Goal: Task Accomplishment & Management: Manage account settings

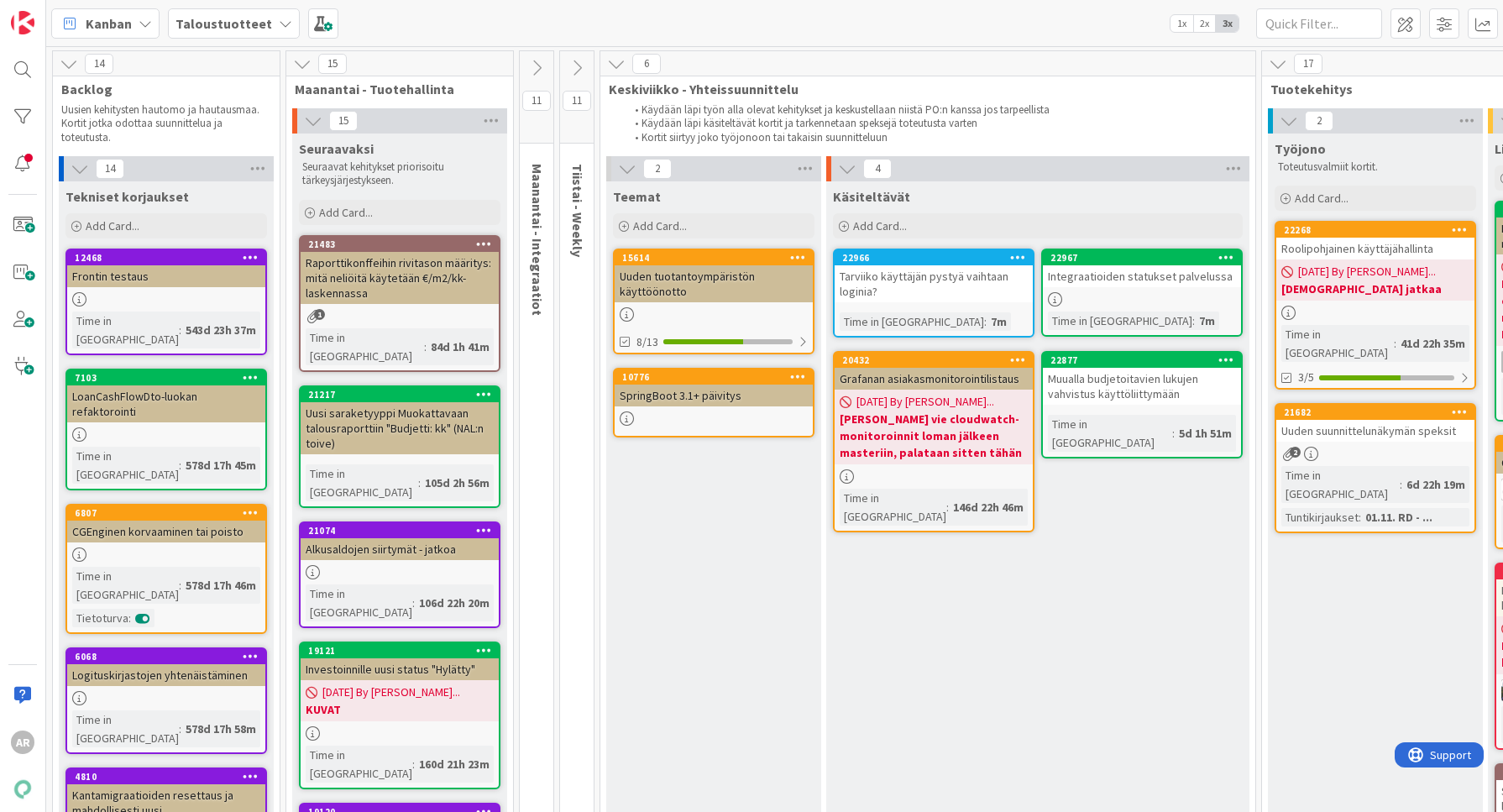
click at [380, 402] on div "Uusi saraketyyppi Muokattavaan talousraporttiin "Budjetti: kk" (NAL:n toive)" at bounding box center [400, 427] width 198 height 52
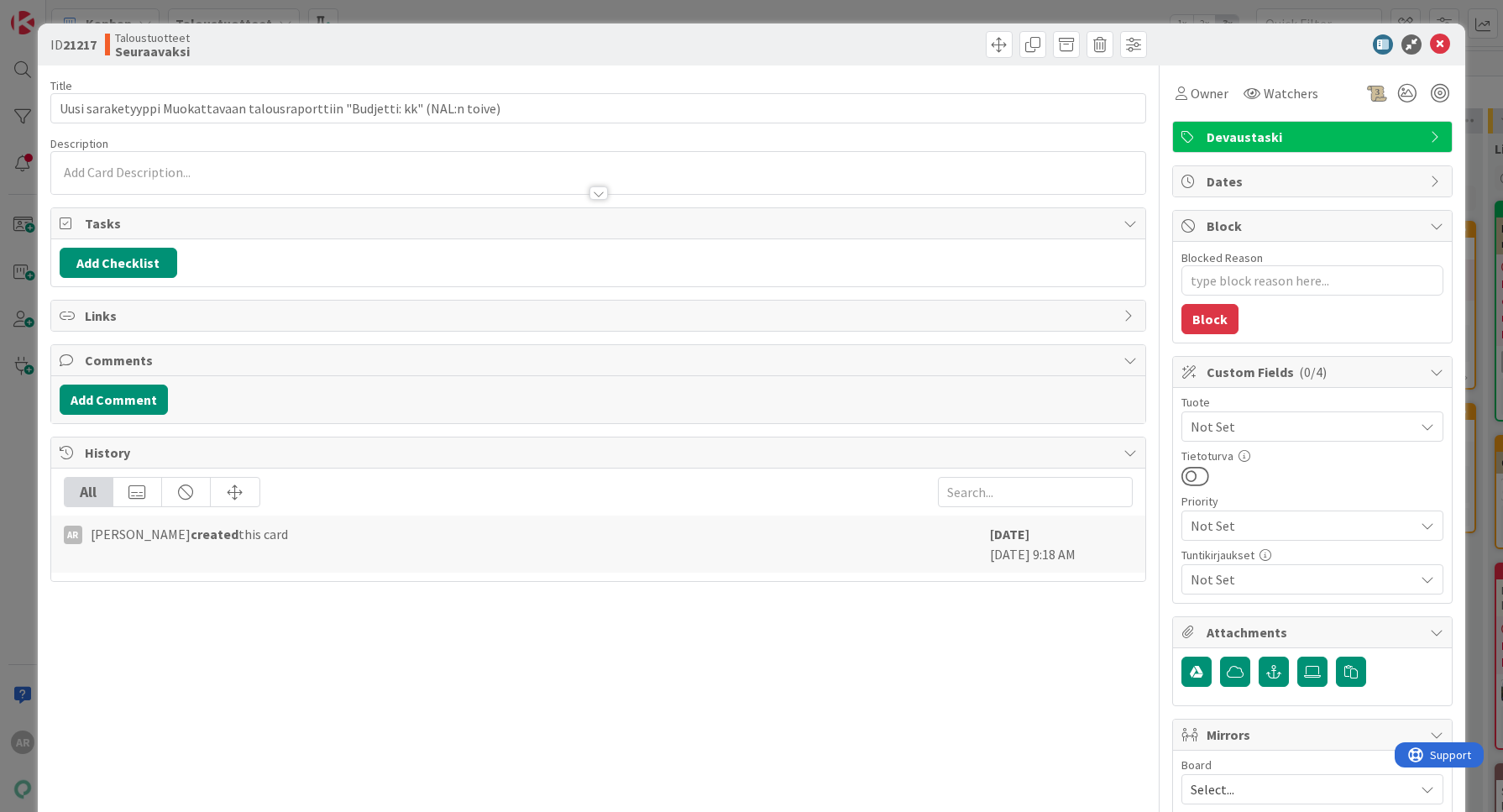
click at [15, 441] on div "ID 21217 Taloustuotteet Seuraavaksi Title 76 / 128 Uusi saraketyyppi Muokattava…" at bounding box center [752, 406] width 1503 height 812
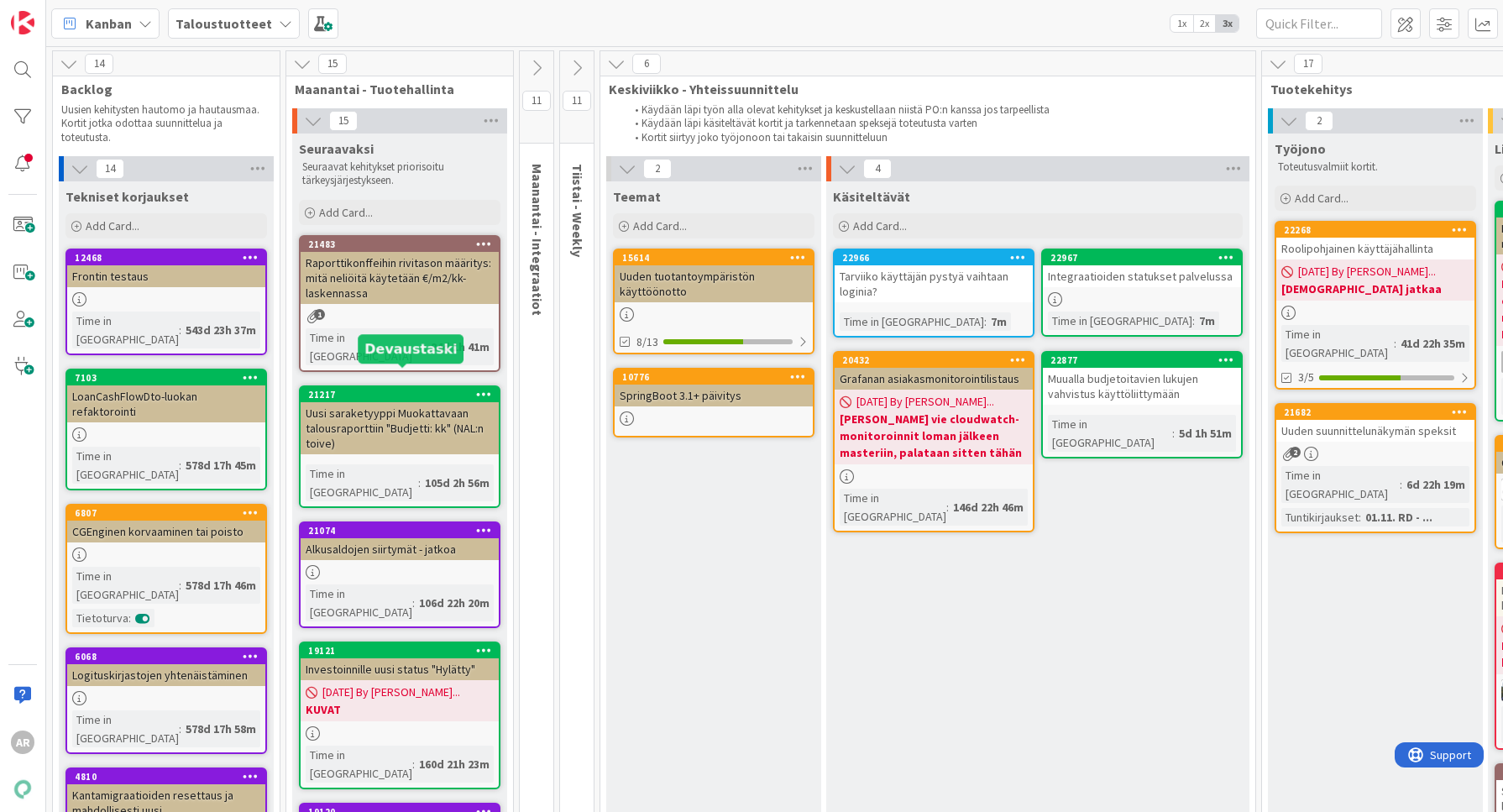
click at [485, 388] on icon at bounding box center [484, 394] width 16 height 12
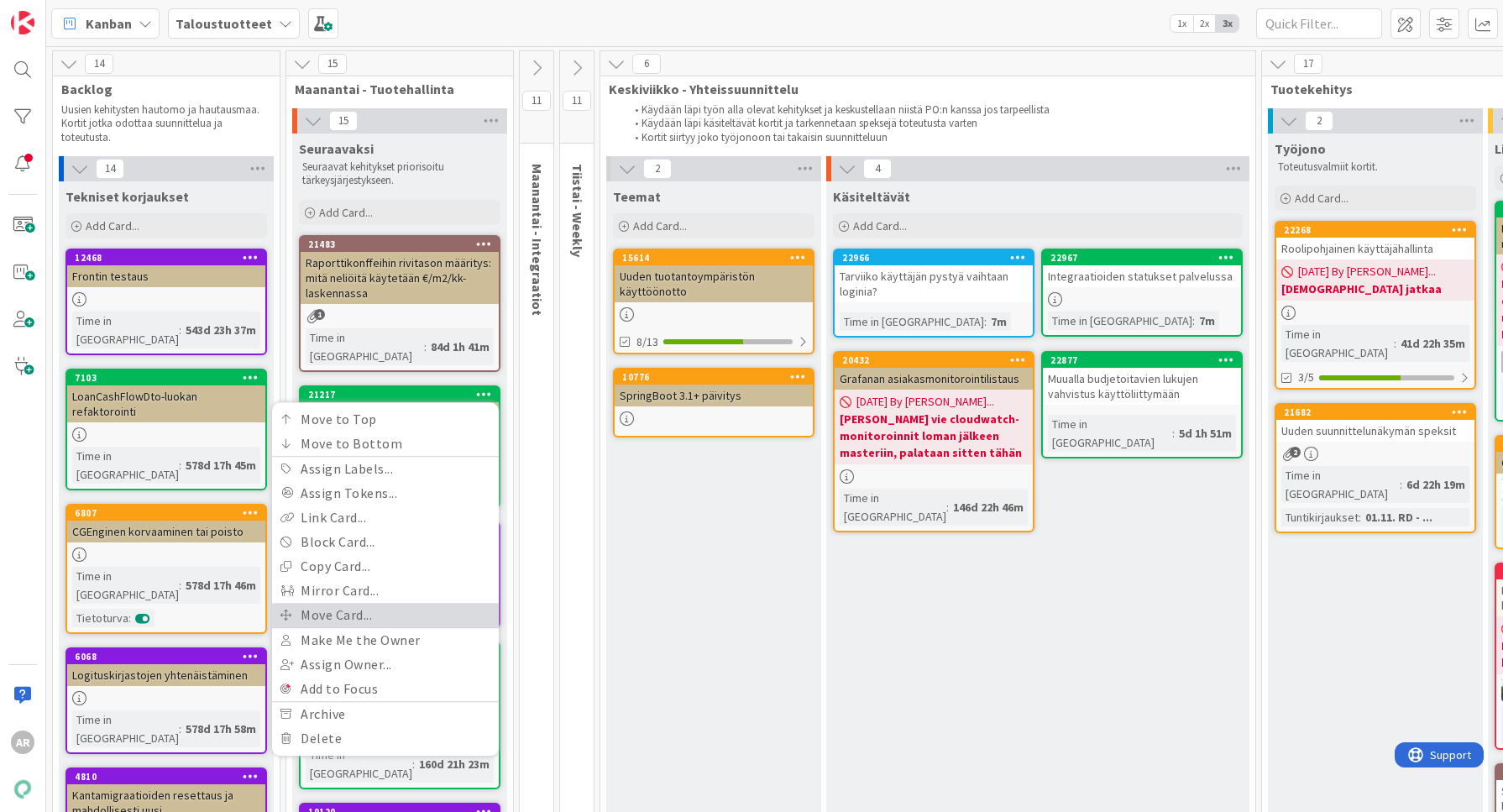
click at [396, 603] on link "Move Card..." at bounding box center [385, 615] width 227 height 25
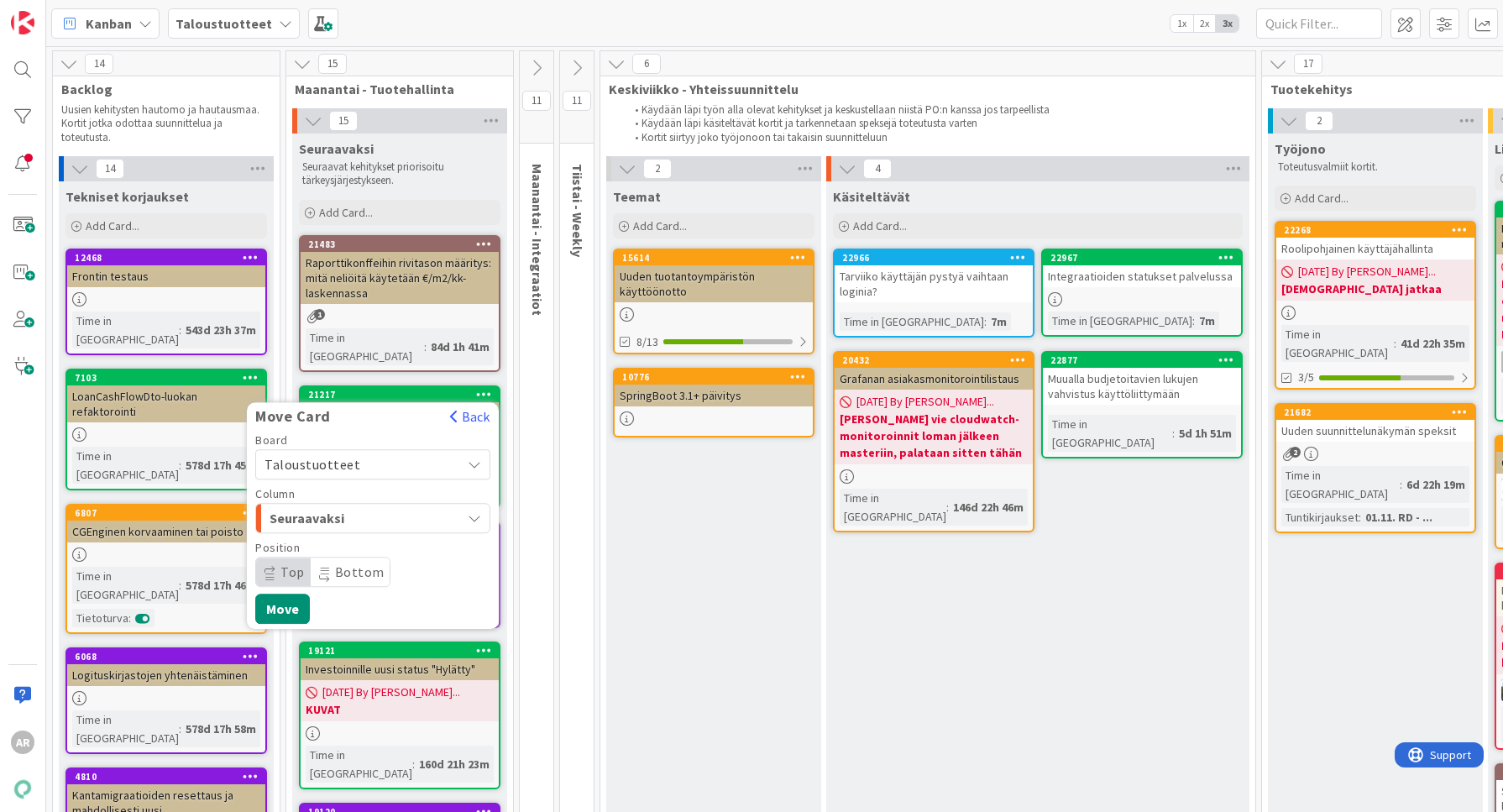
click at [454, 449] on div "Taloustuotteet" at bounding box center [372, 463] width 235 height 30
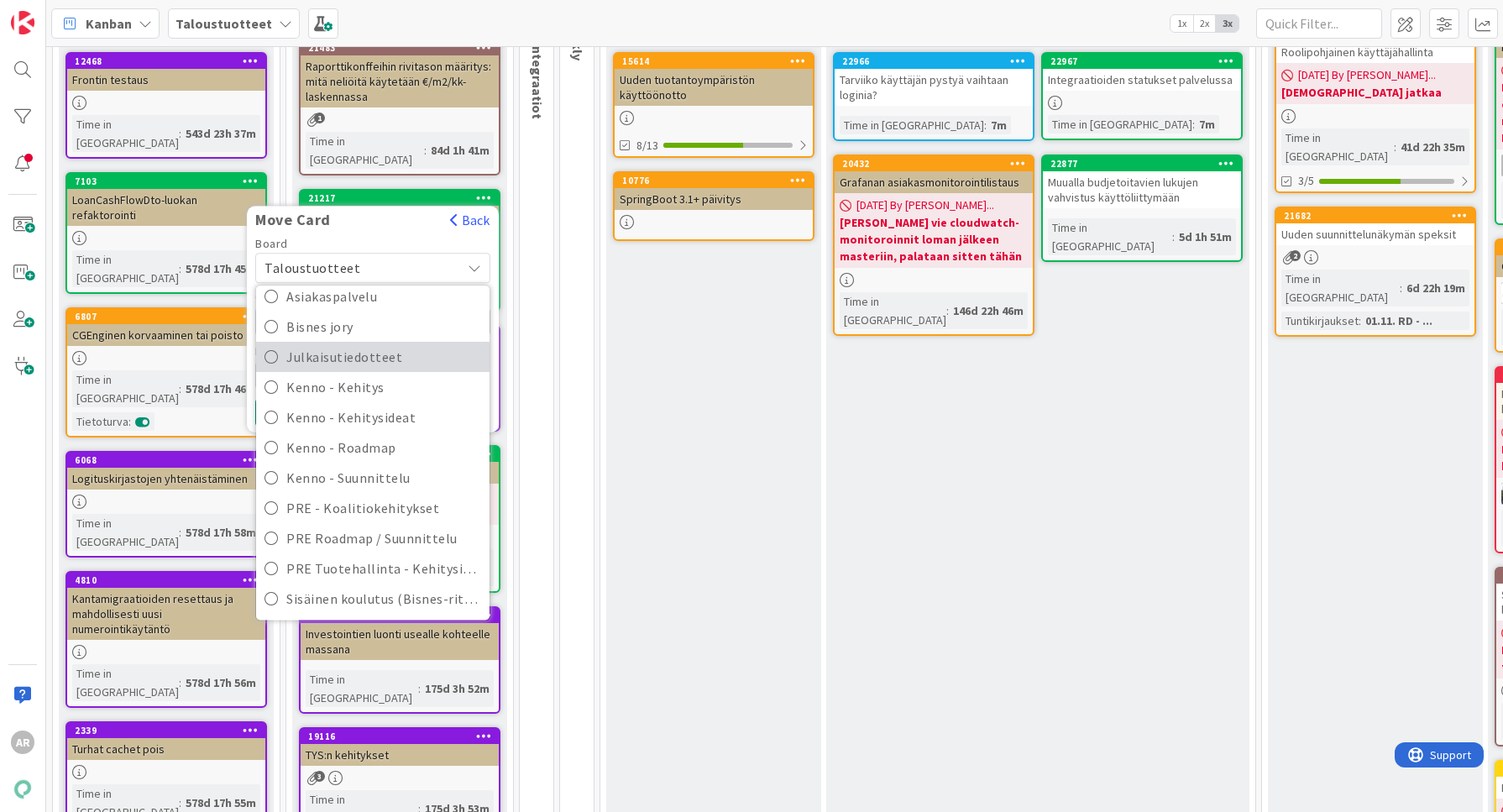
scroll to position [210, 0]
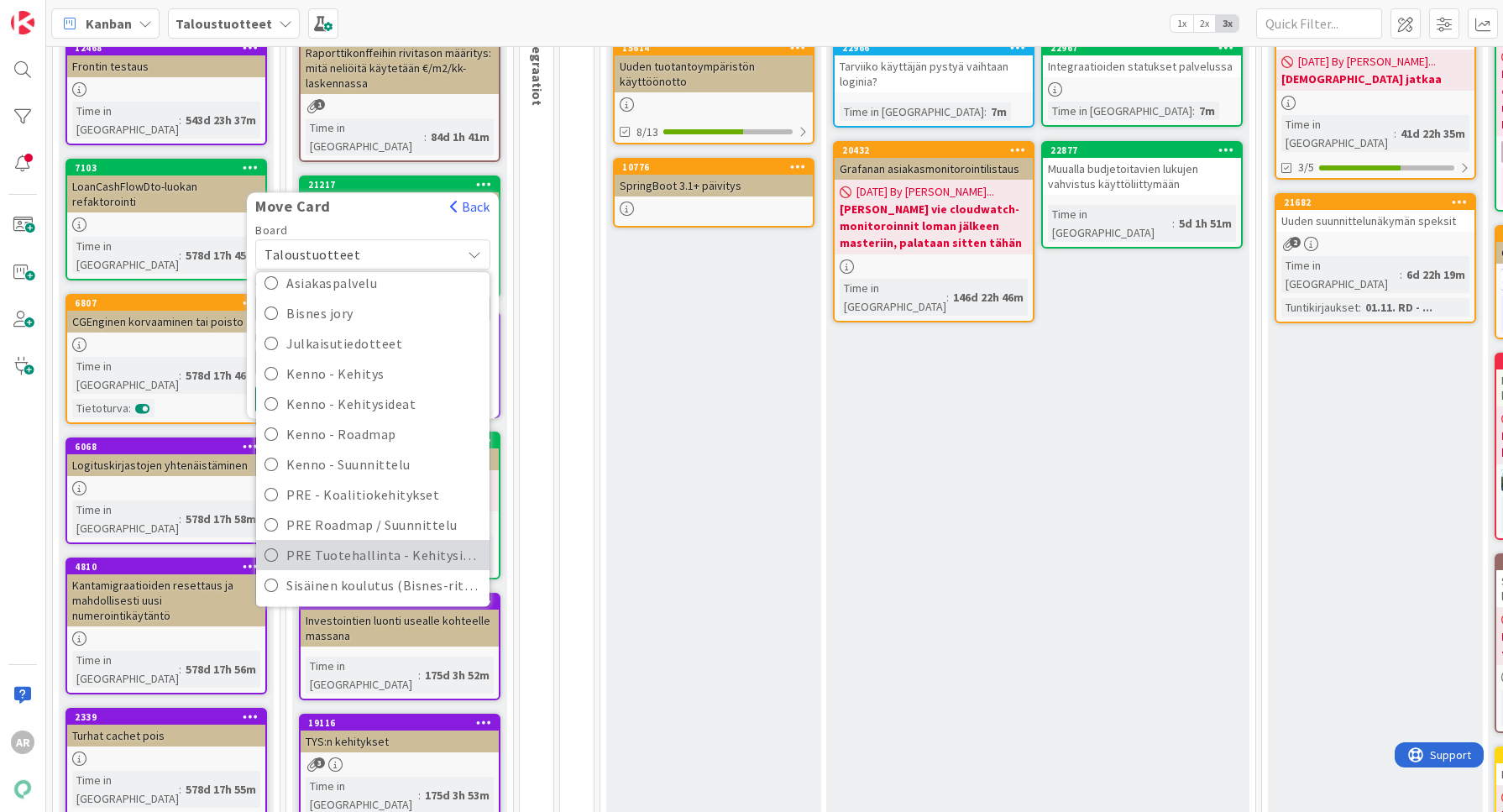
click at [405, 542] on span "PRE Tuotehallinta - Kehitysideat" at bounding box center [383, 555] width 195 height 26
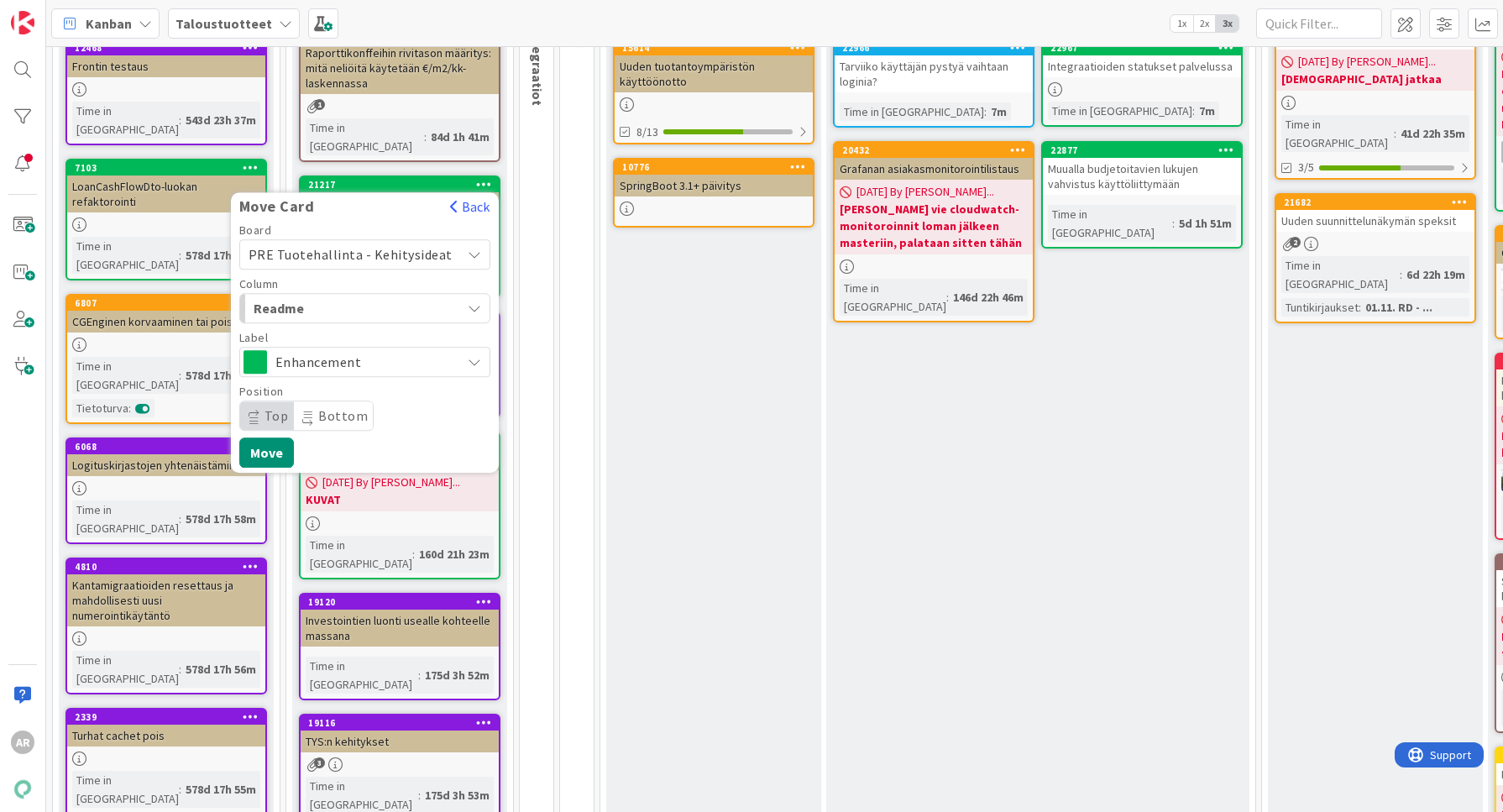
click at [438, 295] on div "Readme" at bounding box center [356, 307] width 212 height 27
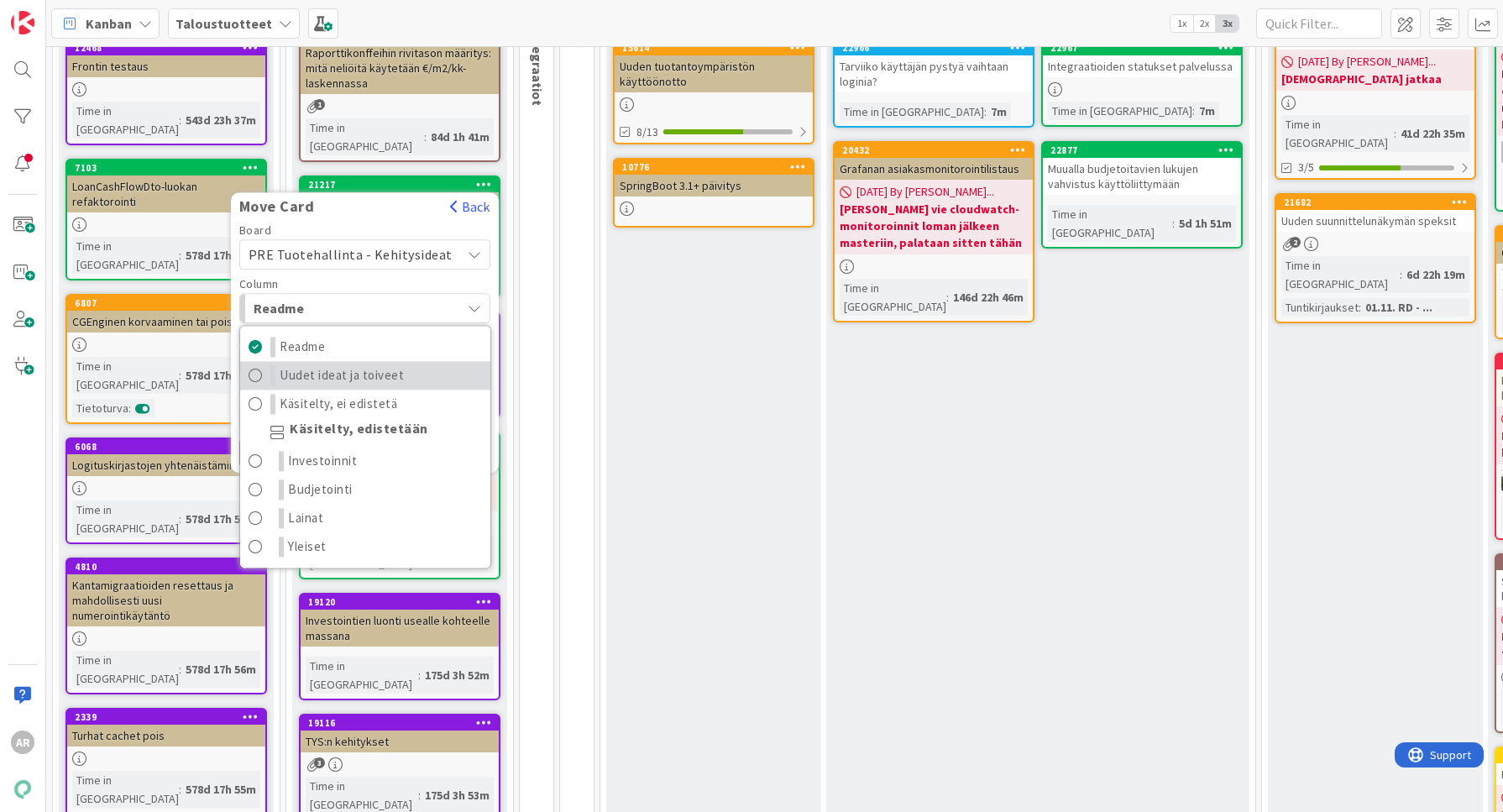
click at [398, 365] on span "Uudet ideat ja toiveet" at bounding box center [342, 375] width 125 height 21
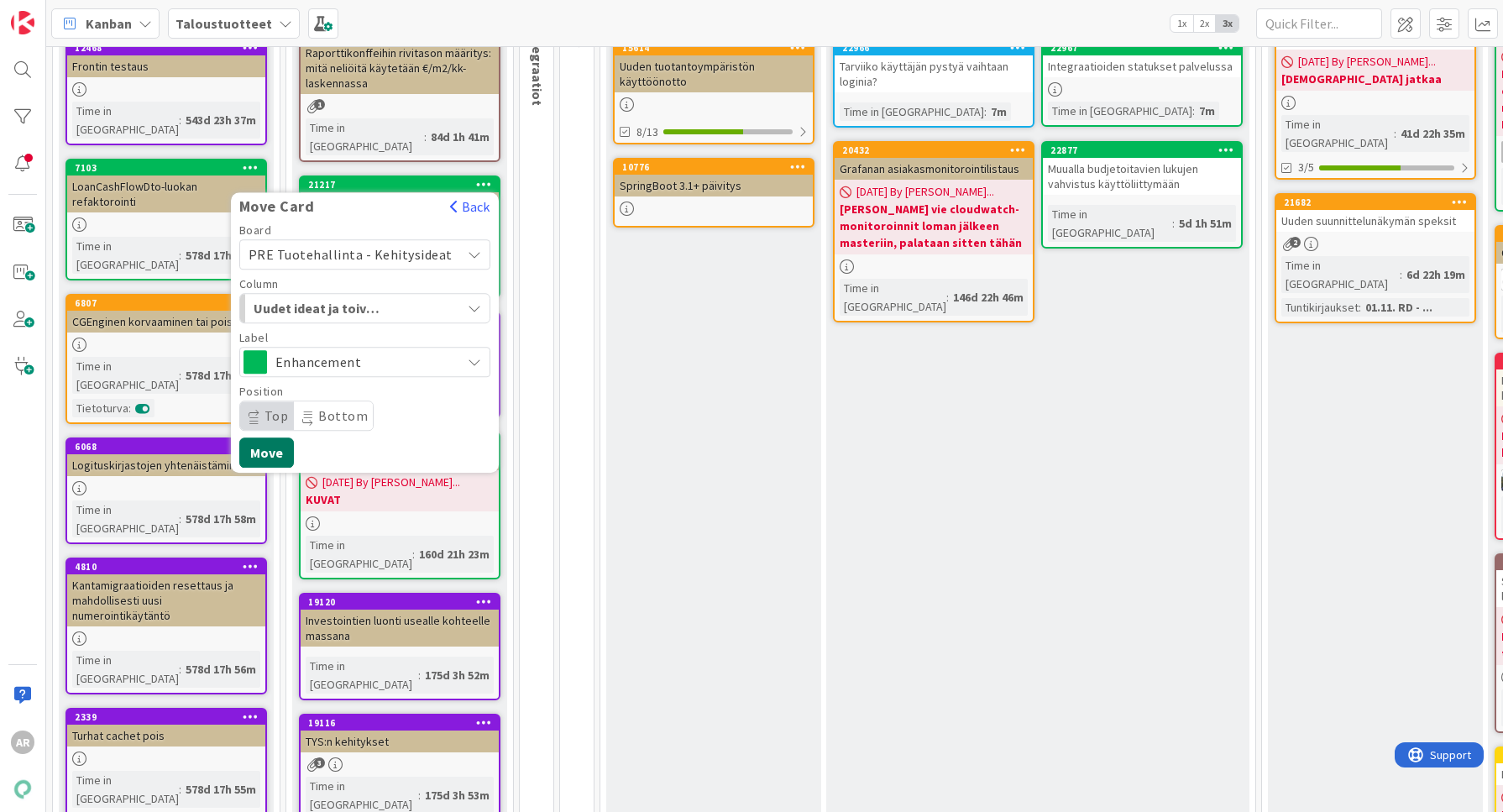
click at [285, 437] on button "Move" at bounding box center [267, 452] width 55 height 30
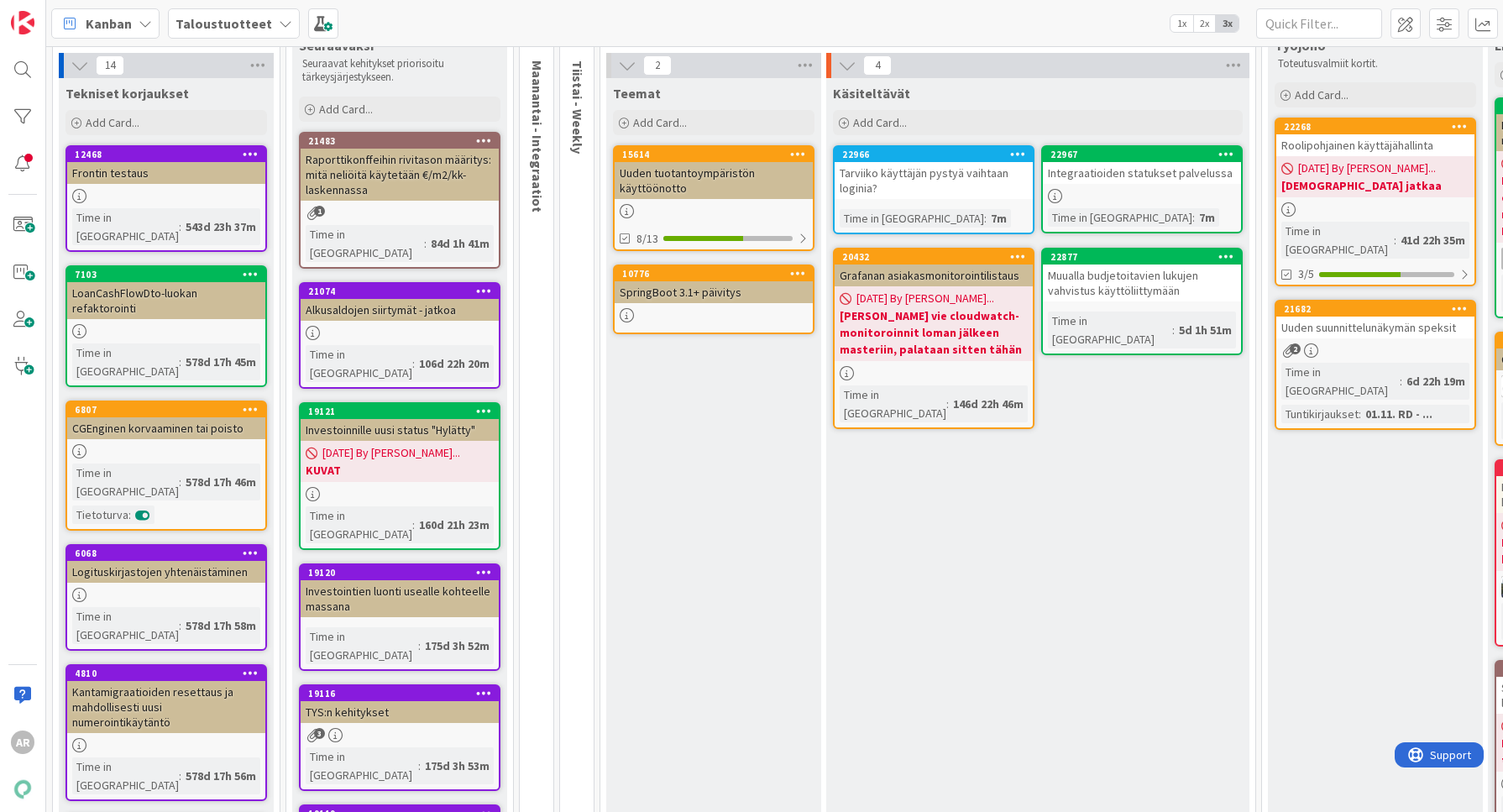
scroll to position [0, 0]
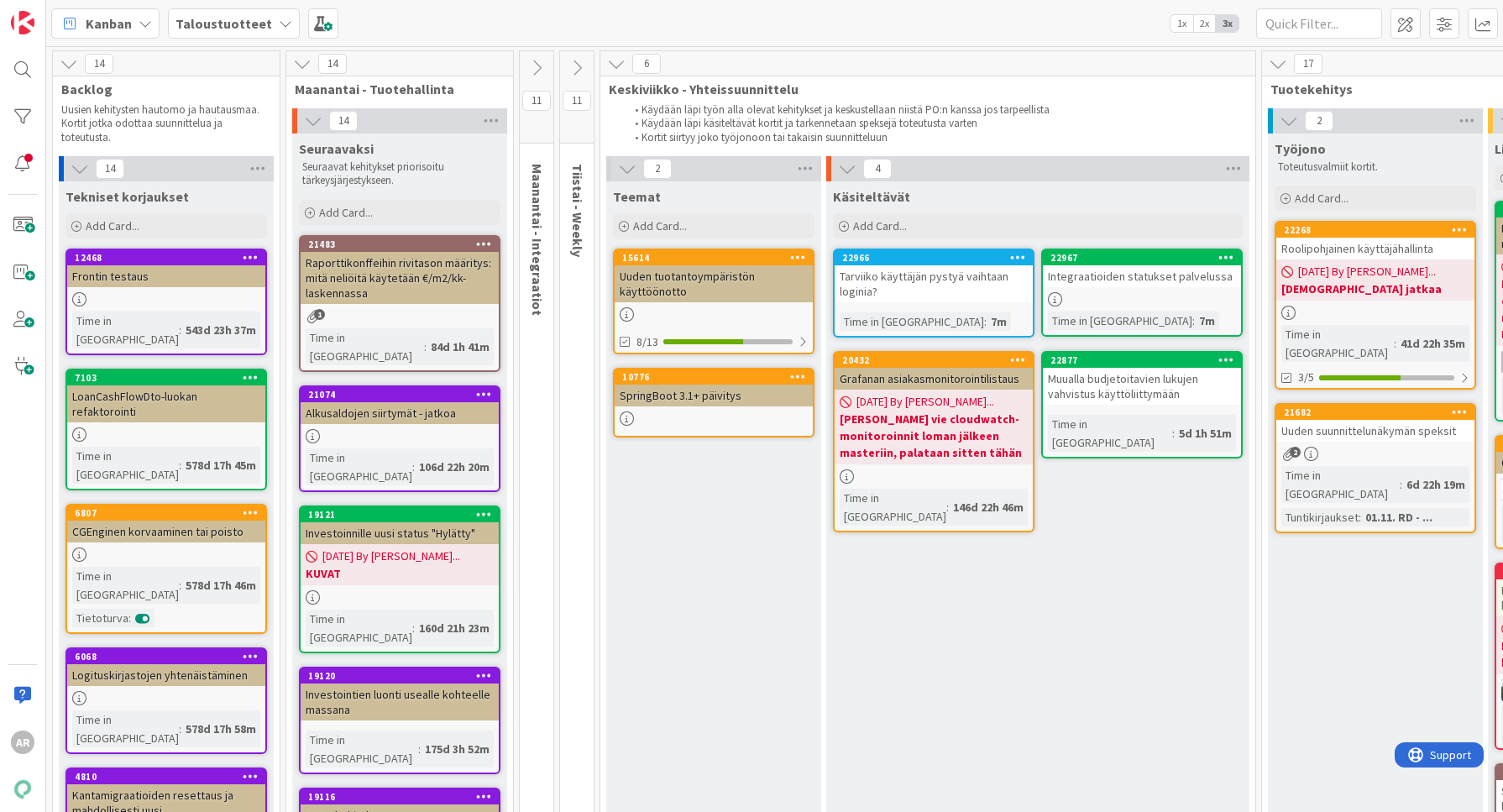
click at [419, 547] on span "[DATE] By [PERSON_NAME]..." at bounding box center [391, 556] width 138 height 18
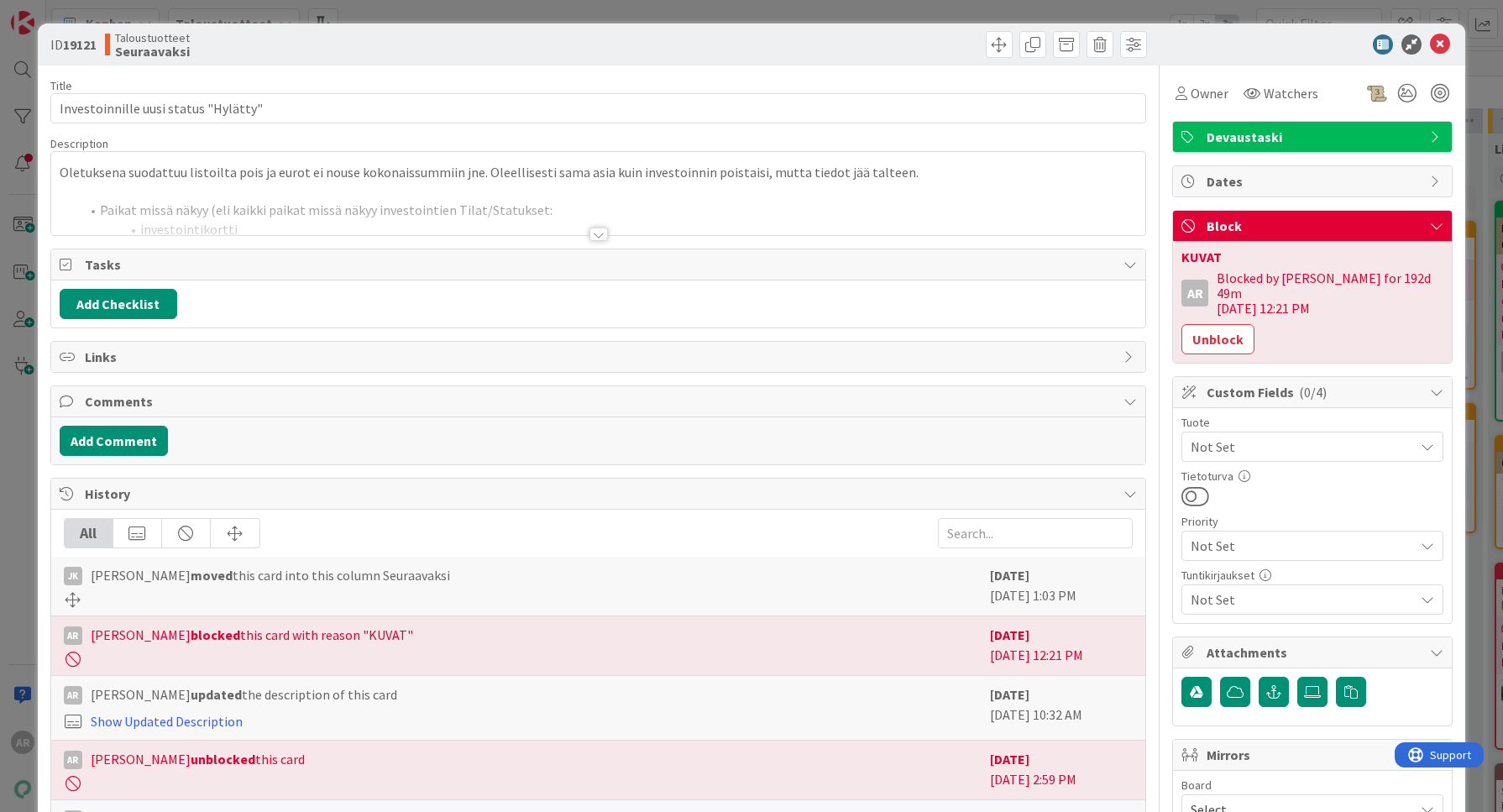
click at [589, 235] on div at bounding box center [598, 235] width 19 height 14
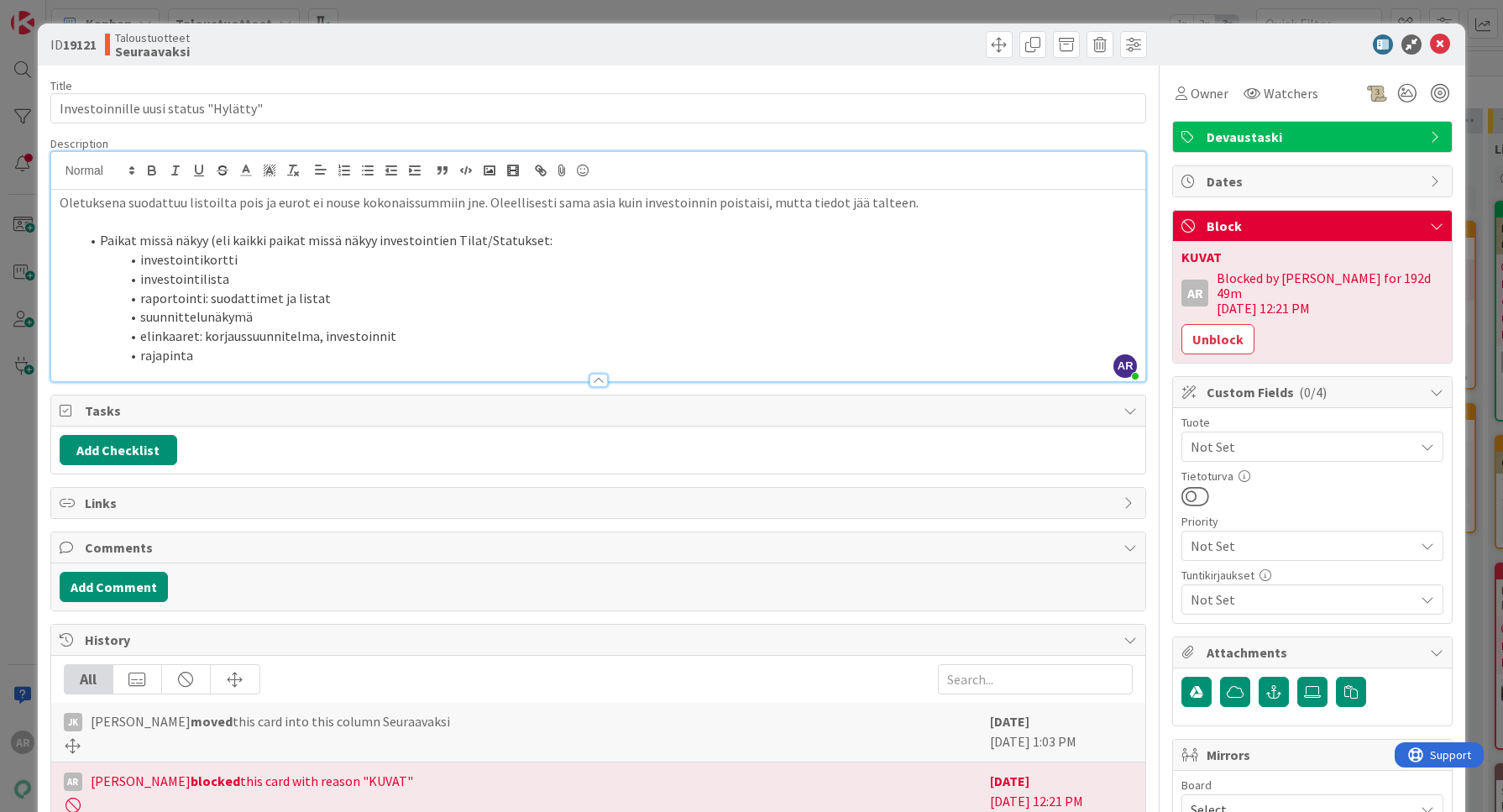
click at [13, 492] on div "ID 19121 Taloustuotteet Seuraavaksi Title 36 / 128 Investoinnille uusi status "…" at bounding box center [752, 406] width 1503 height 812
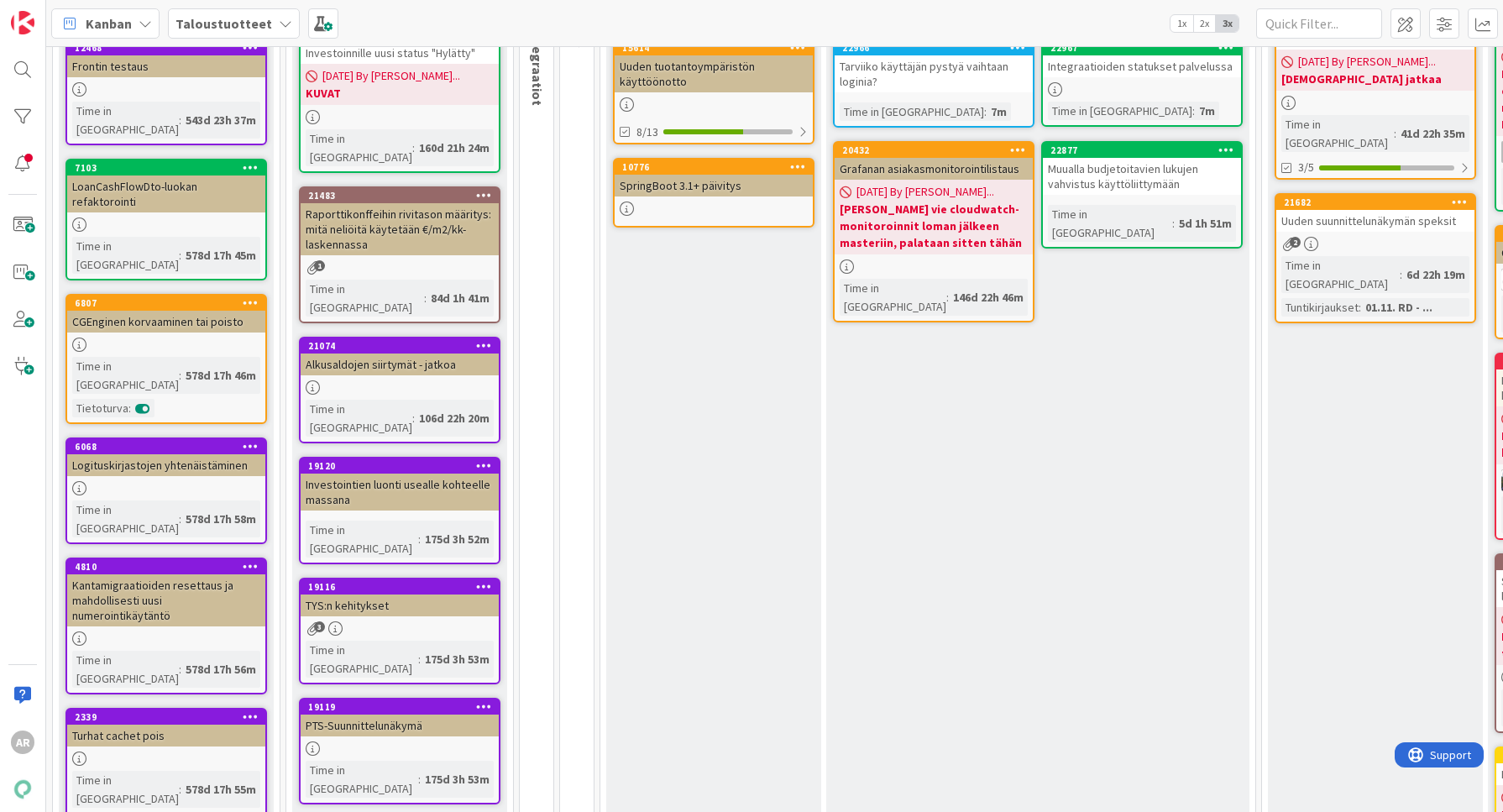
scroll to position [315, 0]
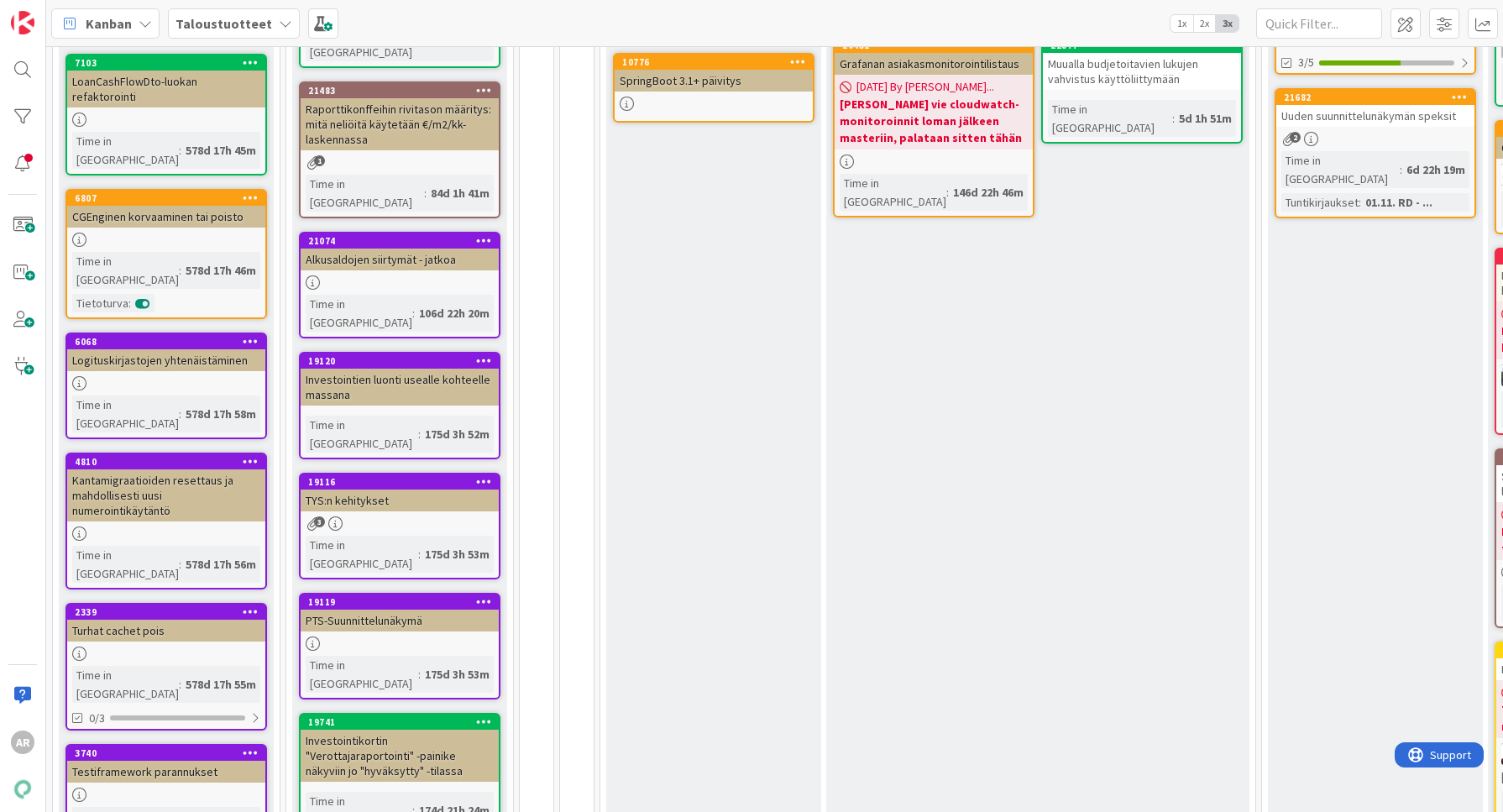
click at [429, 489] on div "TYS:n kehitykset" at bounding box center [400, 500] width 198 height 22
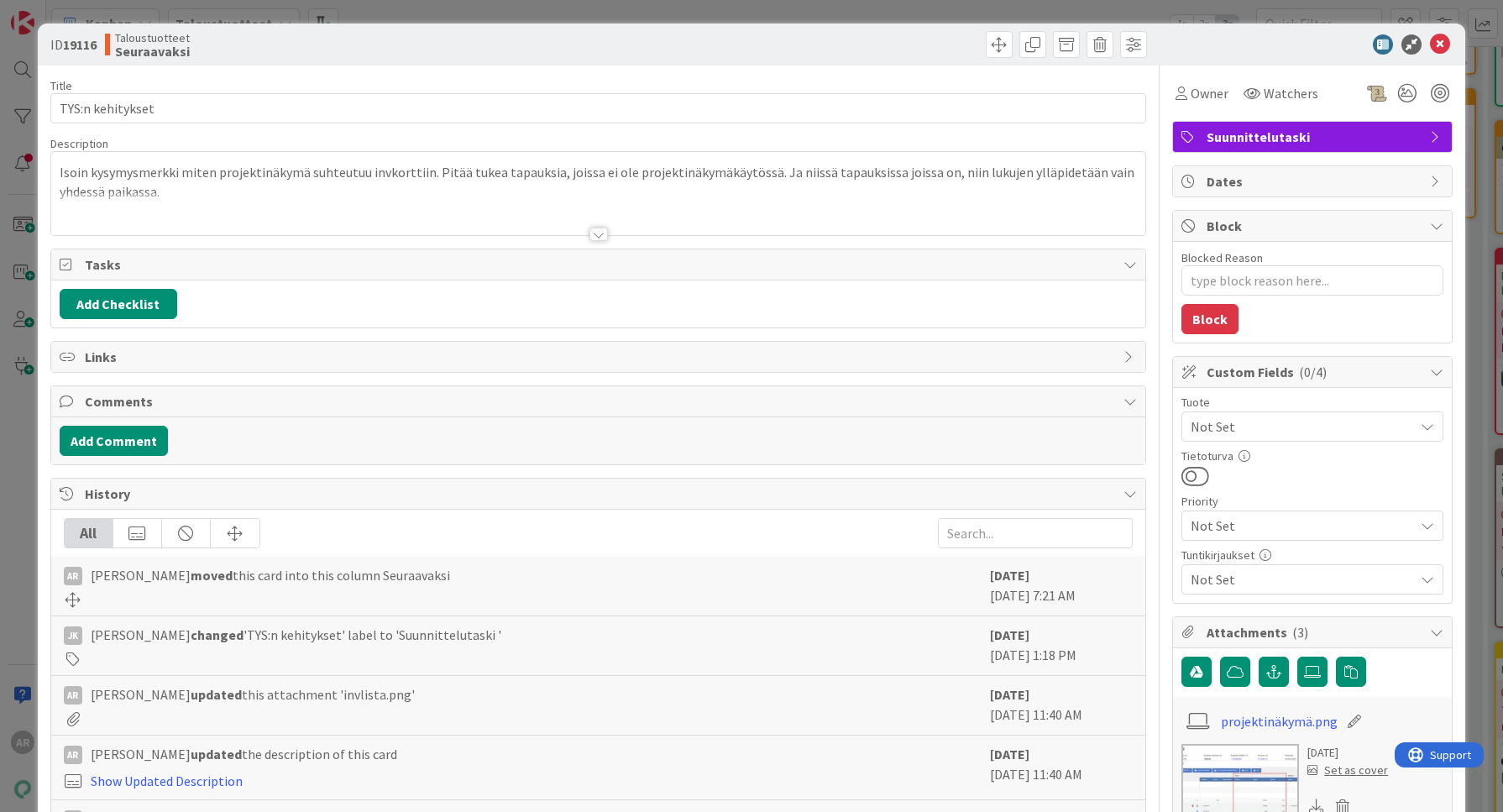
click at [19, 552] on div "ID 19116 Taloustuotteet Seuraavaksi Title 16 / 128 TYS:n kehitykset Description…" at bounding box center [752, 406] width 1503 height 812
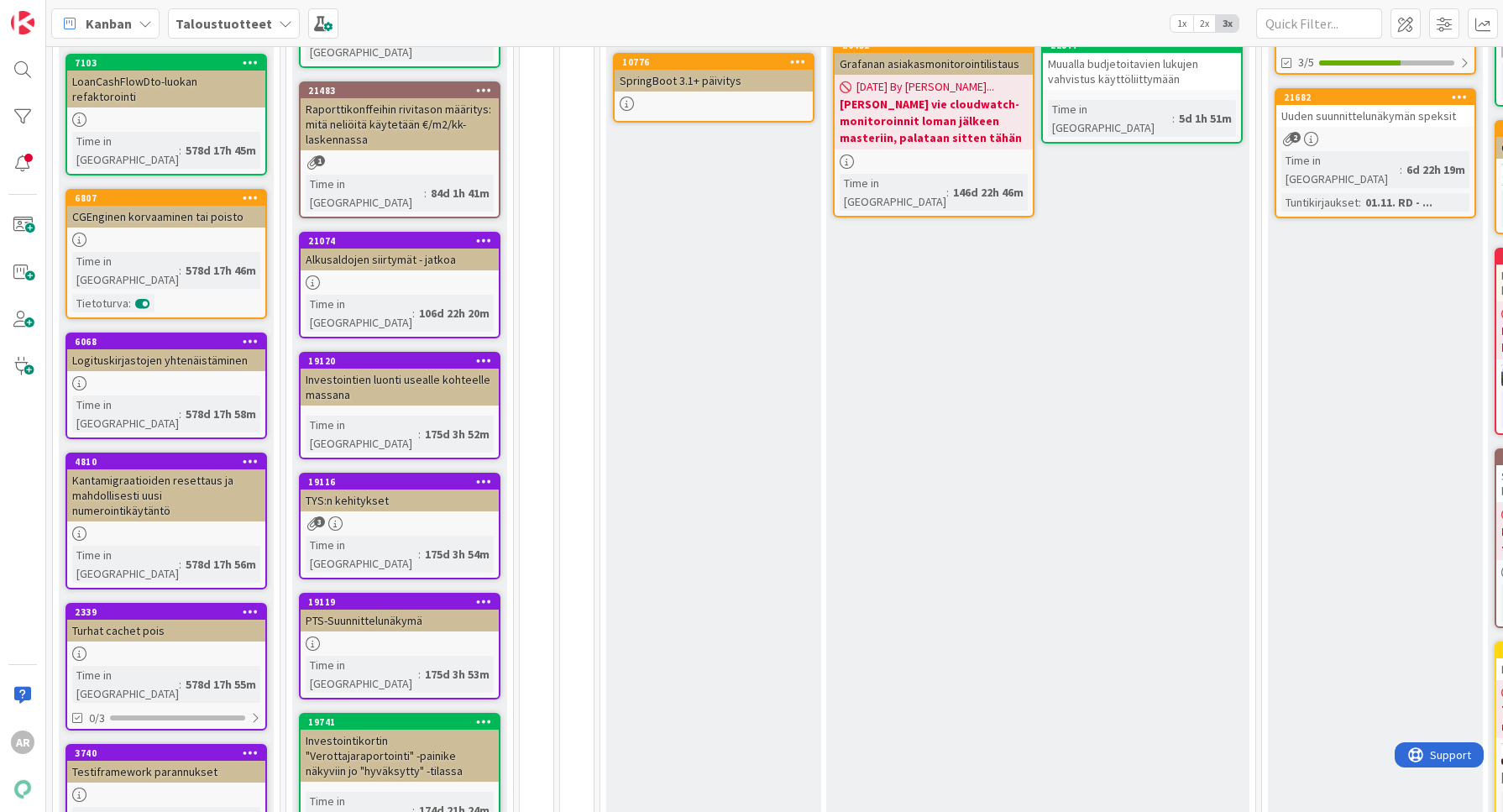
click at [488, 475] on icon at bounding box center [484, 481] width 16 height 12
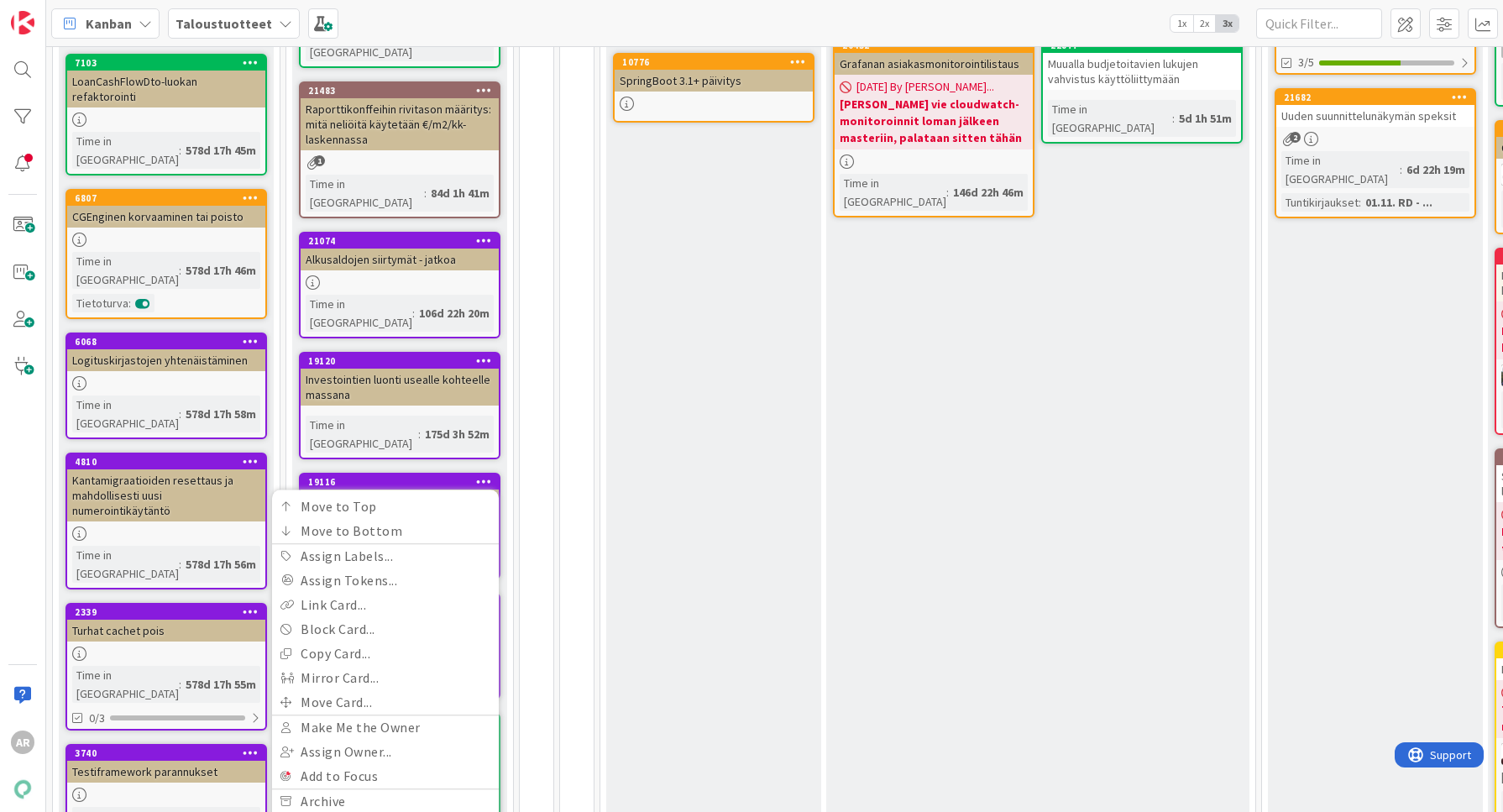
click at [336, 811] on link "Delete" at bounding box center [385, 825] width 227 height 25
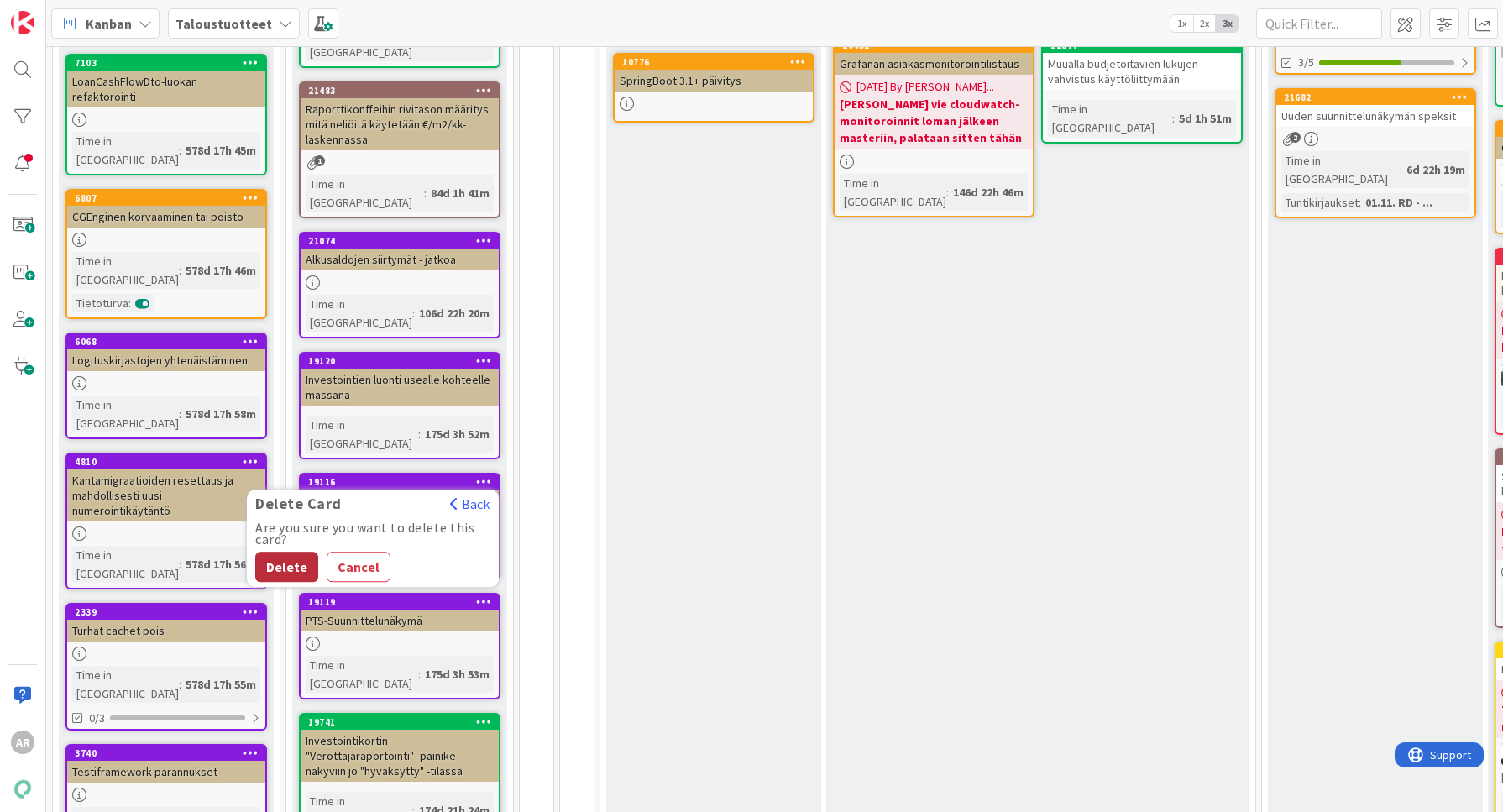
click at [271, 552] on button "Delete" at bounding box center [287, 567] width 63 height 30
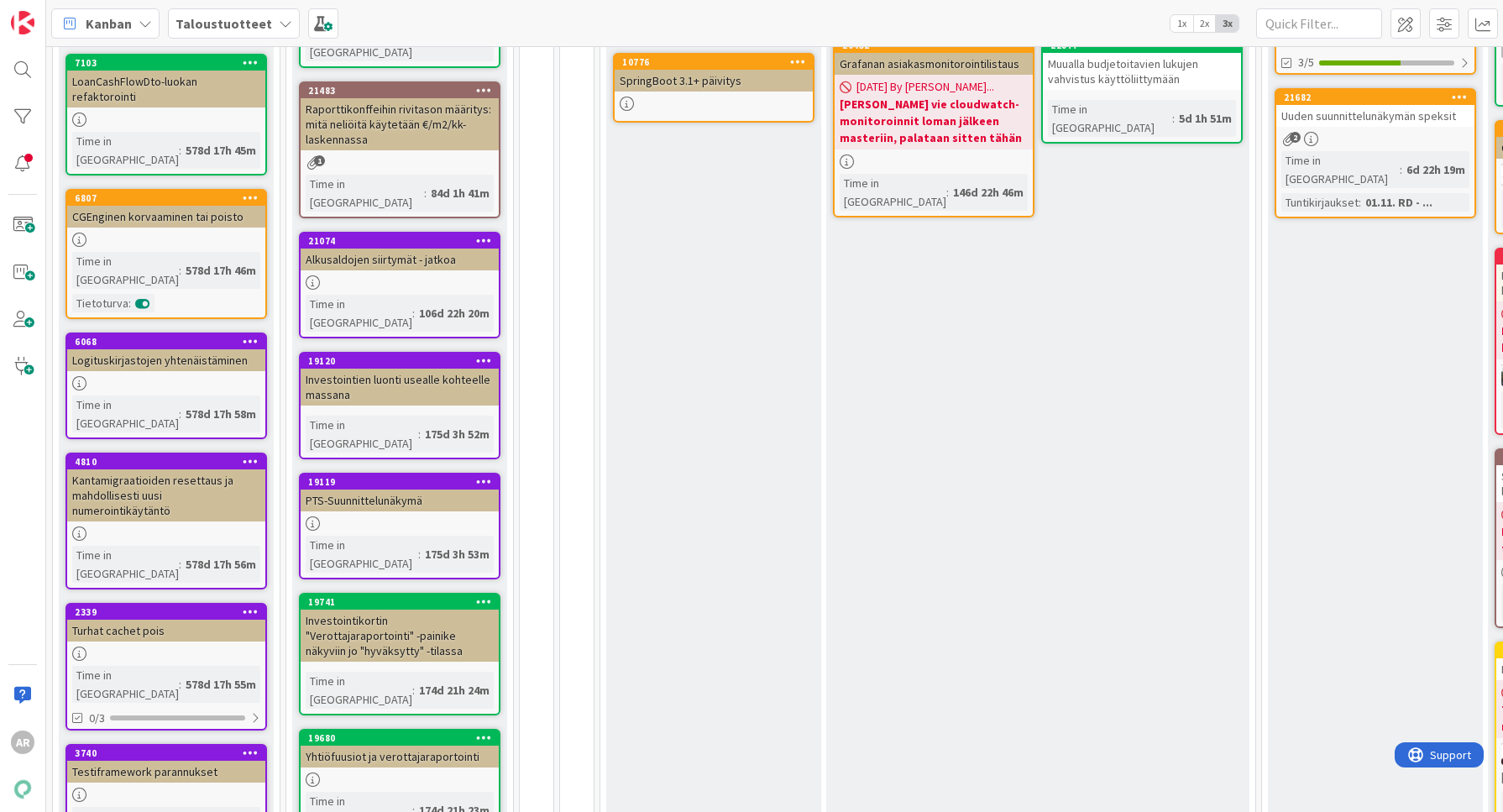
click at [428, 368] on div "Investointien luonti usealle kohteelle massana" at bounding box center [400, 387] width 198 height 37
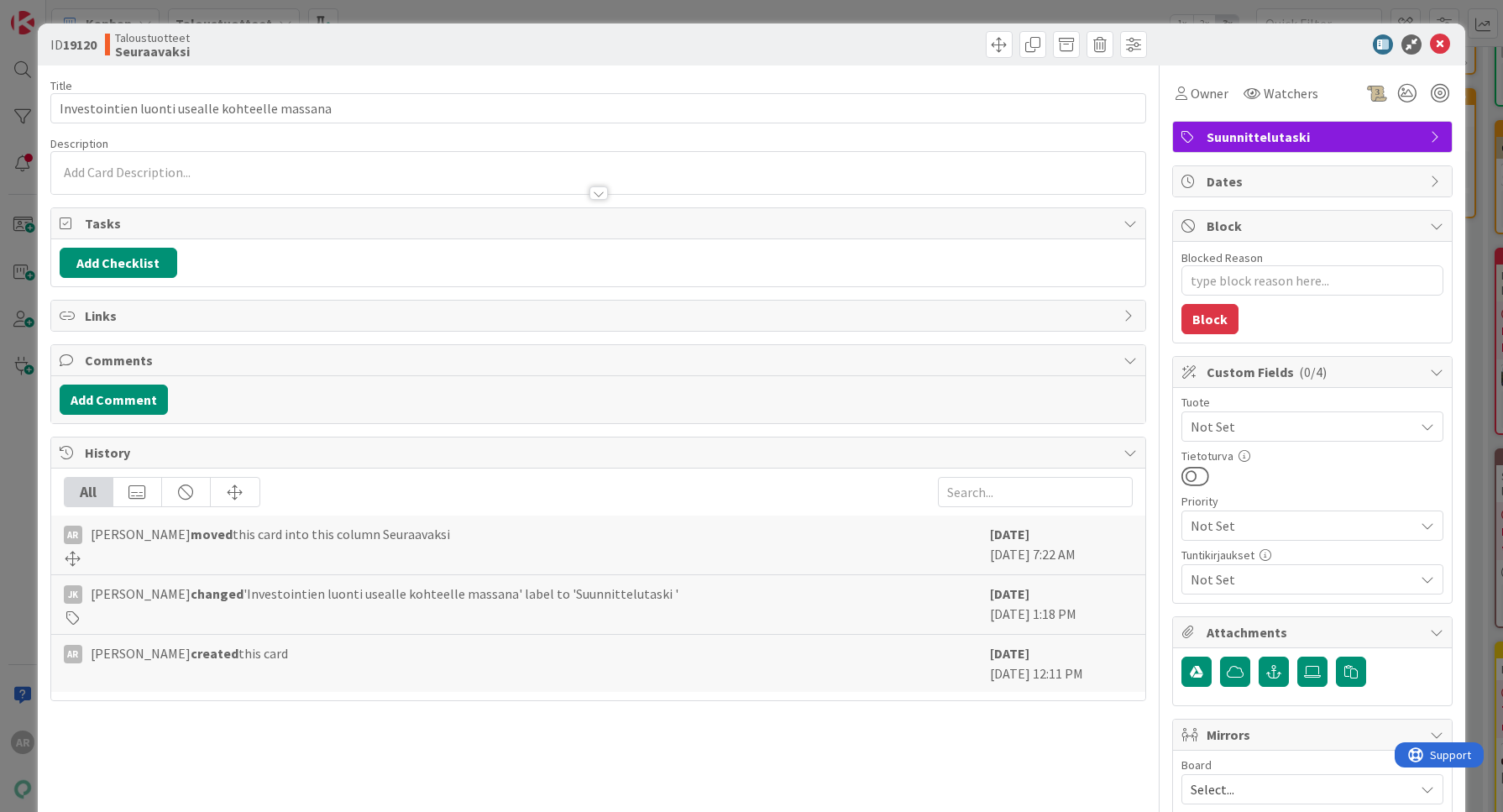
click at [34, 582] on div "ID 19120 Taloustuotteet Seuraavaksi Title 46 / 128 Investointien luonti usealle…" at bounding box center [752, 406] width 1503 height 812
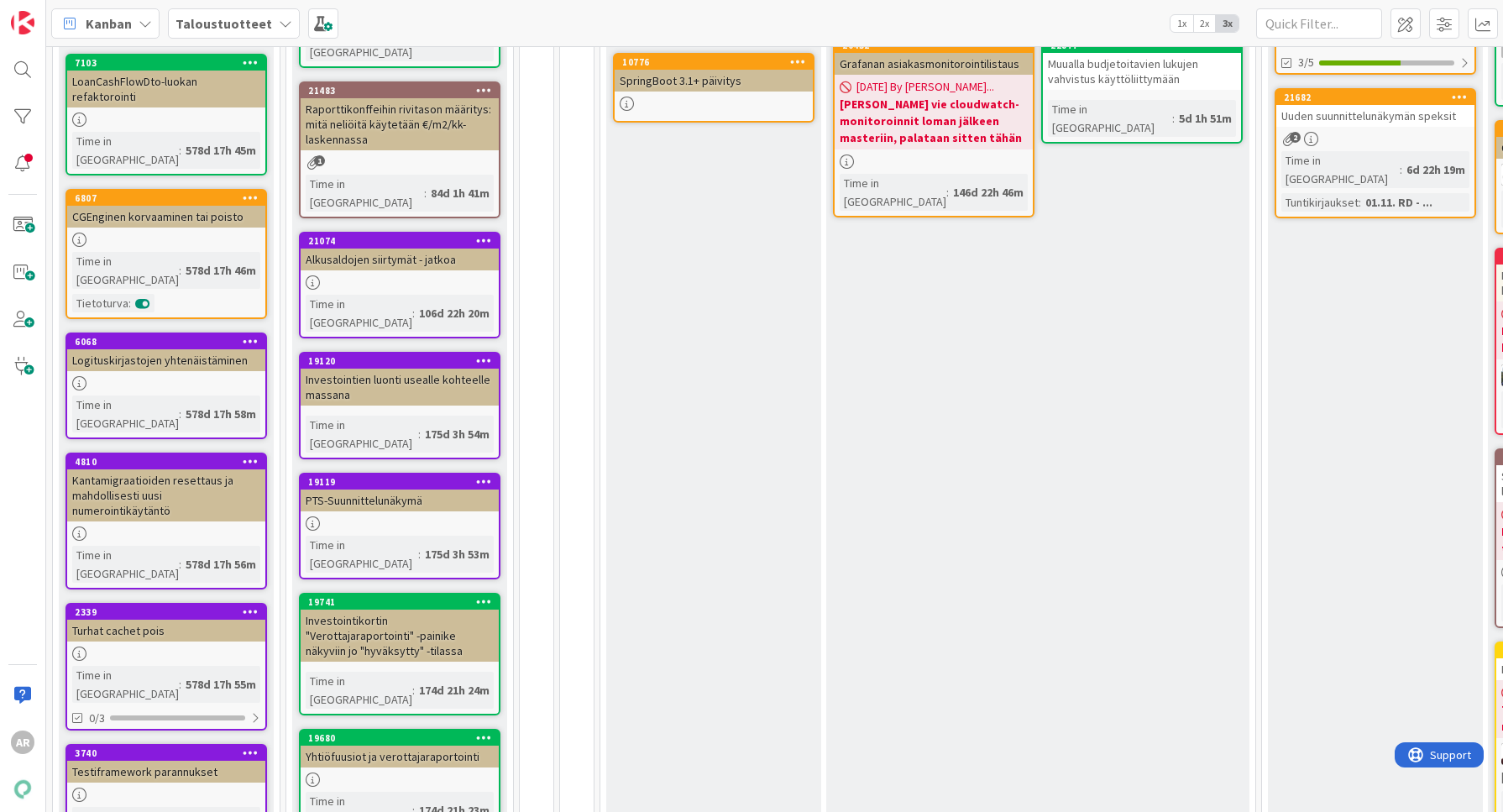
click at [487, 354] on icon at bounding box center [484, 360] width 16 height 12
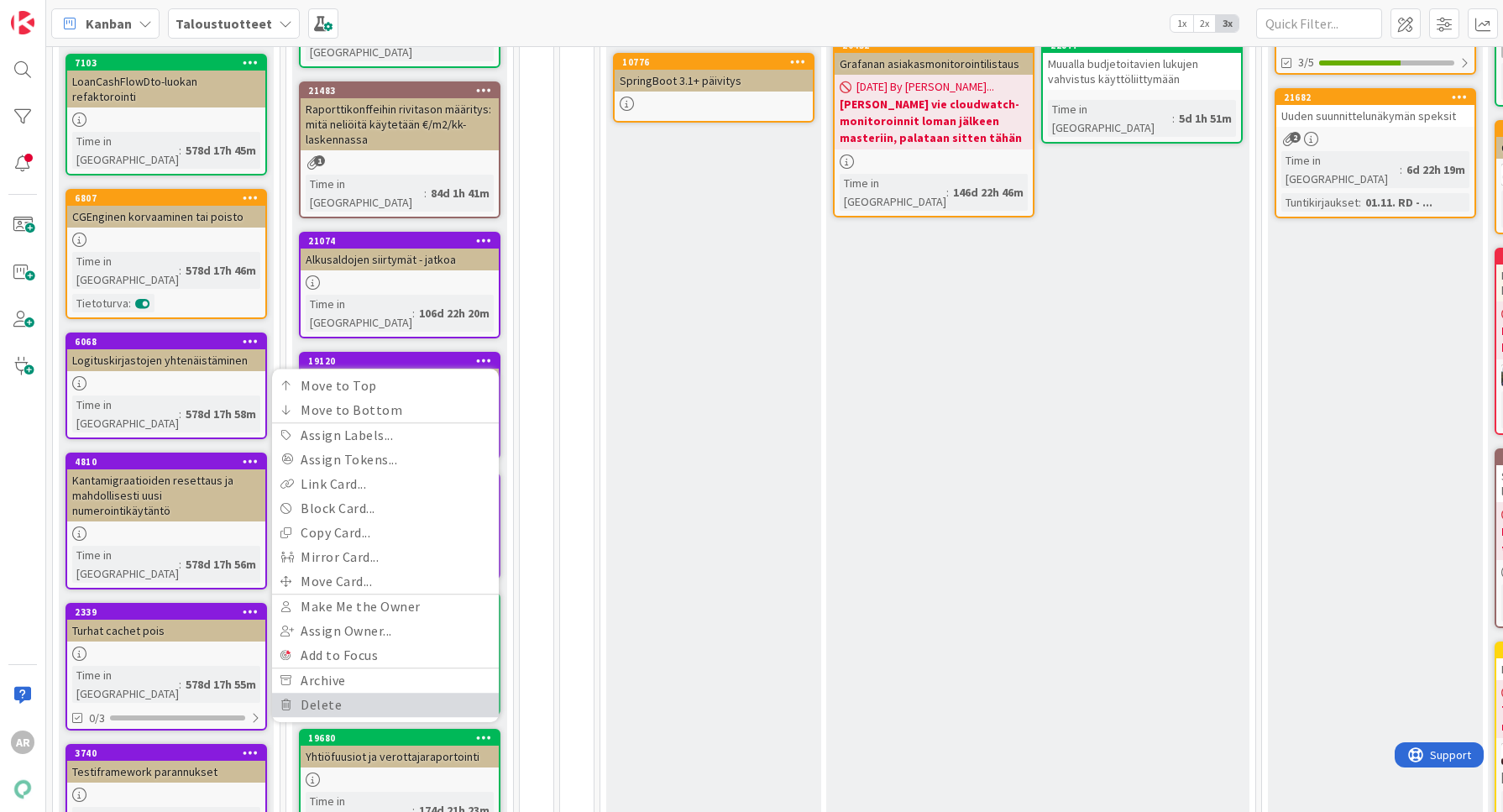
click at [347, 692] on link "Delete" at bounding box center [385, 704] width 227 height 25
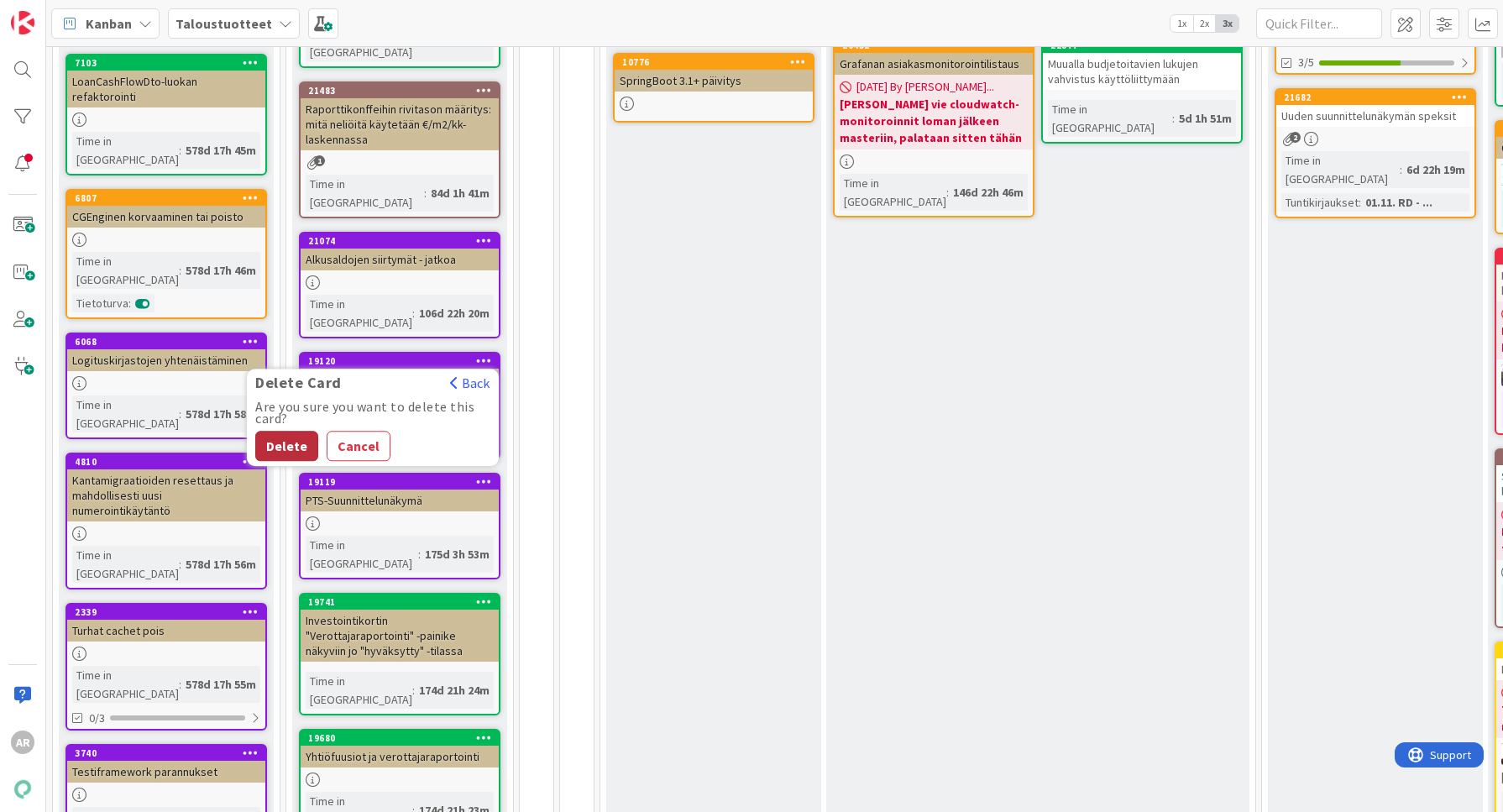
click at [274, 431] on button "Delete" at bounding box center [287, 446] width 63 height 30
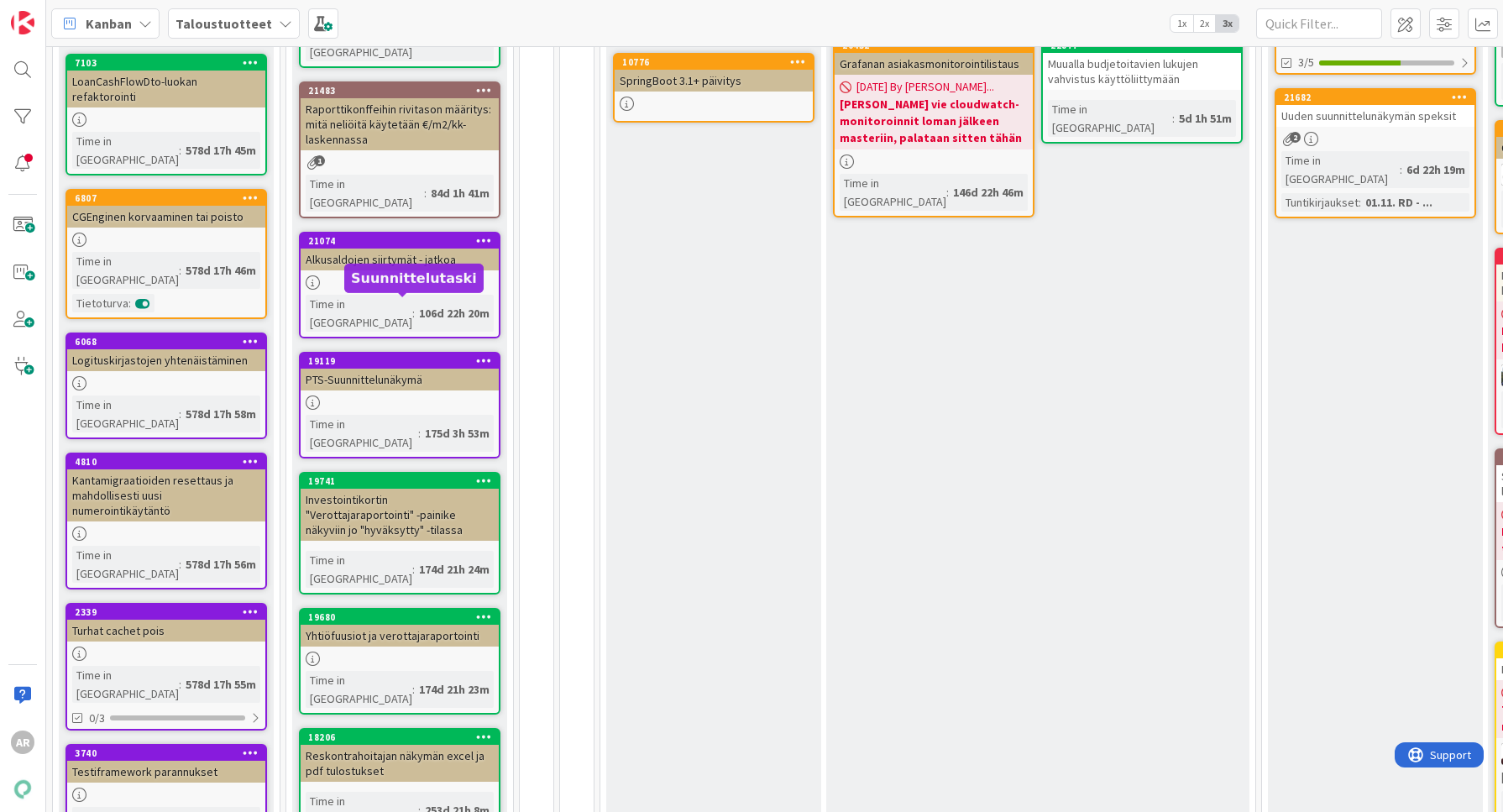
click at [476, 354] on icon at bounding box center [484, 360] width 16 height 12
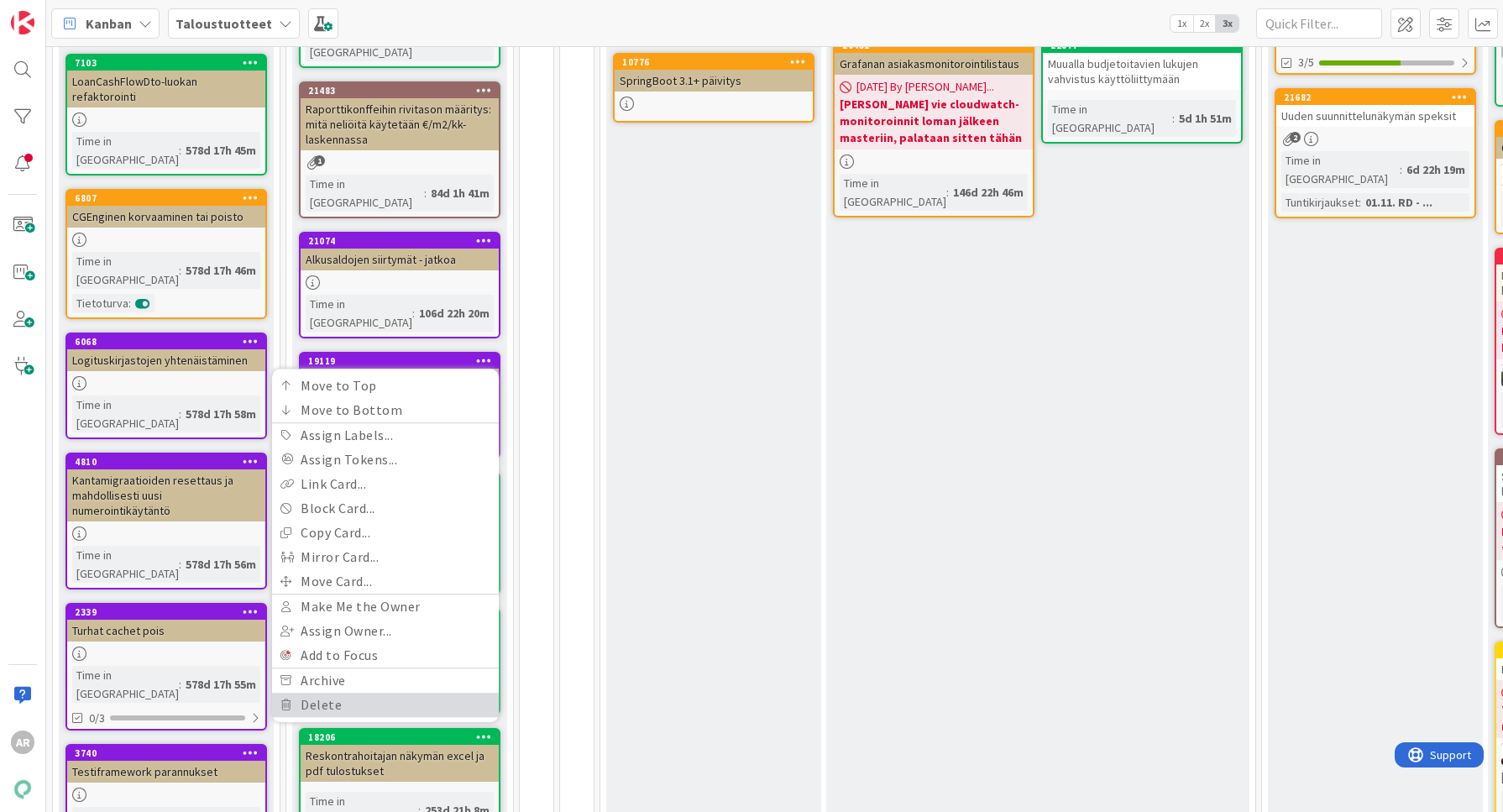
click at [376, 692] on link "Delete" at bounding box center [385, 704] width 227 height 25
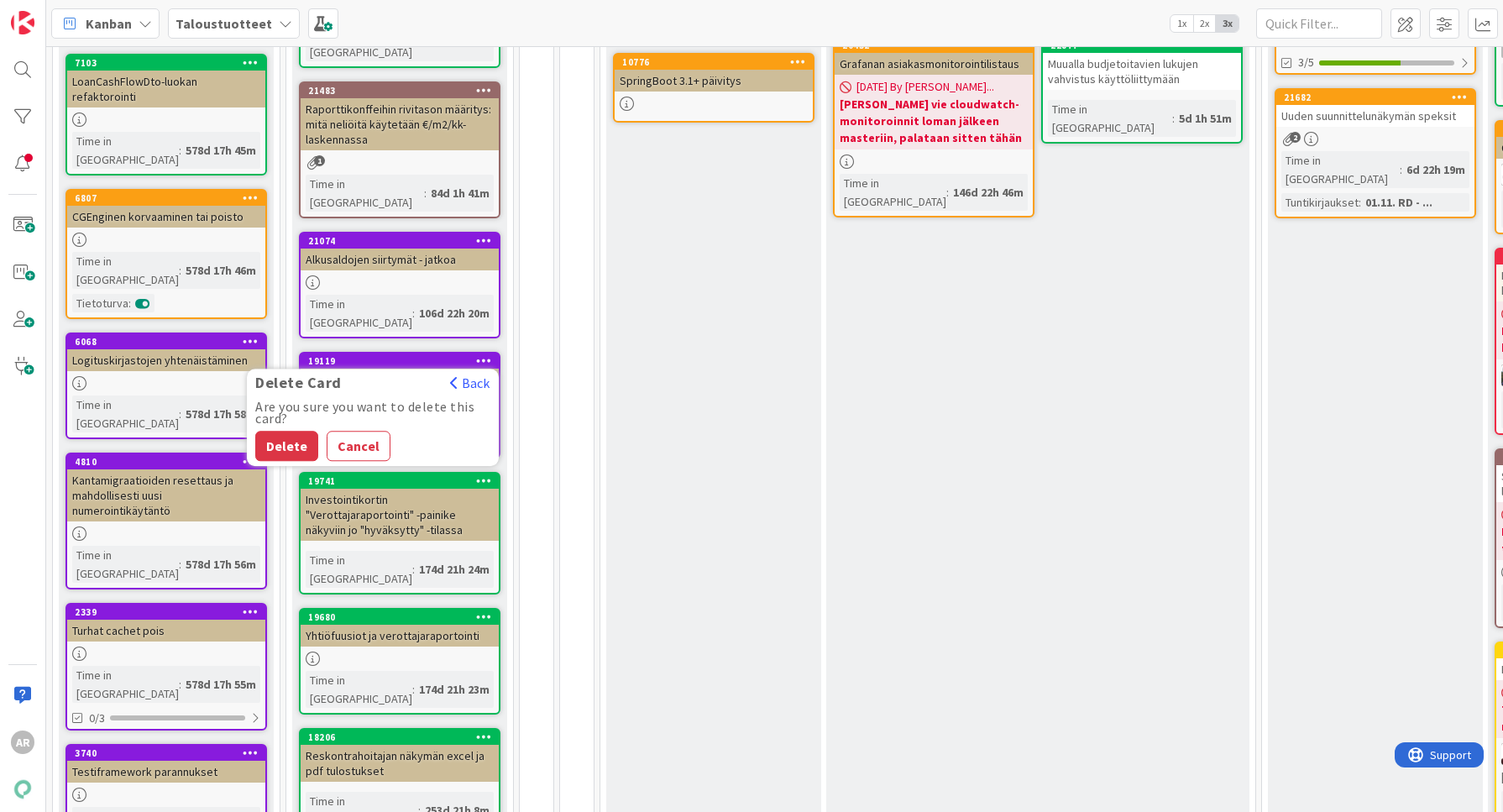
click at [334, 431] on button "Cancel" at bounding box center [359, 446] width 64 height 30
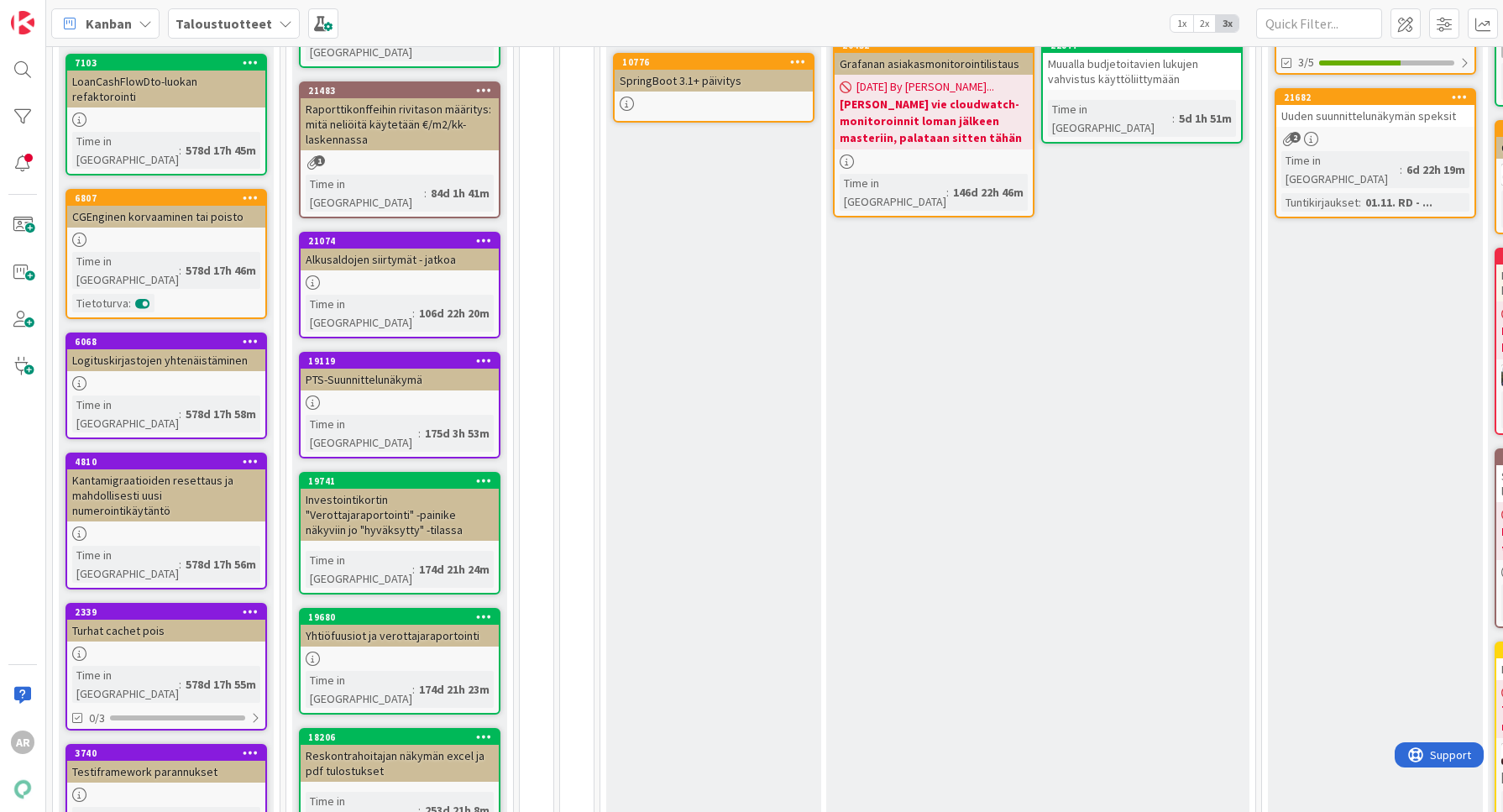
click at [408, 352] on link "19119 Move to Top Move to Bottom Assign Labels... Assign Tokens... Link Card...…" at bounding box center [399, 405] width 201 height 107
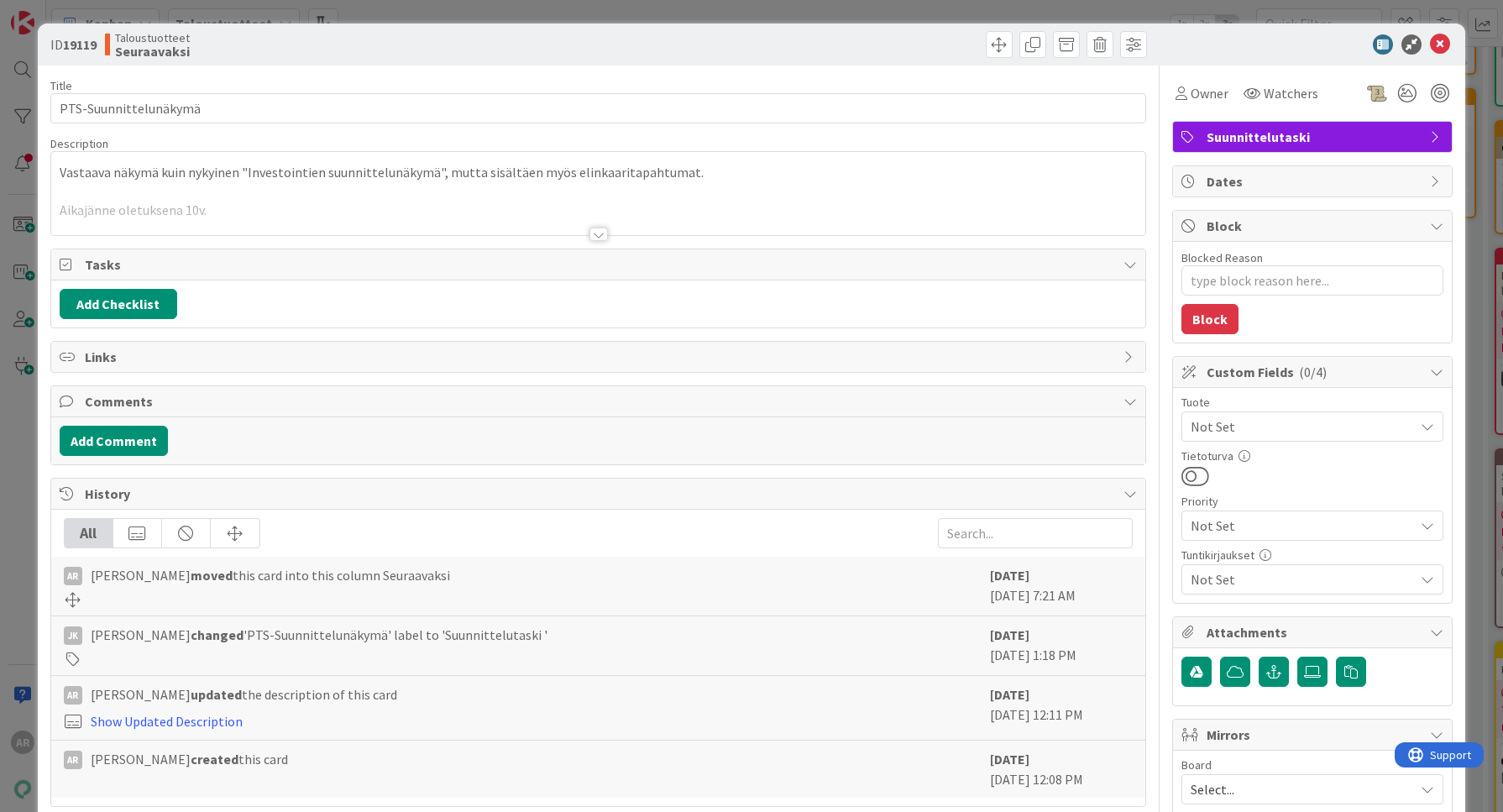
click at [3, 519] on div "ID 19119 Taloustuotteet Seuraavaksi Title 21 / 128 PTS-Suunnittelunäkymä Descri…" at bounding box center [752, 406] width 1503 height 812
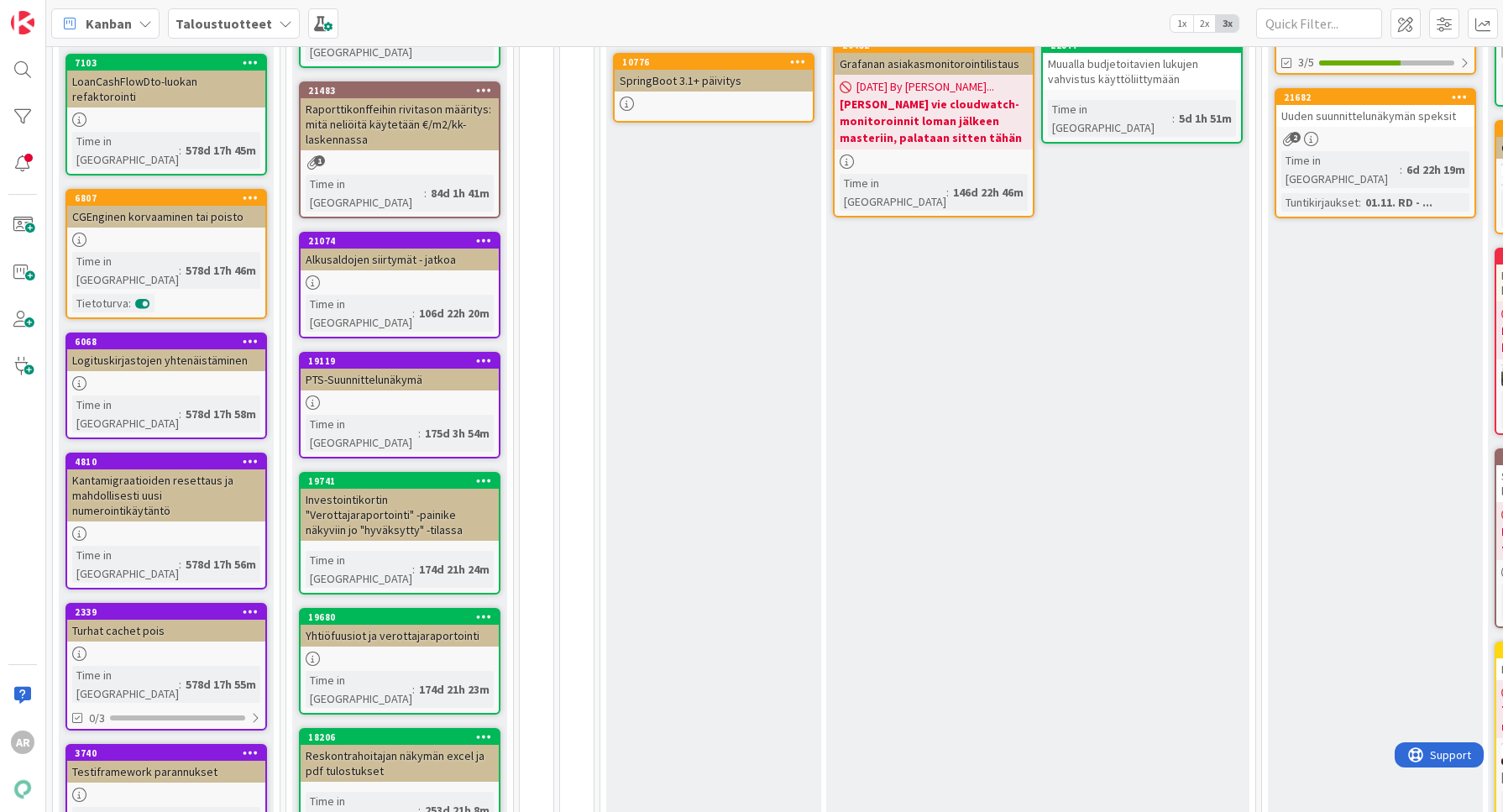
click at [420, 424] on div "175d 3h 54m" at bounding box center [457, 433] width 73 height 19
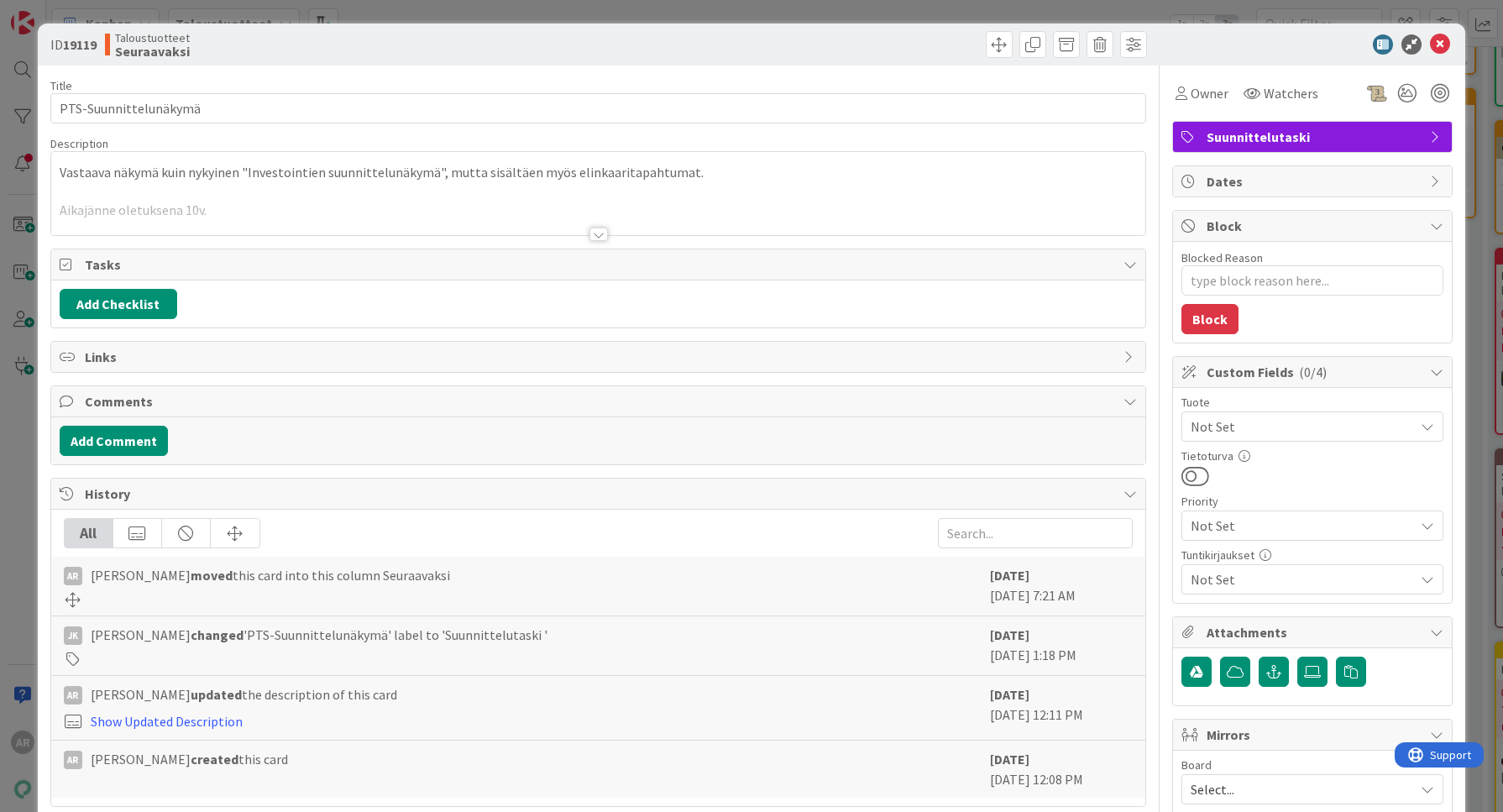
click at [383, 193] on div at bounding box center [598, 214] width 1095 height 43
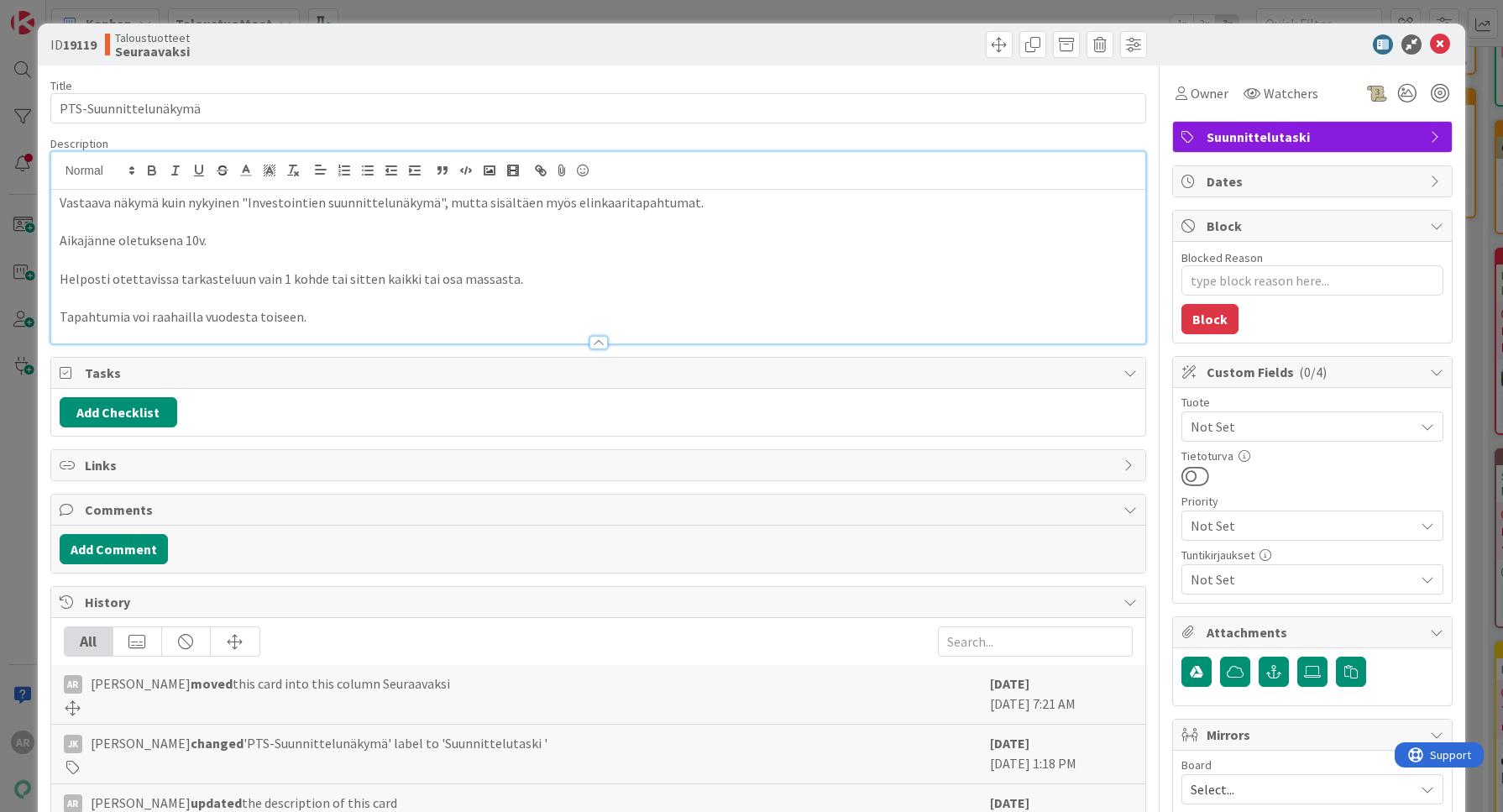
click at [22, 535] on div "ID 19119 Taloustuotteet Seuraavaksi Title 21 / 128 PTS-Suunnittelunäkymä Descri…" at bounding box center [752, 406] width 1503 height 812
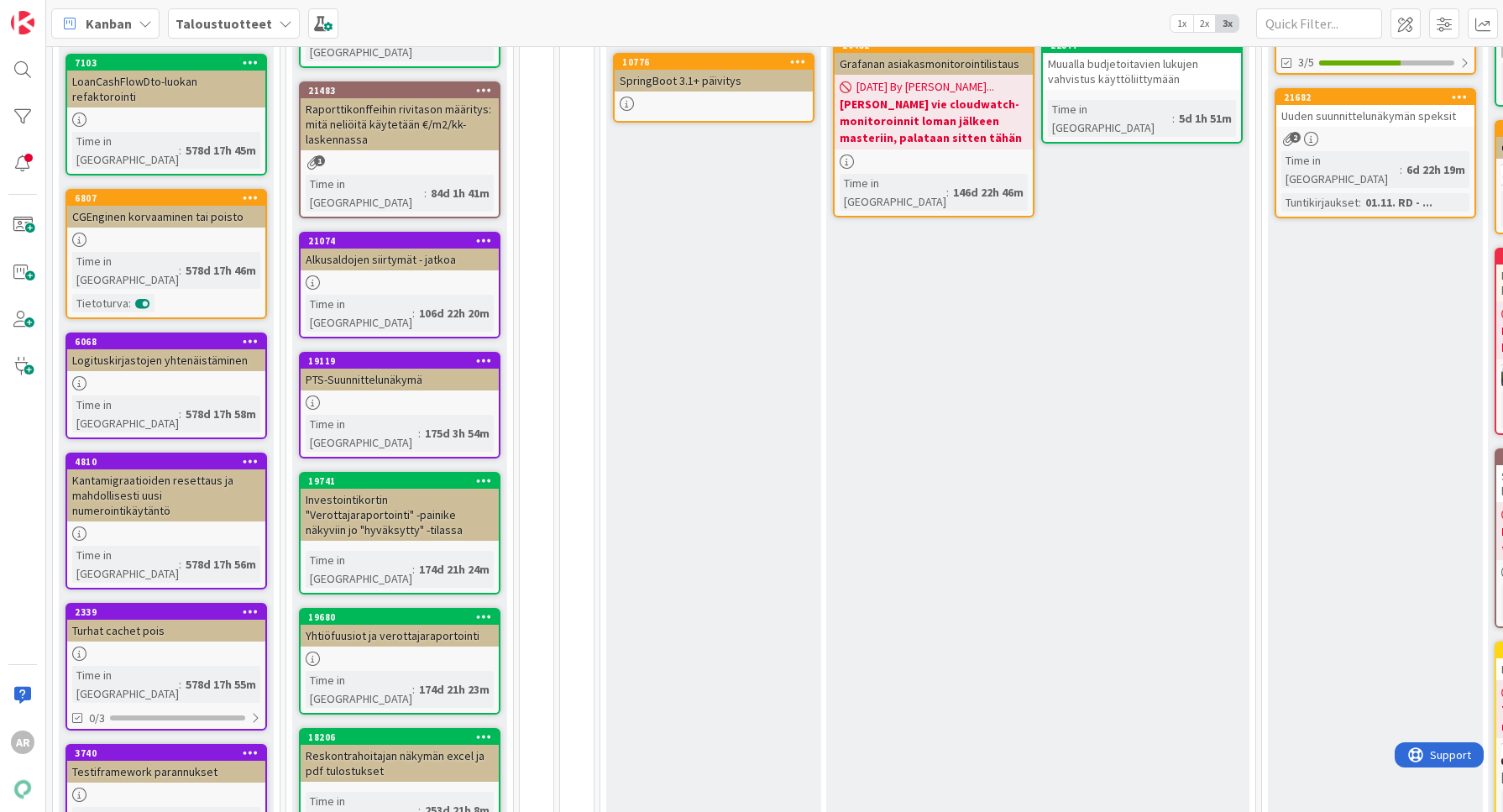
click at [485, 354] on icon at bounding box center [484, 360] width 16 height 12
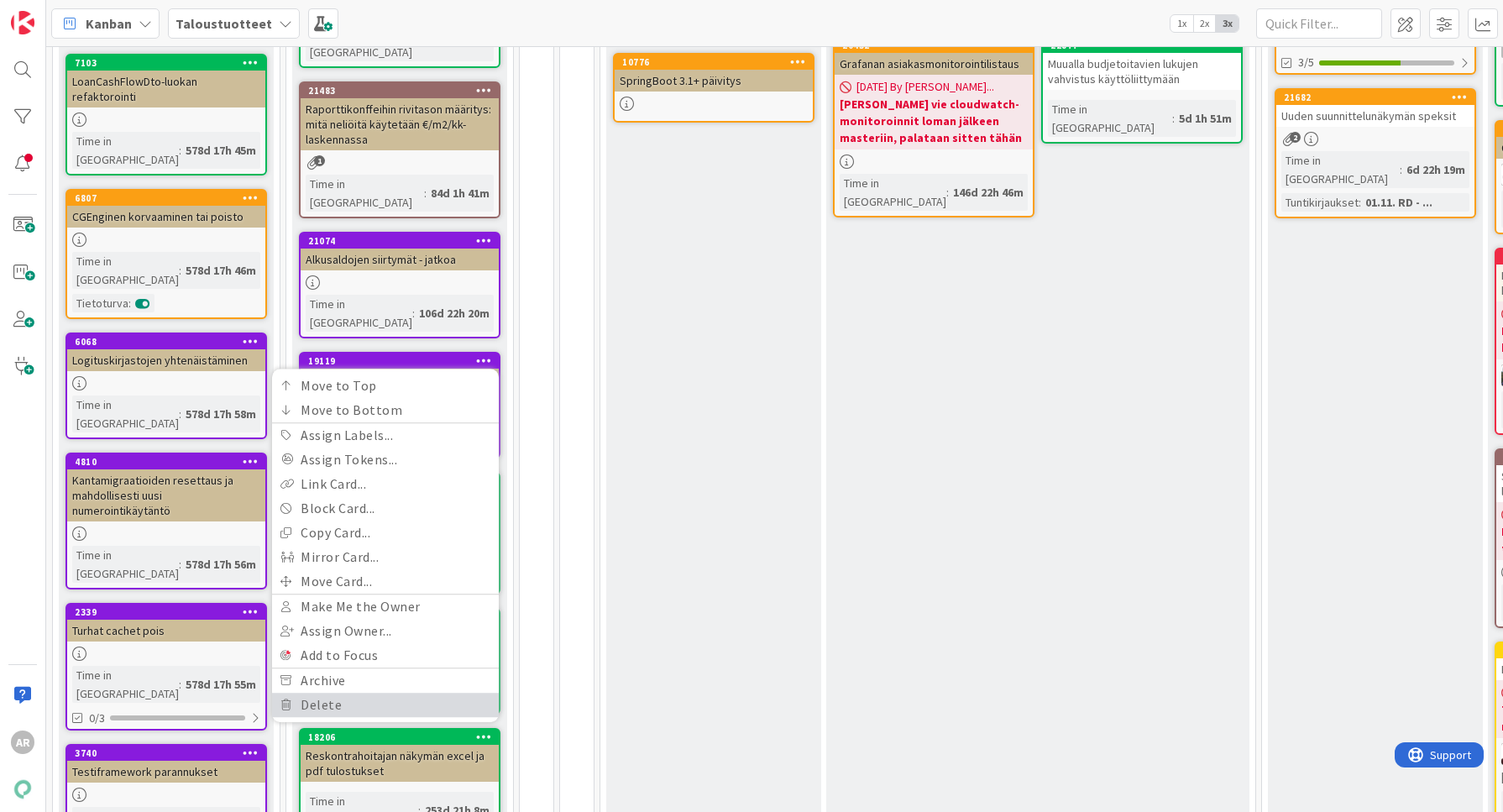
click at [350, 692] on link "Delete" at bounding box center [385, 704] width 227 height 25
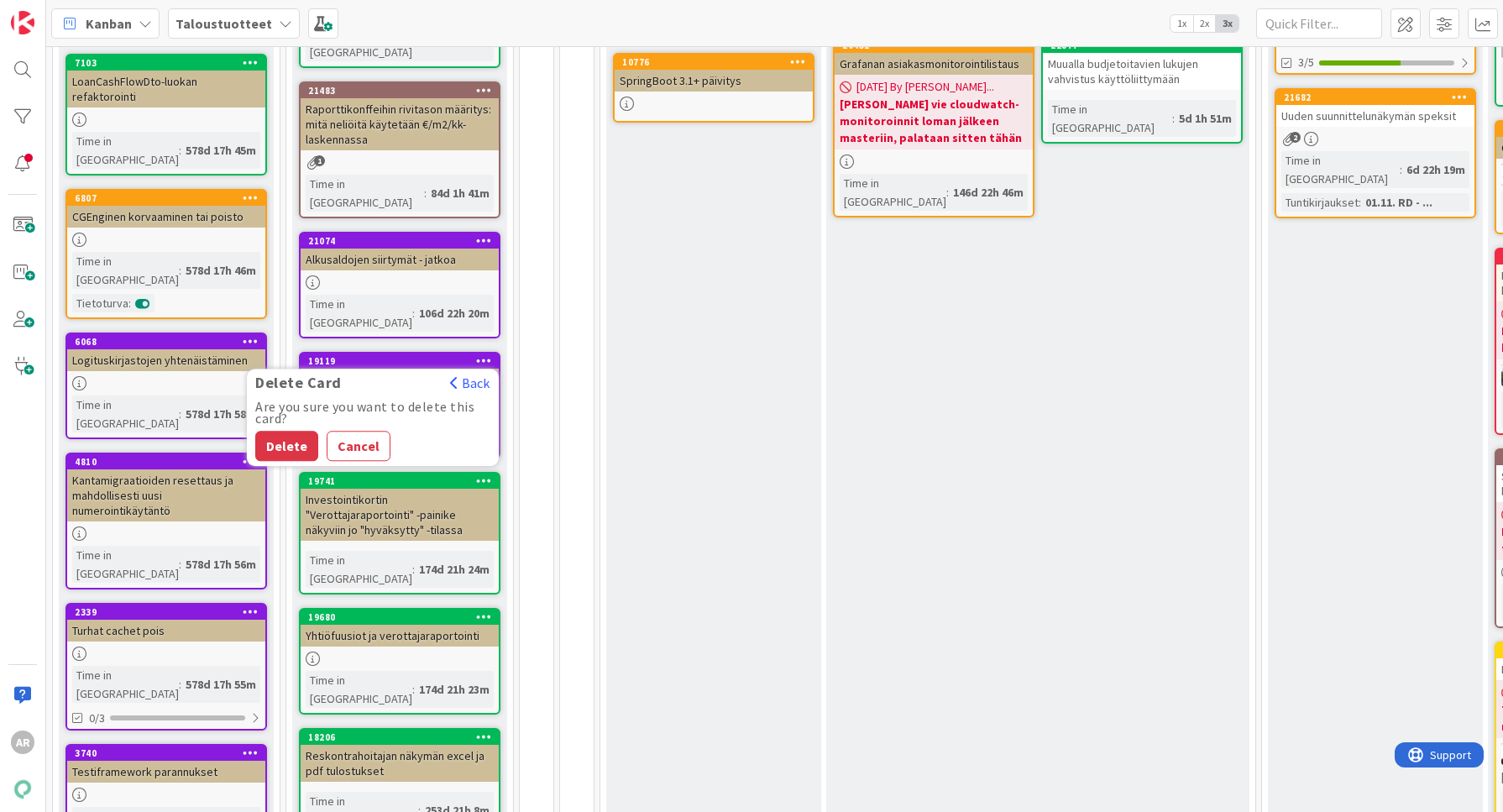
click at [281, 431] on button "Delete" at bounding box center [287, 446] width 63 height 30
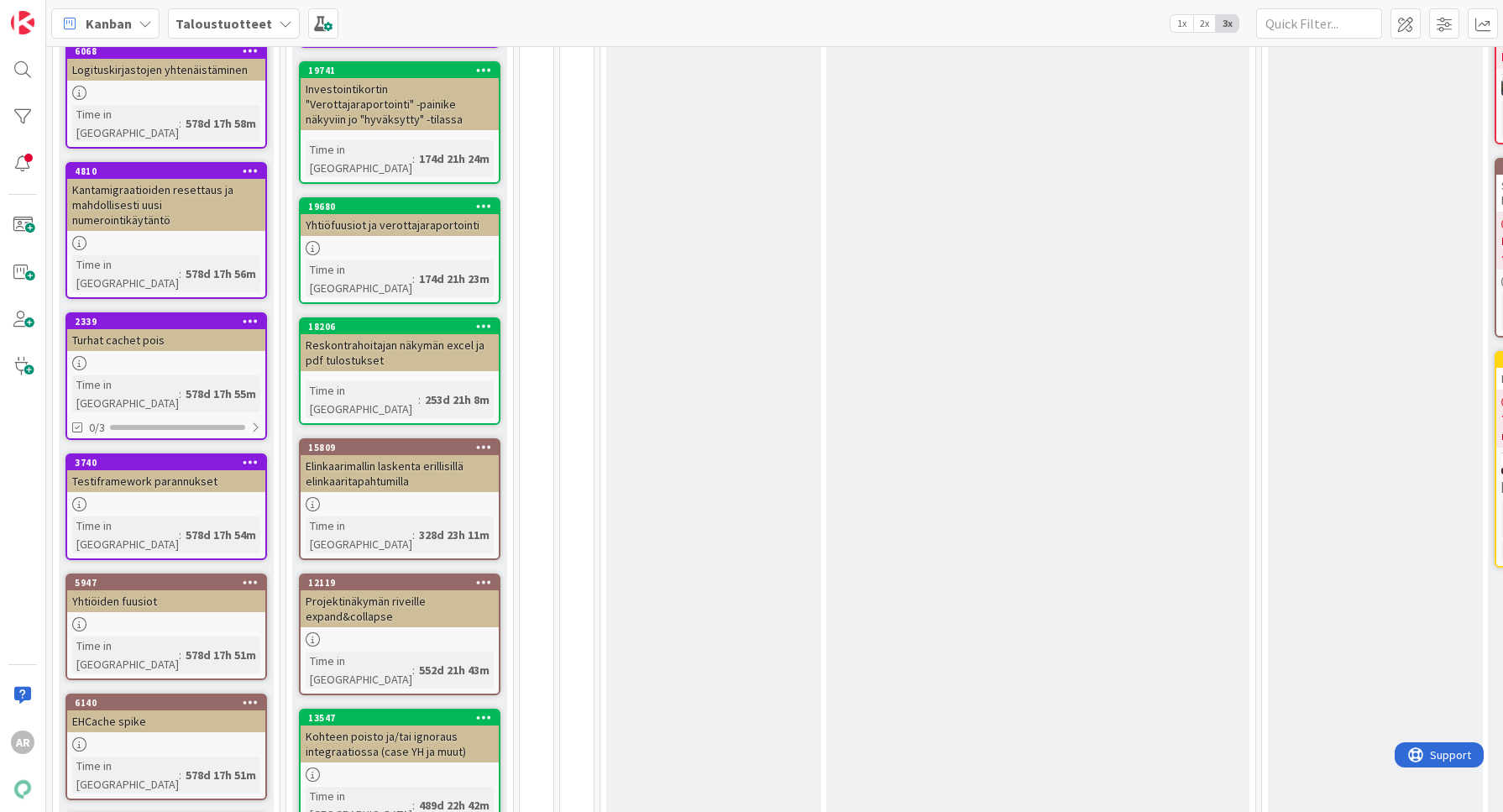
scroll to position [629, 0]
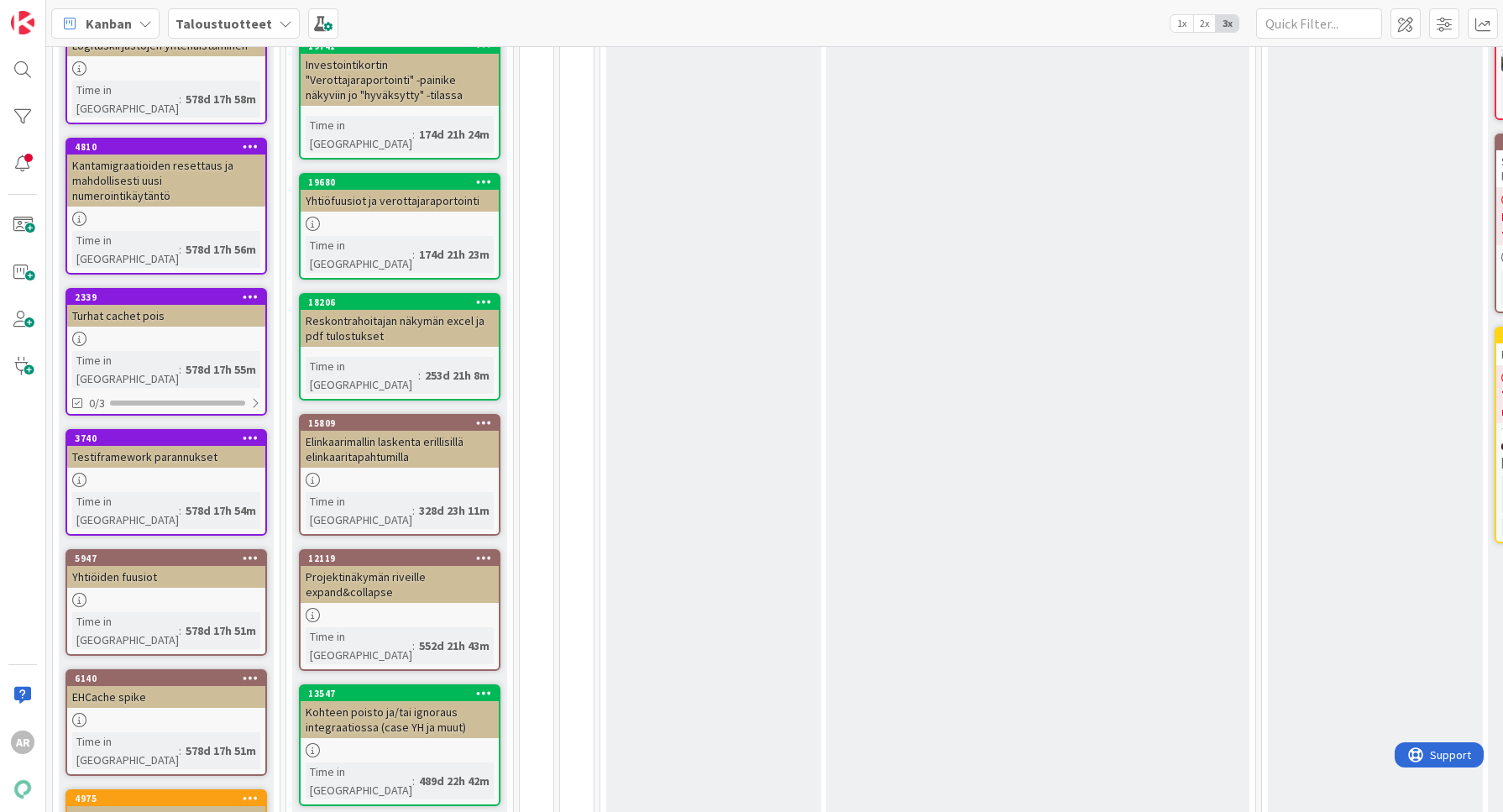
click at [423, 431] on div "Elinkaarimallin laskenta erillisillä elinkaaritapahtumilla" at bounding box center [400, 450] width 198 height 37
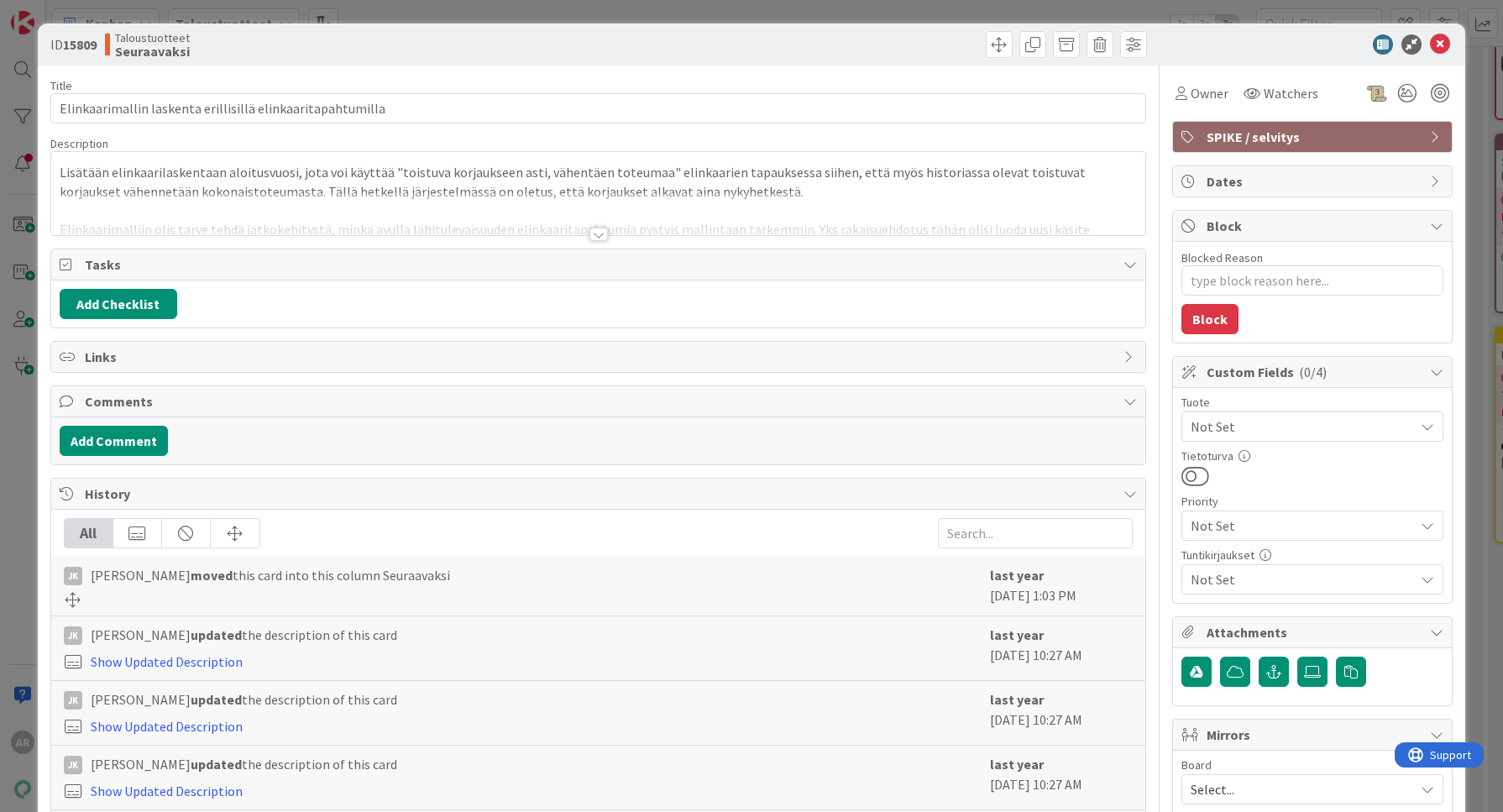
click at [526, 224] on div at bounding box center [598, 214] width 1095 height 43
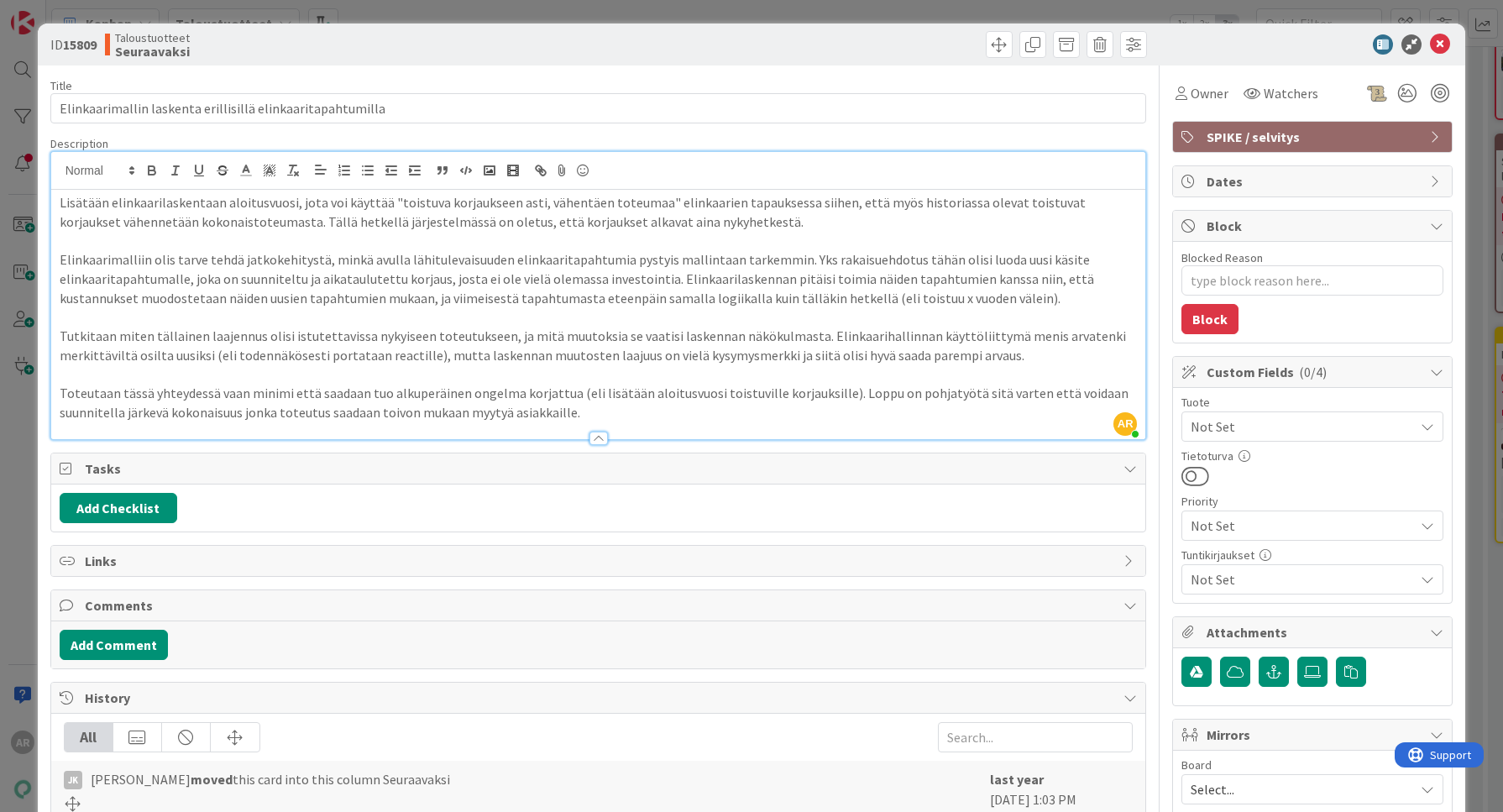
scroll to position [105, 0]
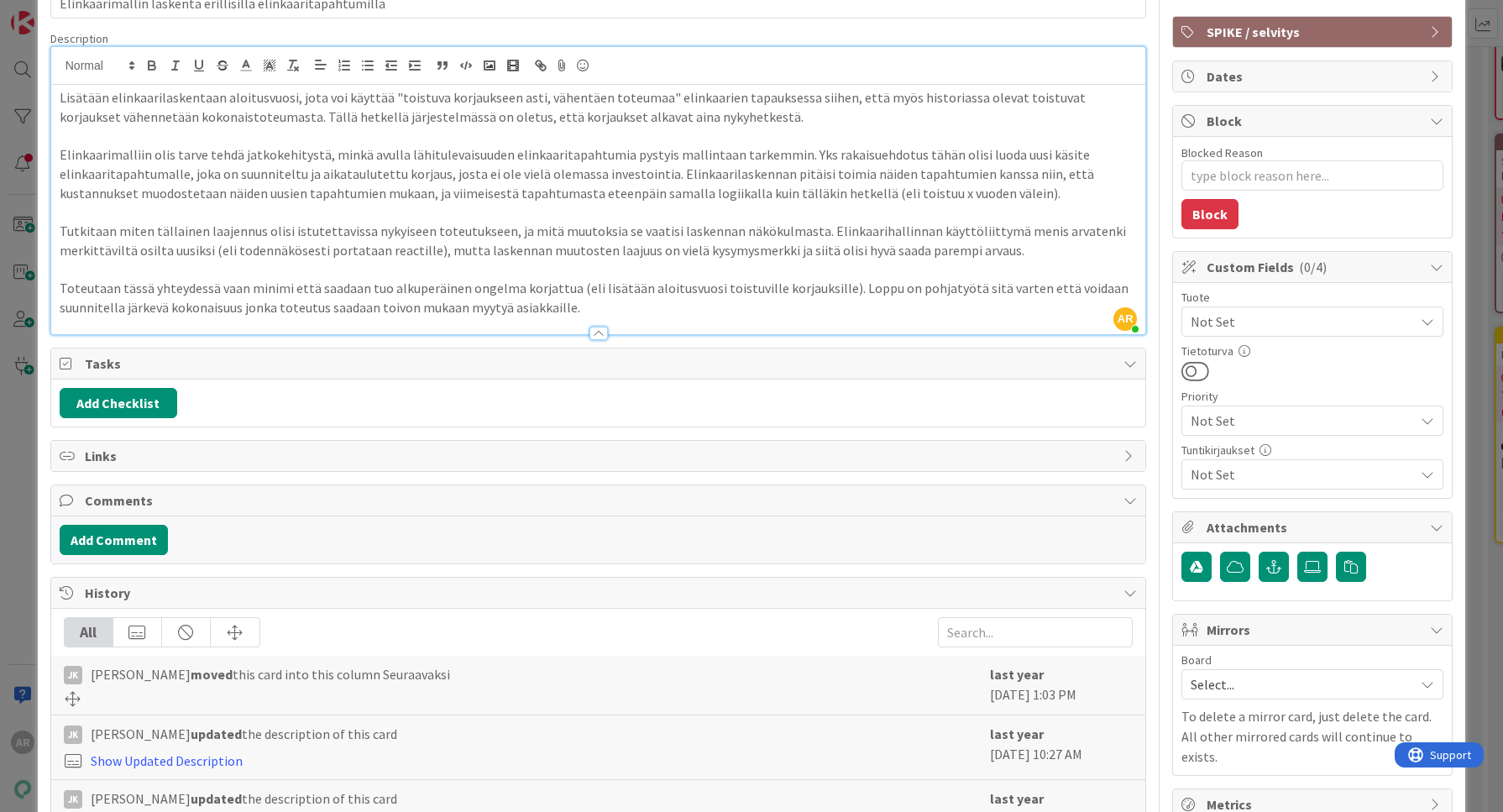
click at [9, 558] on div "ID 15809 Taloustuotteet Seuraavaksi Title 58 / 128 Elinkaarimallin laskenta eri…" at bounding box center [752, 406] width 1503 height 812
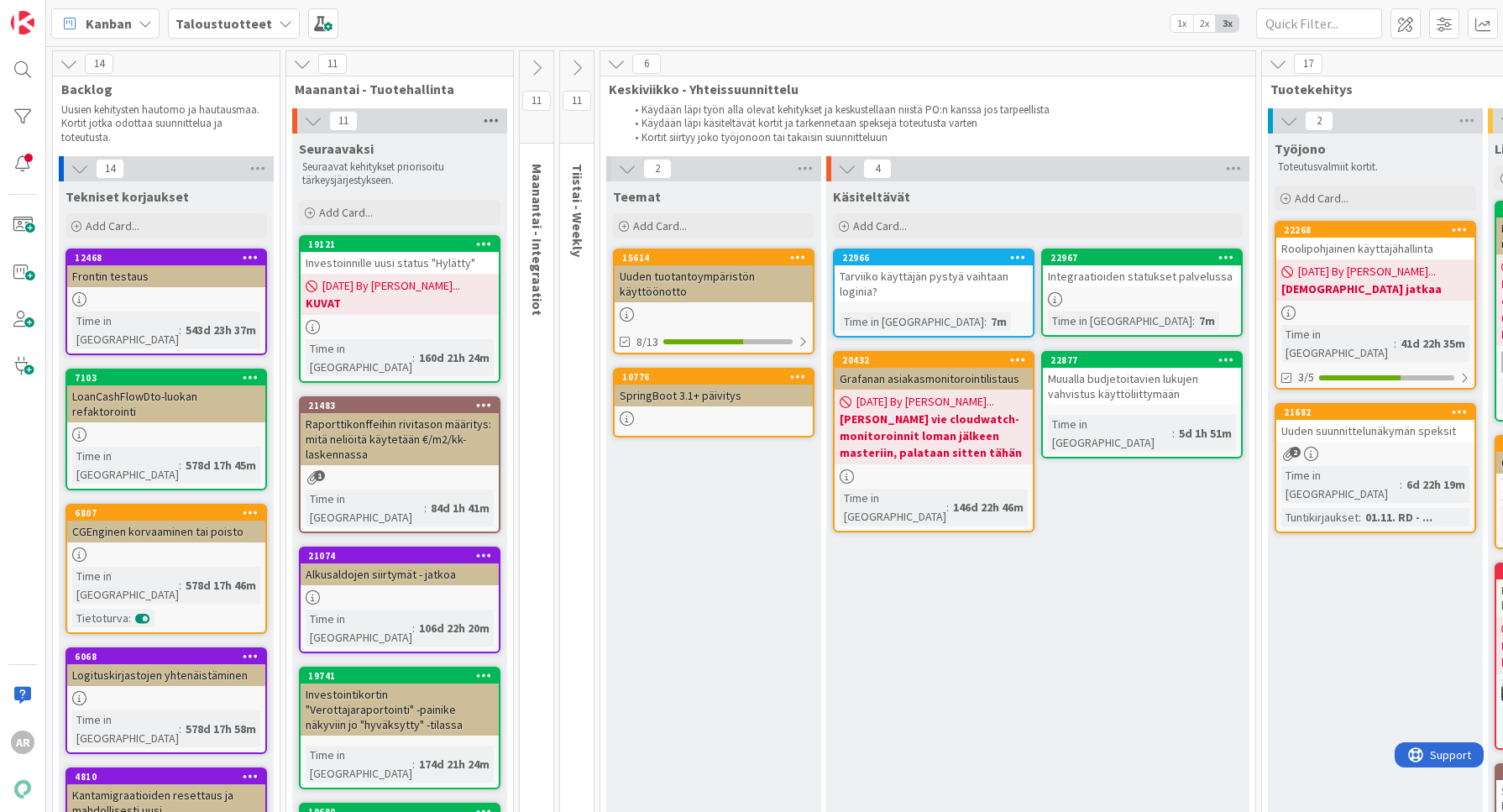
click at [492, 118] on icon at bounding box center [491, 121] width 22 height 26
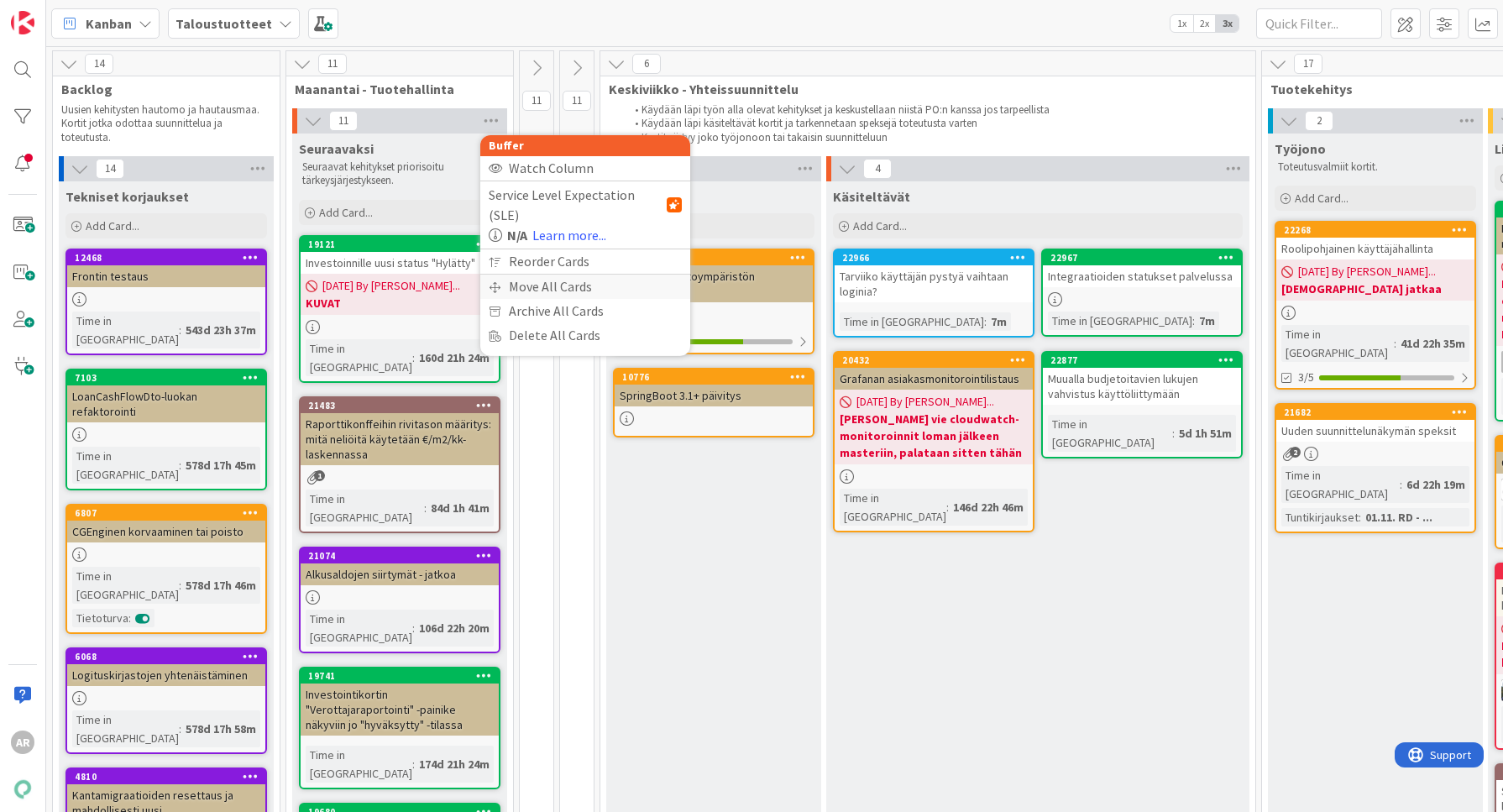
click at [570, 275] on div "Move All Cards" at bounding box center [585, 287] width 210 height 25
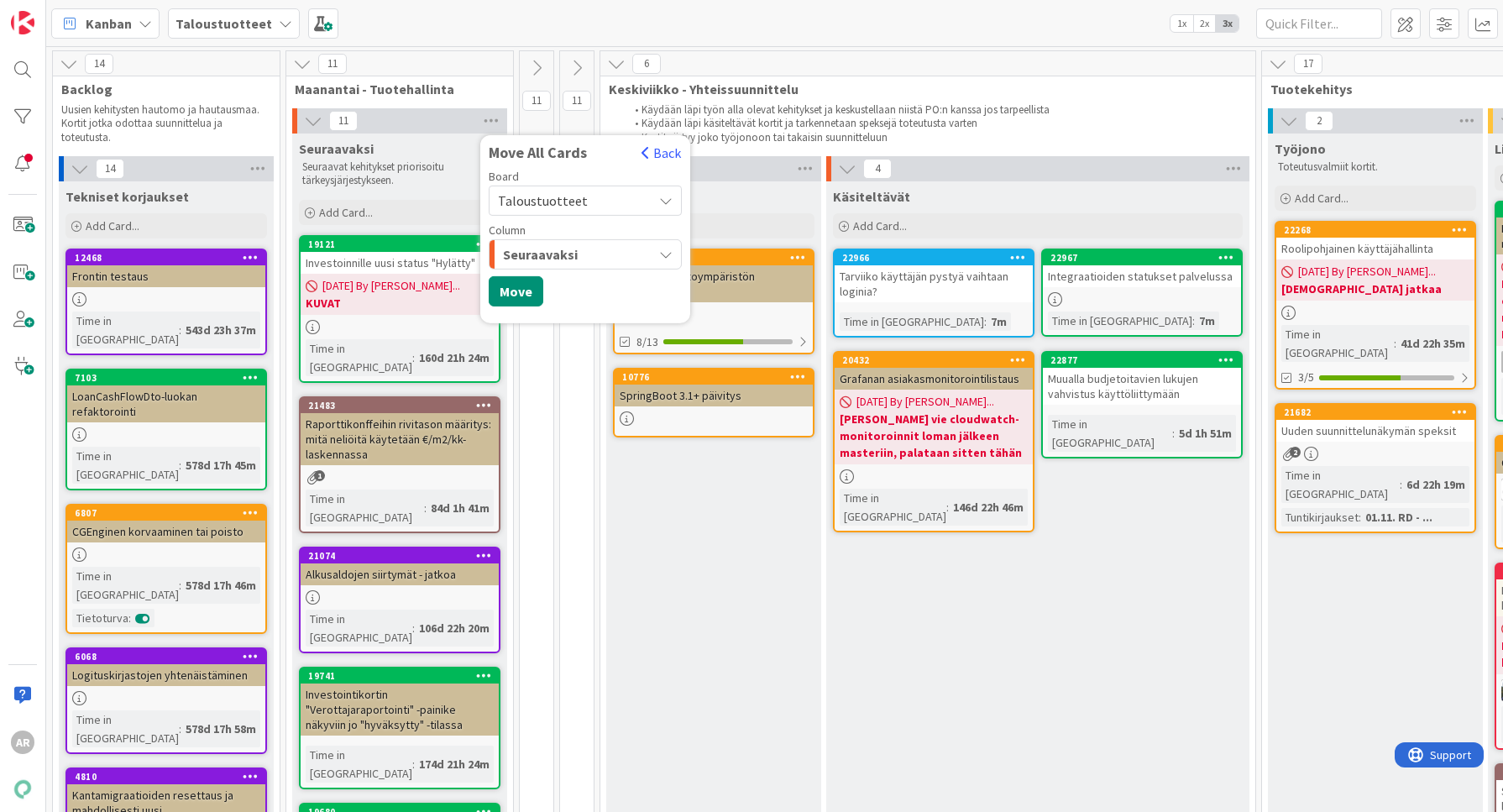
click at [624, 198] on span "Taloustuotteet" at bounding box center [571, 200] width 146 height 24
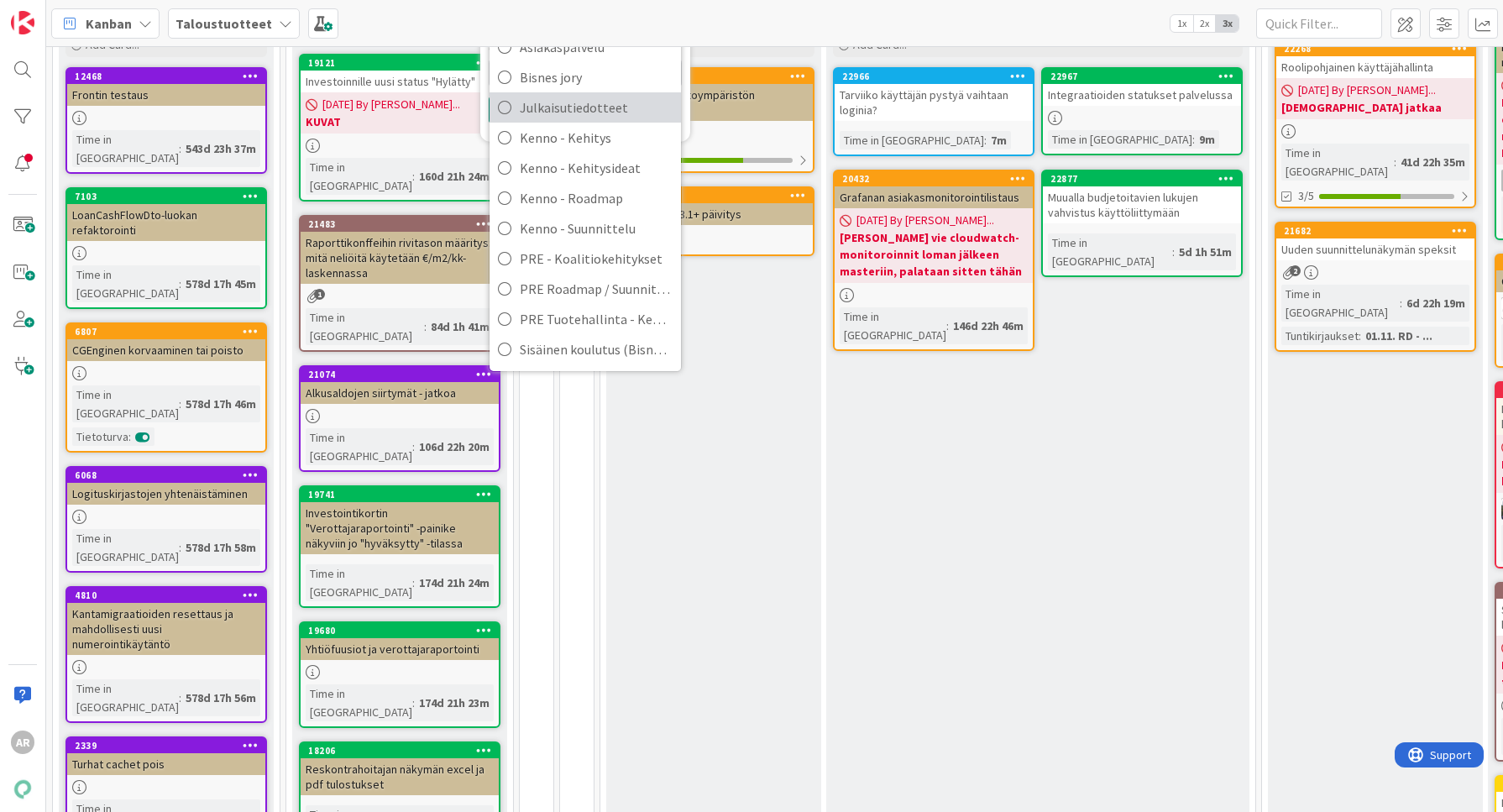
scroll to position [210, 0]
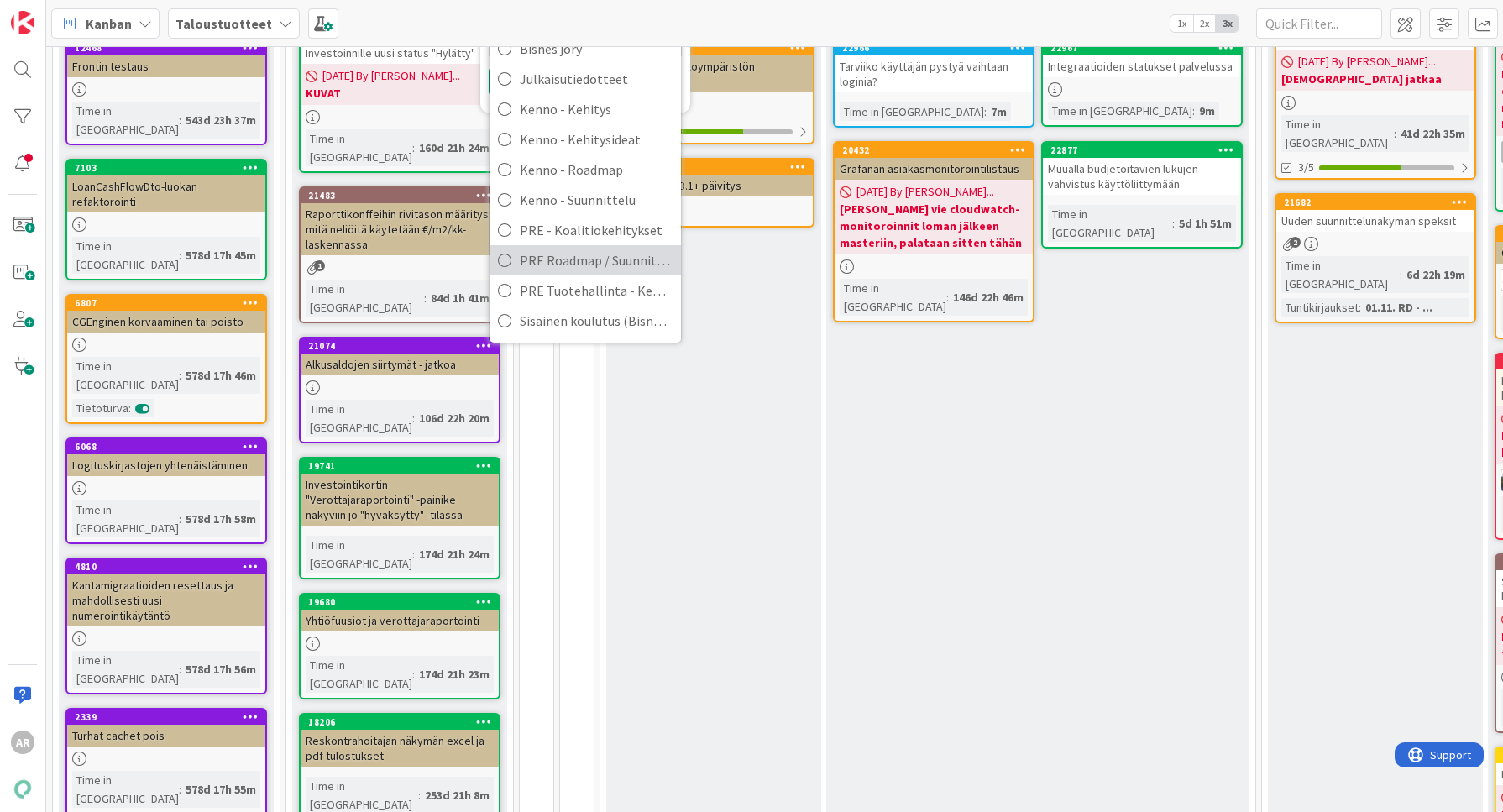
click at [610, 256] on span "PRE Roadmap / Suunnittelu" at bounding box center [596, 260] width 153 height 26
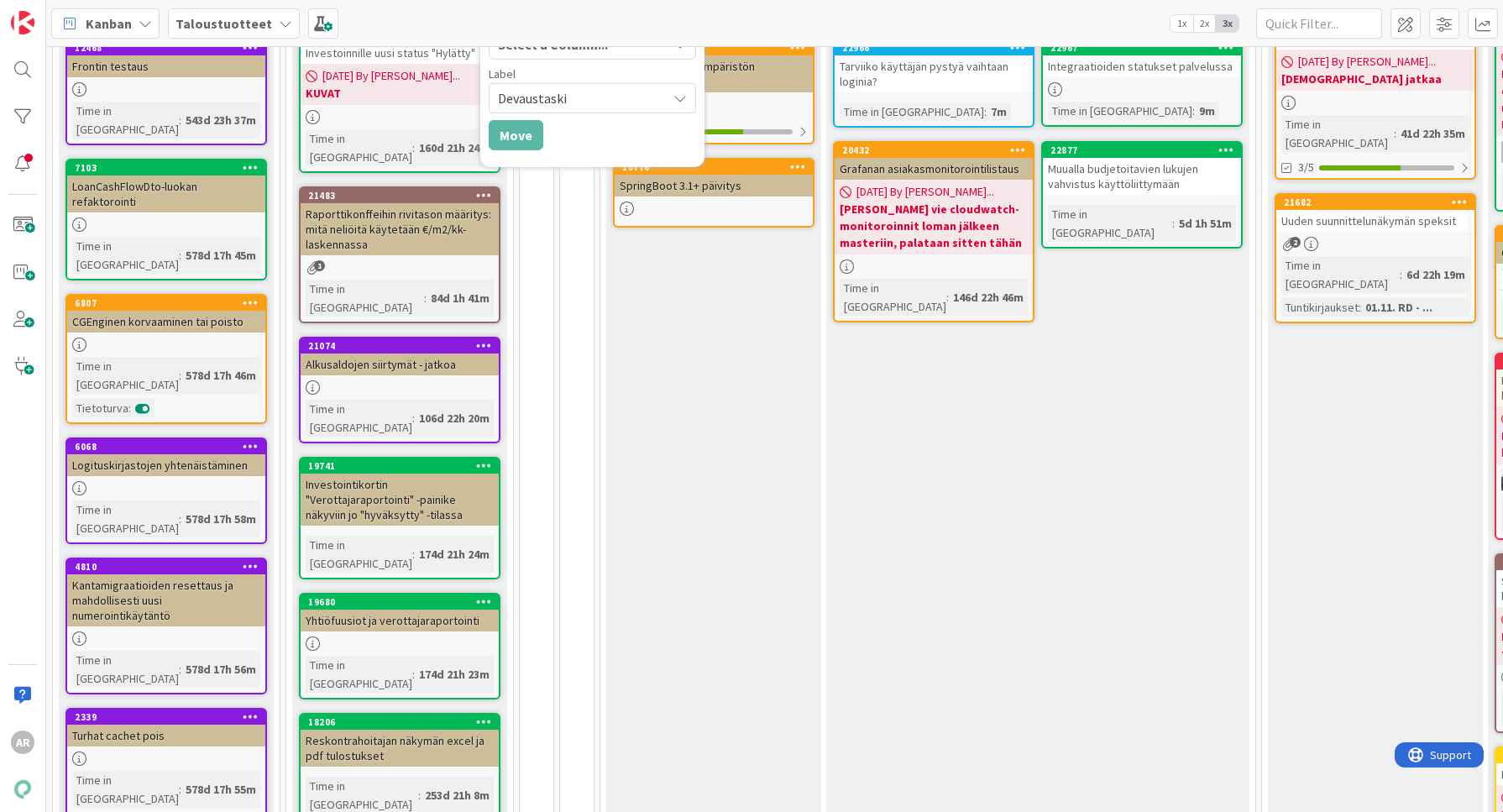
scroll to position [39, 0]
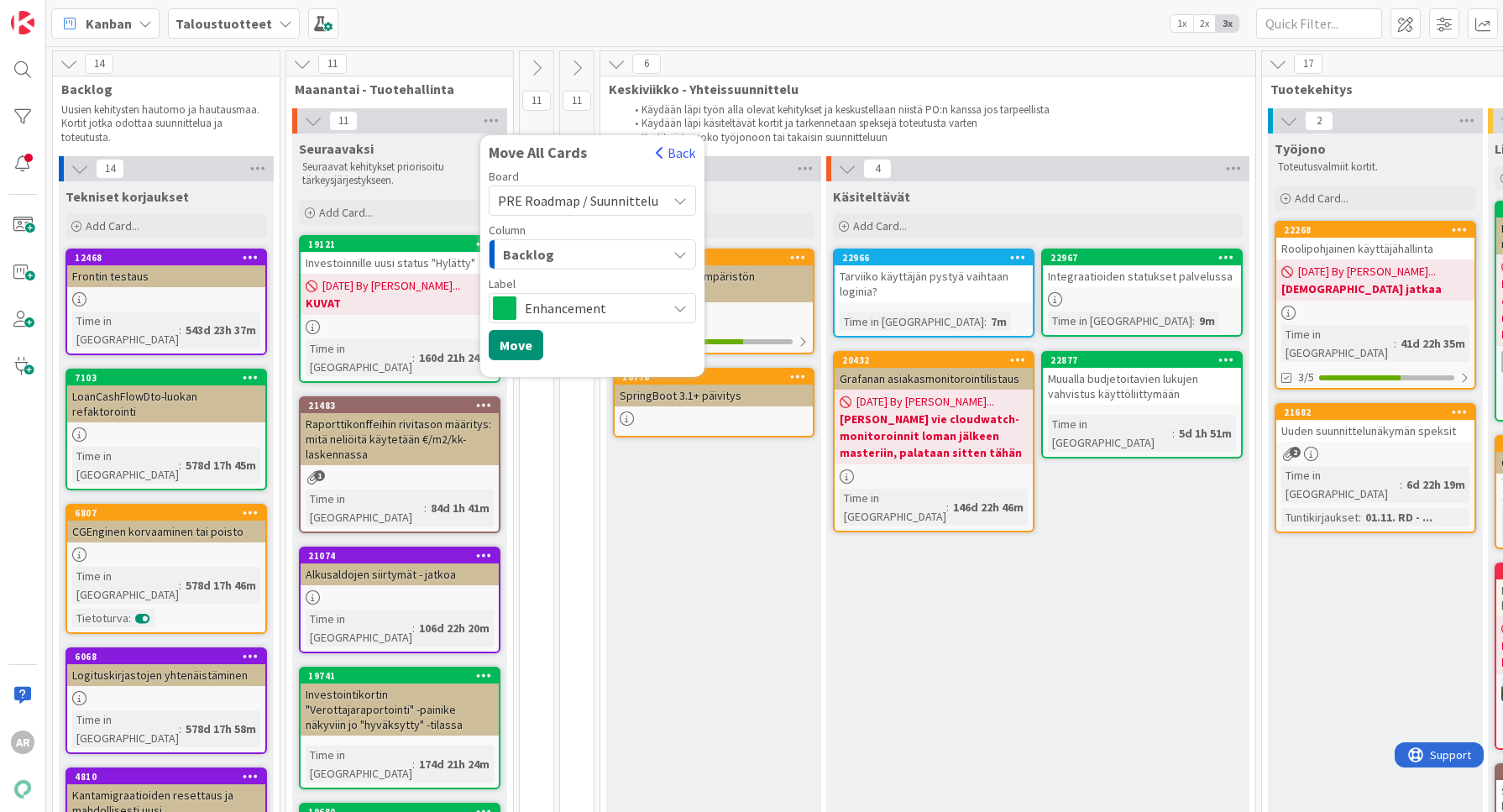
click at [609, 254] on div "Backlog" at bounding box center [583, 253] width 168 height 27
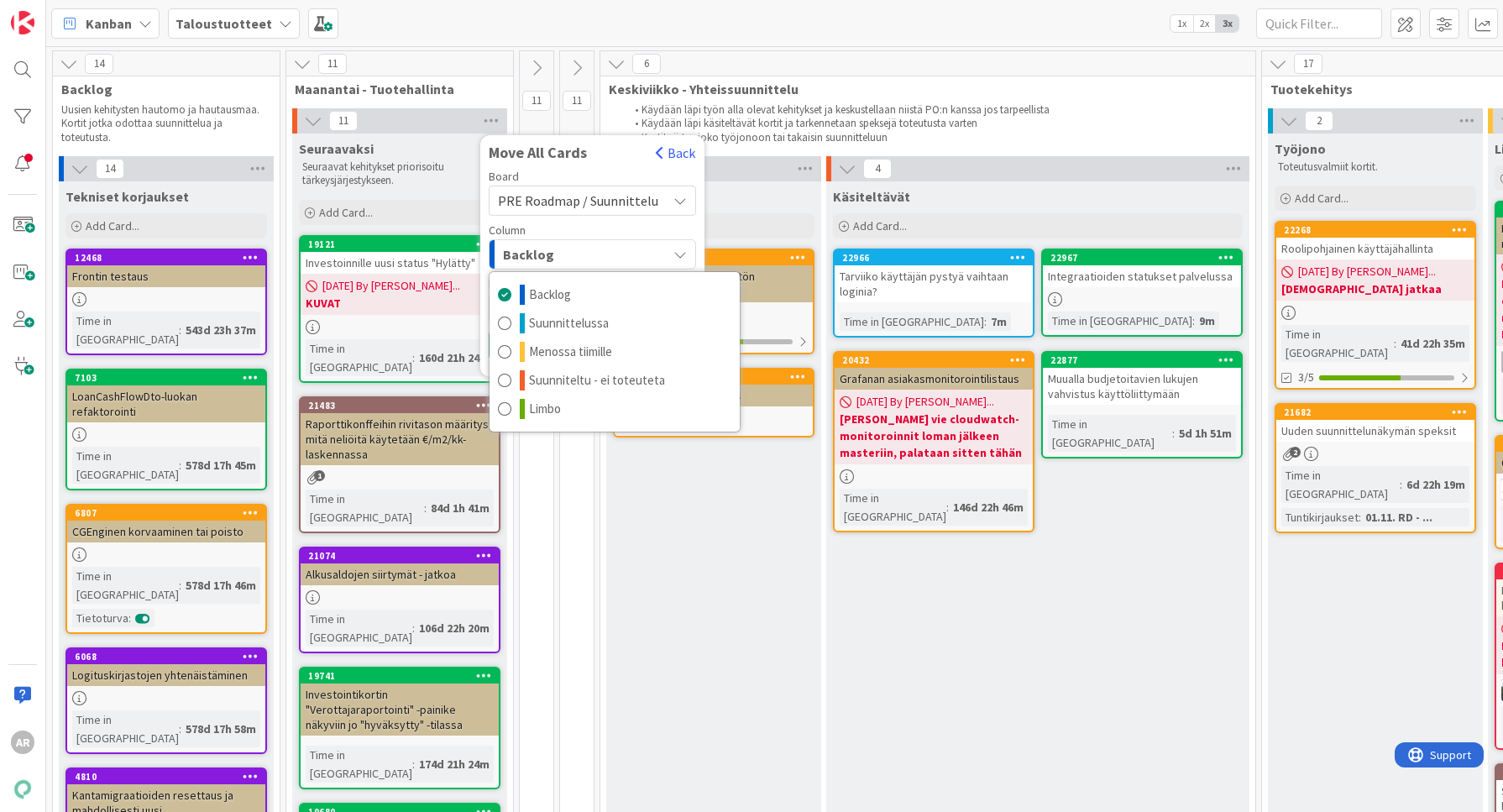
click at [605, 253] on div "Backlog" at bounding box center [583, 253] width 168 height 27
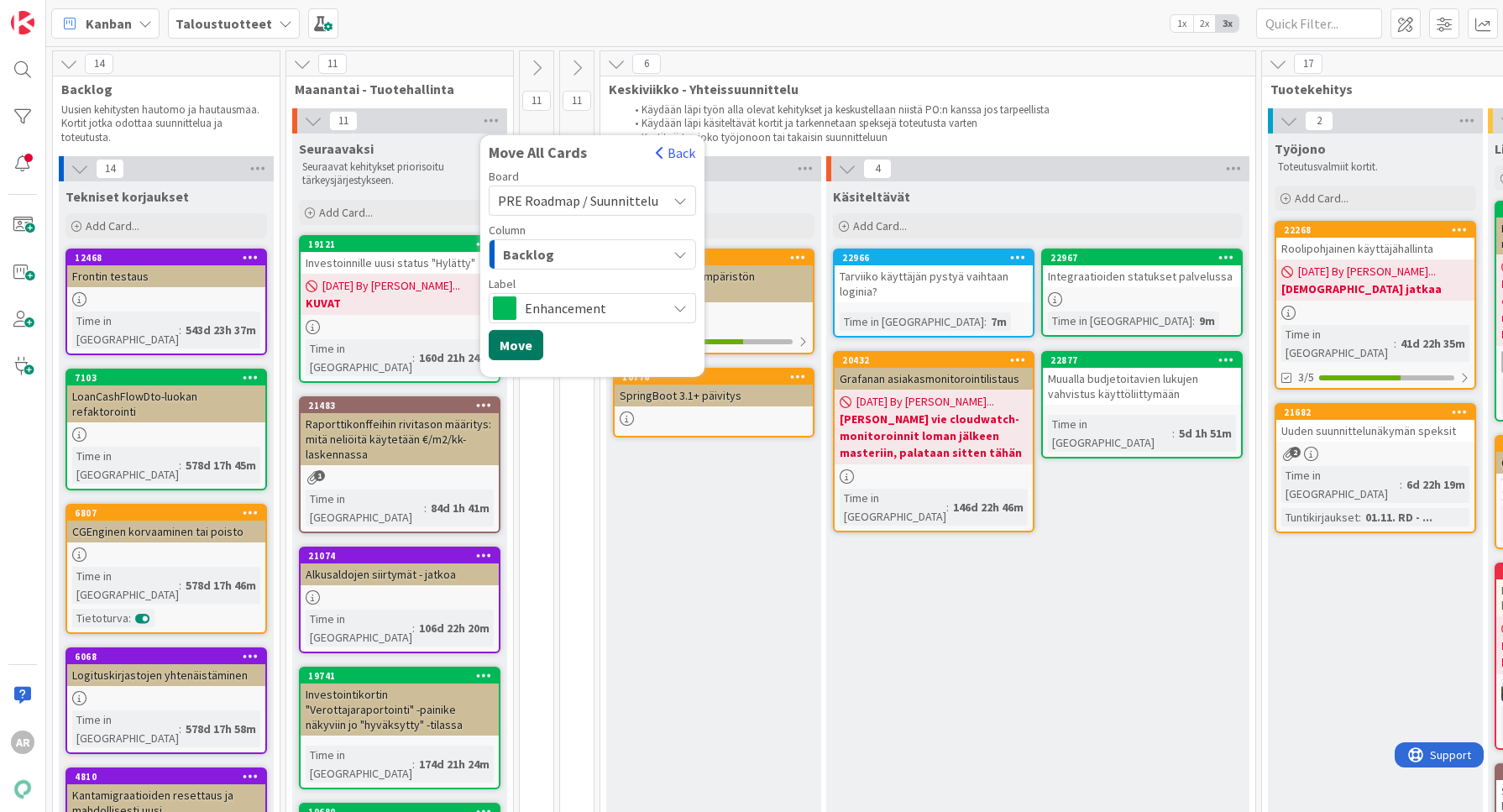
click at [517, 346] on button "Move" at bounding box center [517, 345] width 55 height 30
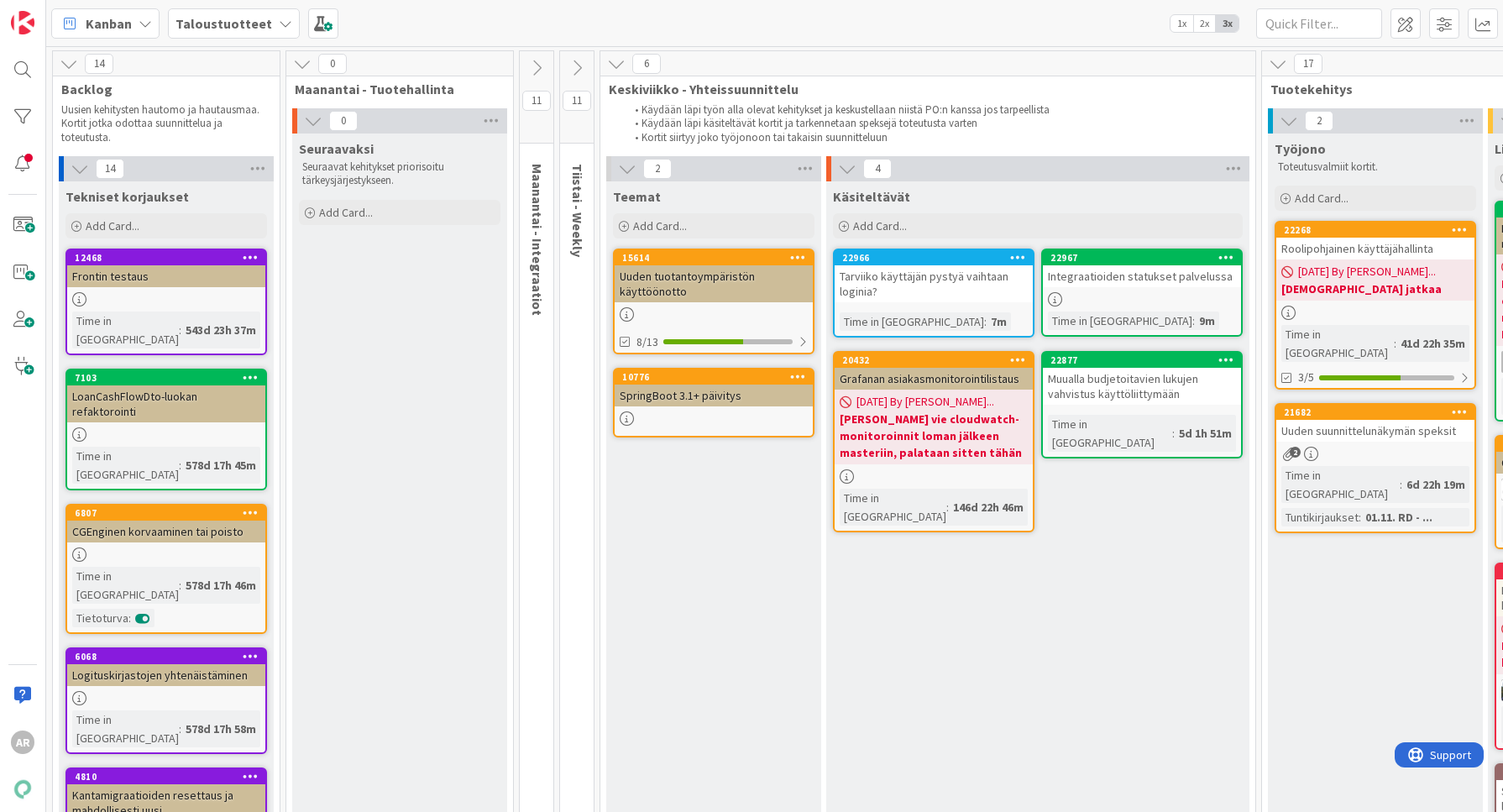
click at [229, 22] on b "Taloustuotteet" at bounding box center [224, 23] width 96 height 17
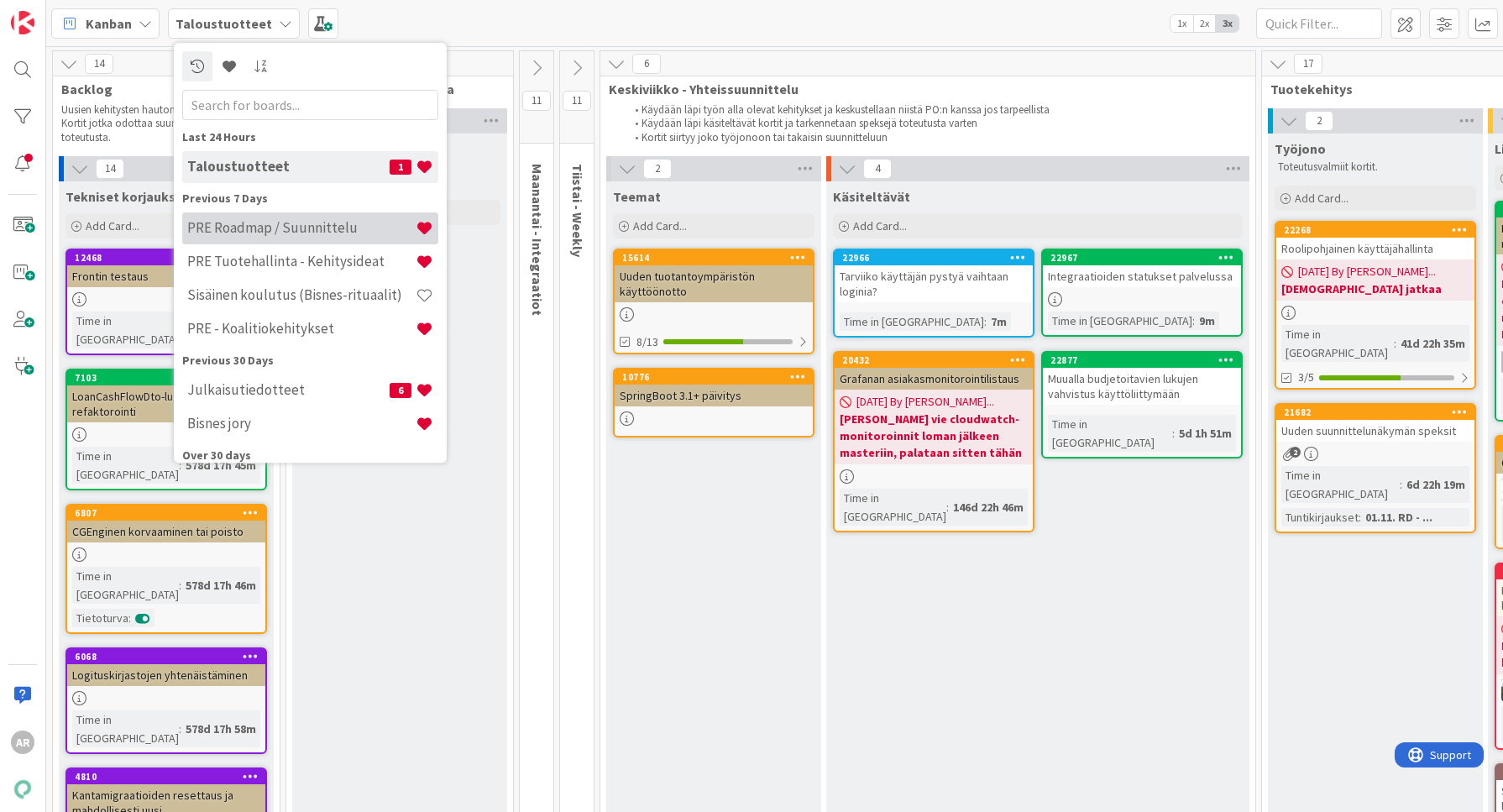
click at [340, 229] on h4 "PRE Roadmap / Suunnittelu" at bounding box center [302, 227] width 229 height 17
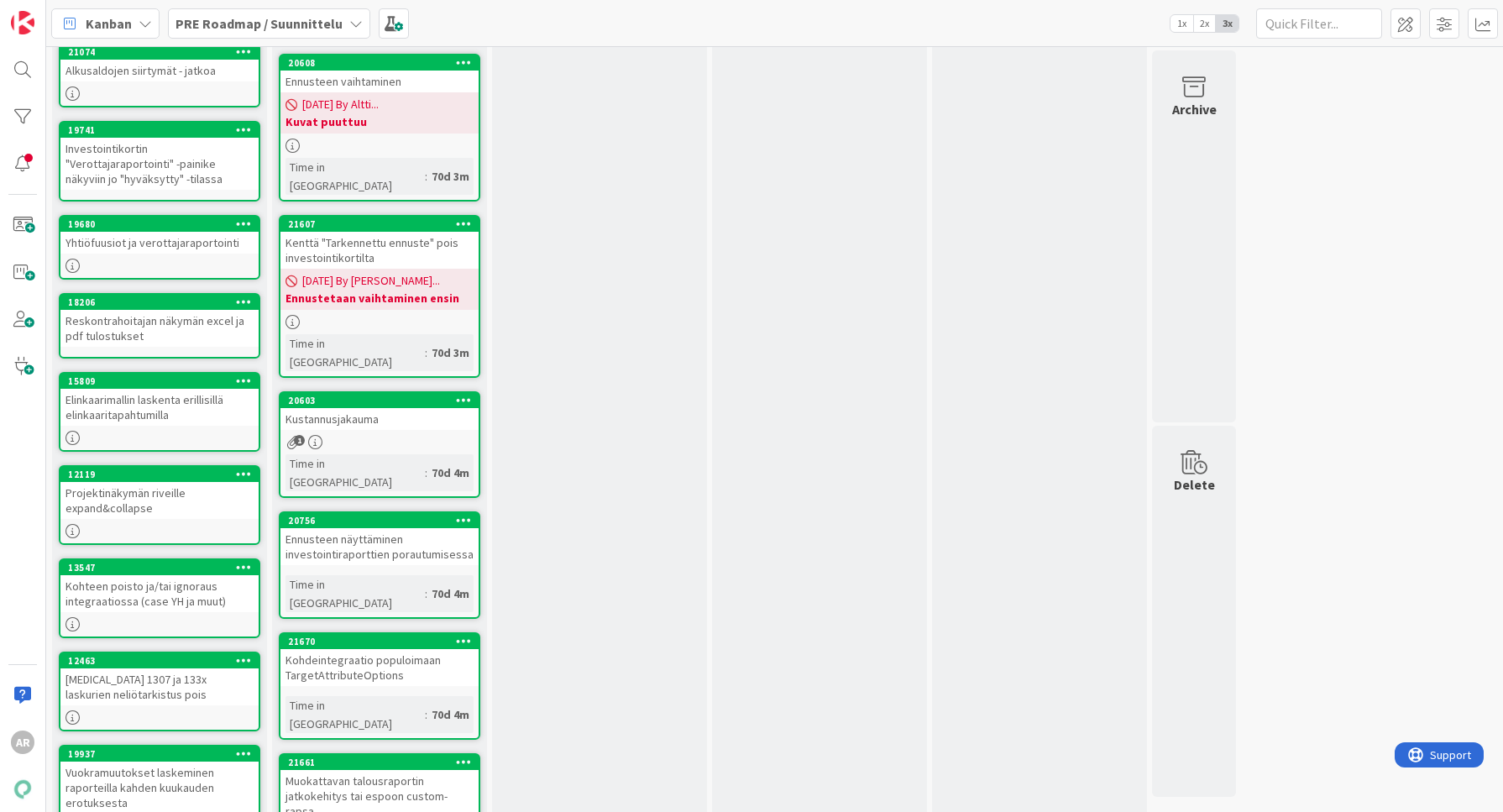
scroll to position [189, 0]
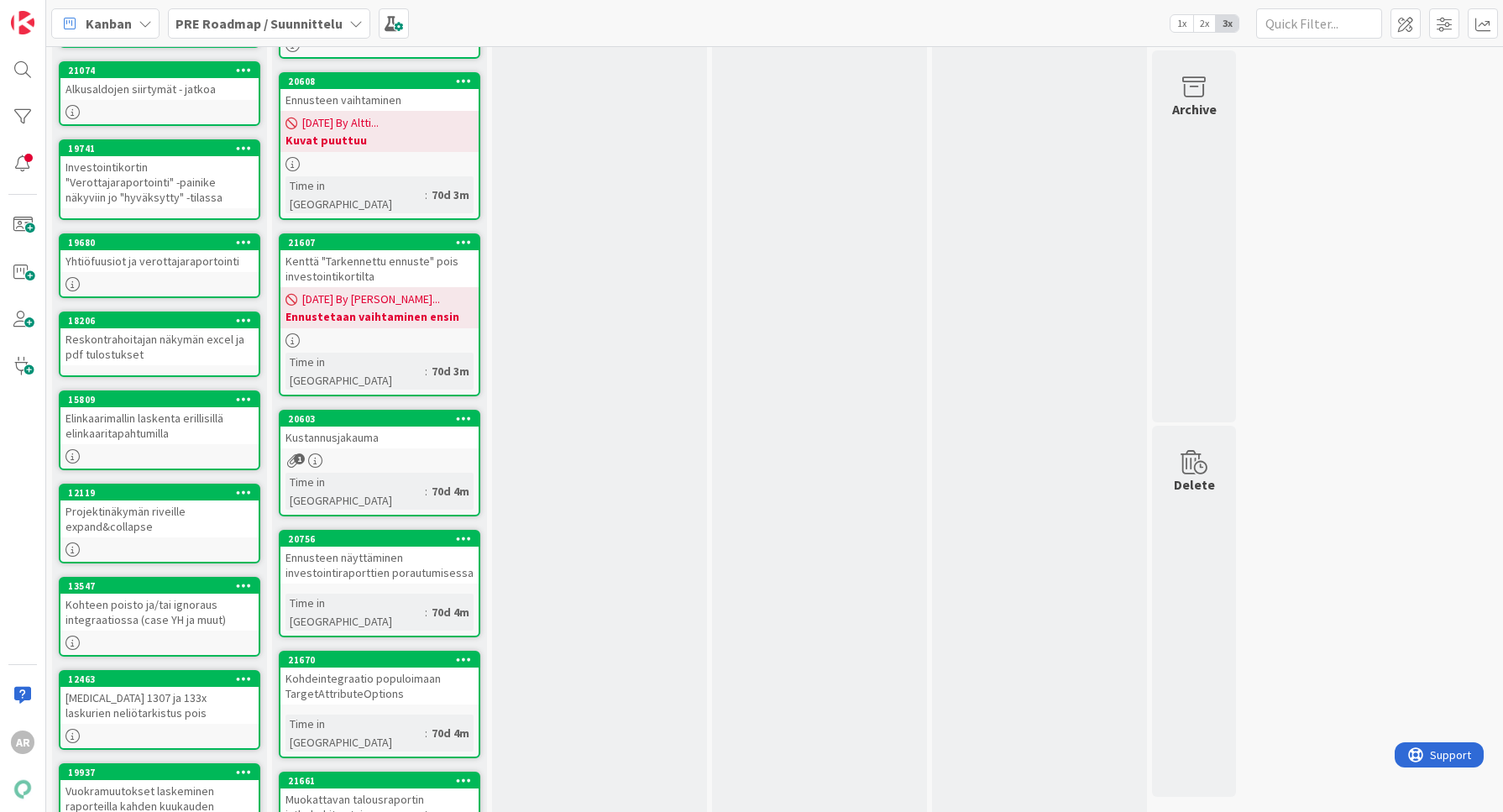
click at [426, 788] on div "Muokattavan talousraportin jatkokehitys tai espoon custom-rapsa" at bounding box center [380, 814] width 198 height 52
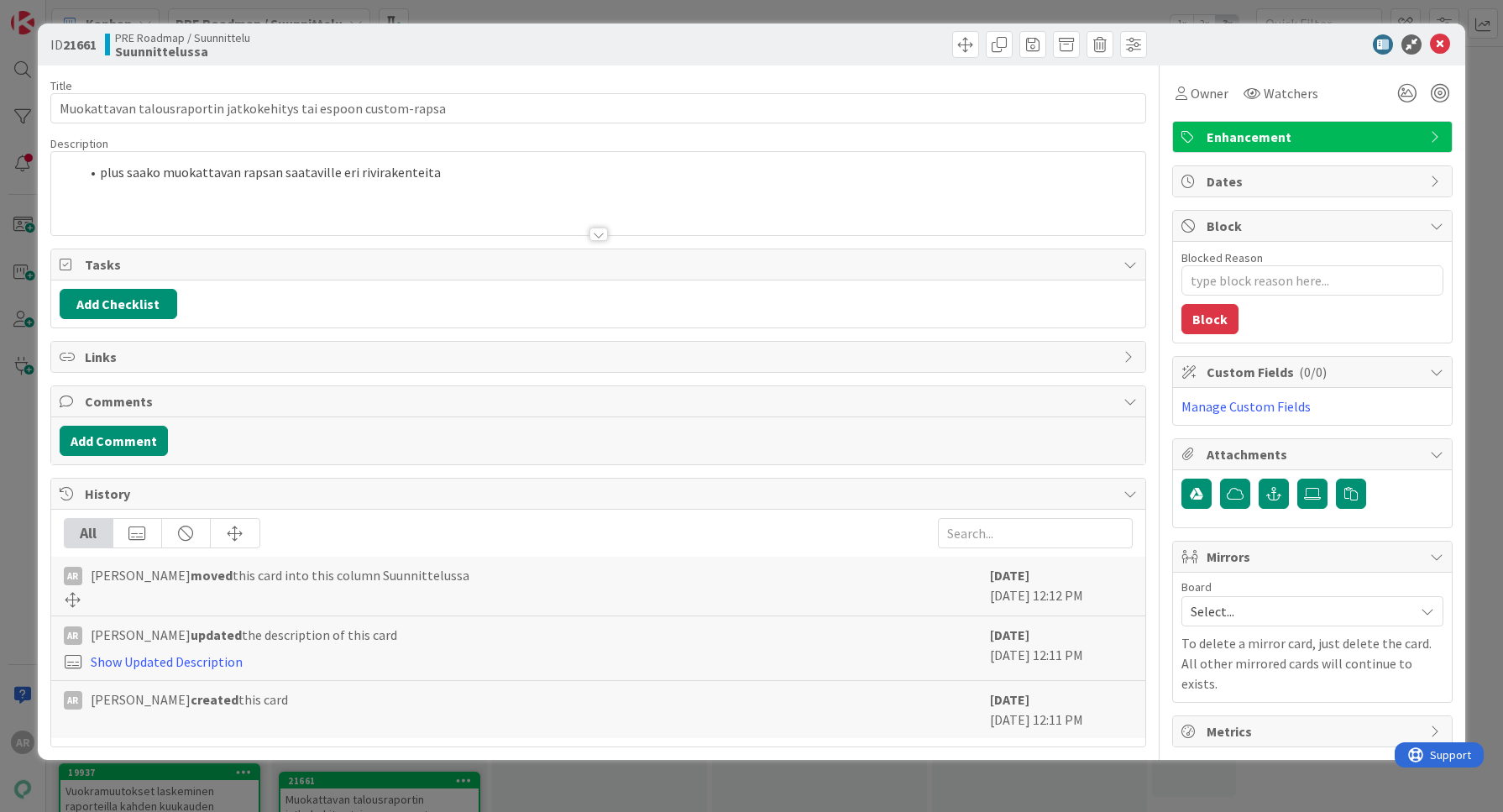
click at [0, 529] on div "ID 21661 PRE Roadmap / Suunnittelu Suunnittelussa Title 63 / 128 Muokattavan ta…" at bounding box center [752, 406] width 1503 height 812
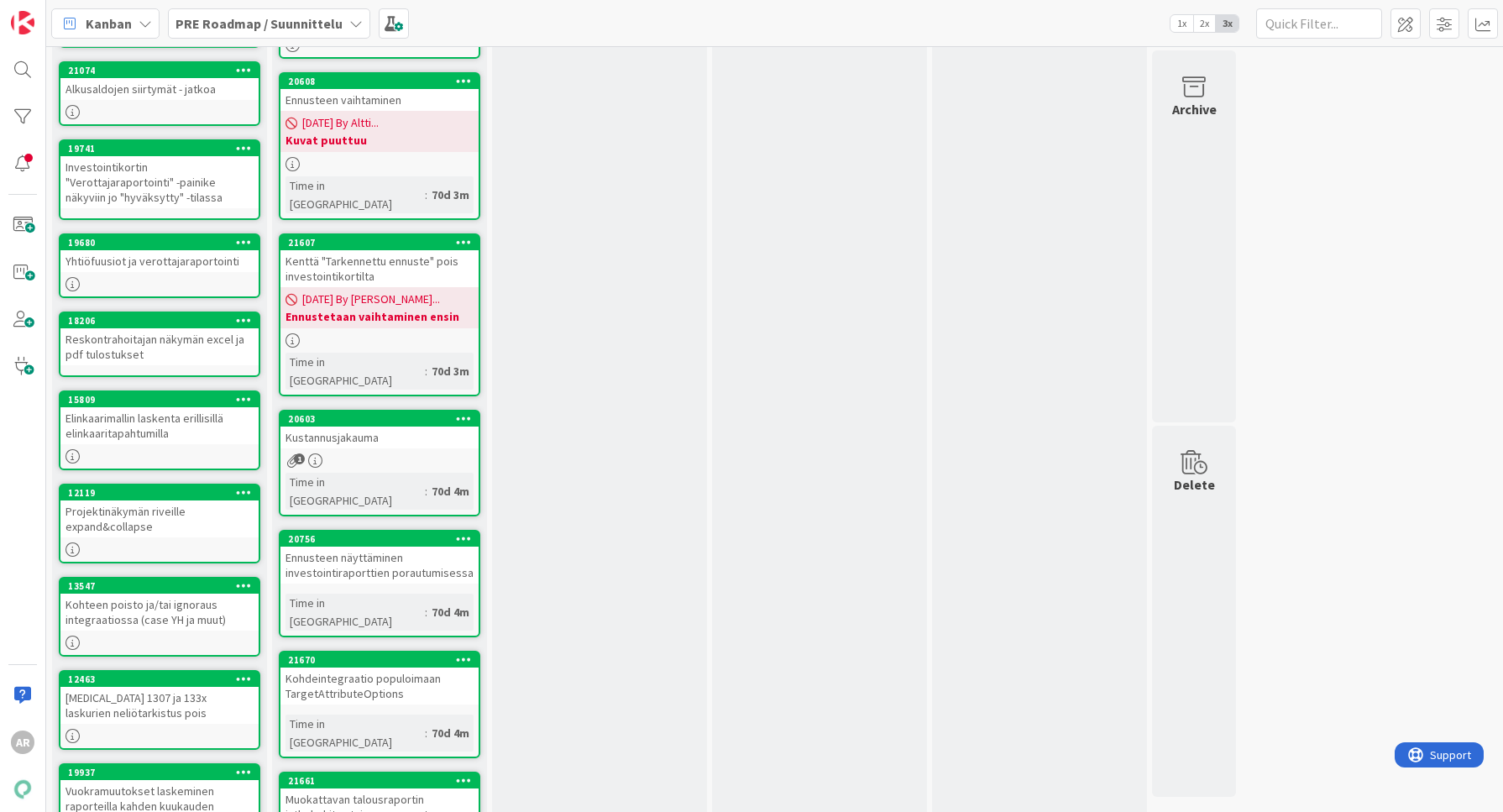
click at [463, 774] on icon at bounding box center [464, 780] width 16 height 12
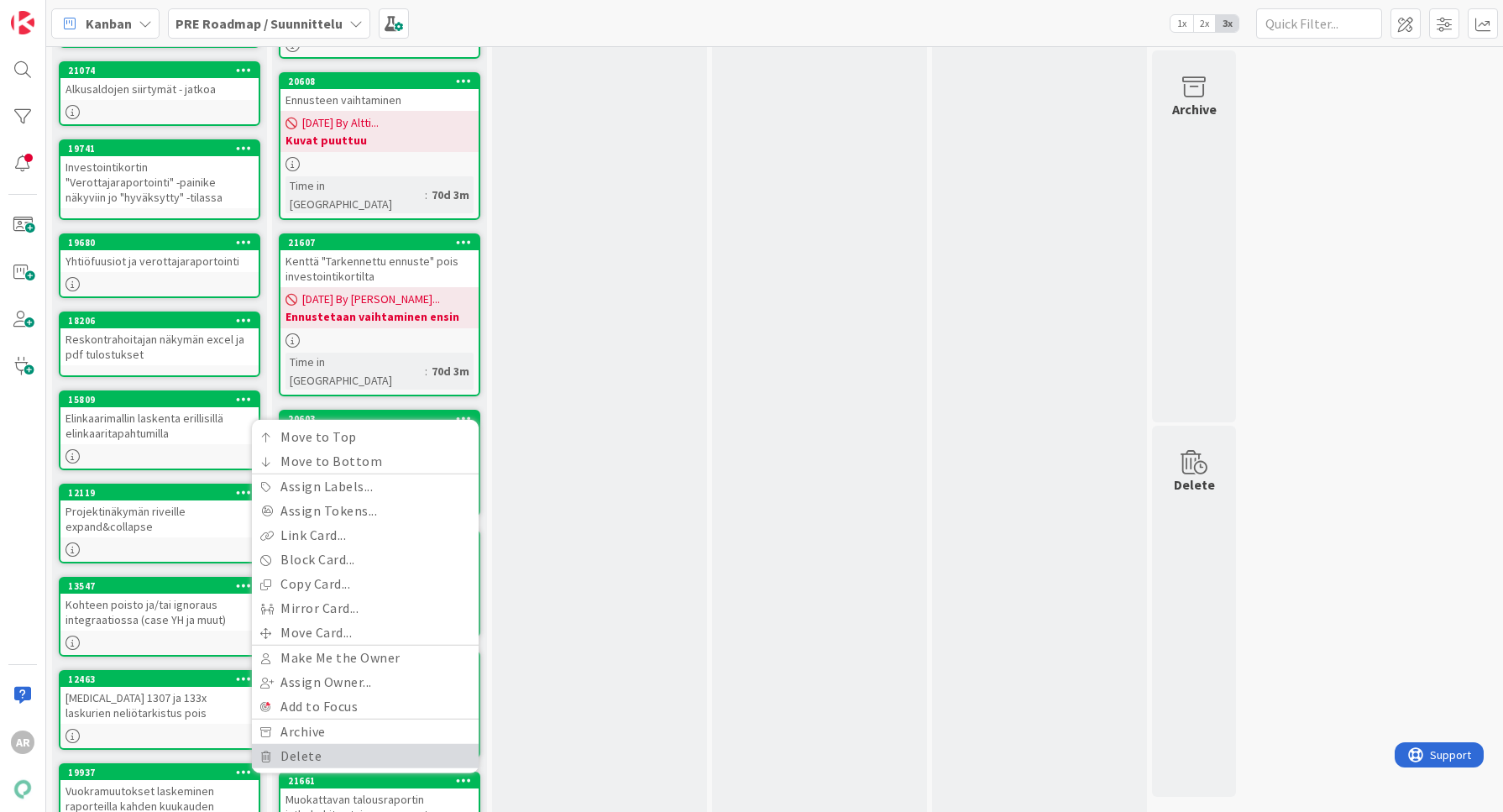
click at [360, 743] on link "Delete" at bounding box center [364, 755] width 227 height 25
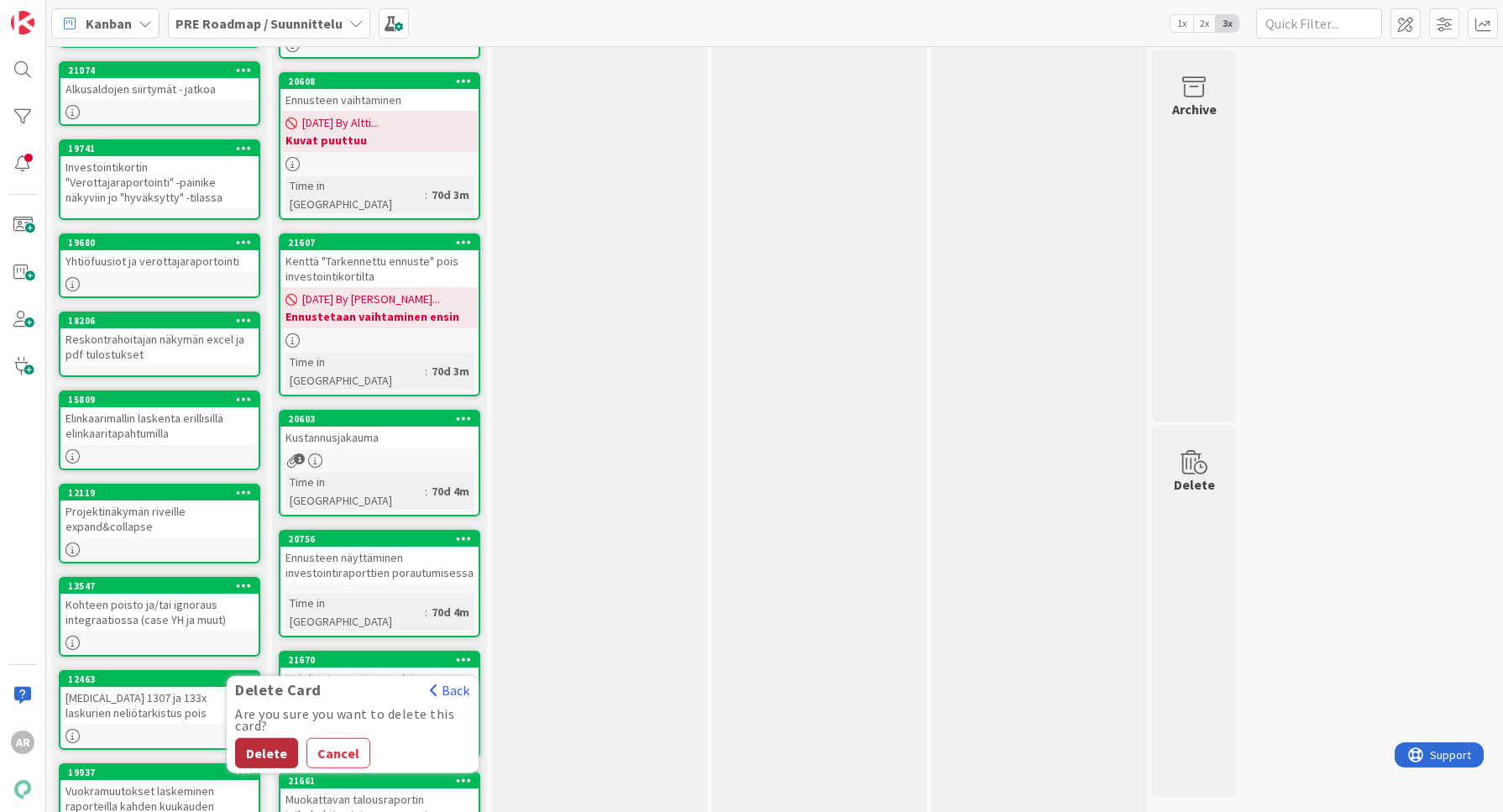
click at [271, 737] on button "Delete" at bounding box center [266, 752] width 63 height 30
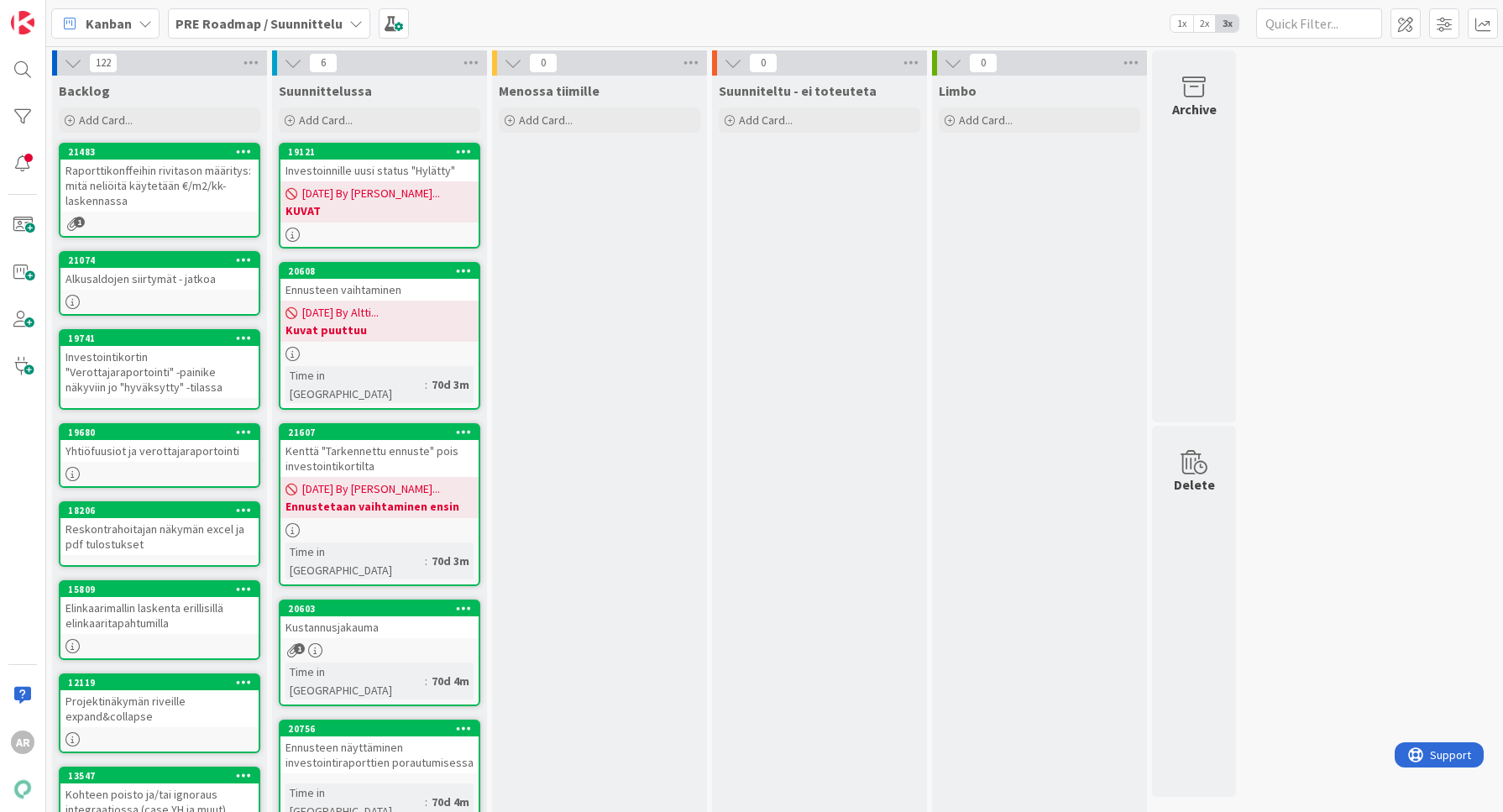
click at [788, 478] on div "Suunniteltu - ei toteuteta Add Card..." at bounding box center [819, 588] width 215 height 1026
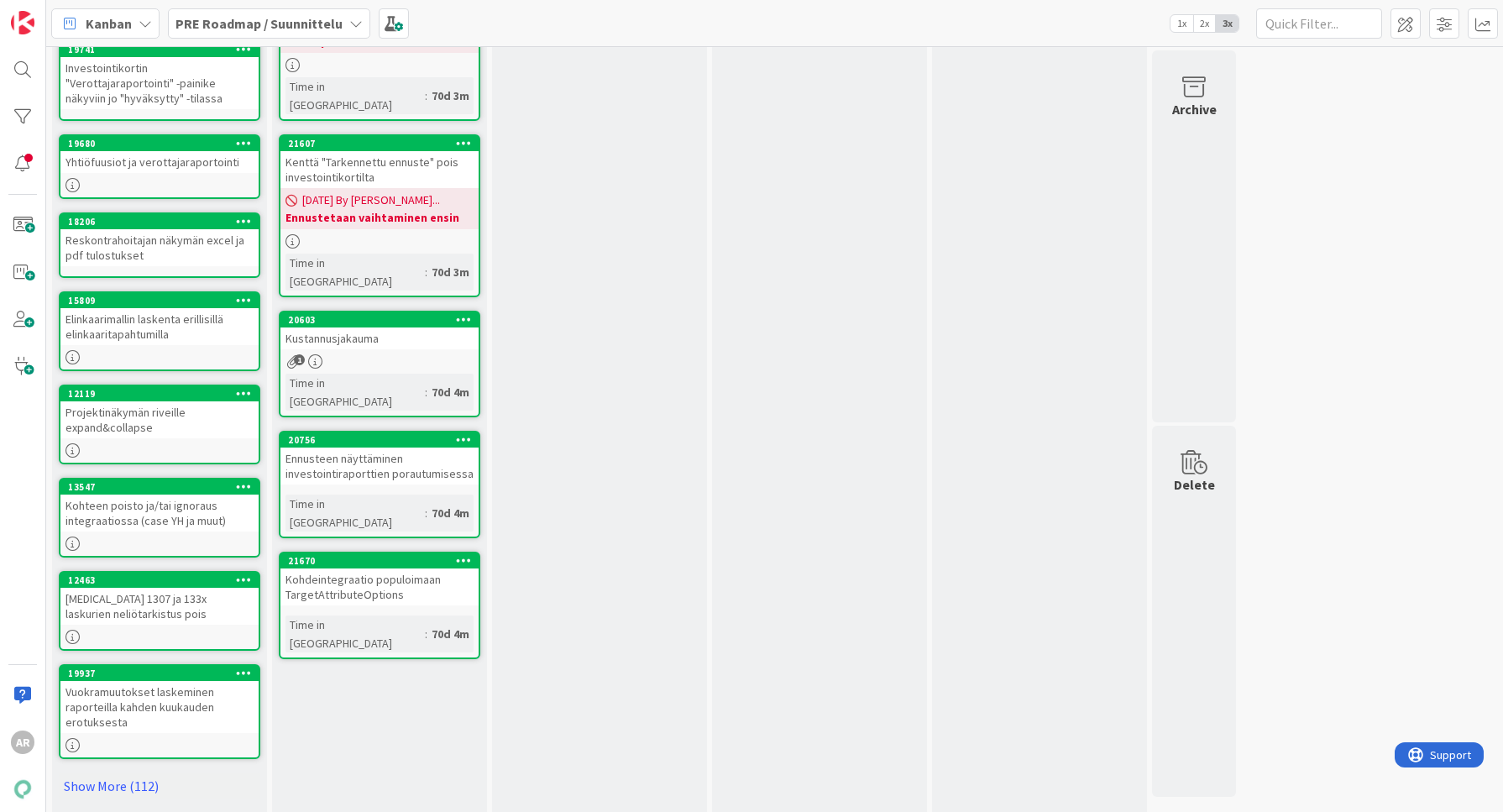
scroll to position [295, 0]
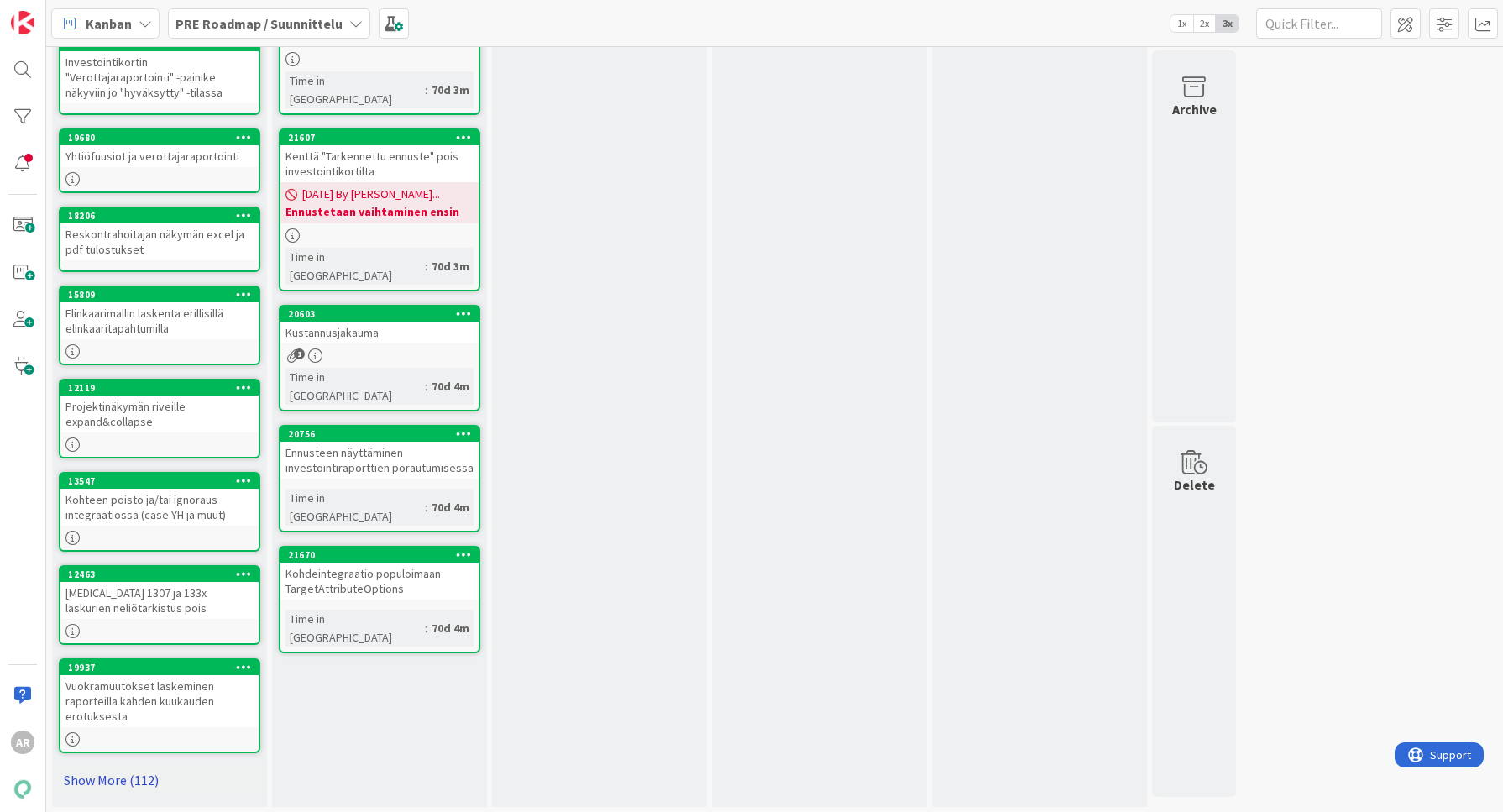
click at [113, 768] on link "Show More (112)" at bounding box center [159, 779] width 201 height 27
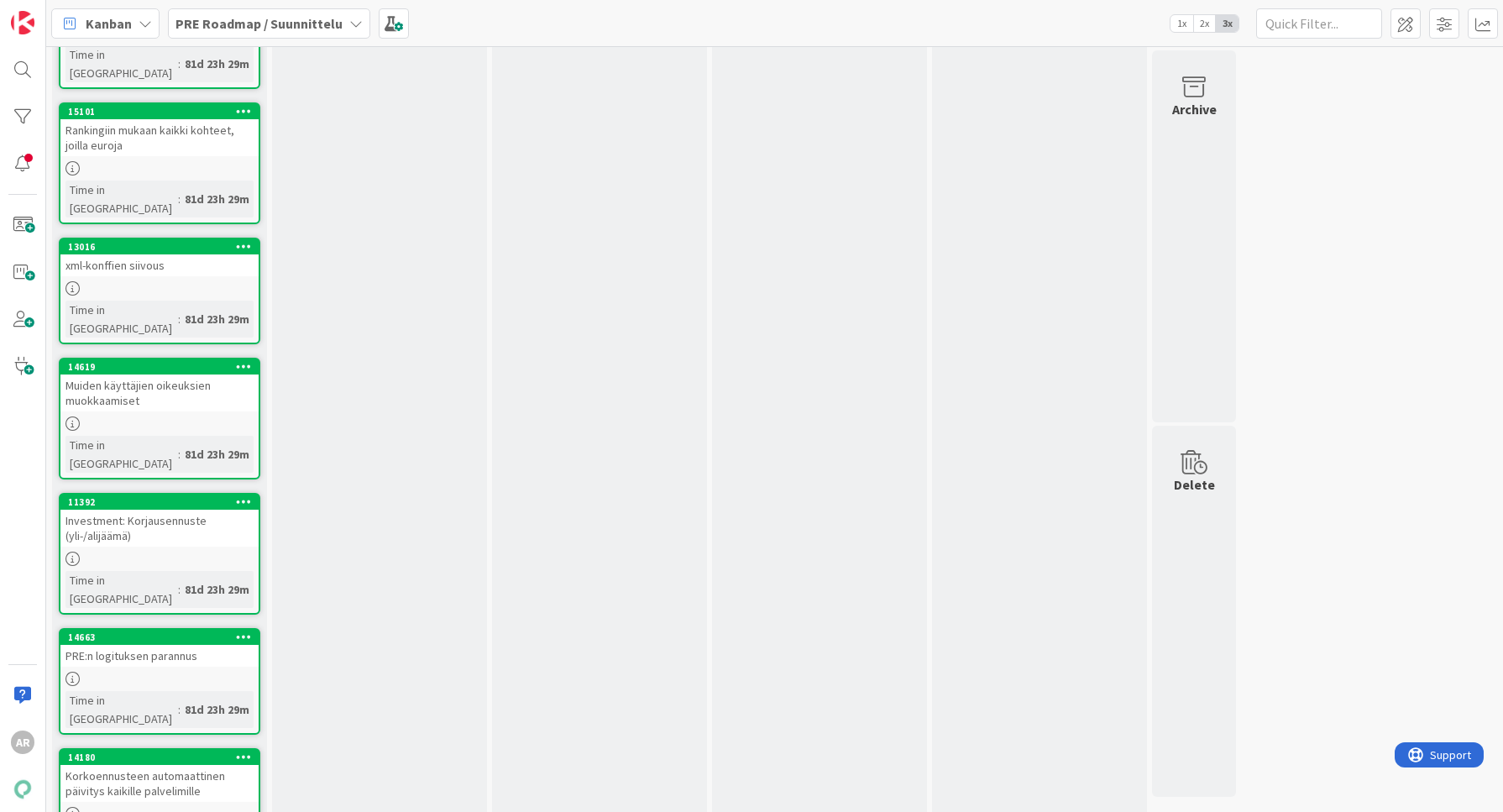
scroll to position [0, 0]
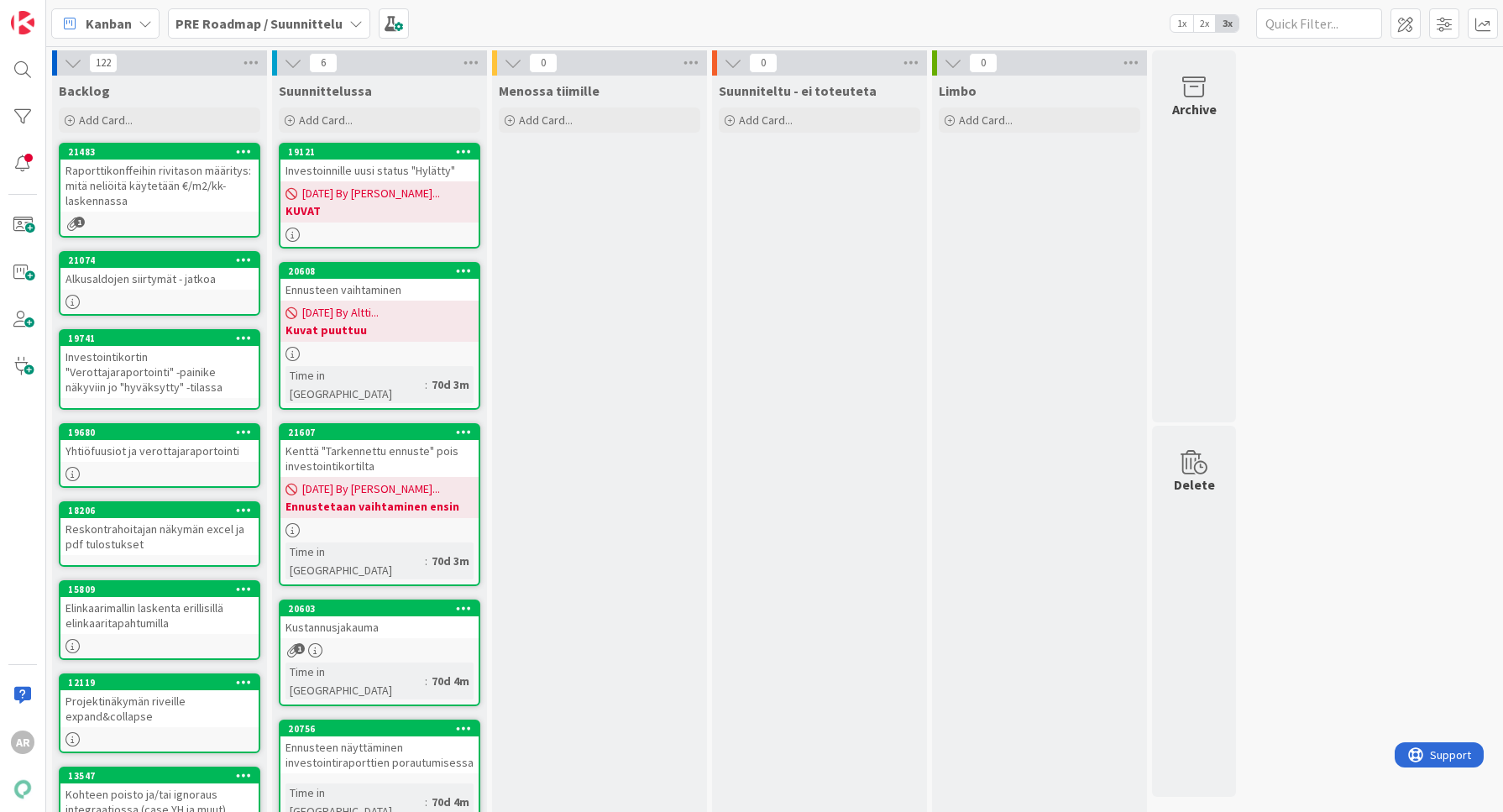
click at [379, 601] on link "20603 Kustannusjakauma 1 Time in [GEOGRAPHIC_DATA] : 70d 4m" at bounding box center [379, 652] width 201 height 107
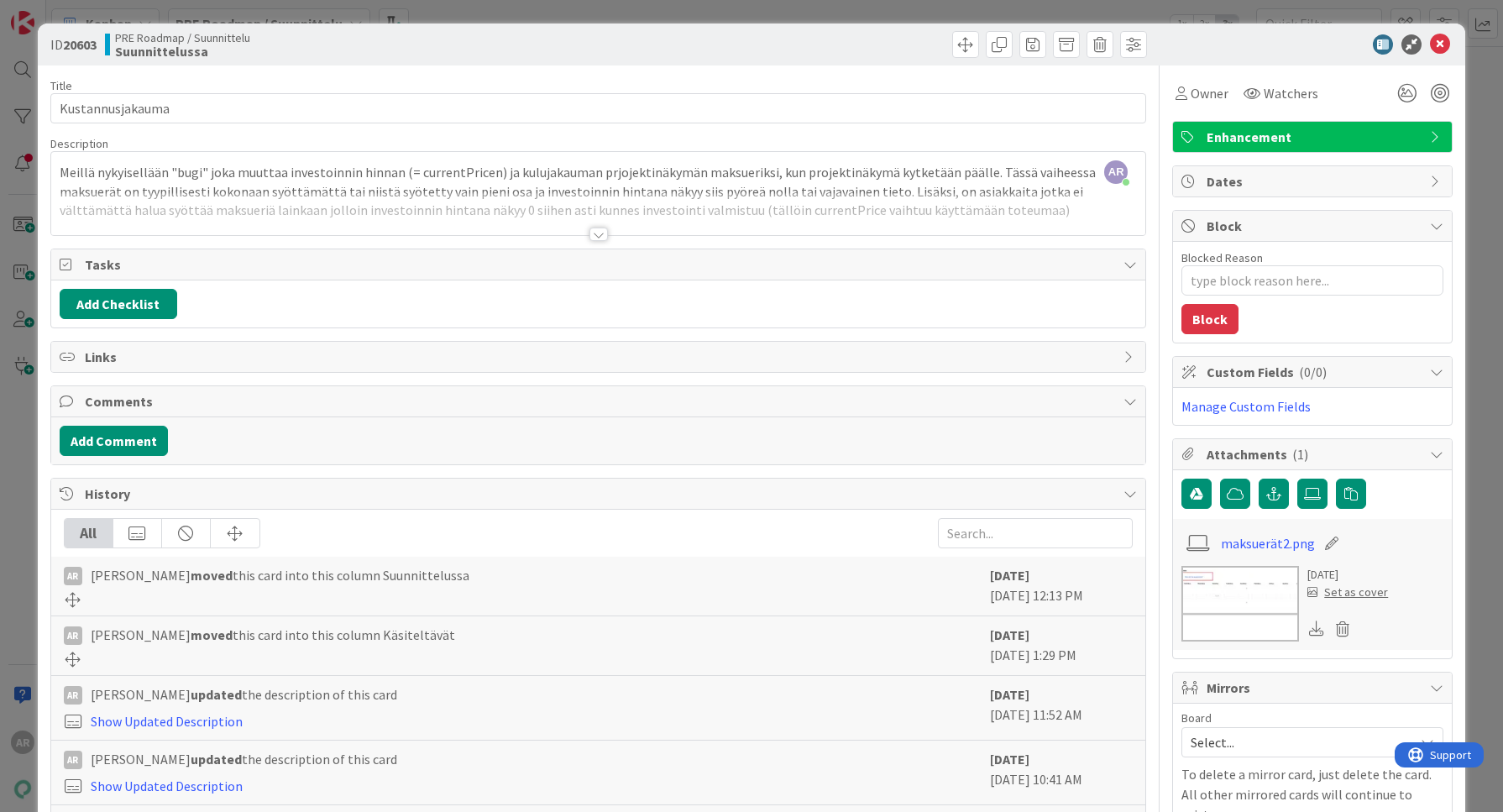
click at [4, 543] on div "ID 20603 PRE Roadmap / Suunnittelu Suunnittelussa Title 16 / 128 Kustannusjakau…" at bounding box center [752, 406] width 1503 height 812
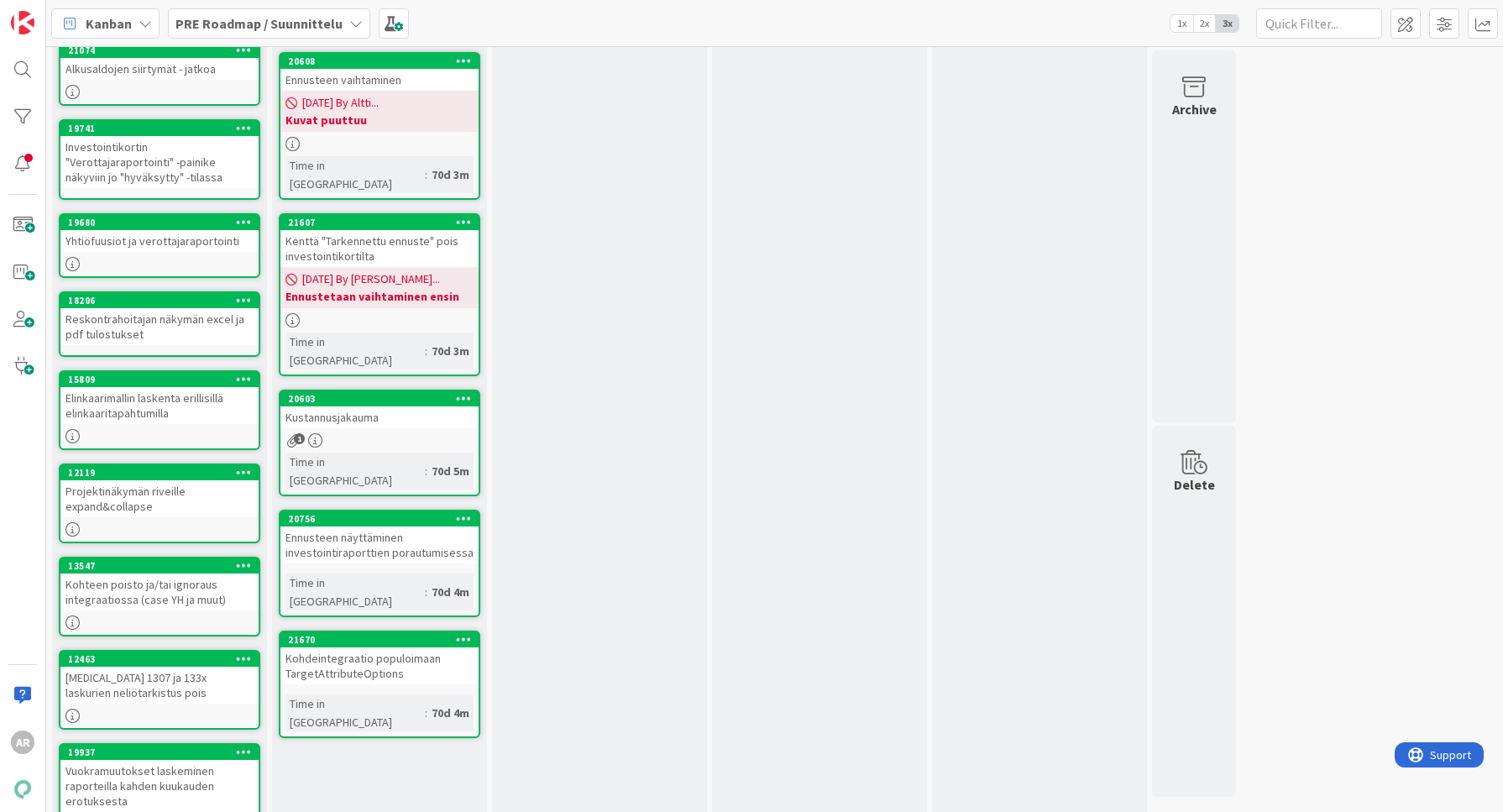
click at [414, 526] on div "Ennusteen näyttäminen investointiraporttien porautumisessa" at bounding box center [380, 545] width 198 height 37
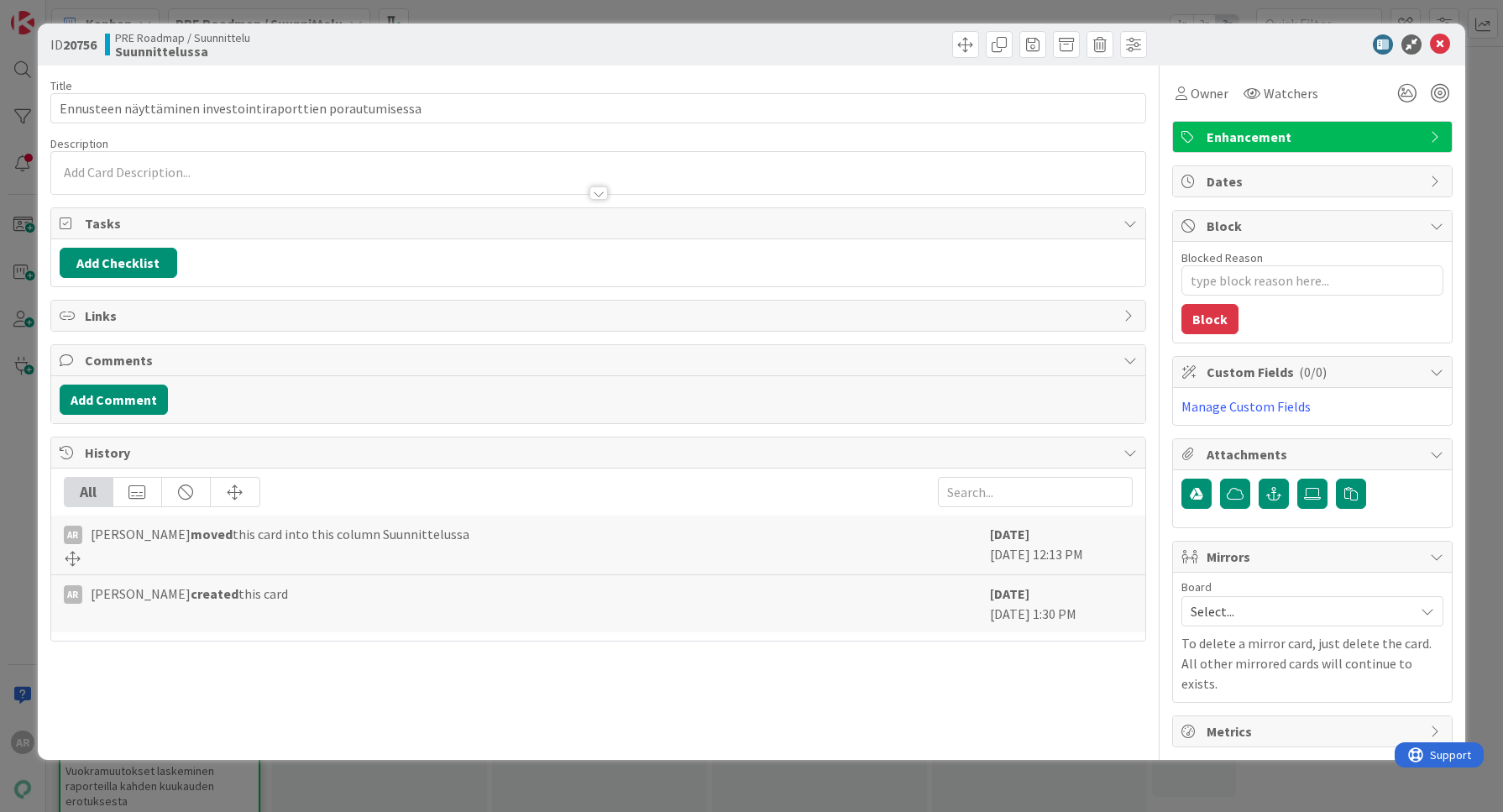
click at [21, 558] on div "ID 20756 PRE Roadmap / Suunnittelu Suunnittelussa Title 58 / 128 Ennusteen näyt…" at bounding box center [752, 406] width 1503 height 812
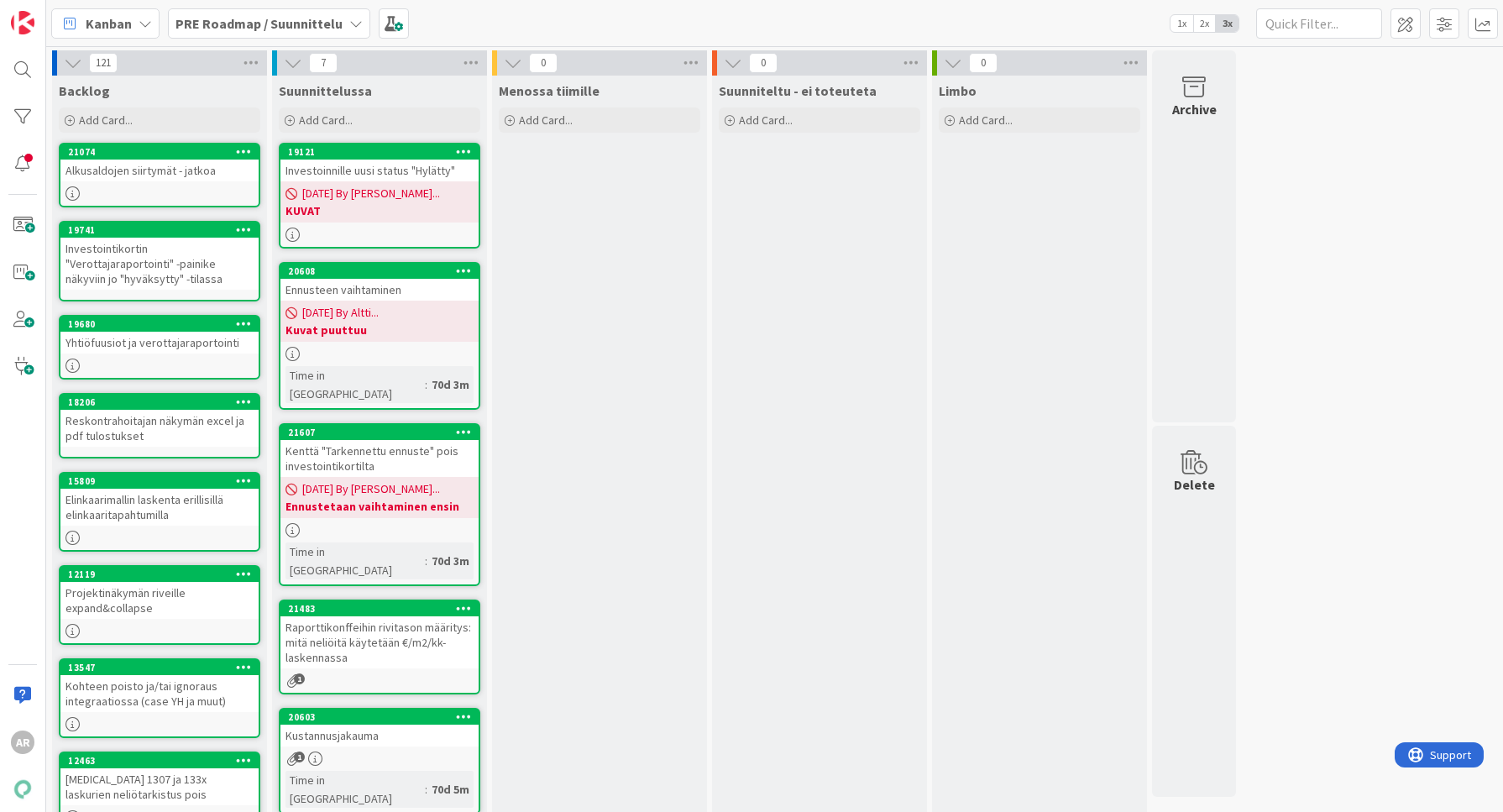
click at [254, 27] on b "PRE Roadmap / Suunnittelu" at bounding box center [259, 23] width 167 height 17
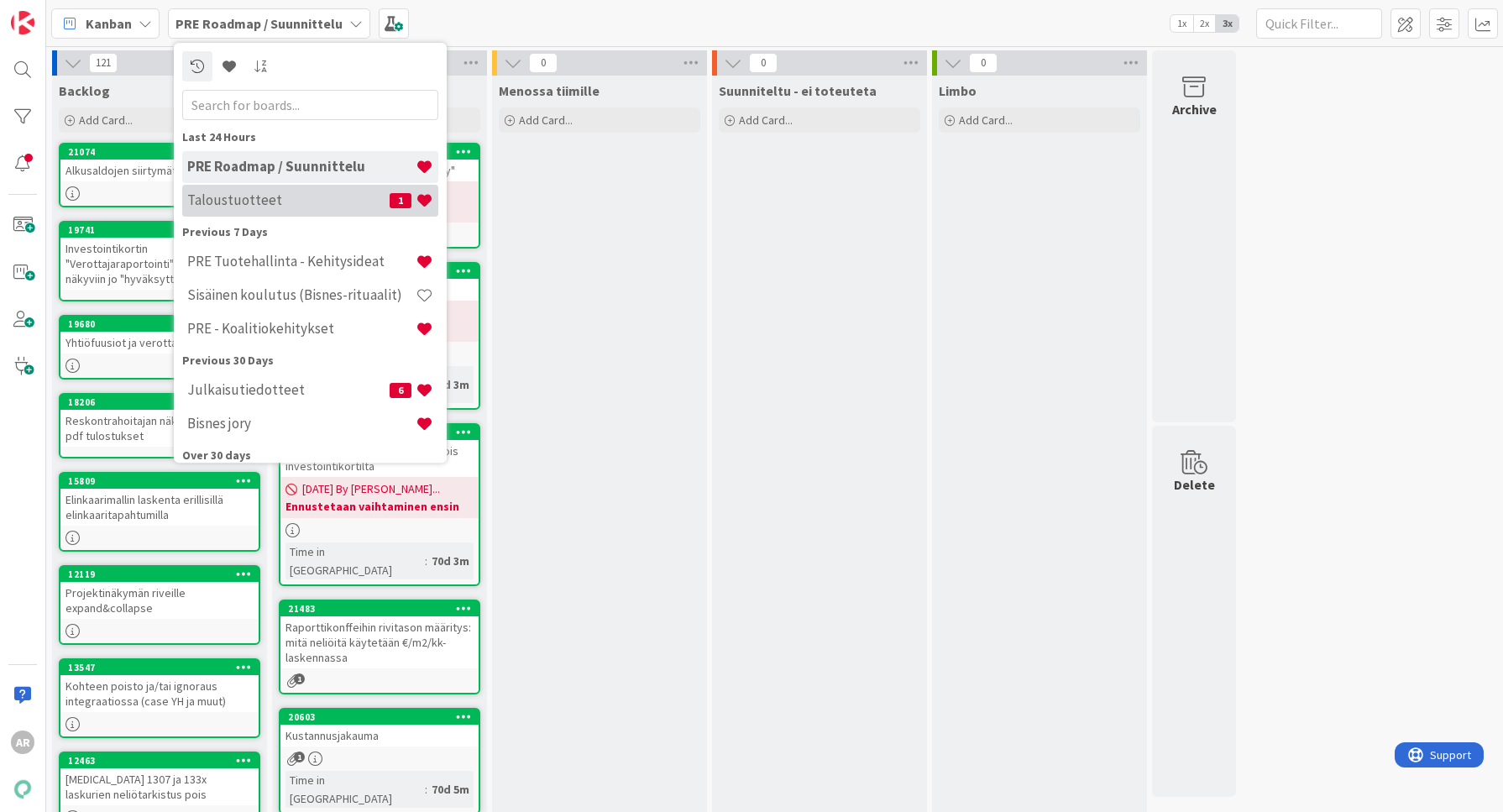
click at [294, 198] on h4 "Taloustuotteet" at bounding box center [289, 199] width 202 height 17
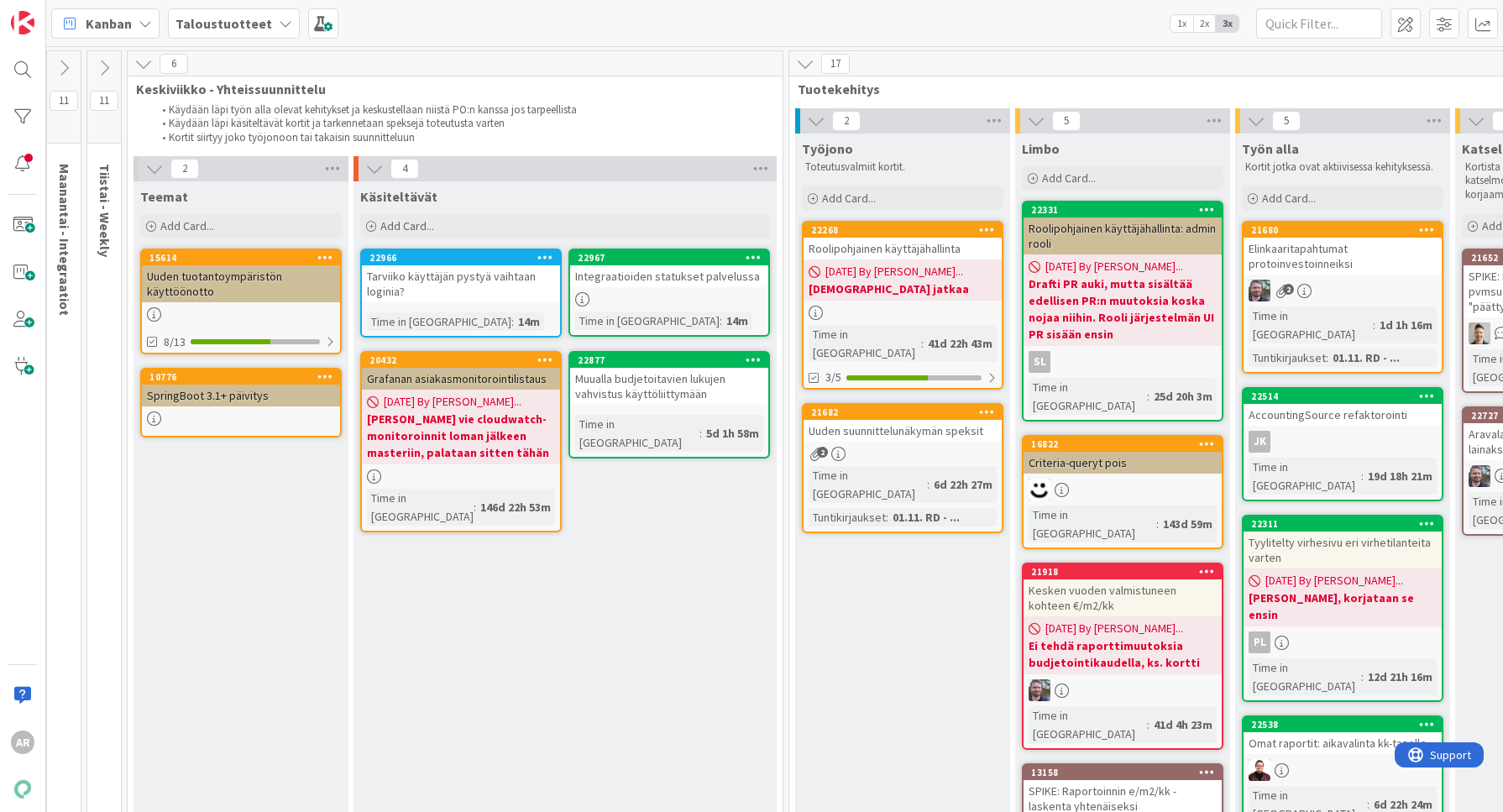
scroll to position [0, 475]
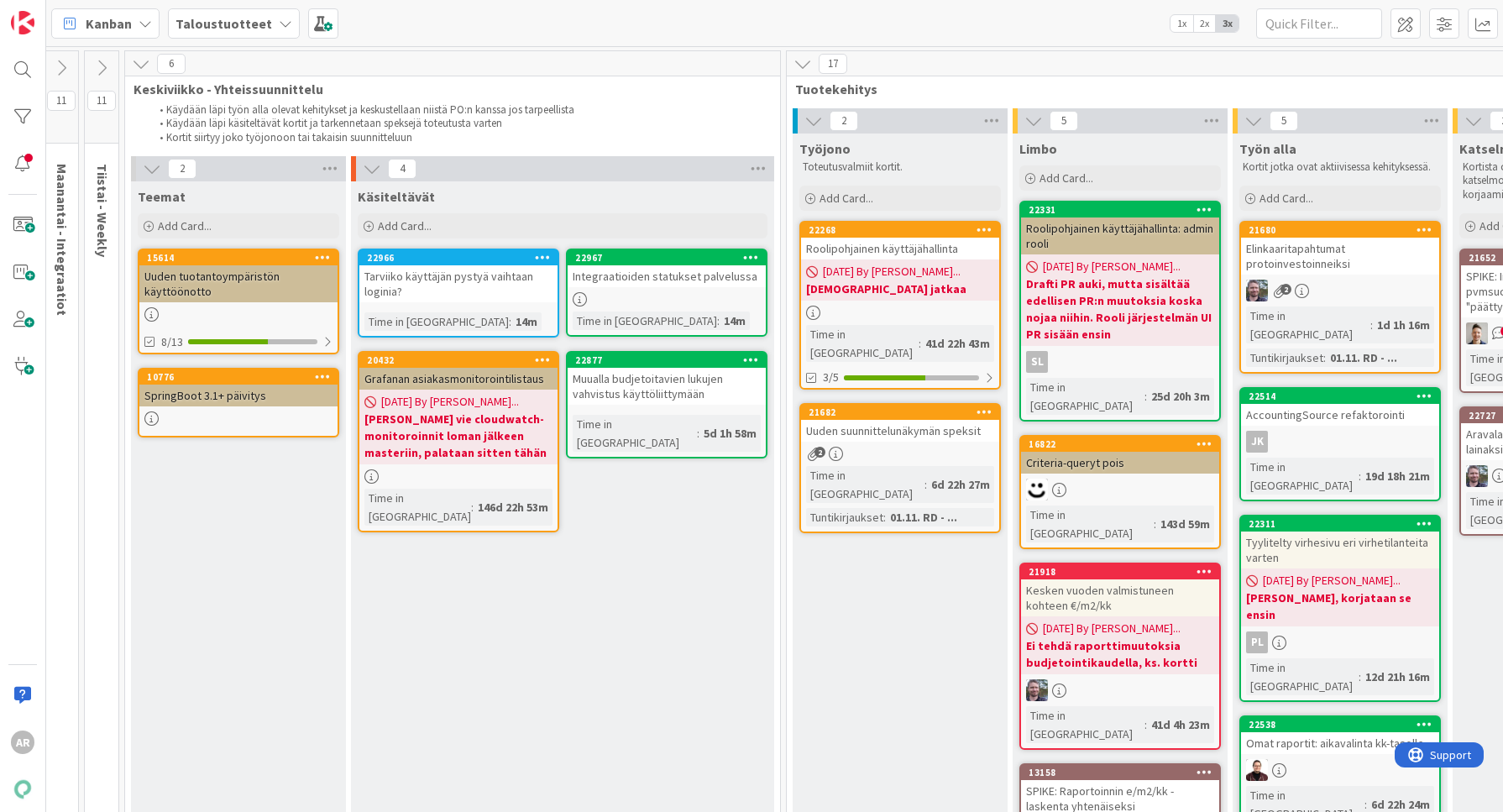
click at [674, 387] on div "Muualla budjetoitavien lukujen vahvistus käyttöliittymään" at bounding box center [667, 386] width 198 height 37
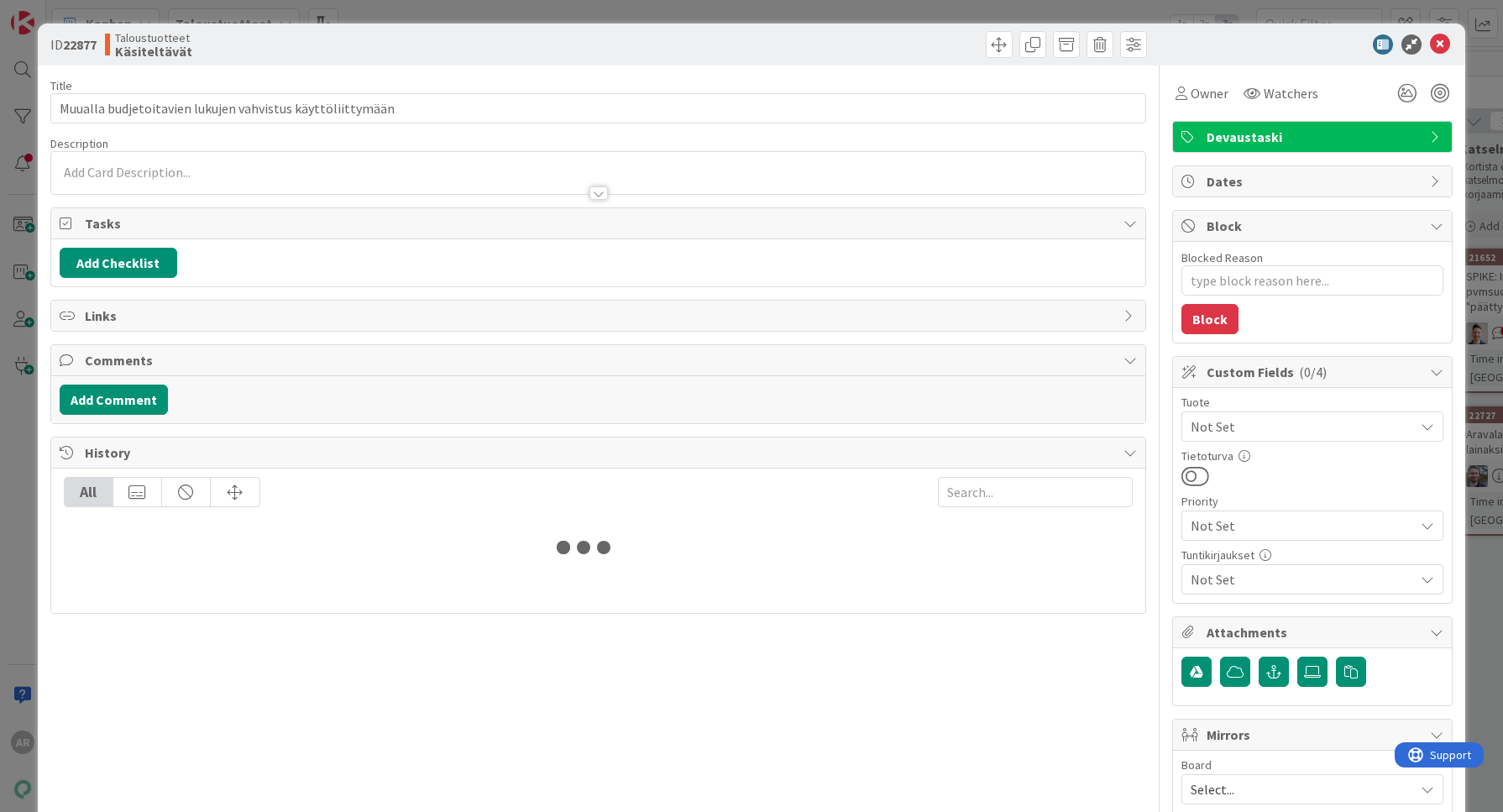
type textarea "x"
click at [387, 177] on div at bounding box center [598, 186] width 1095 height 18
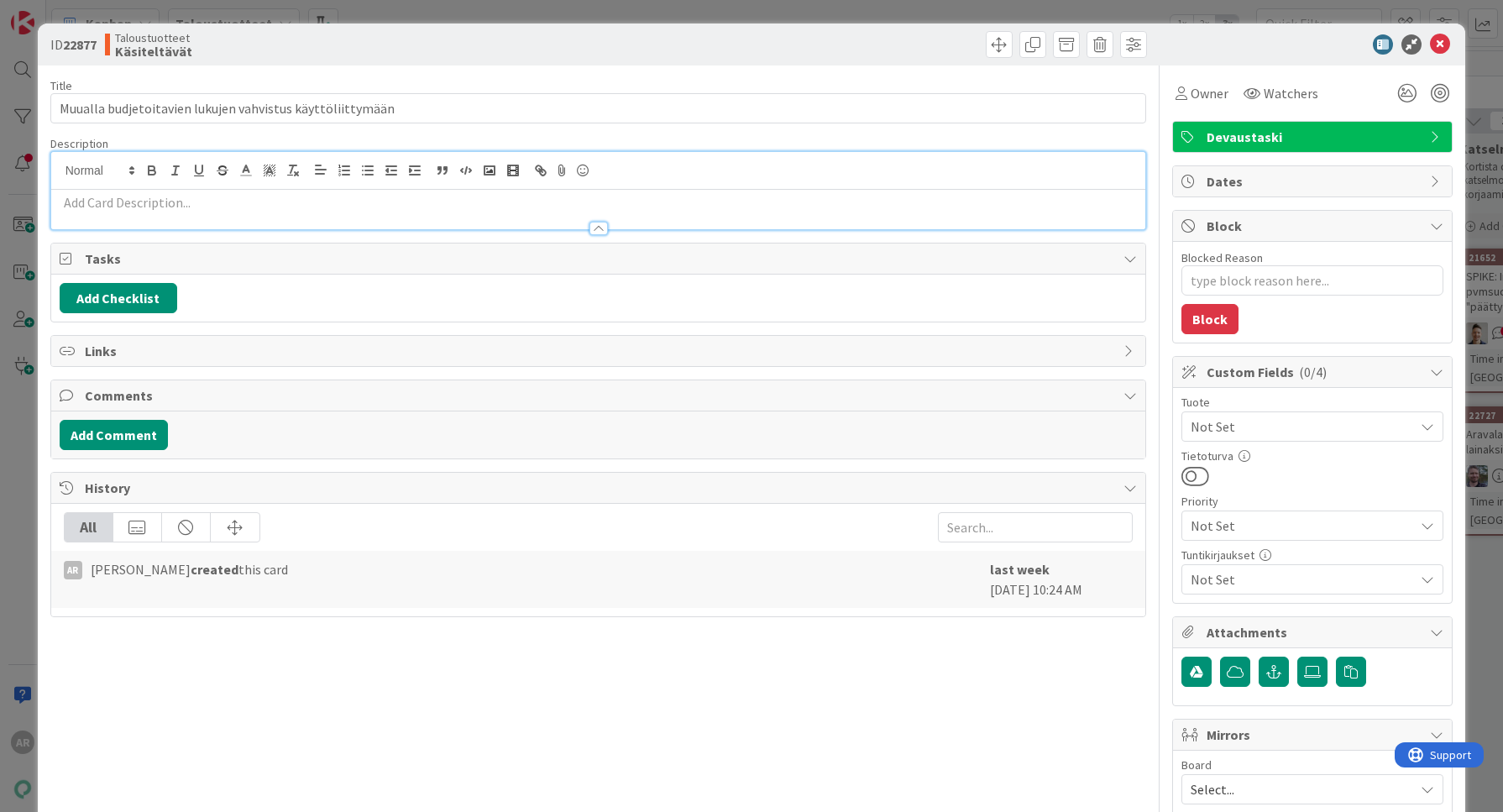
click at [365, 204] on p at bounding box center [599, 203] width 1079 height 20
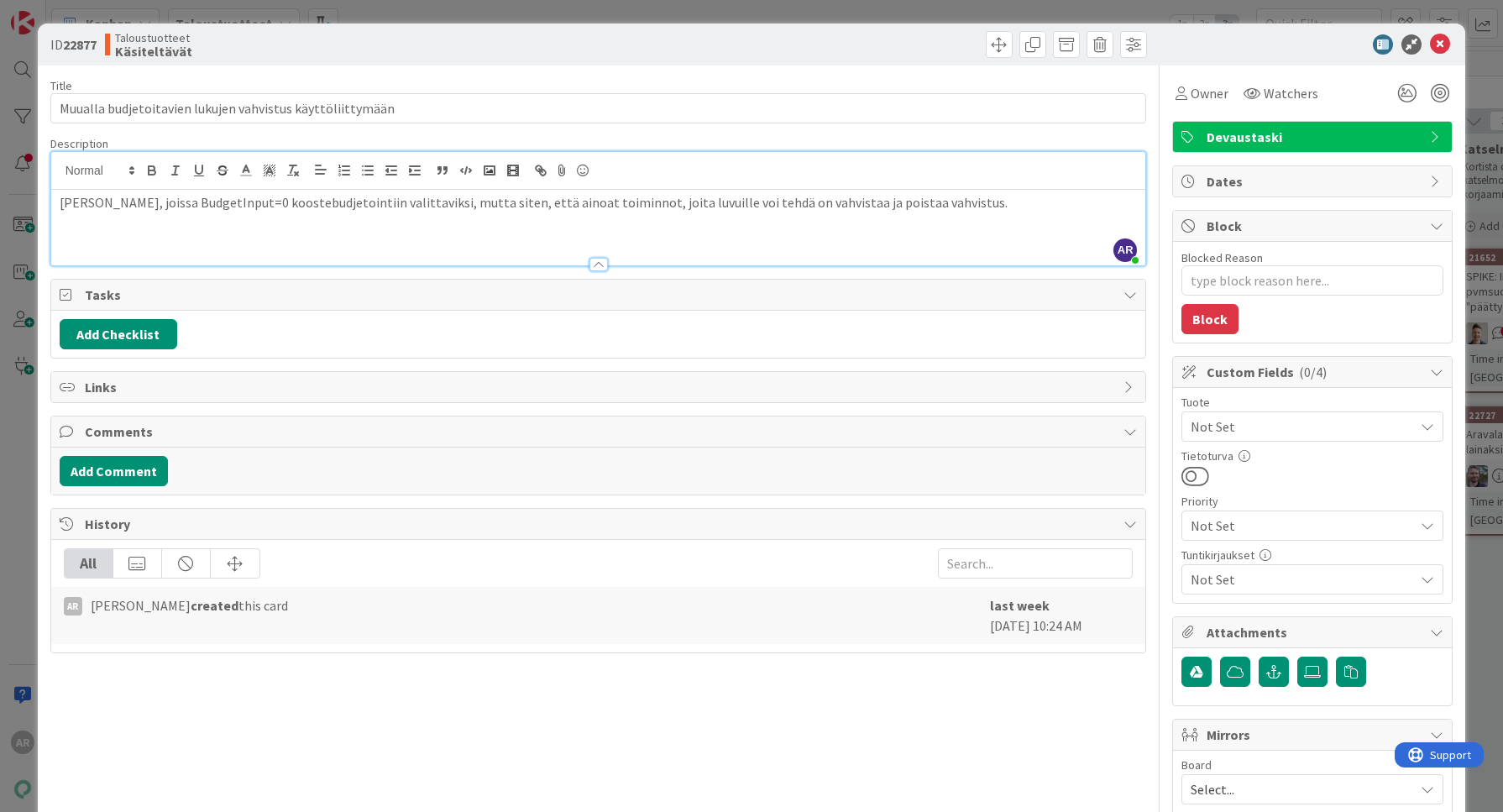
click at [164, 218] on div "[PERSON_NAME], joissa BudgetInput=0 koostebudjetointiin valittaviksi, mutta sit…" at bounding box center [598, 227] width 1095 height 76
click at [231, 202] on p "[PERSON_NAME], joissa BudgetInput=0 koostebudjetointiin valittaviksi, mutta sit…" at bounding box center [599, 203] width 1079 height 20
click at [340, 202] on p "[PERSON_NAME], joissa BudgetInput=0 koostebudjetointiin valittaviksi, mutta sit…" at bounding box center [599, 203] width 1079 height 20
click at [405, 240] on div "[PERSON_NAME], joissa BudgetInput=0 kooste-, yhtiö- ja kohdebudjetointiin valit…" at bounding box center [598, 227] width 1095 height 76
click at [1016, 212] on div "[PERSON_NAME], joissa BudgetInput=0 kooste-, yhtiö- ja kohdebudjetointiin valit…" at bounding box center [598, 227] width 1095 height 76
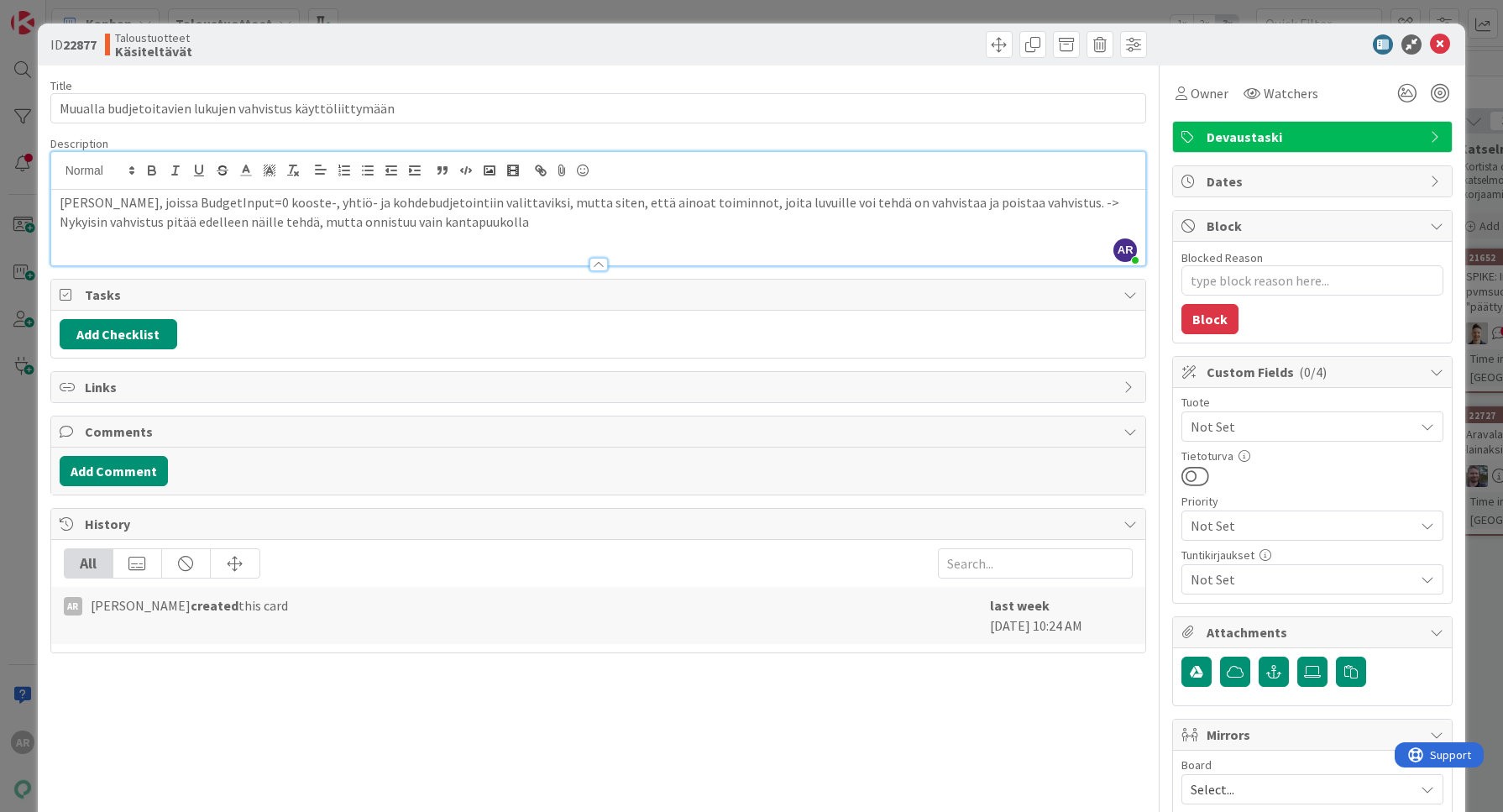
click at [15, 549] on div "ID 22877 Taloustuotteet Käsiteltävät Title 57 / 128 Muualla budjetoitavien luku…" at bounding box center [752, 406] width 1503 height 812
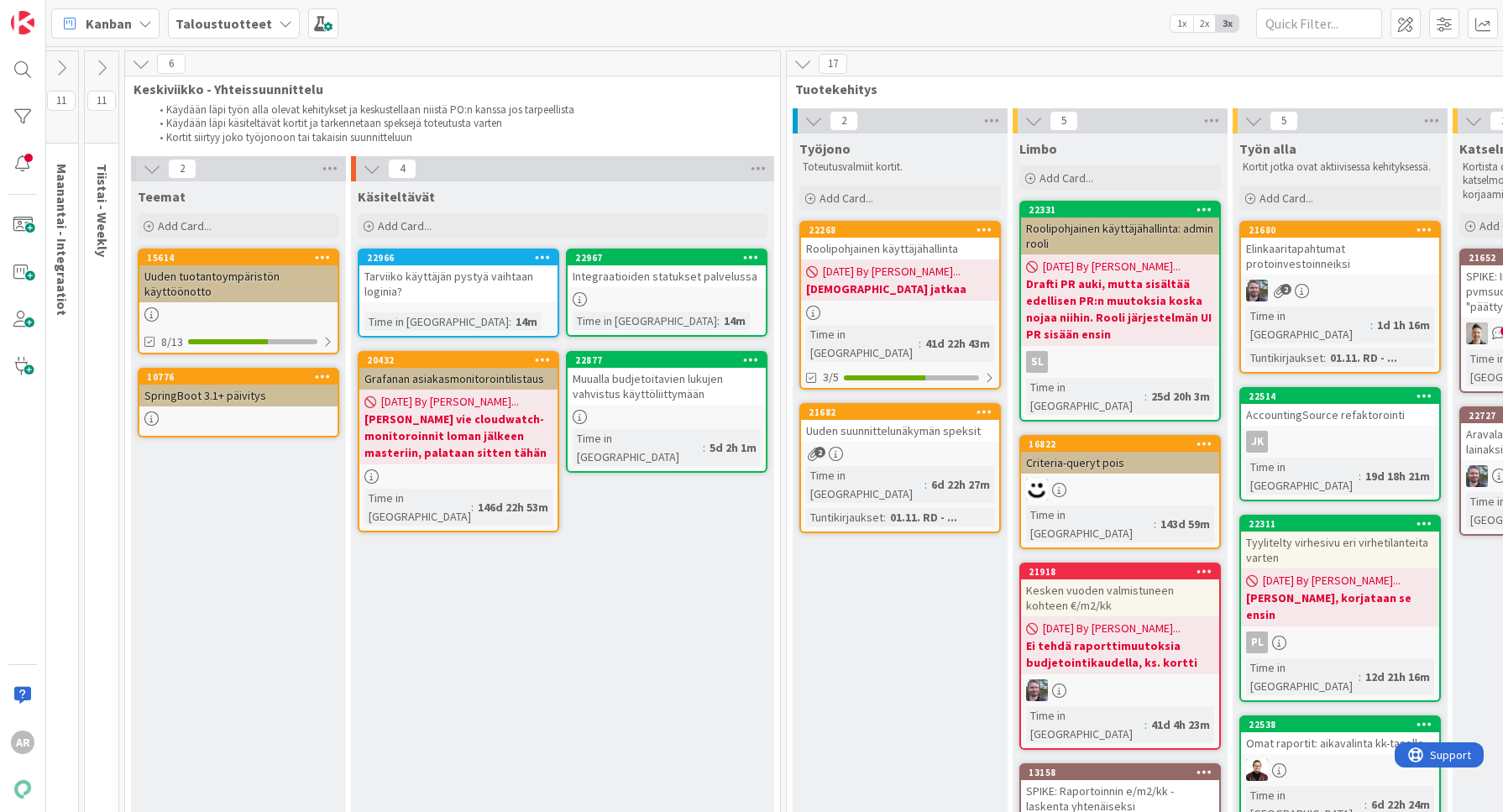
click at [685, 399] on div "Muualla budjetoitavien lukujen vahvistus käyttöliittymään" at bounding box center [667, 386] width 198 height 37
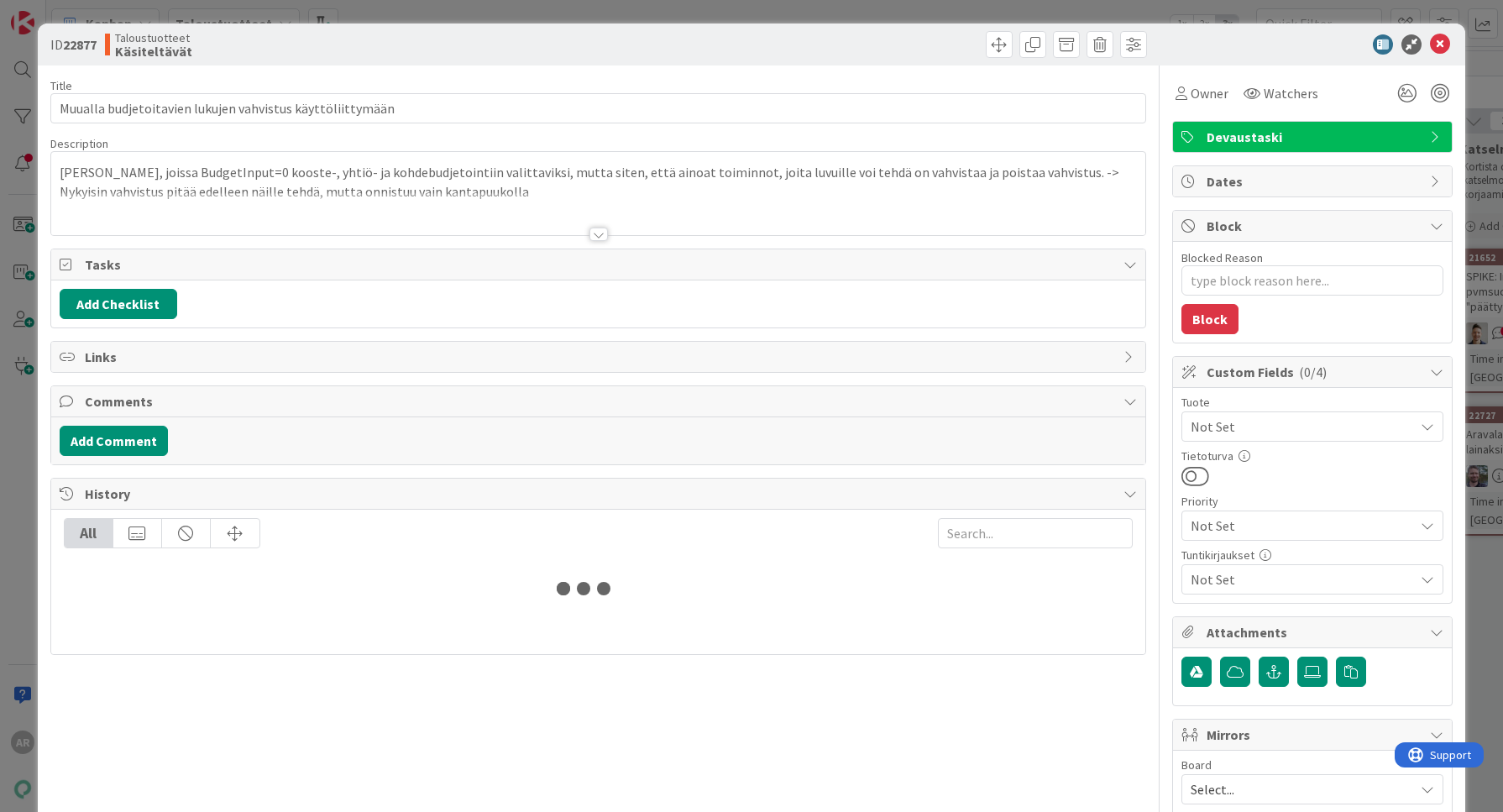
type textarea "x"
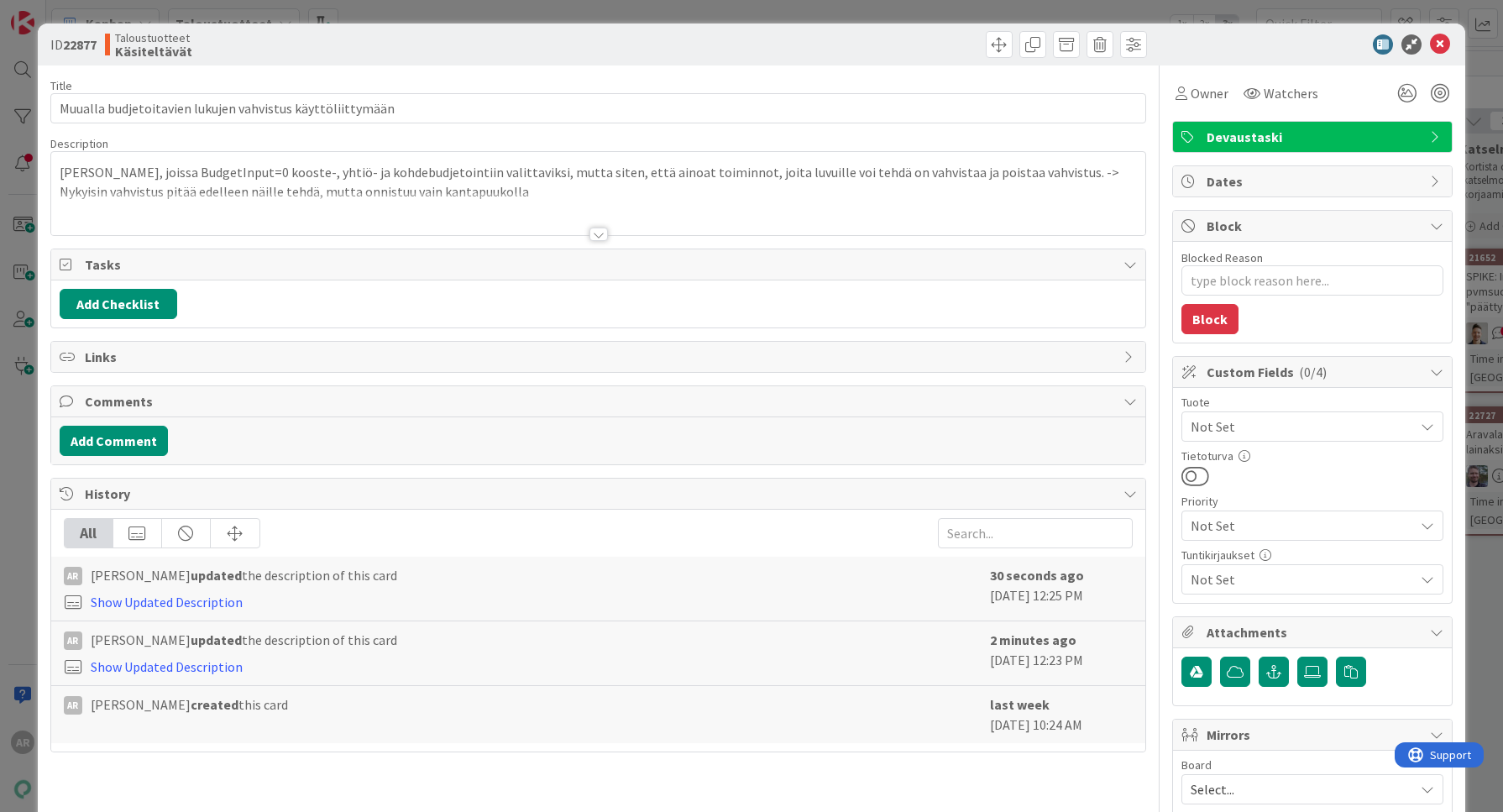
click at [613, 198] on div at bounding box center [598, 214] width 1095 height 43
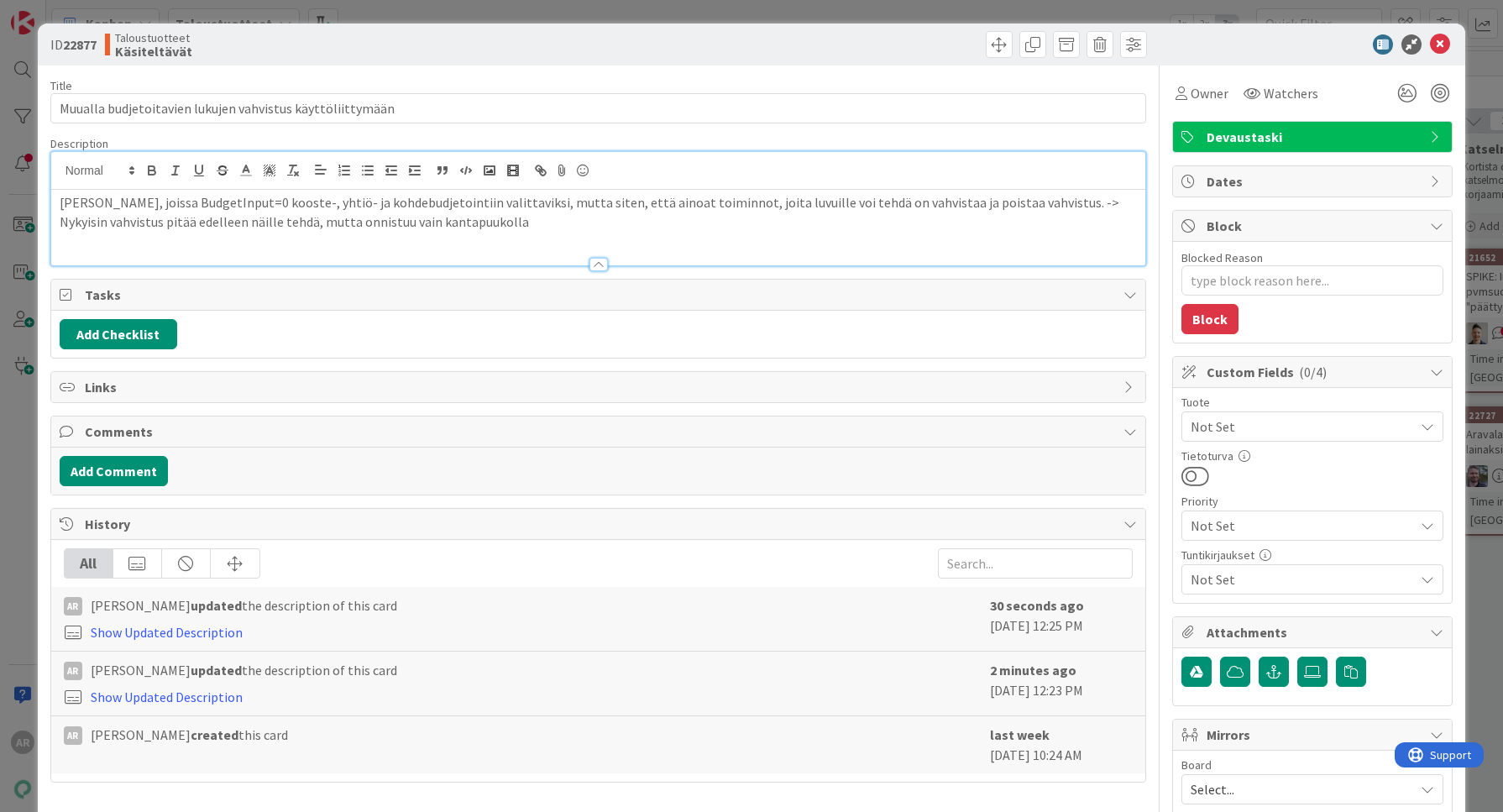
click at [531, 225] on p "[PERSON_NAME], joissa BudgetInput=0 kooste-, yhtiö- ja kohdebudjetointiin valit…" at bounding box center [599, 212] width 1079 height 37
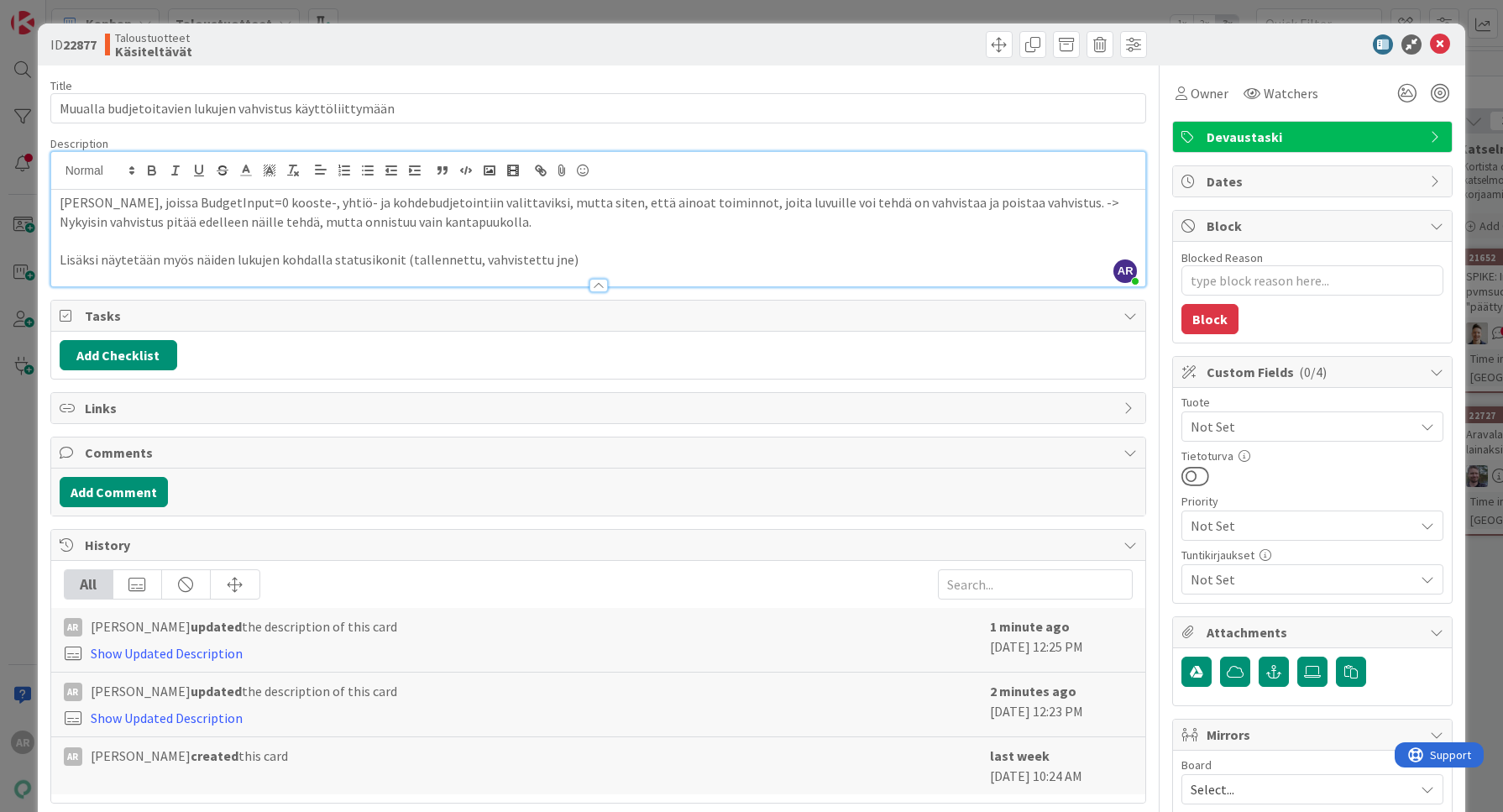
click at [16, 472] on div "ID 22877 Taloustuotteet Käsiteltävät Title 57 / 128 Muualla budjetoitavien luku…" at bounding box center [752, 406] width 1503 height 812
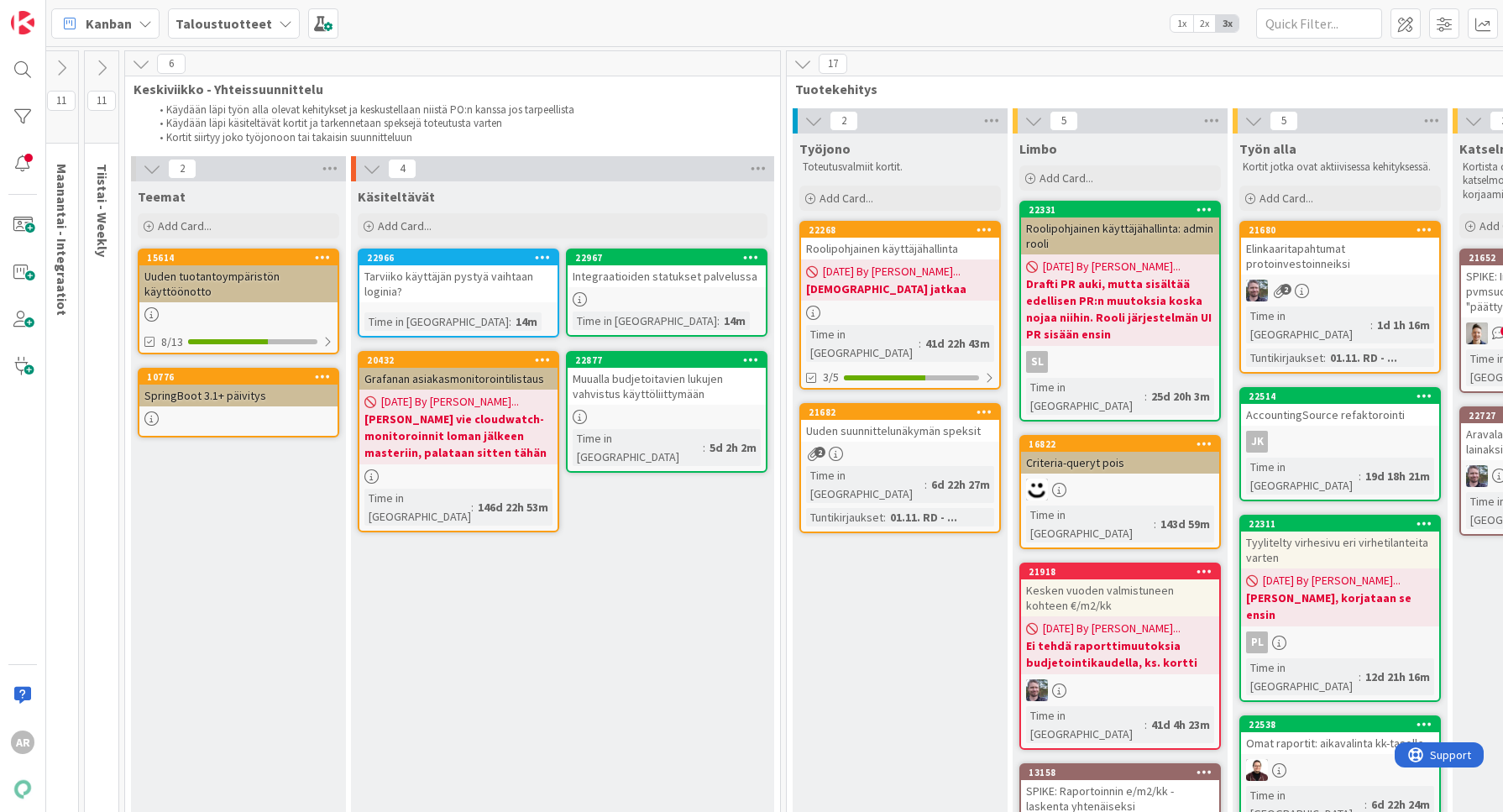
click at [654, 395] on div "Muualla budjetoitavien lukujen vahvistus käyttöliittymään" at bounding box center [667, 386] width 198 height 37
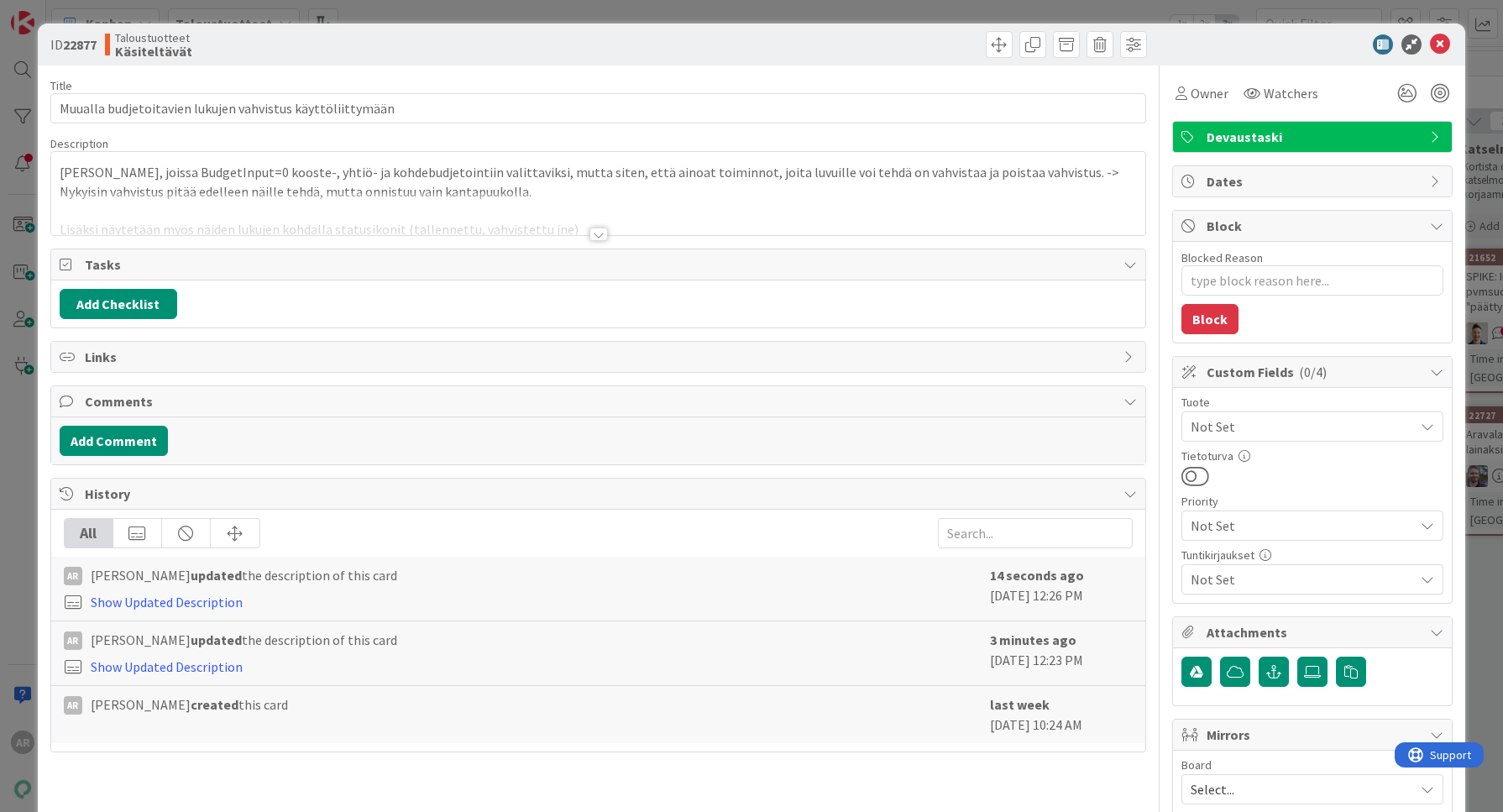
type textarea "x"
click at [104, 107] on input "Muualla budjetoitavien lukujen vahvistus käyttöliittymään" at bounding box center [598, 108] width 1096 height 30
click at [574, 212] on div at bounding box center [598, 214] width 1095 height 43
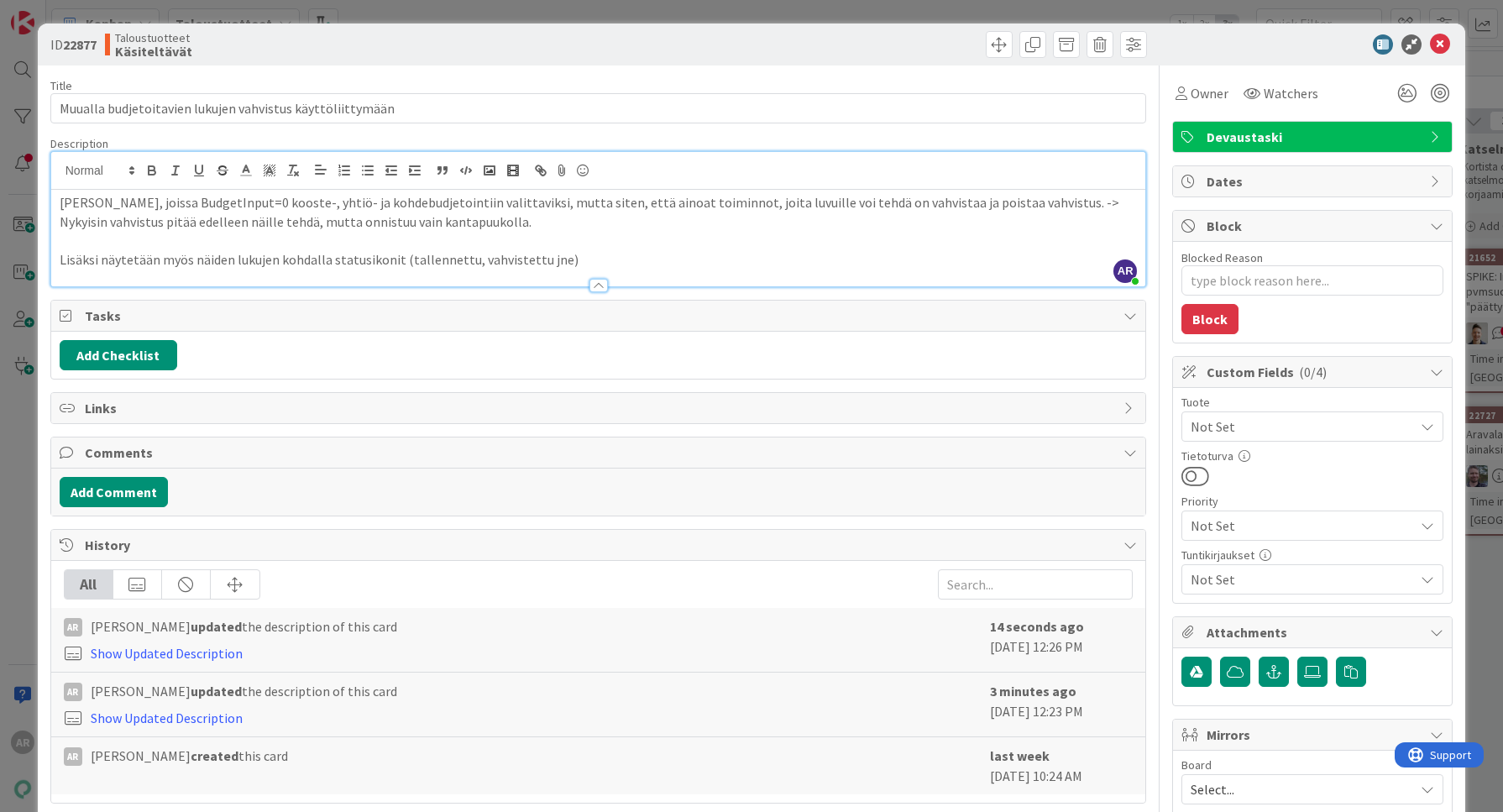
click at [572, 253] on p "Lisäksi näytetään myös näiden lukujen kohdalla statusikonit (tallennettu, vahvi…" at bounding box center [599, 260] width 1079 height 20
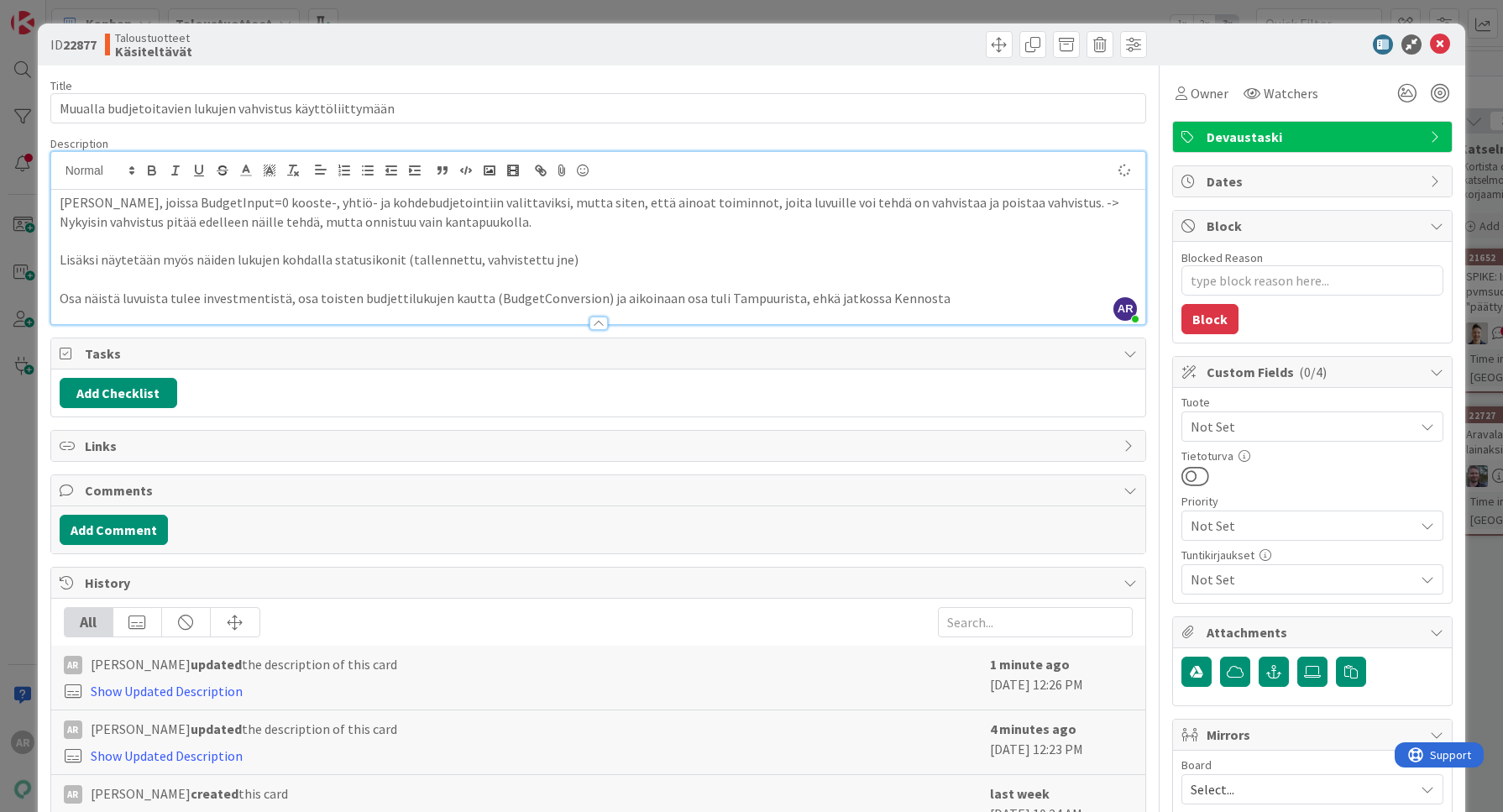
click at [14, 539] on div "ID 22877 Taloustuotteet Käsiteltävät Title 57 / 128 Muualla budjetoitavien luku…" at bounding box center [752, 406] width 1503 height 812
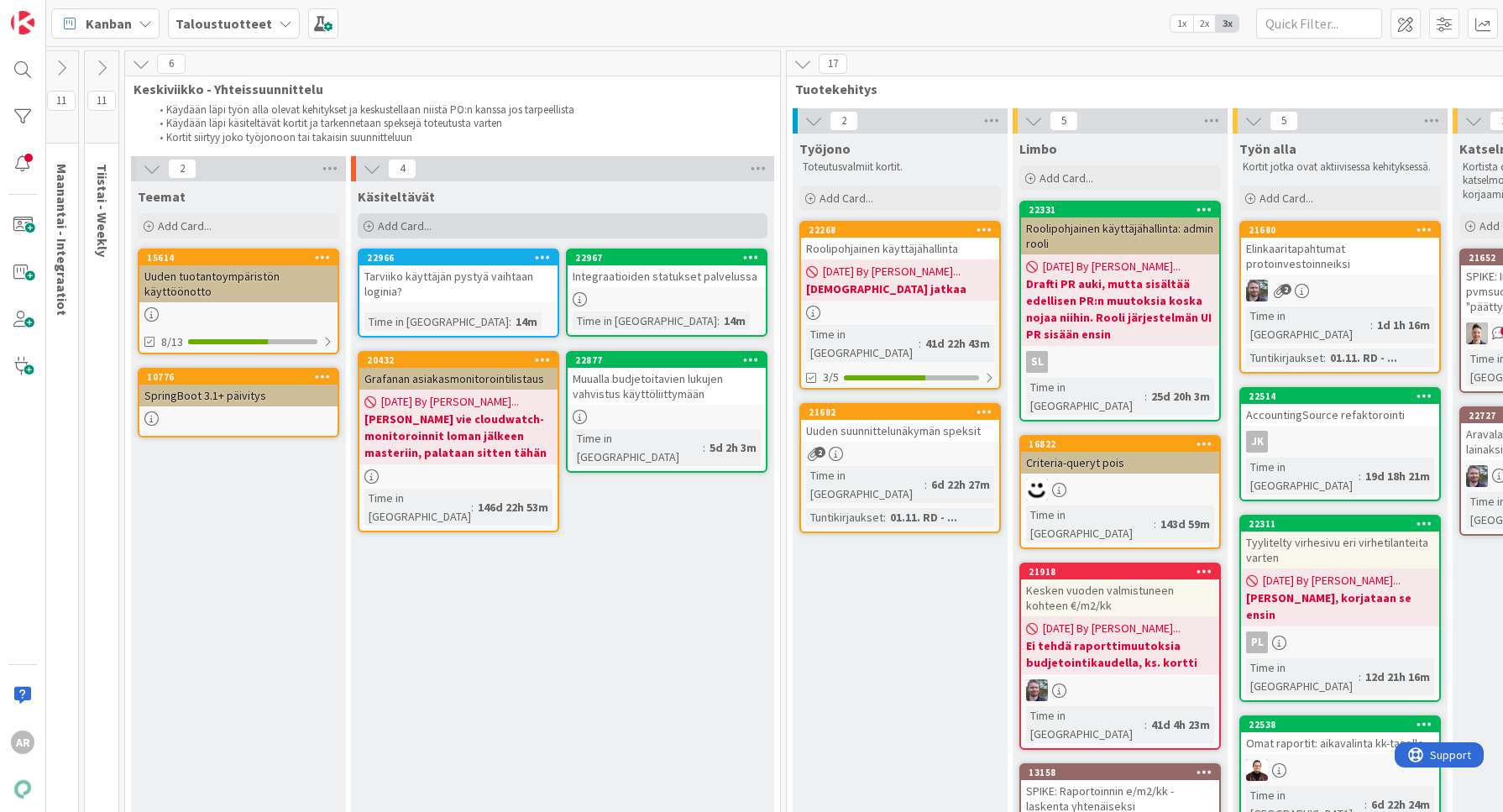
click at [431, 225] on div "Add Card..." at bounding box center [562, 226] width 410 height 26
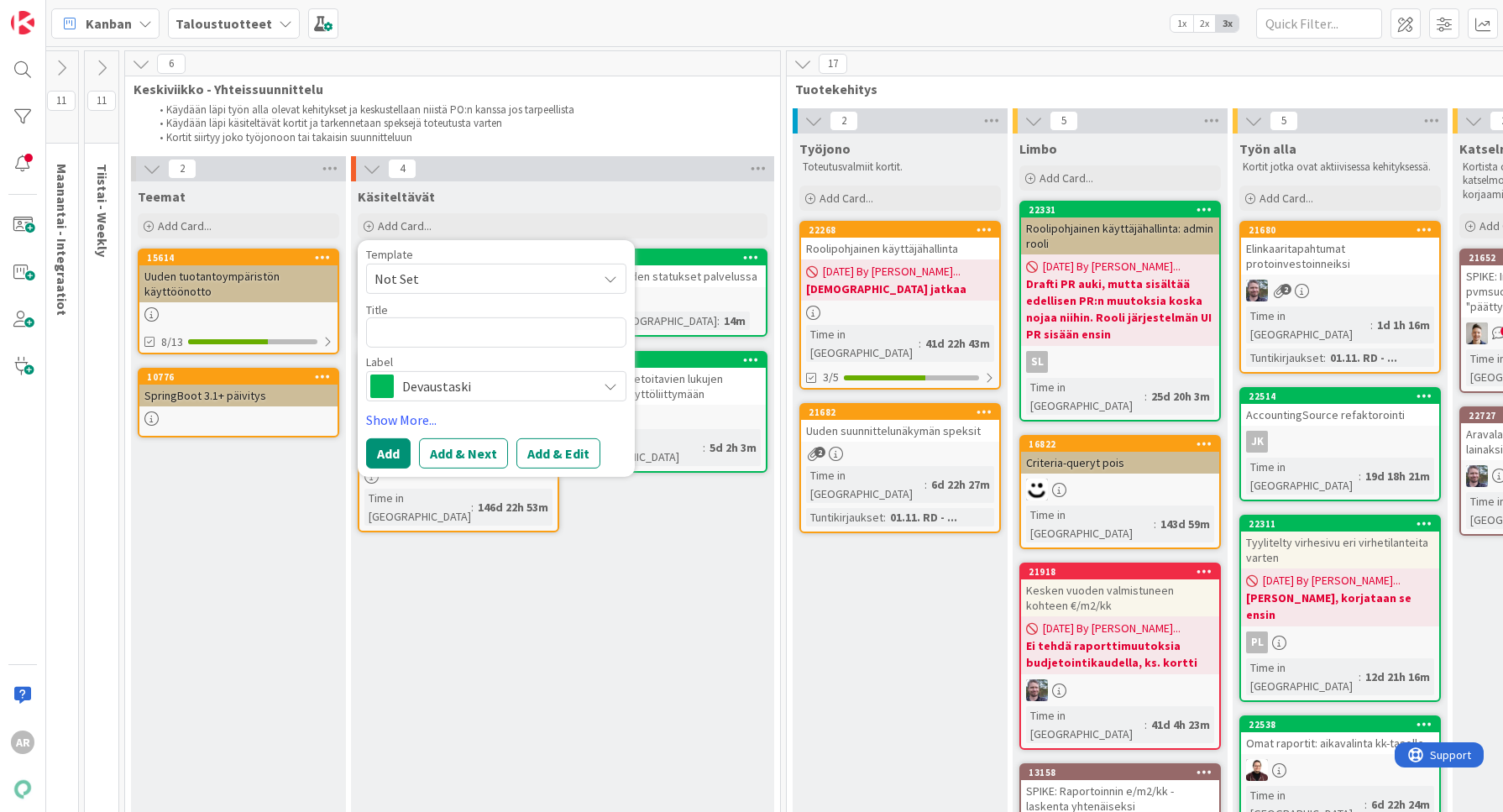
type textarea "x"
type textarea "Bud"
type textarea "x"
type textarea "Budg"
type textarea "x"
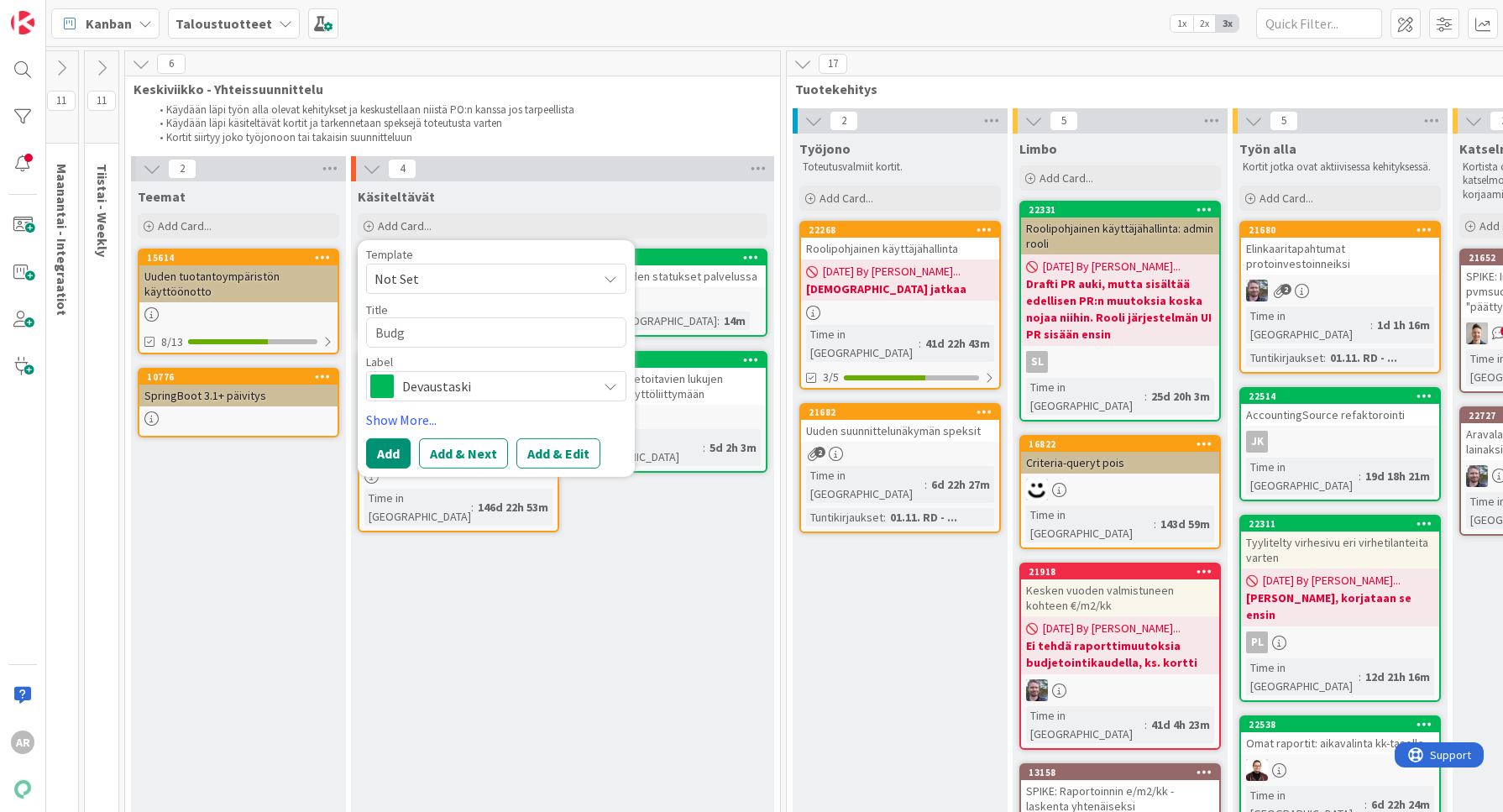
type textarea "Budge"
type textarea "x"
type textarea "Budget"
type textarea "x"
type textarea "BudgetV"
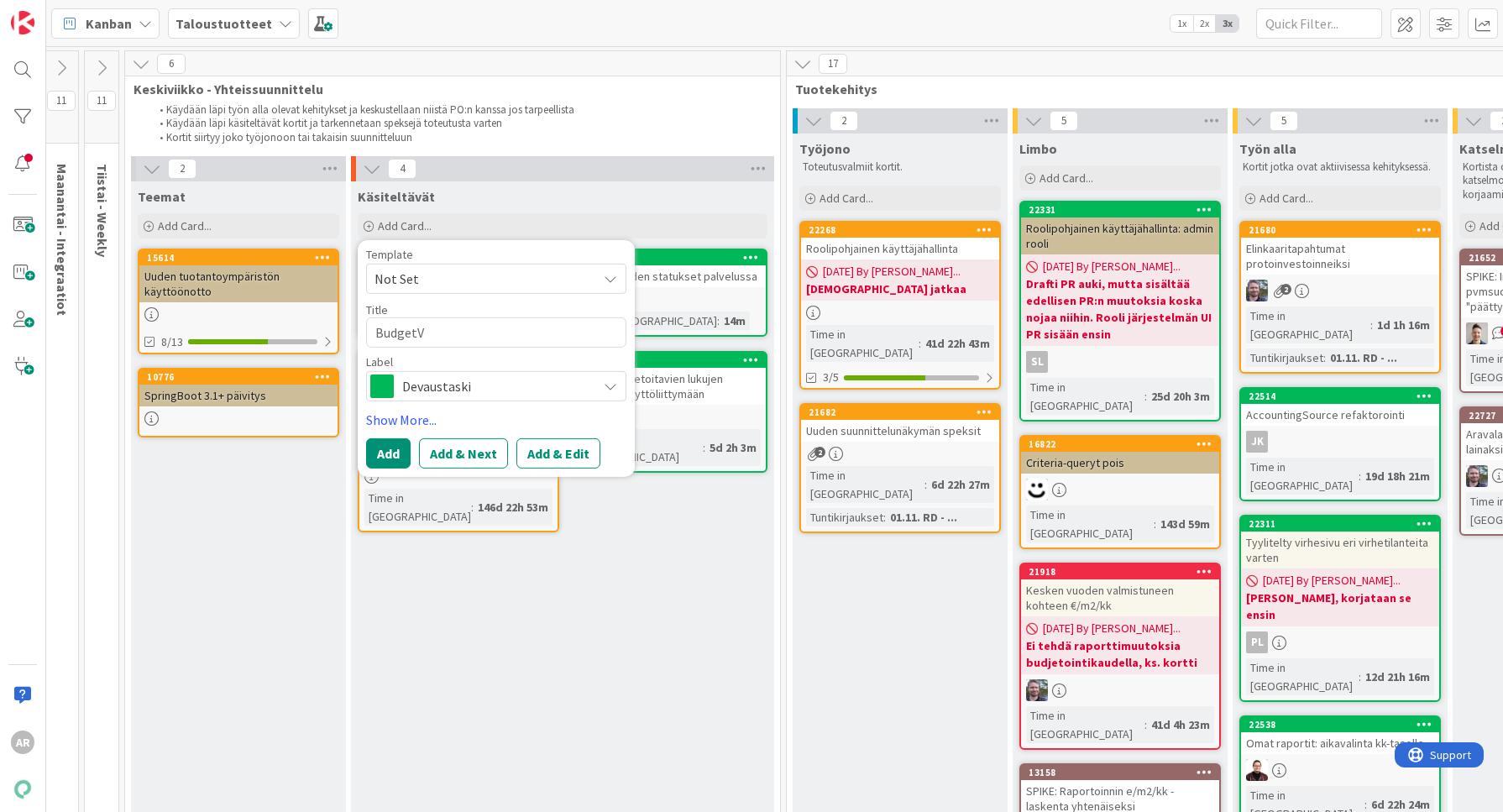
type textarea "x"
type textarea "Budget"
type textarea "x"
type textarea "BudgetC"
type textarea "x"
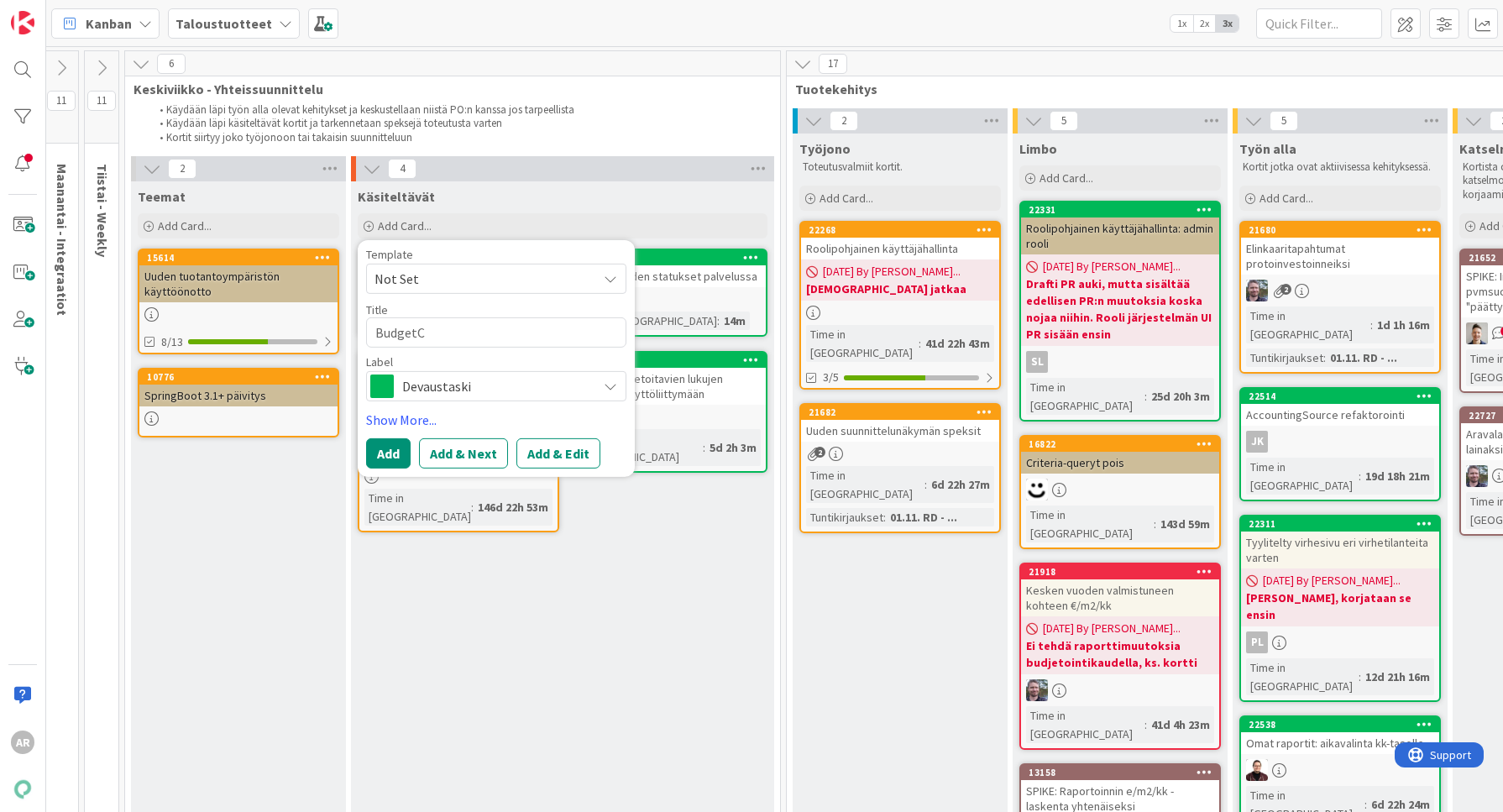
type textarea "BudgetCo"
type textarea "x"
type textarea "BudgetCon"
type textarea "x"
type textarea "BudgetConv"
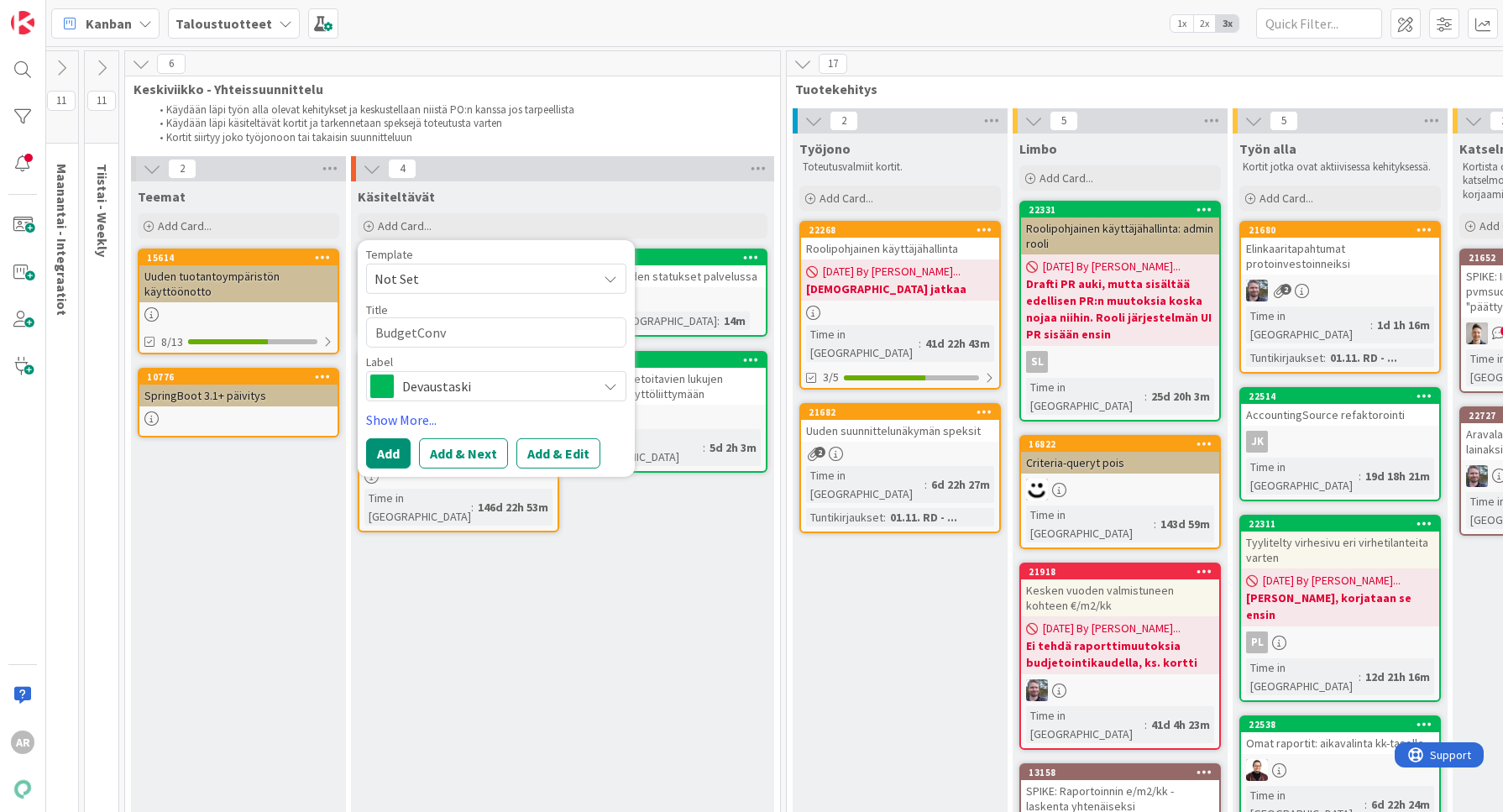
type textarea "x"
type textarea "BudgetConve"
type textarea "x"
type textarea "BudgetConves"
type textarea "x"
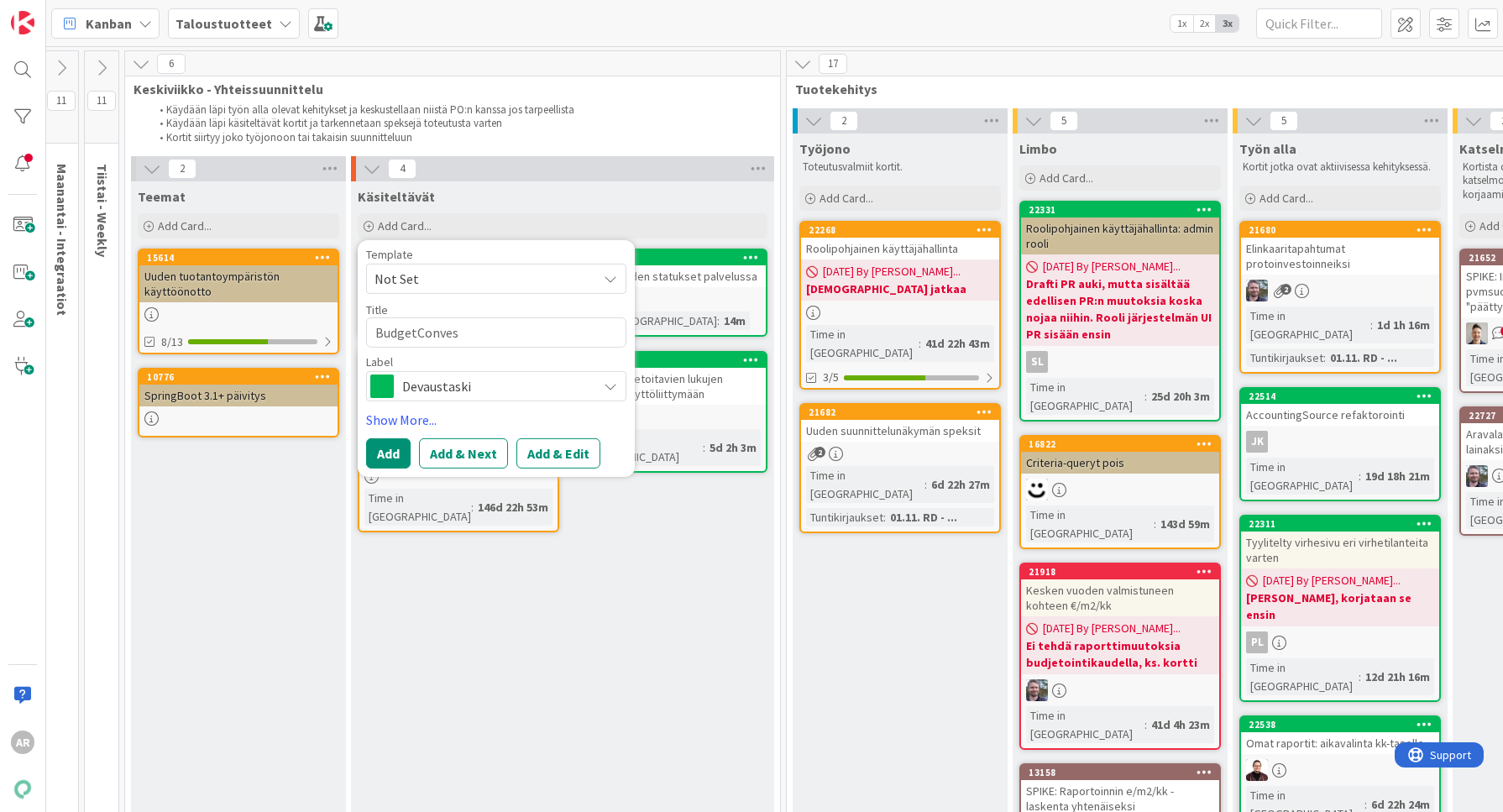
type textarea "BudgetConvest"
type textarea "x"
type textarea "BudgetConves"
type textarea "x"
type textarea "BudgetConve"
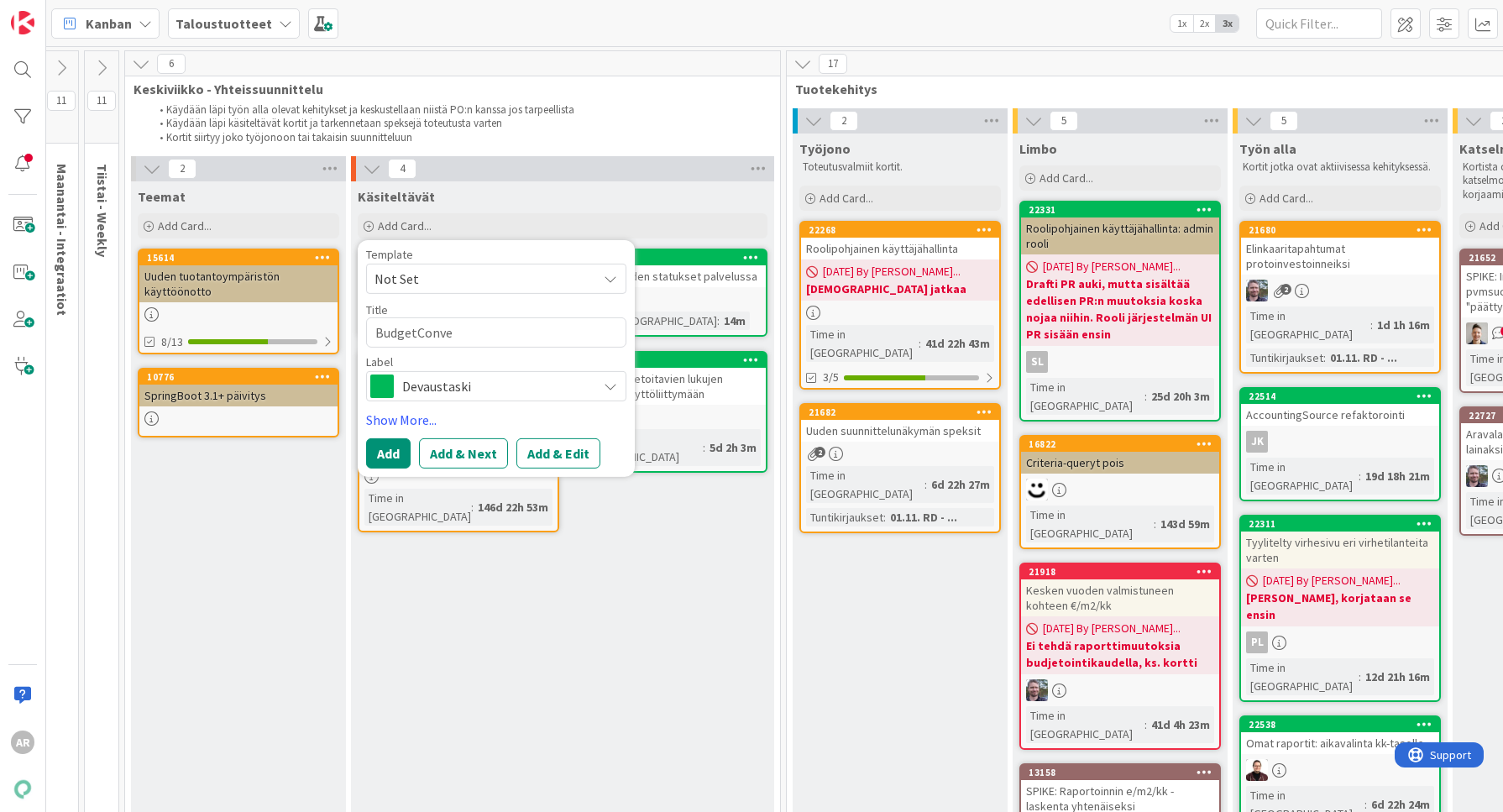
type textarea "x"
type textarea "BudgetConver"
type textarea "x"
type textarea "BudgetConvers"
type textarea "x"
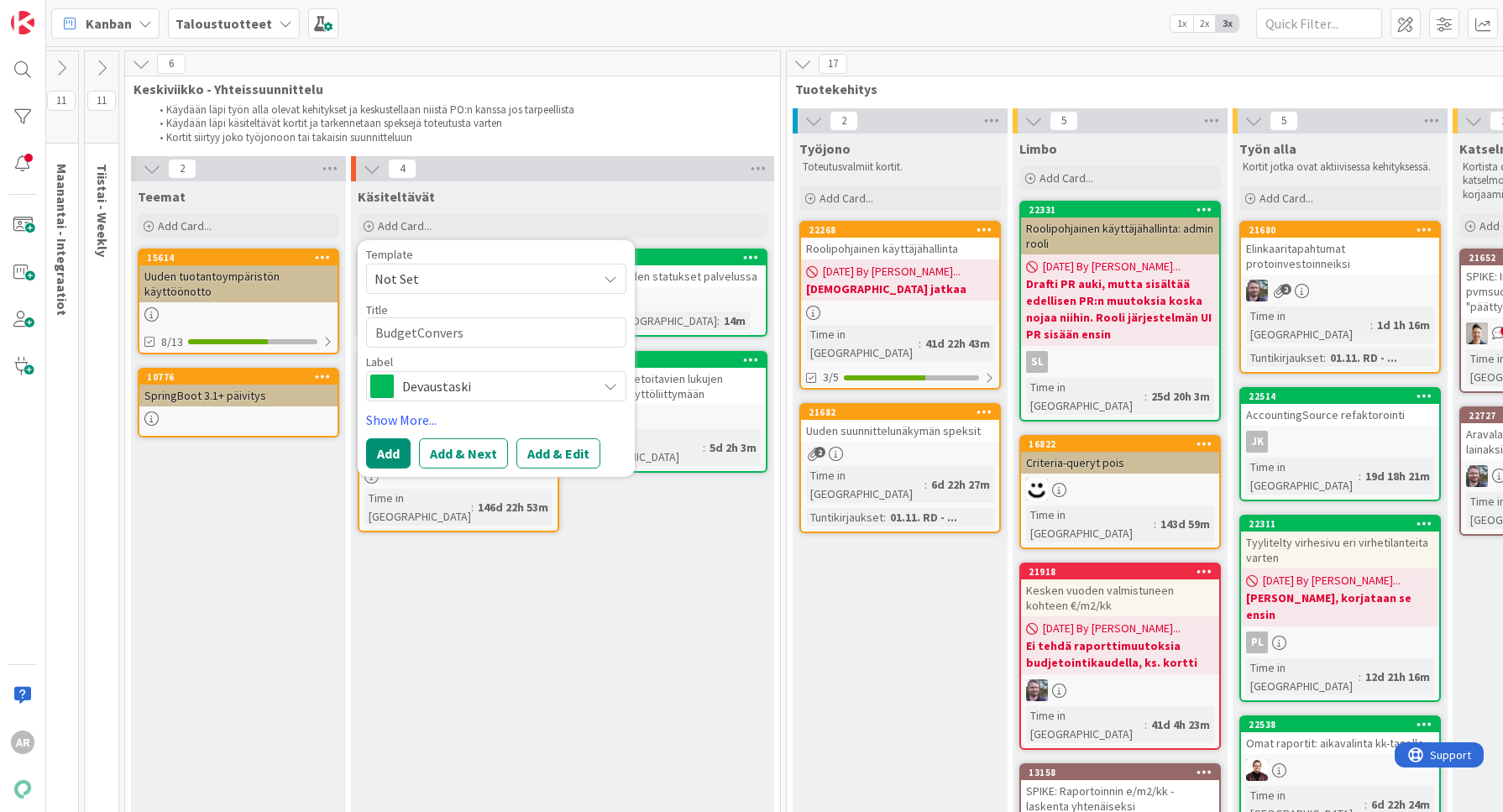
type textarea "BudgetConversi"
type textarea "x"
type textarea "BudgetConversio"
type textarea "x"
type textarea "BudgetConversion"
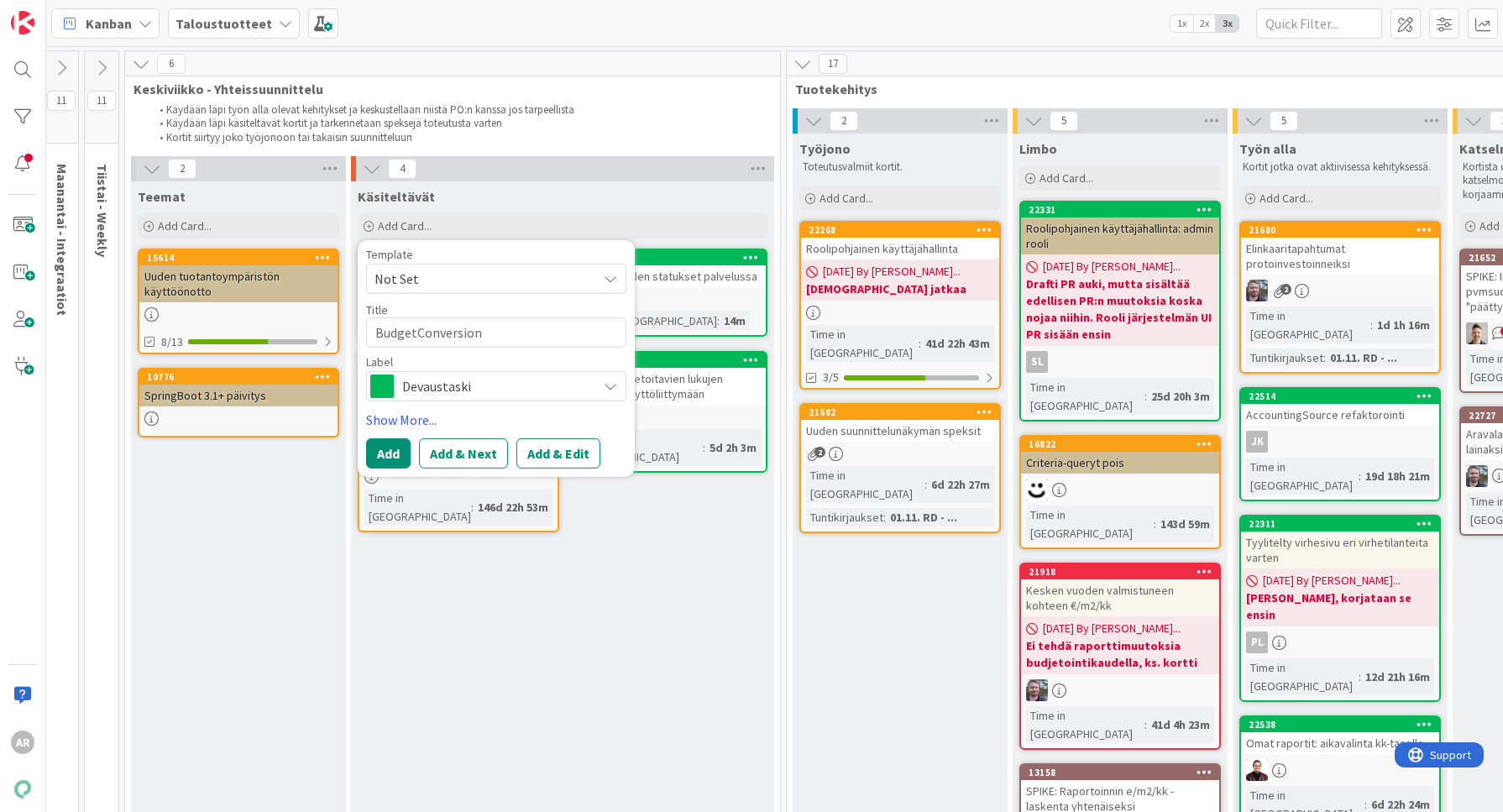
type textarea "x"
type textarea "BudgetConversione"
type textarea "x"
type textarea "BudgetConversionei"
type textarea "x"
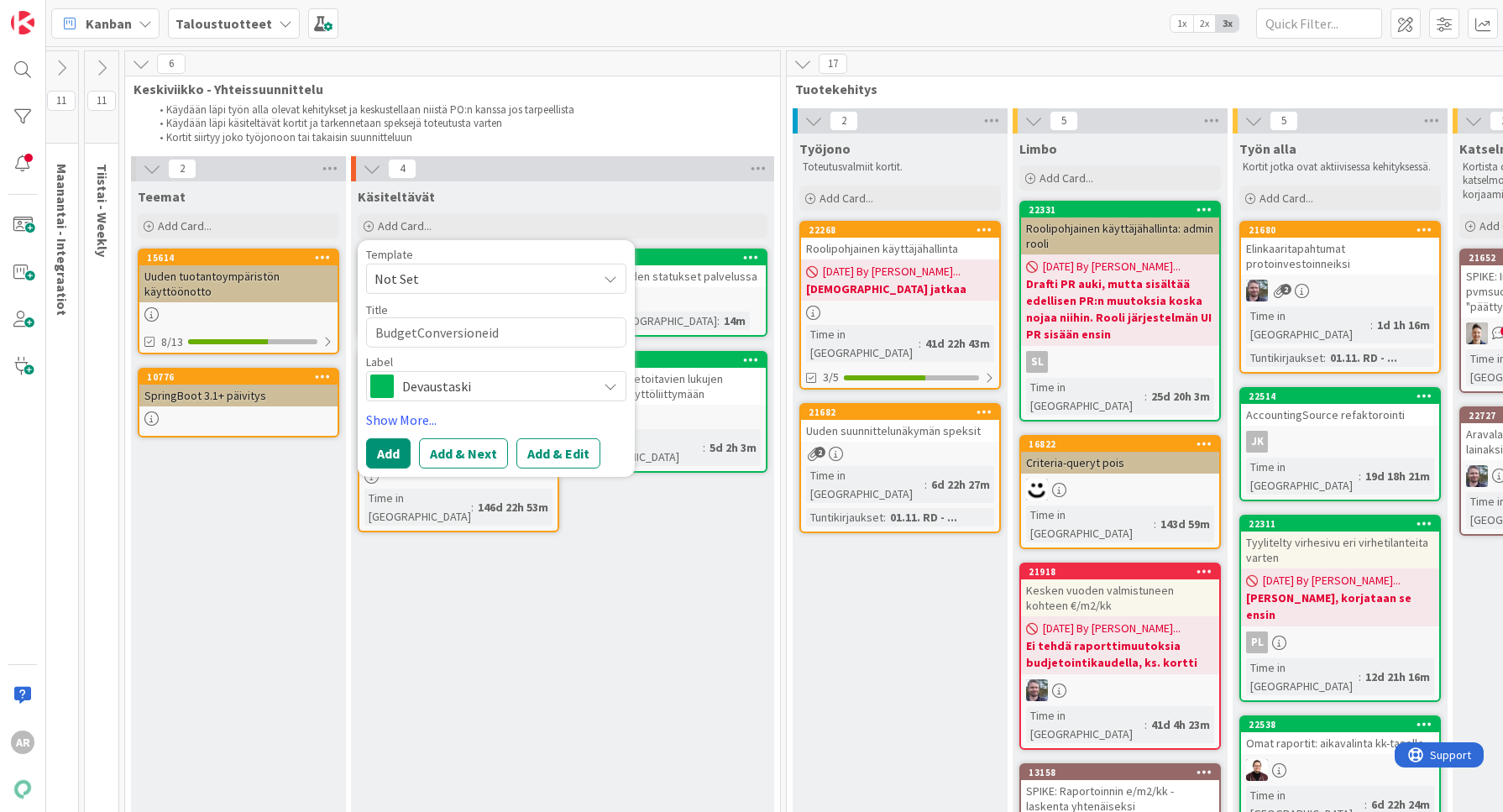
type textarea "BudgetConversioneide"
type textarea "x"
type textarea "BudgetConversioneiden"
type textarea "x"
type textarea "BudgetConversioneiden"
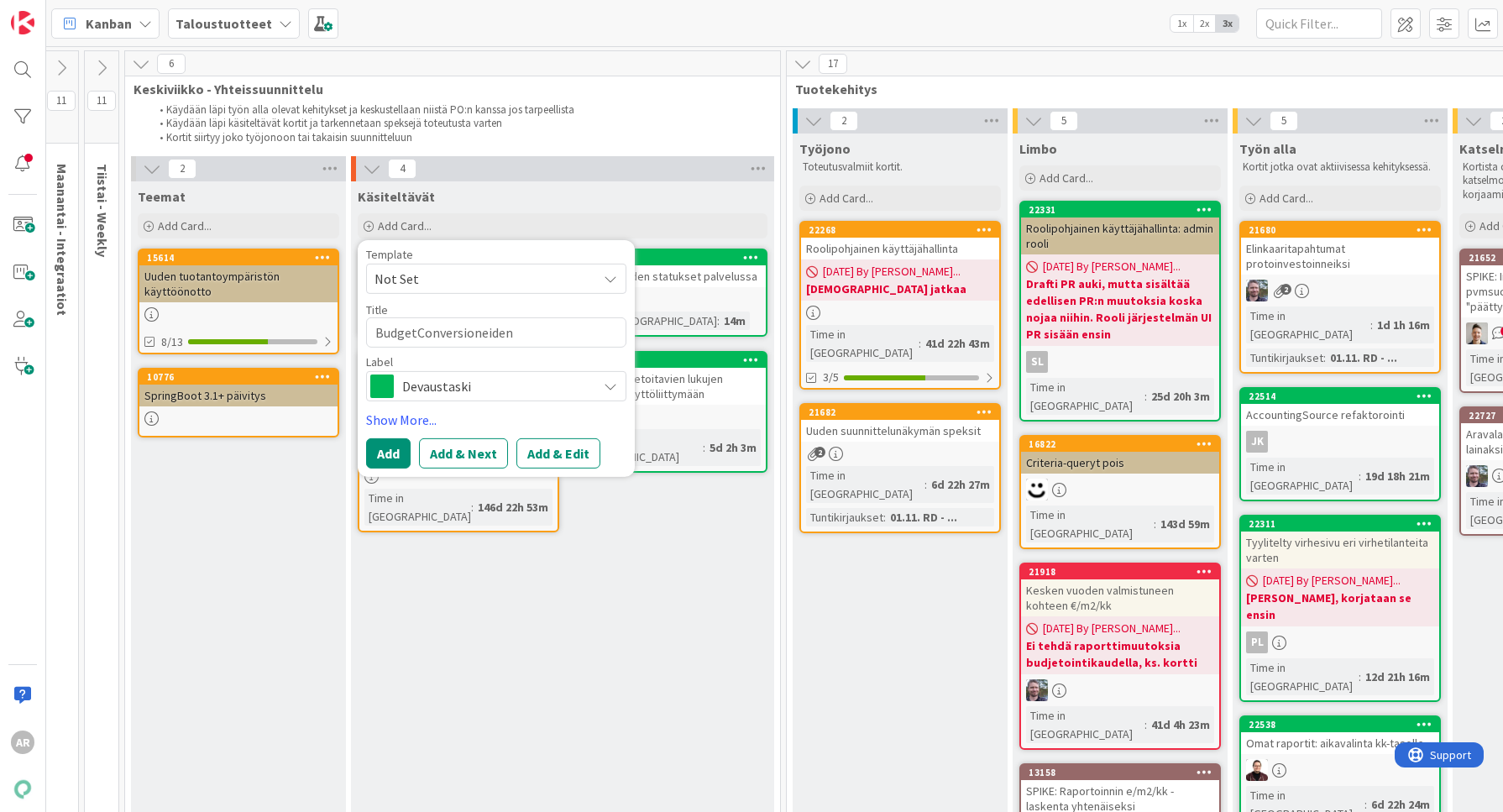
type textarea "x"
type textarea "BudgetConversioneiden t"
type textarea "x"
type textarea "BudgetConversioneiden tr"
type textarea "x"
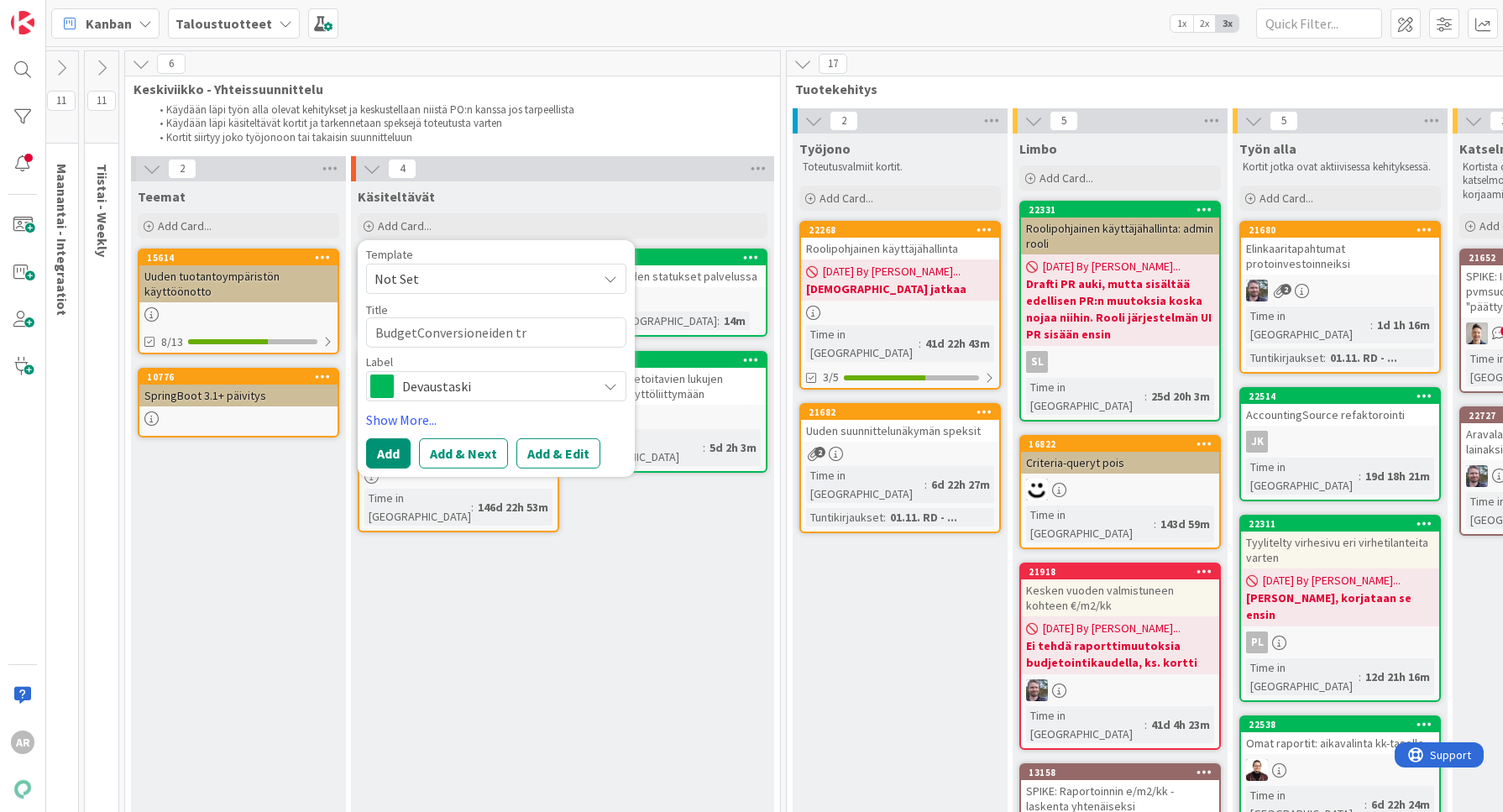
type textarea "BudgetConversioneiden tri"
type textarea "x"
type textarea "BudgetConversioneiden trig"
type textarea "x"
type textarea "BudgetConversioneiden tri"
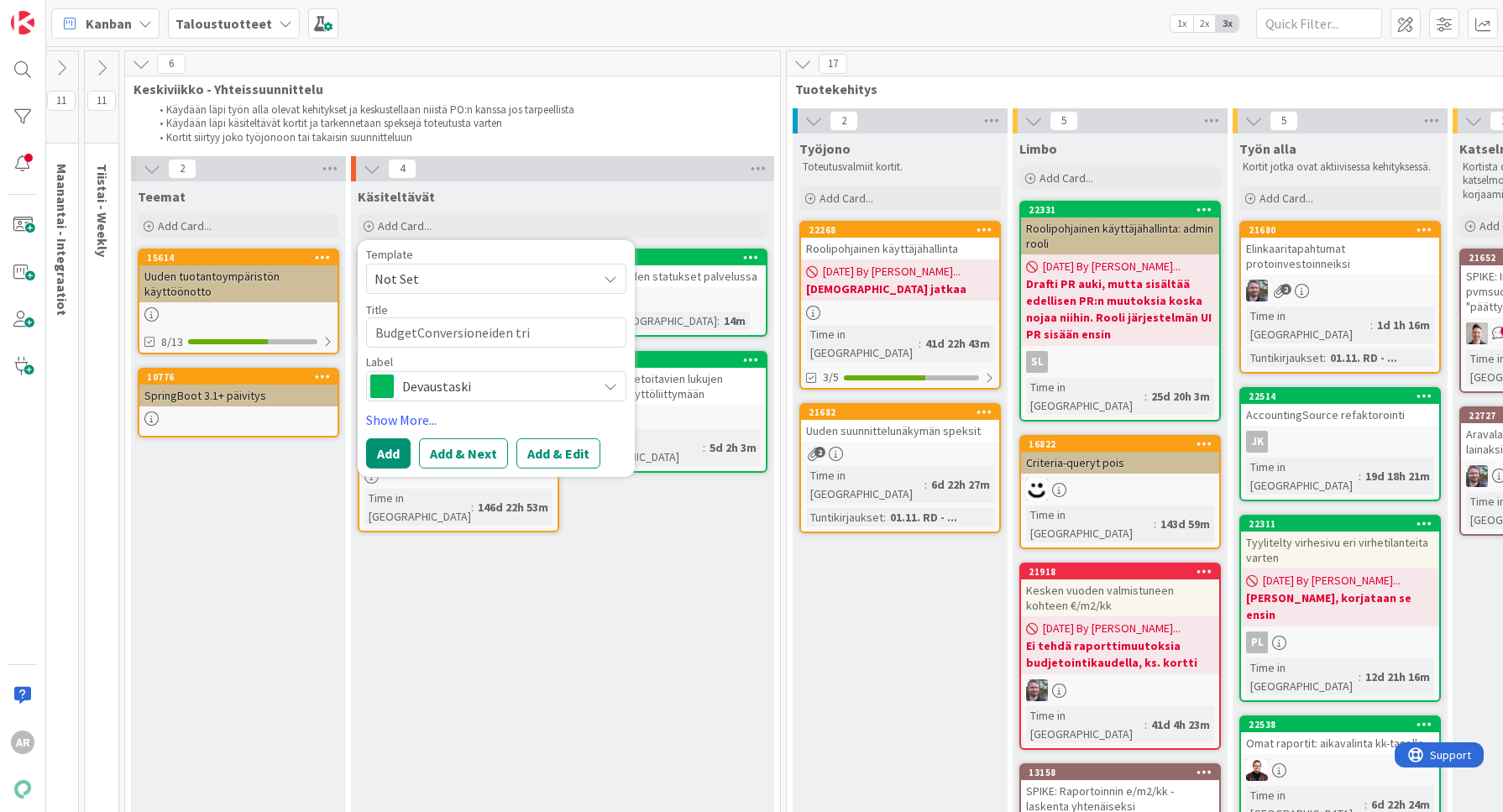
type textarea "x"
type textarea "BudgetConversioneiden trig"
type textarea "x"
type textarea "BudgetConversioneiden trigg"
type textarea "x"
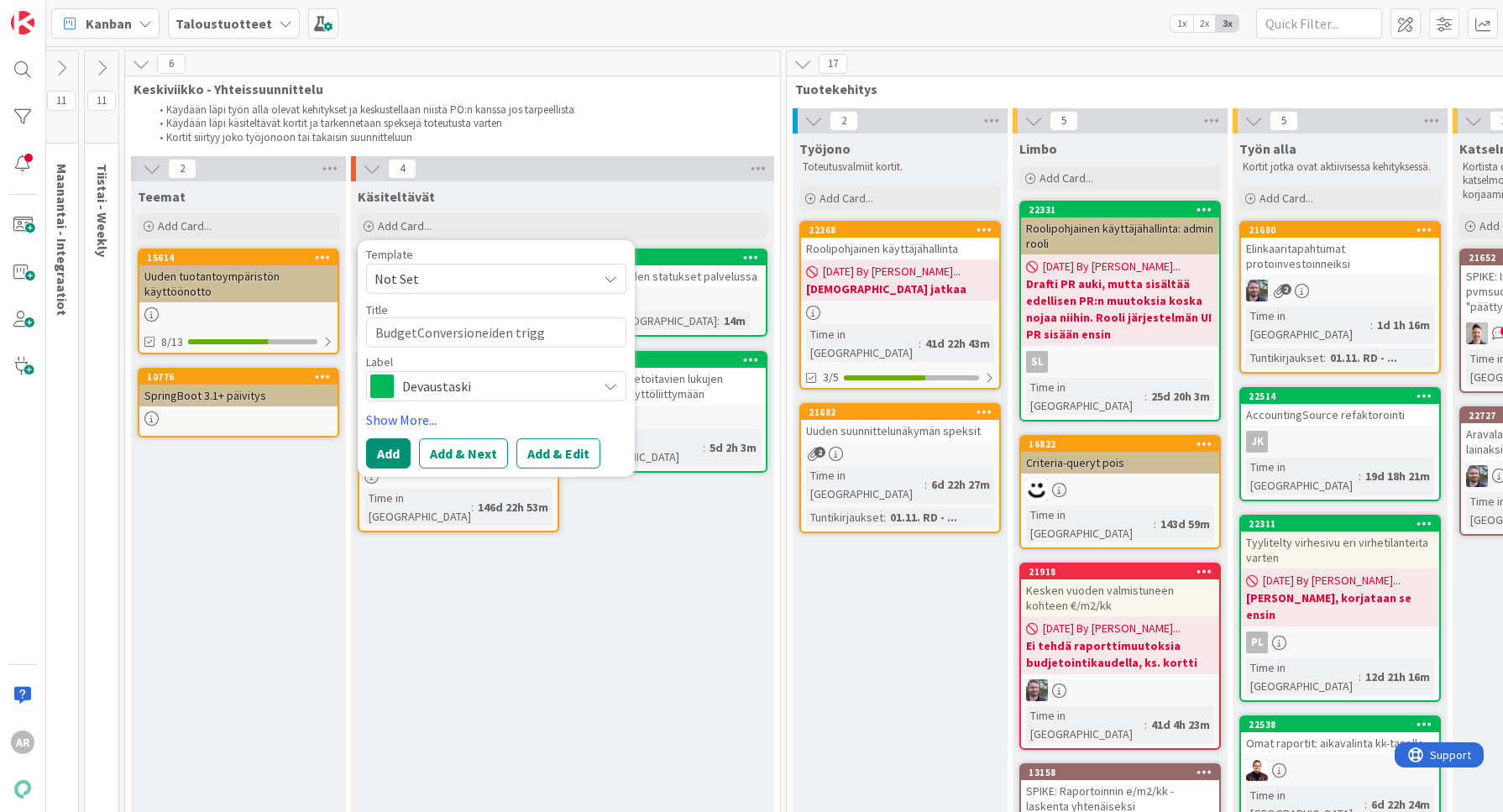
type textarea "BudgetConversioneiden trigge"
type textarea "x"
type textarea "BudgetConversioneiden trigger"
type textarea "x"
type textarea "BudgetConversioneiden triggerö"
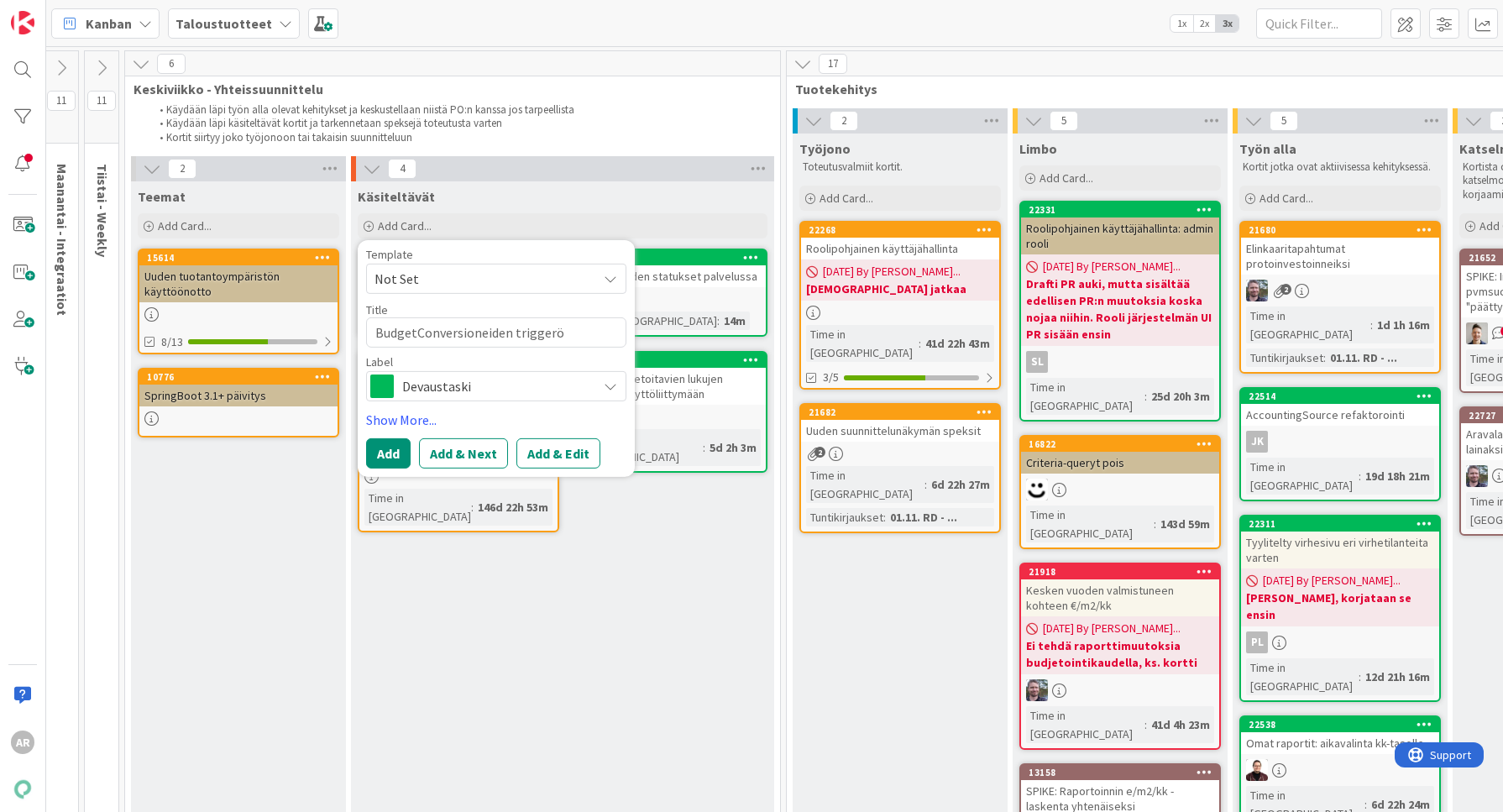
type textarea "x"
type textarea "BudgetConversioneiden triggeröi"
type textarea "x"
type textarea "BudgetConversioneiden triggeröint"
type textarea "x"
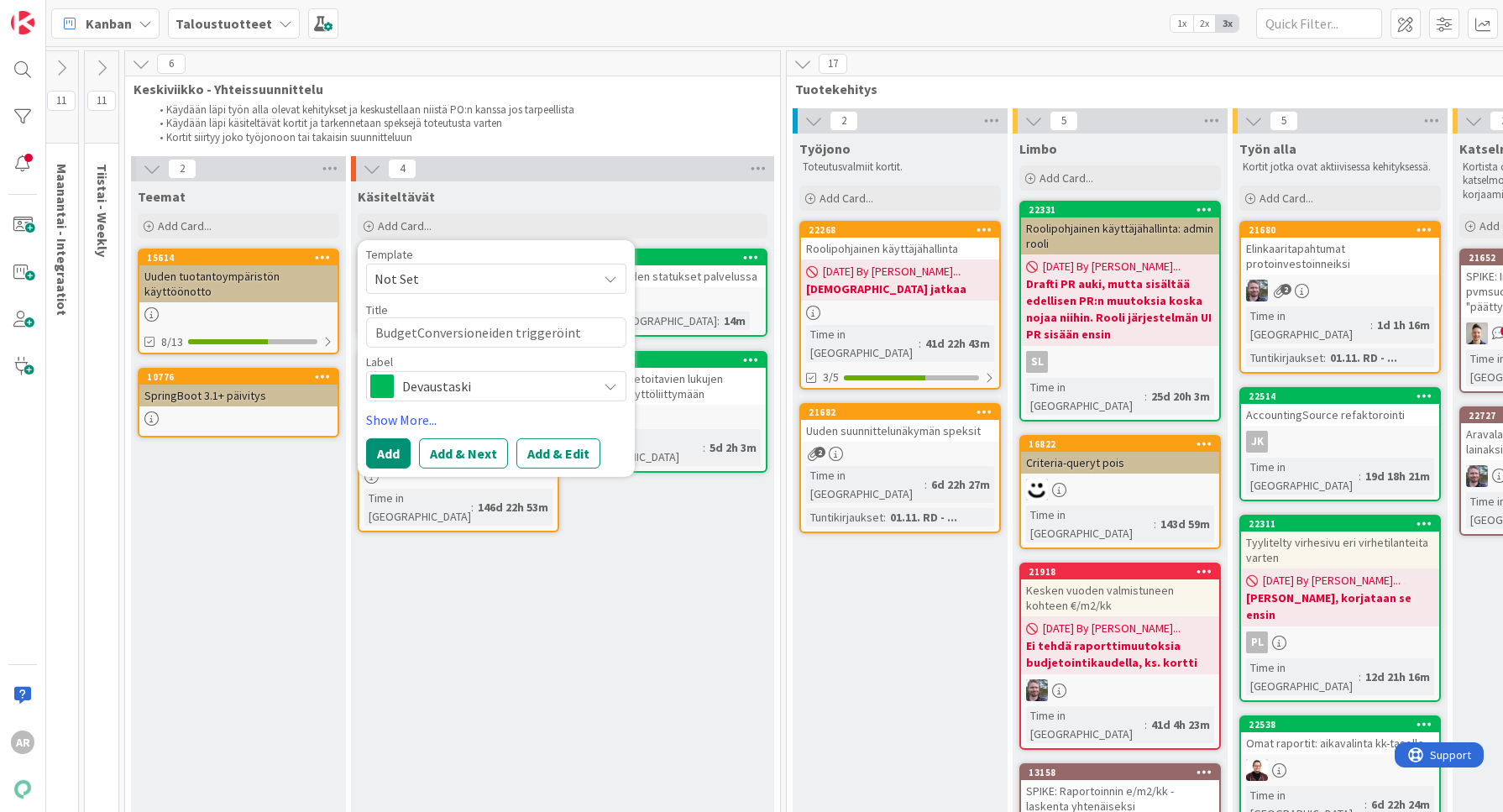
type textarea "BudgetConversioneiden triggeröinti"
type textarea "x"
type textarea "BudgetConversioneiden triggeröinti"
type textarea "x"
type textarea "BudgetConversioneiden triggeröinti y"
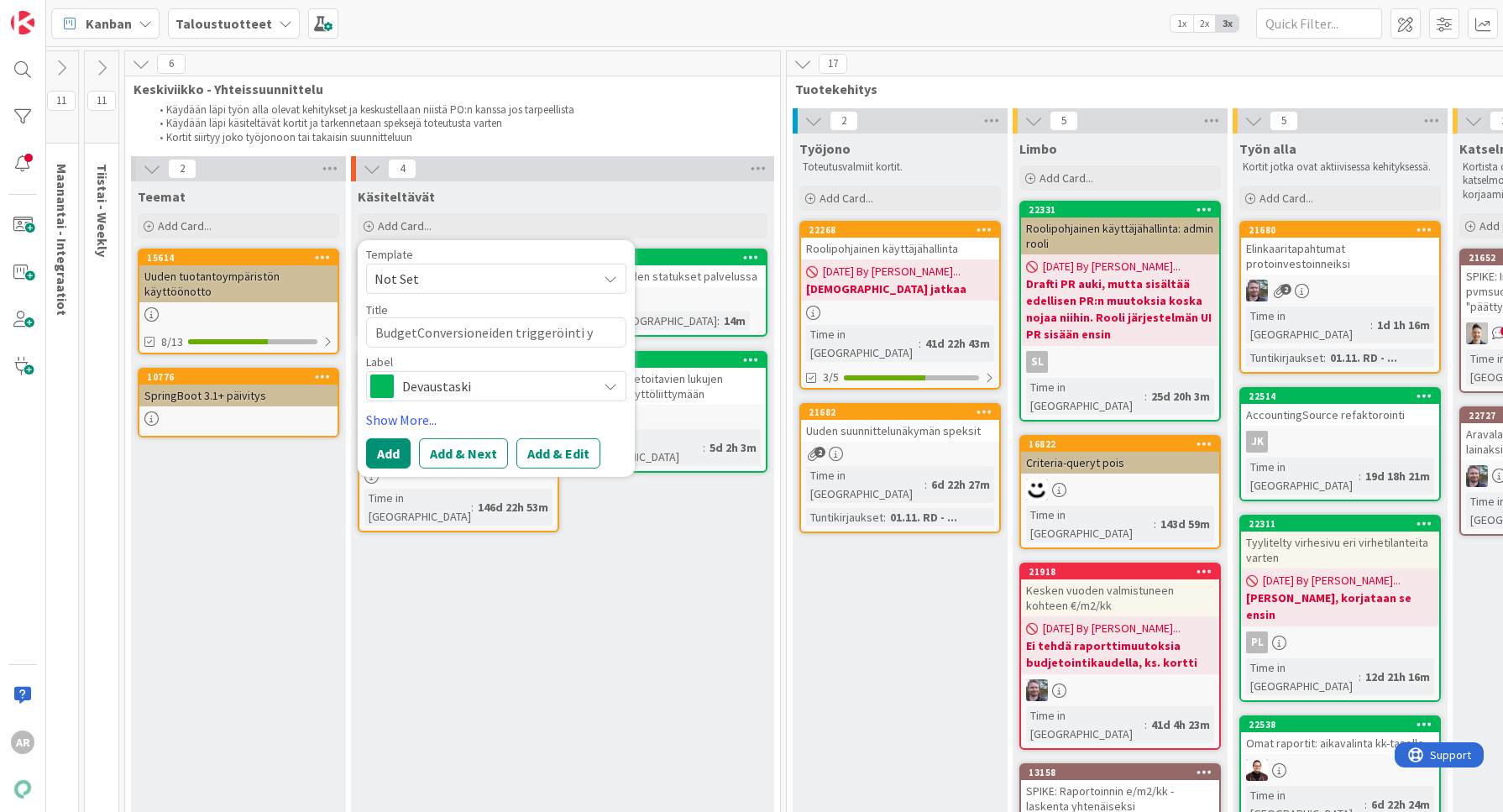
type textarea "x"
type textarea "BudgetConversioneiden triggeröinti yh"
type textarea "x"
type textarea "BudgetConversioneiden triggeröinti yht"
type textarea "x"
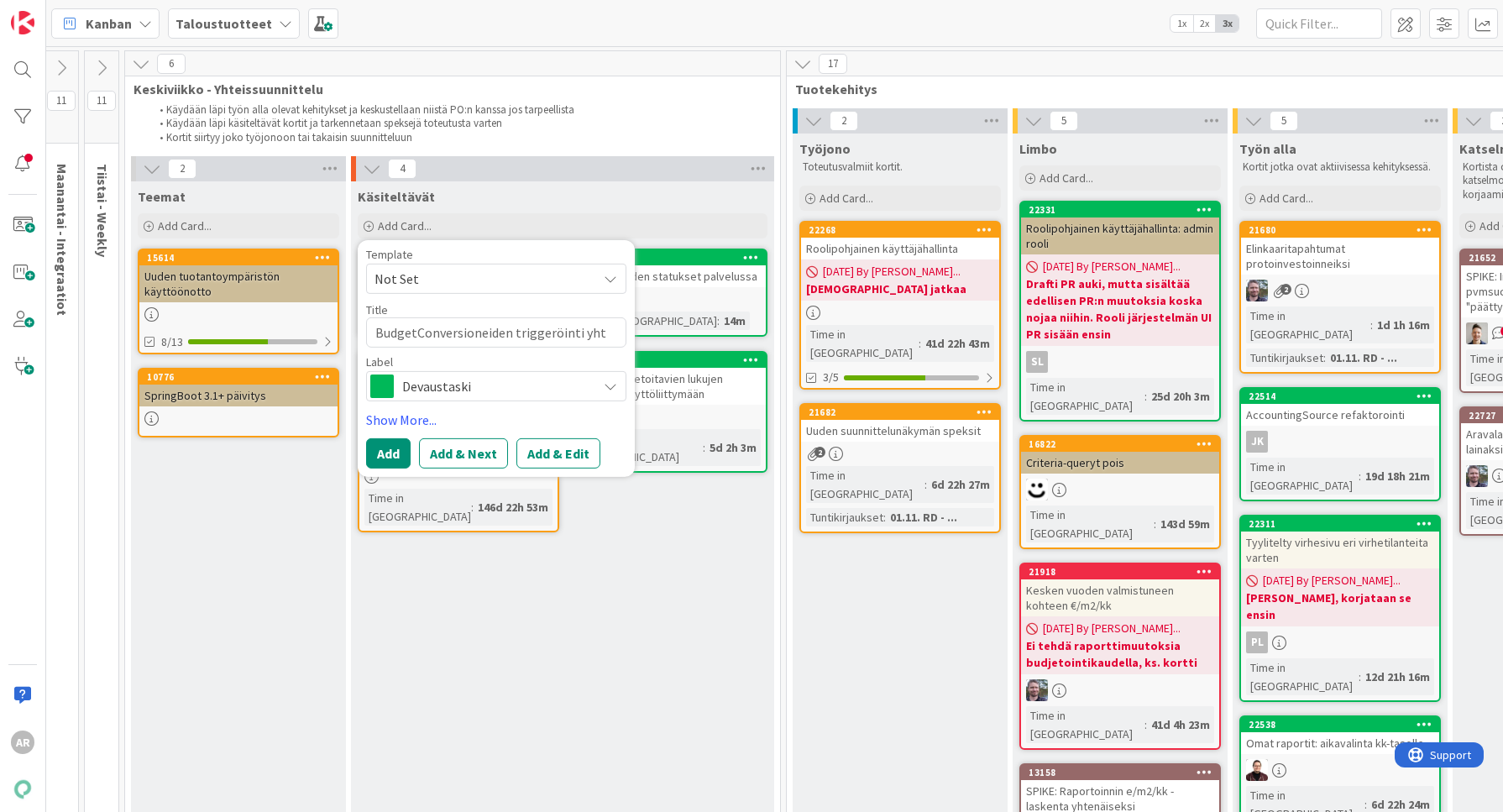
type textarea "BudgetConversioneiden triggeröinti yhti"
type textarea "x"
type textarea "BudgetConversioneiden triggeröinti yhtiö"
type textarea "x"
type textarea "BudgetConversioneiden triggeröinti yhti"
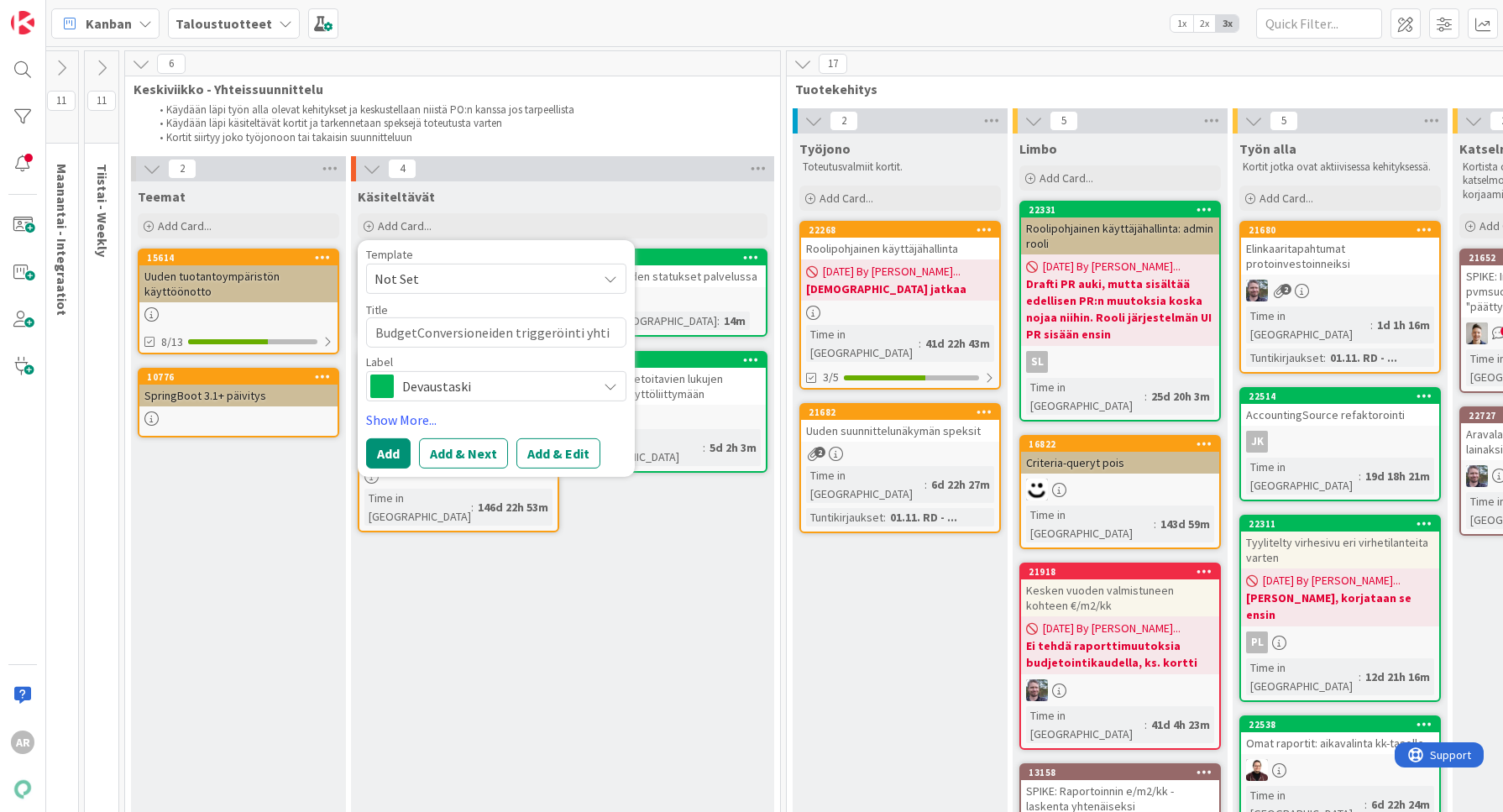
type textarea "x"
type textarea "BudgetConversioneiden triggeröinti yht"
type textarea "x"
type textarea "BudgetConversioneiden triggeröinti yh"
type textarea "x"
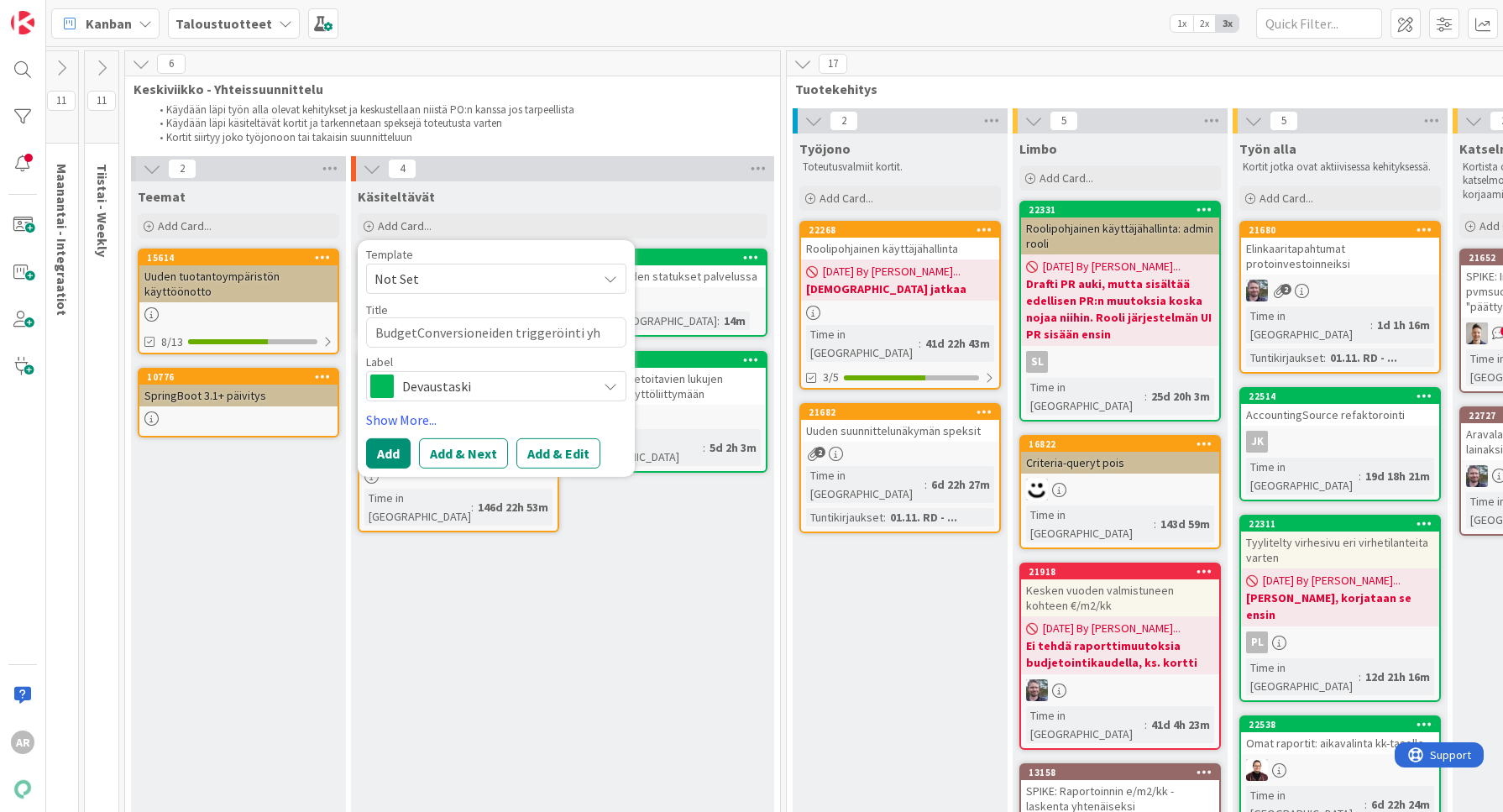
type textarea "BudgetConversioneiden triggeröinti y"
type textarea "x"
type textarea "BudgetConversioneiden triggeröinti"
type textarea "x"
type textarea "BudgetConversioneiden triggeröinti y"
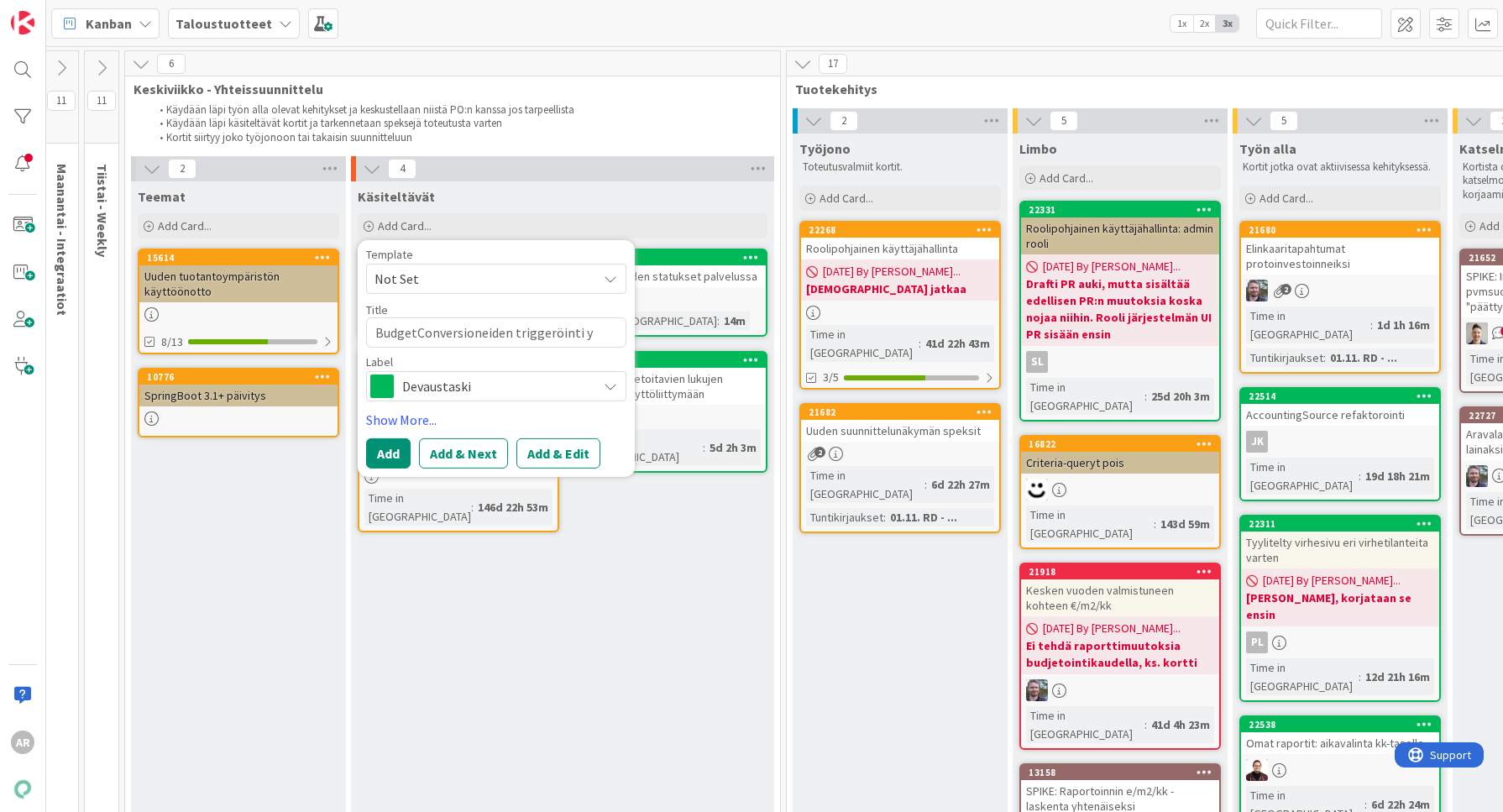
type textarea "x"
type textarea "BudgetConversioneiden triggeröinti yh"
type textarea "x"
type textarea "BudgetConversioneiden triggeröinti yht"
type textarea "x"
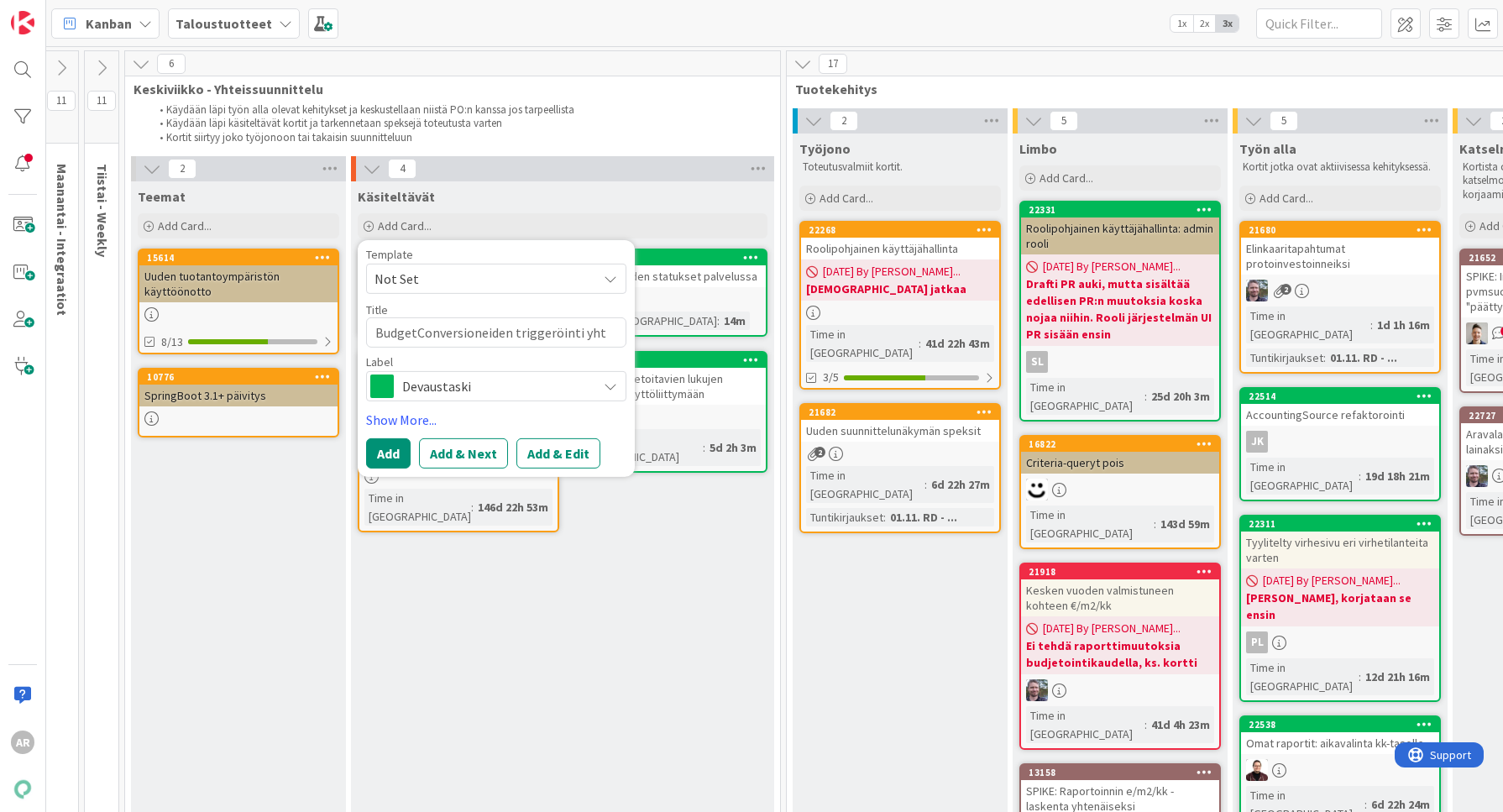
type textarea "BudgetConversioneiden triggeröinti yhti"
type textarea "x"
type textarea "BudgetConversioneiden triggeröinti yhtiö"
type textarea "x"
type textarea "BudgetConversioneiden triggeröinti yhtiöb"
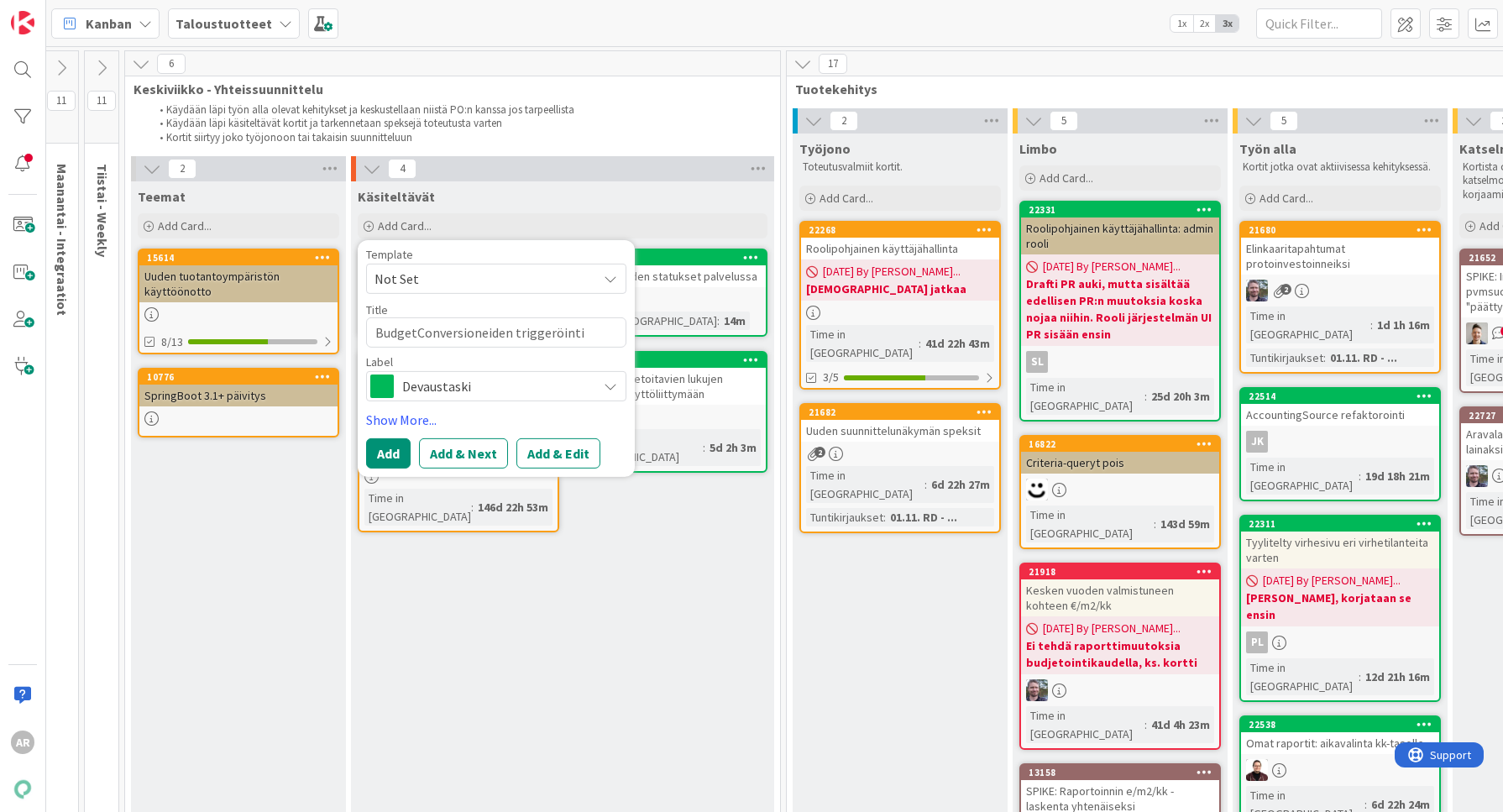
type textarea "x"
type textarea "BudgetConversioneiden triggeröinti yhtiöbu"
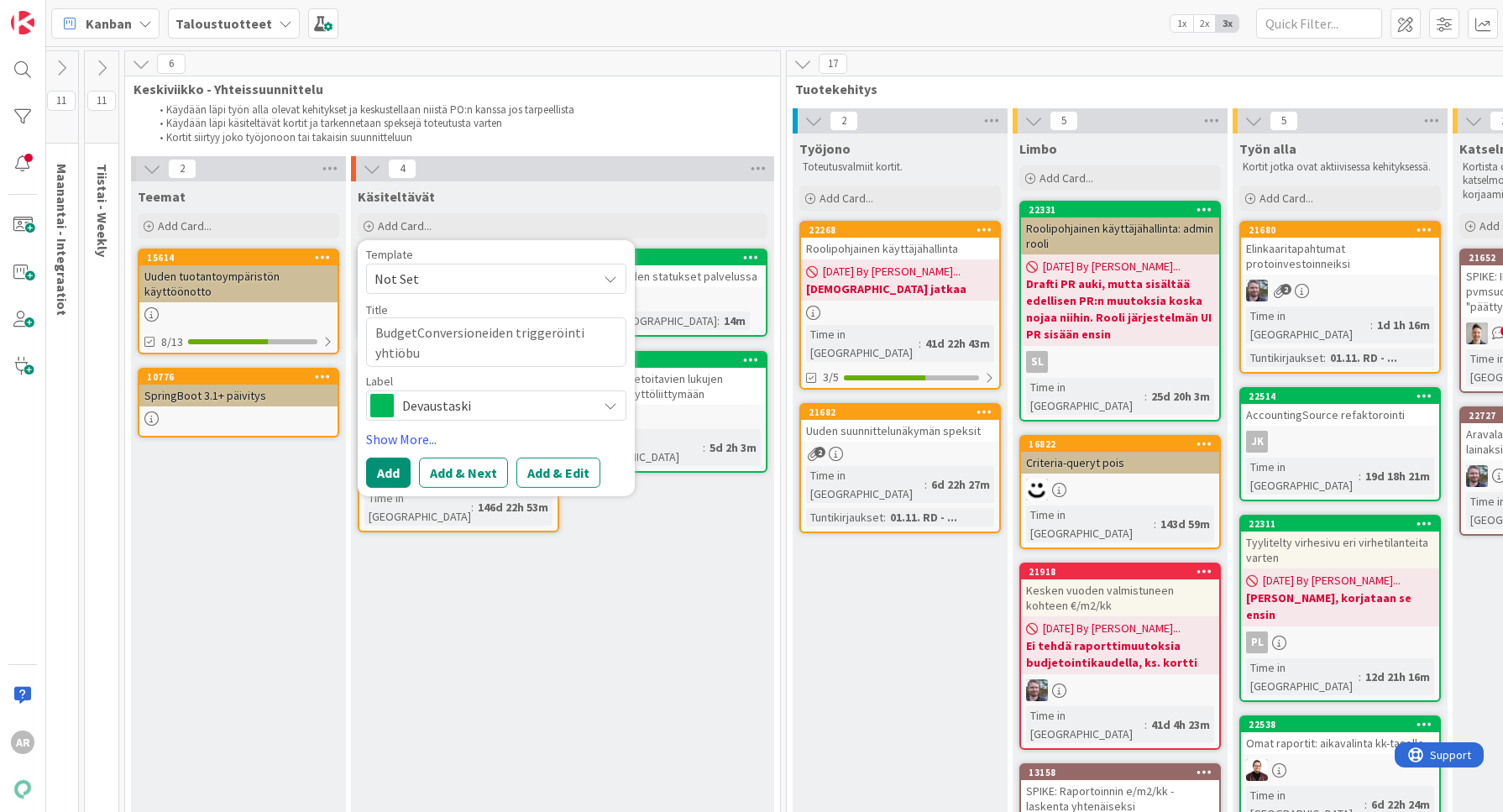
type textarea "x"
type textarea "BudgetConversioneiden triggeröinti yhtiöbud"
type textarea "x"
type textarea "BudgetConversioneiden triggeröinti yhtiöbudj"
type textarea "x"
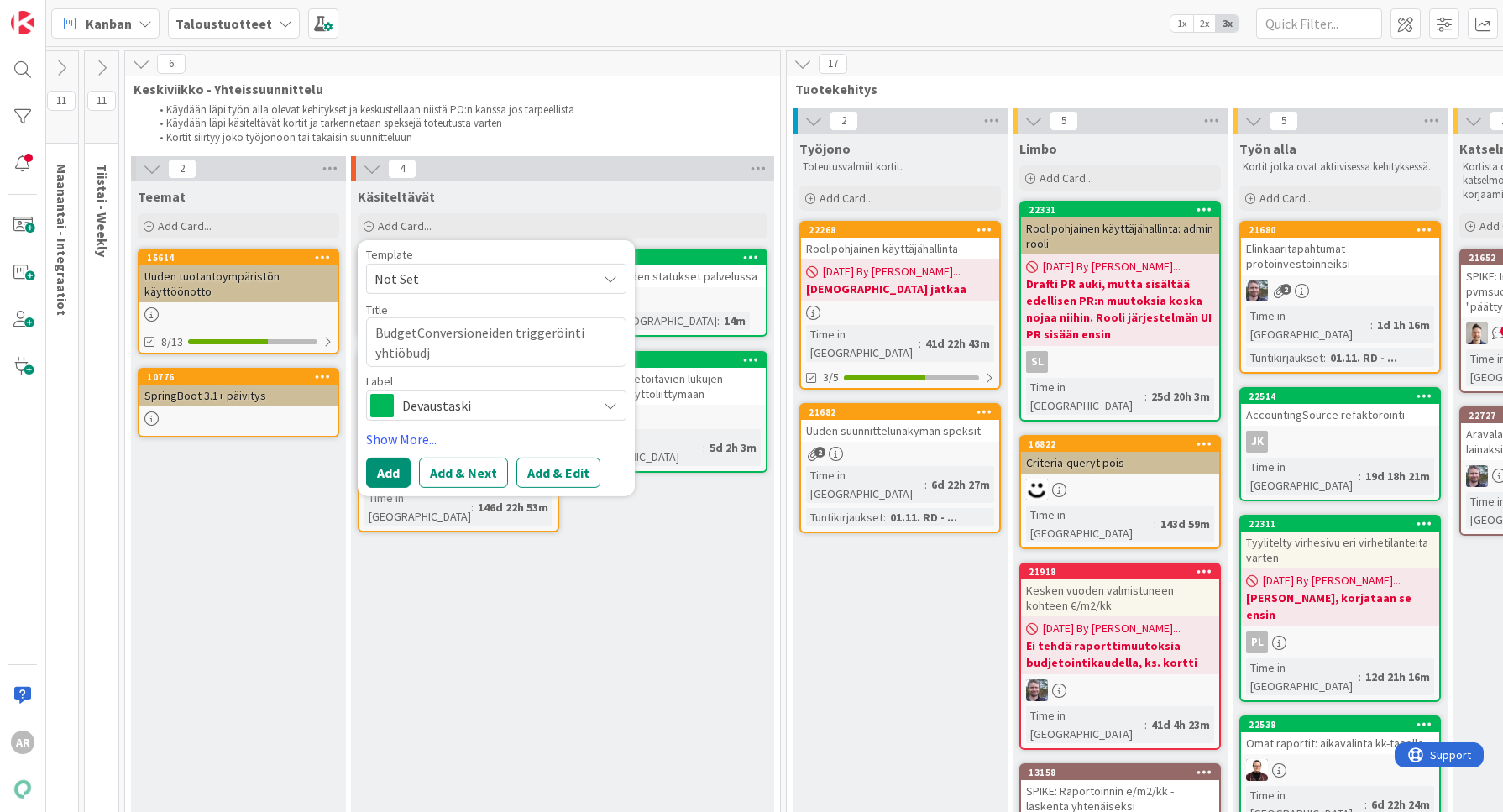
type textarea "BudgetConversioneiden triggeröinti yhtiöbudje"
type textarea "x"
type textarea "BudgetConversioneiden triggeröinti yhtiöbudjet"
type textarea "x"
type textarea "BudgetConversioneiden triggeröinti yhtiöbudjeto"
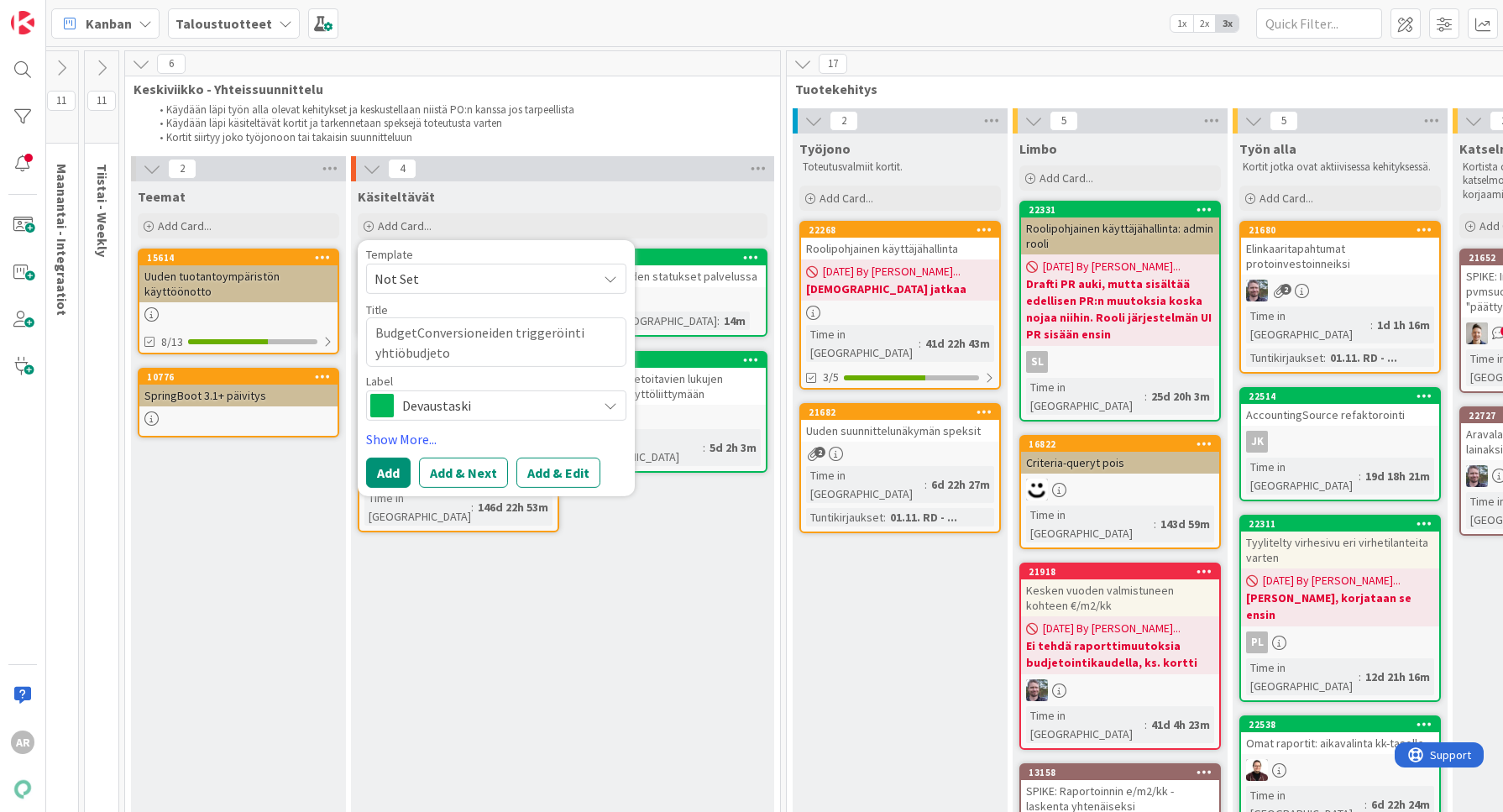
type textarea "x"
type textarea "BudgetConversioneiden triggeröinti yhtiöbudjetoi"
type textarea "x"
type textarea "BudgetConversioneiden triggeröinti yhtiöbudjetoin"
type textarea "x"
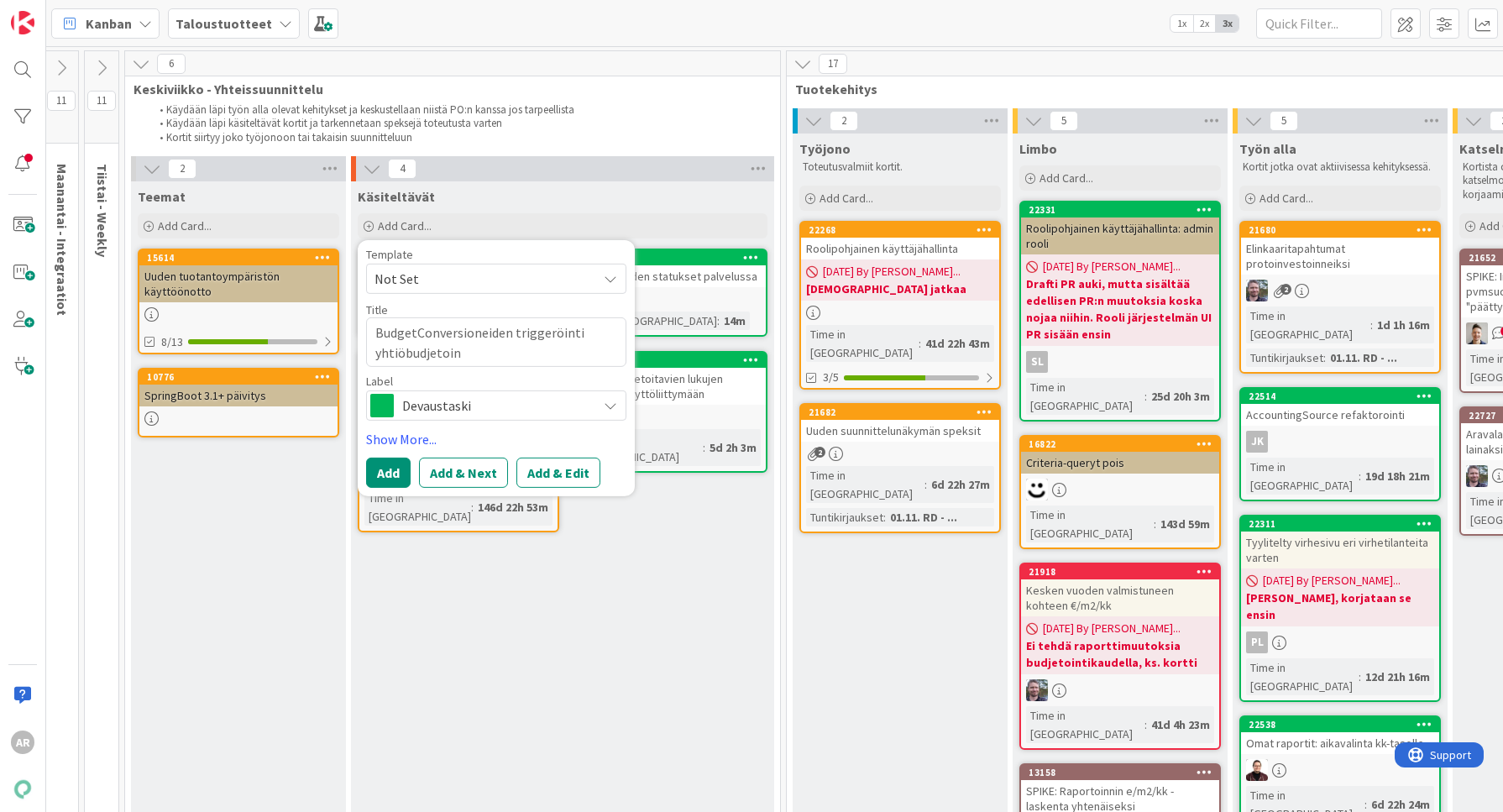
type textarea "BudgetConversioneiden triggeröinti yhtiöbudjetoinn"
type textarea "x"
type textarea "BudgetConversioneiden triggeröinti yhtiöbudjetoinni"
type textarea "x"
type textarea "BudgetConversioneiden triggeröinti yhtiöbudjetoinnin"
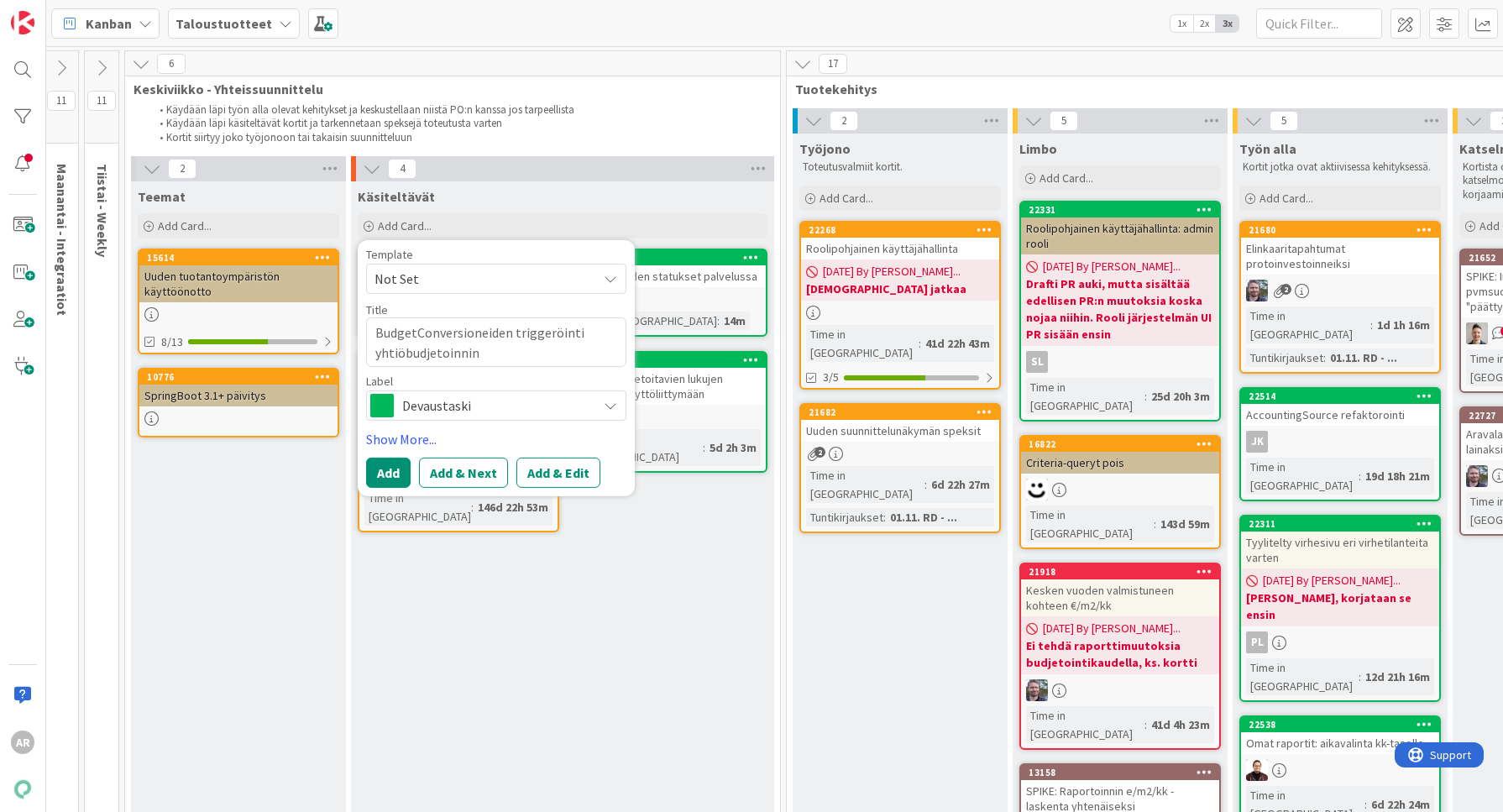
type textarea "x"
type textarea "BudgetConversioneiden triggeröinti yhtiöbudjetoinnin v"
type textarea "x"
type textarea "BudgetConversioneiden triggeröinti yhtiöbudjetoinnin vy"
type textarea "x"
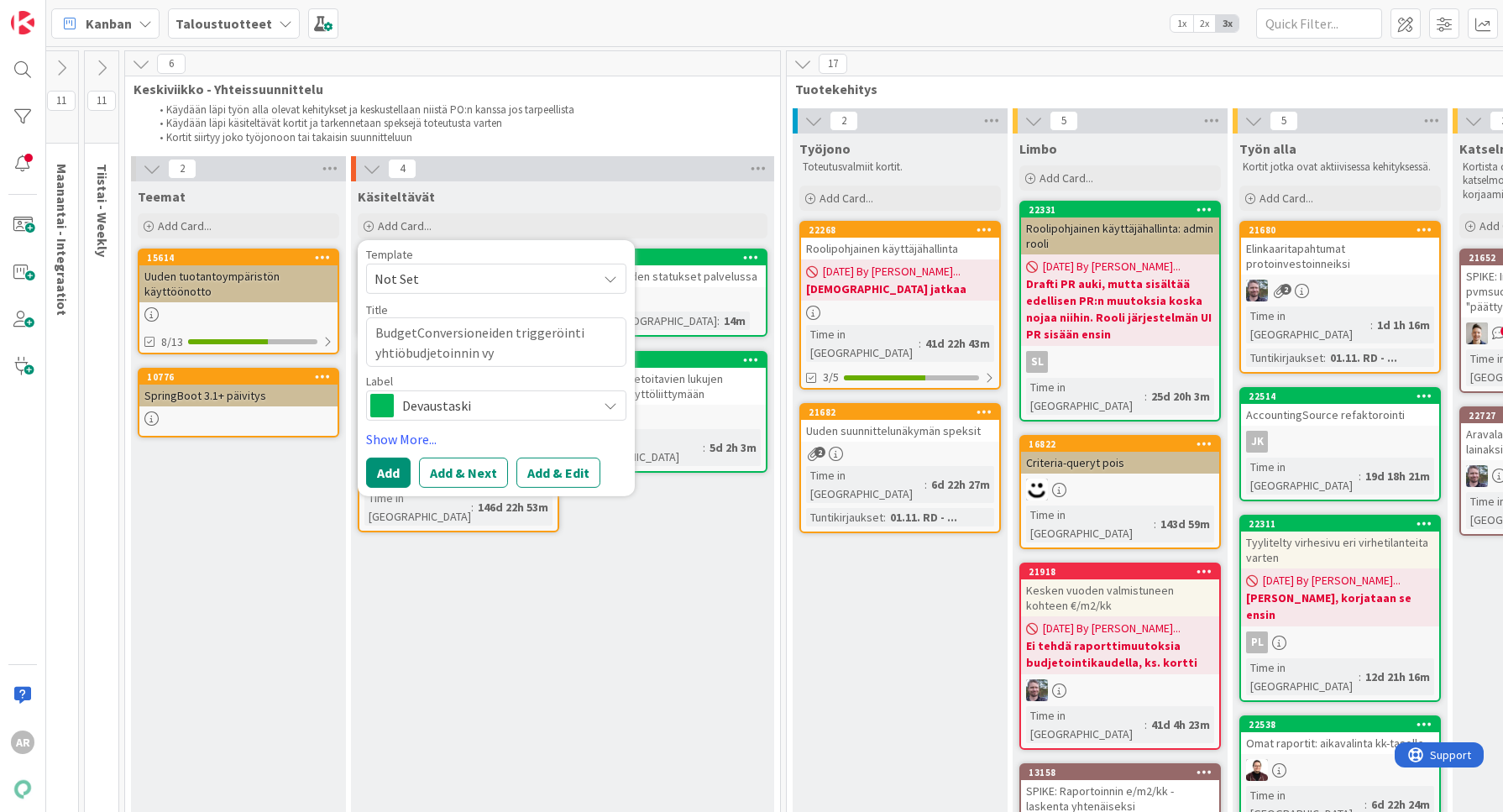
type textarea "BudgetConversioneiden triggeröinti yhtiöbudjetoinnin vyö"
type textarea "x"
type textarea "BudgetConversioneiden triggeröinti yhtiöbudjetoinnin vyör"
type textarea "x"
type textarea "BudgetConversioneiden triggeröinti yhtiöbudjetoinnin vyöry"
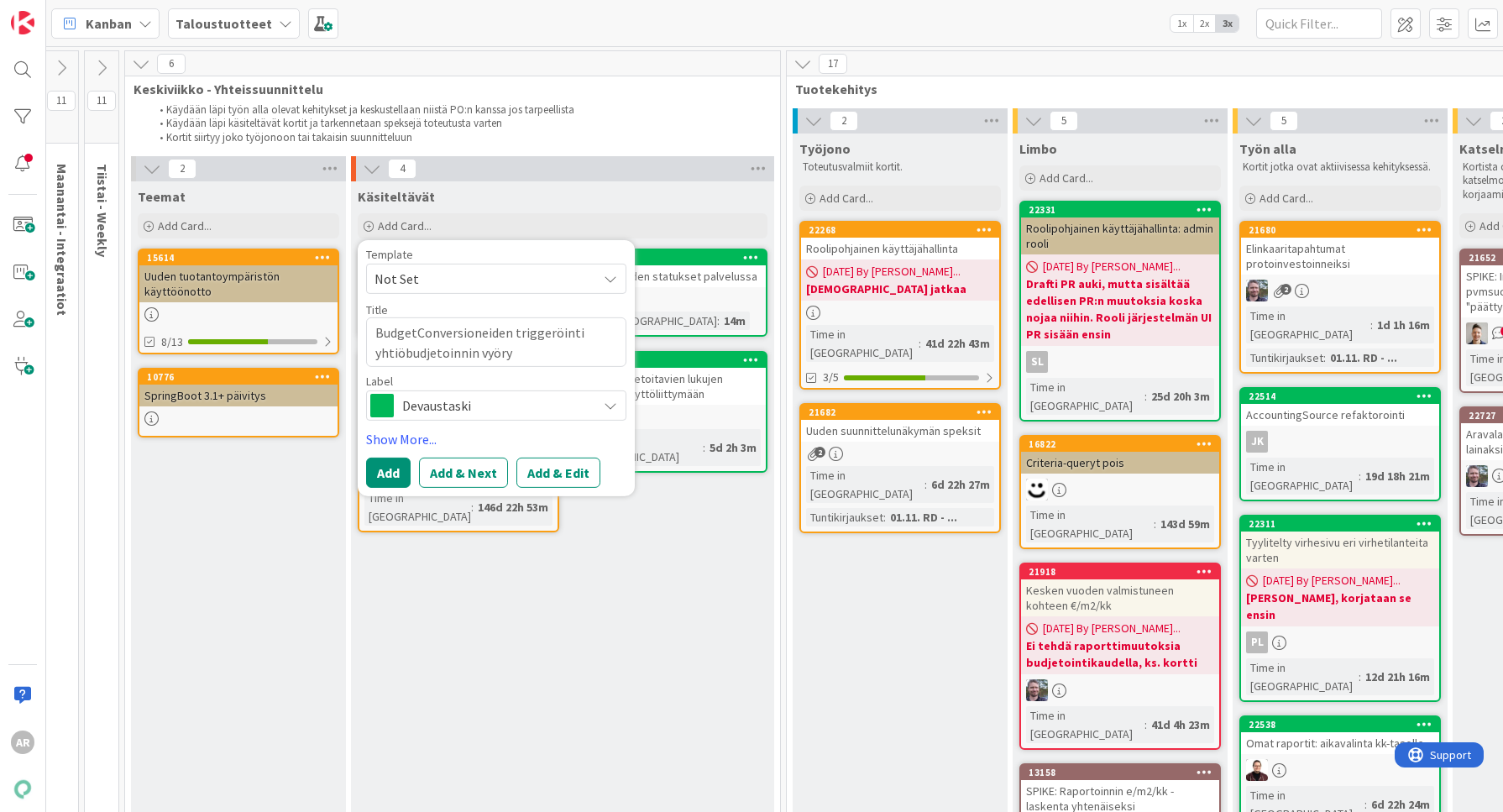
type textarea "x"
type textarea "BudgetConversioneiden triggeröinti yhtiöbudjetoinnin vyöryt"
type textarea "x"
type textarea "BudgetConversioneiden triggeröinti yhtiöbudjetoinnin vyöryty"
type textarea "x"
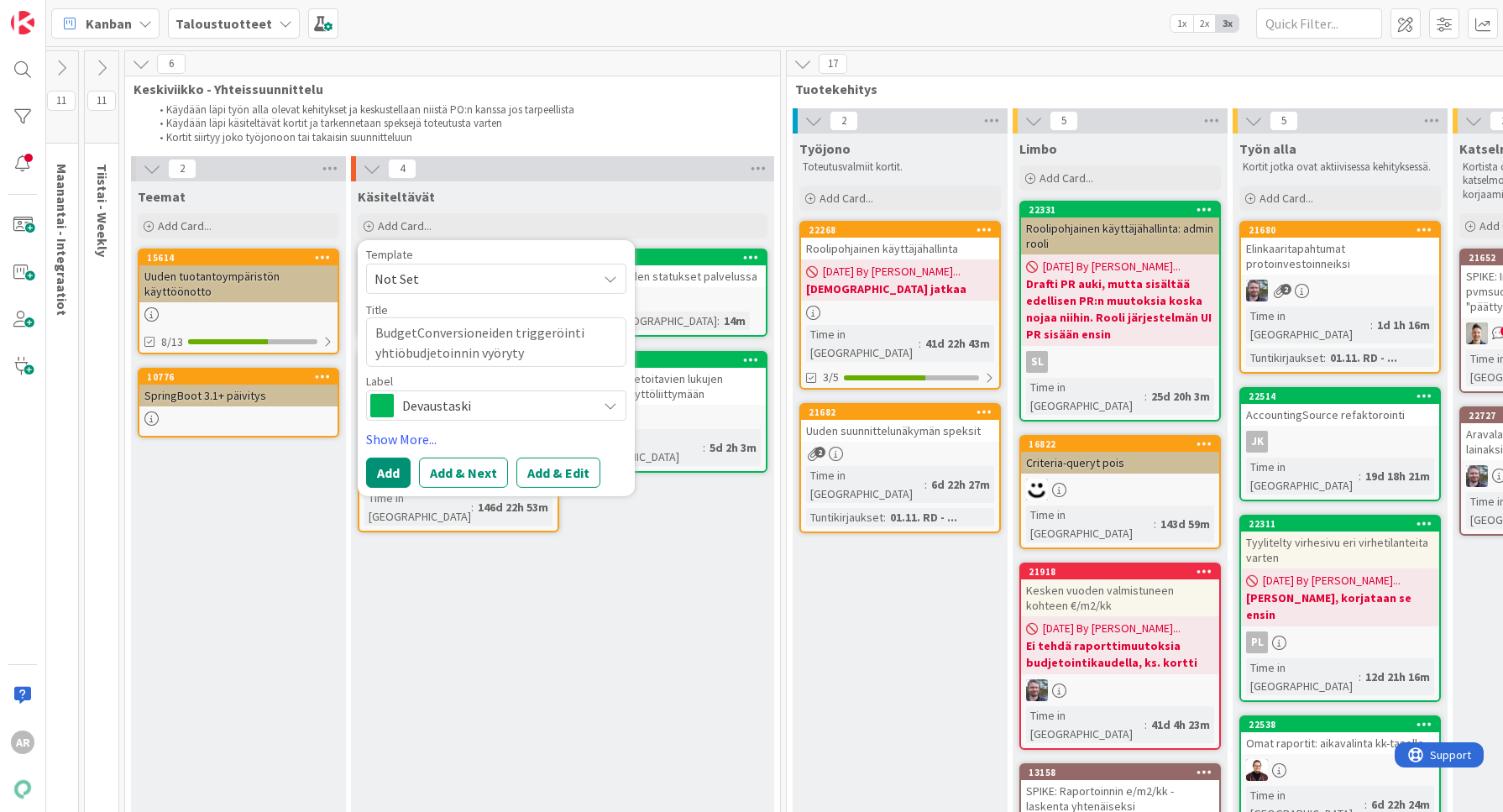
type textarea "BudgetConversioneiden triggeröinti yhtiöbudjetoinnin vyörytyk"
type textarea "x"
type textarea "BudgetConversioneiden triggeröinti yhtiöbudjetoinnin vyörytyks"
type textarea "x"
type textarea "BudgetConversioneiden triggeröinti yhtiöbudjetoinnin vyörytykse"
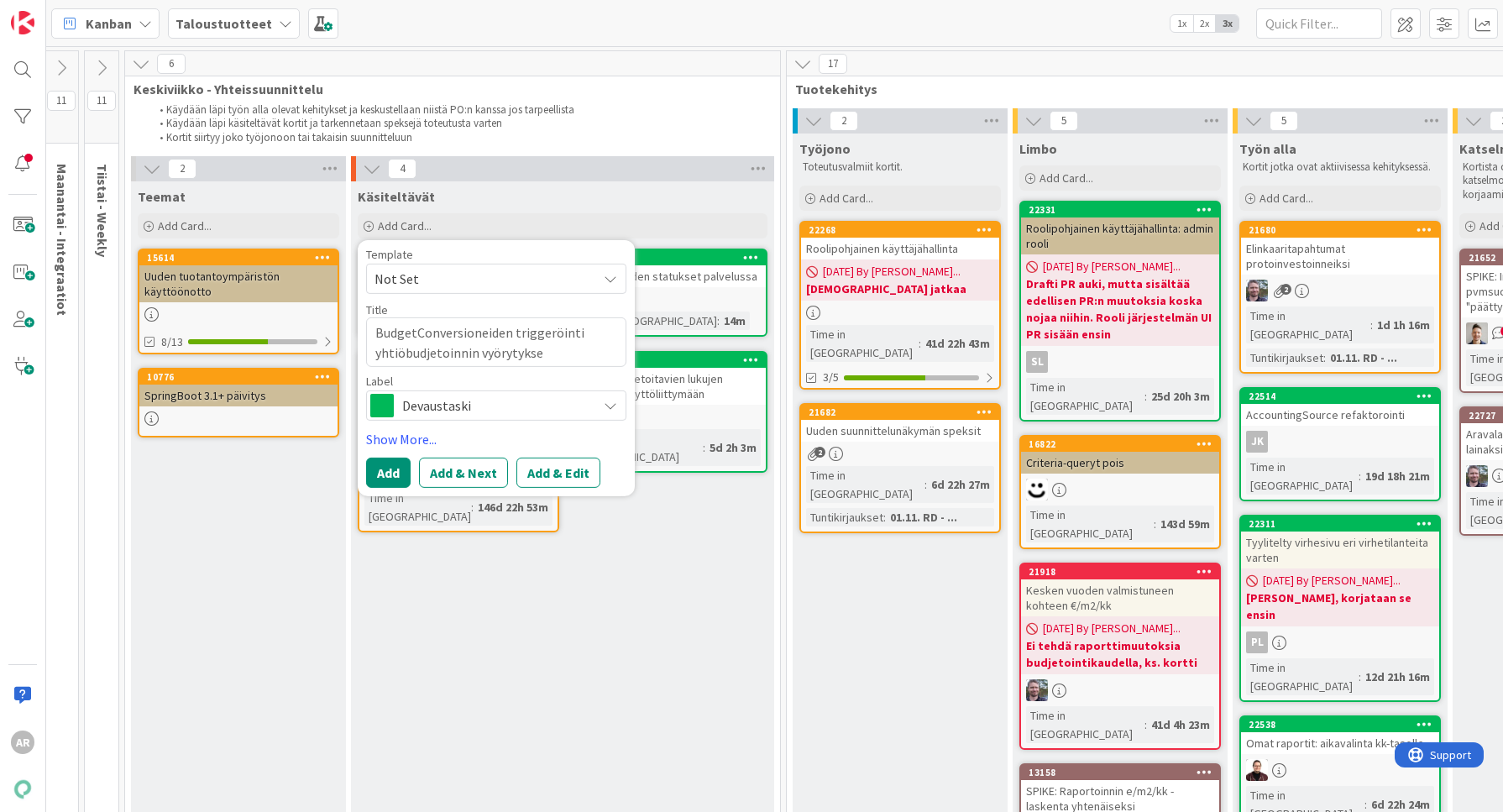
type textarea "x"
type textarea "BudgetConversioneiden triggeröinti yhtiöbudjetoinnin vyörytyksen"
type textarea "x"
type textarea "BudgetConversioneiden triggeröinti yhtiöbudjetoinnin vyörytyksen"
type textarea "x"
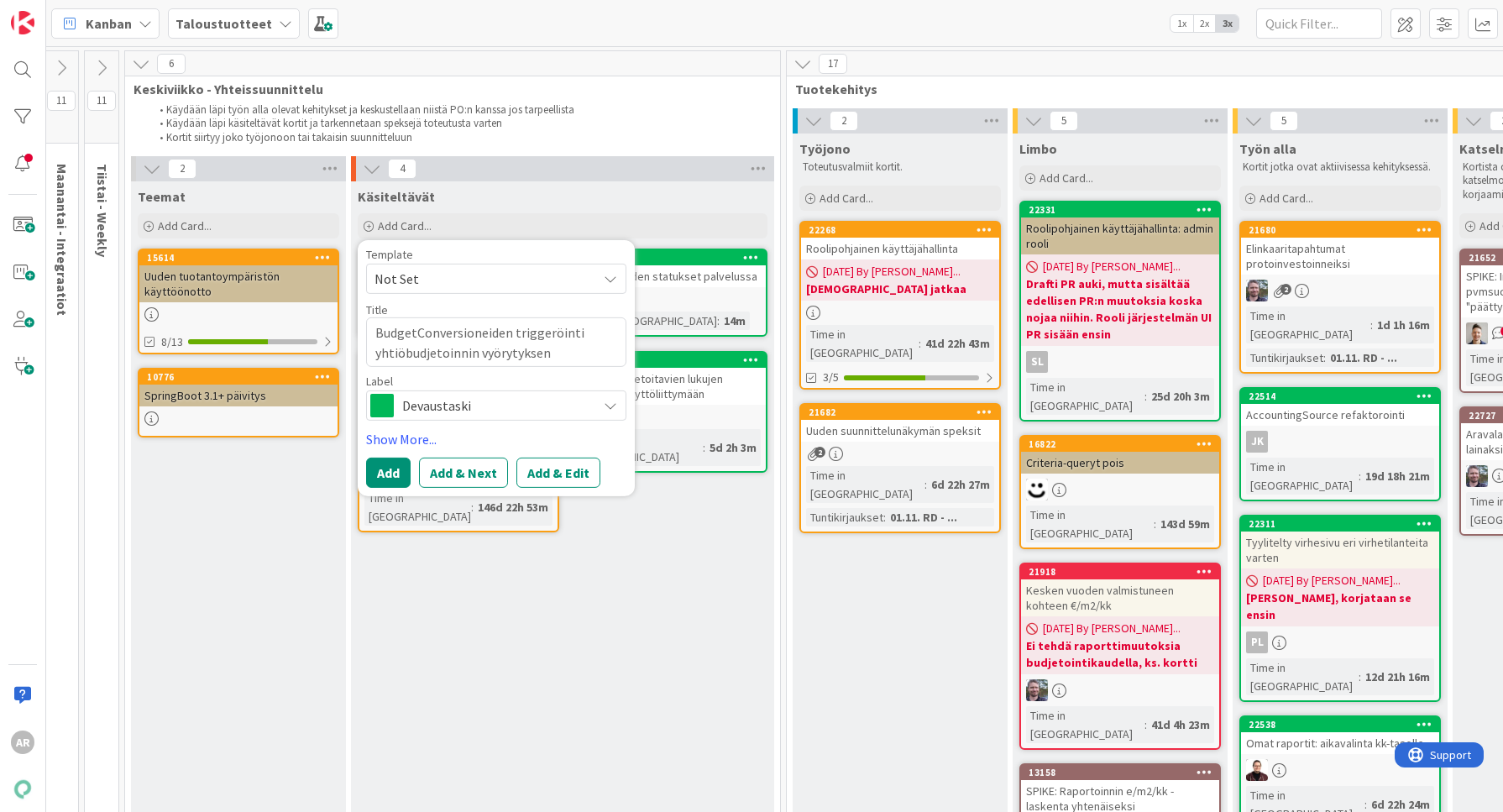
type textarea "BudgetConversioneiden triggeröinti yhtiöbudjetoinnin vyörytyksen p"
type textarea "x"
type textarea "BudgetConversioneiden triggeröinti yhtiöbudjetoinnin vyörytyksen pe"
type textarea "x"
type textarea "BudgetConversioneiden triggeröinti yhtiöbudjetoinnin vyörytyksen per"
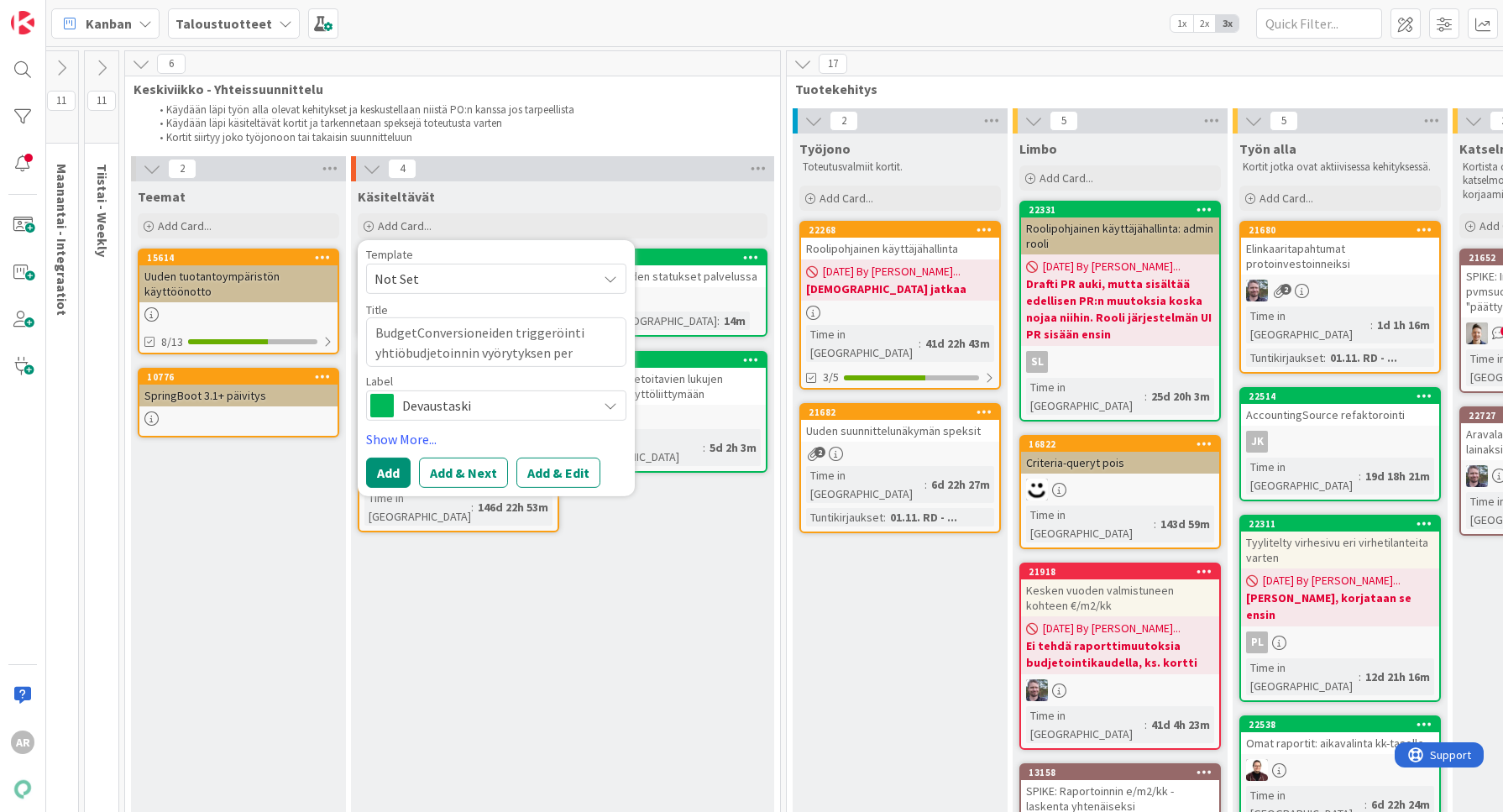
type textarea "x"
type textarea "BudgetConversioneiden triggeröinti yhtiöbudjetoinnin vyörytyksen perä"
type textarea "x"
type textarea "BudgetConversioneiden triggeröinti yhtiöbudjetoinnin vyörytyksen perää"
type textarea "x"
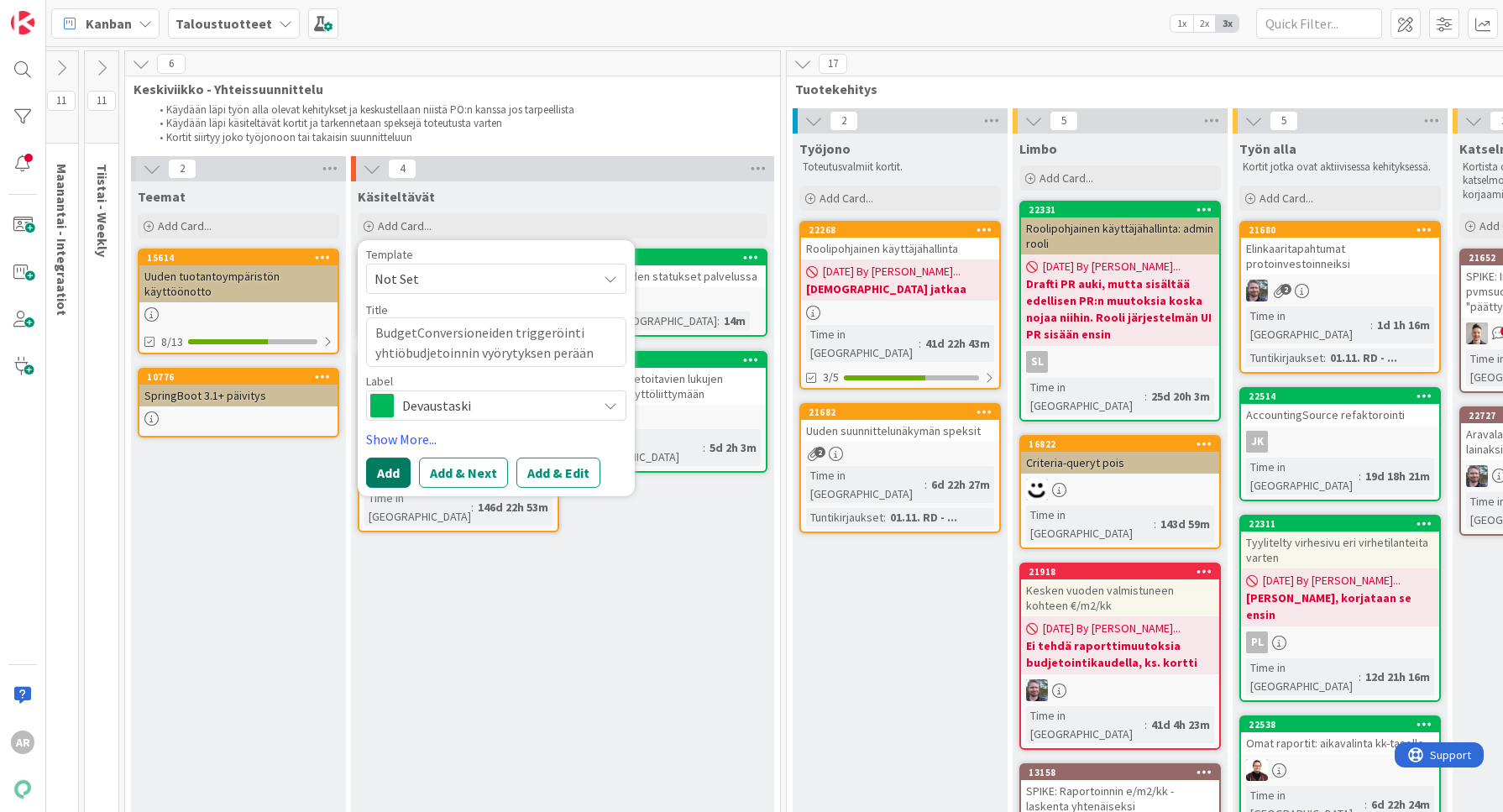
type textarea "BudgetConversioneiden triggeröinti yhtiöbudjetoinnin vyörytyksen perään"
click at [379, 472] on button "Add" at bounding box center [388, 472] width 44 height 30
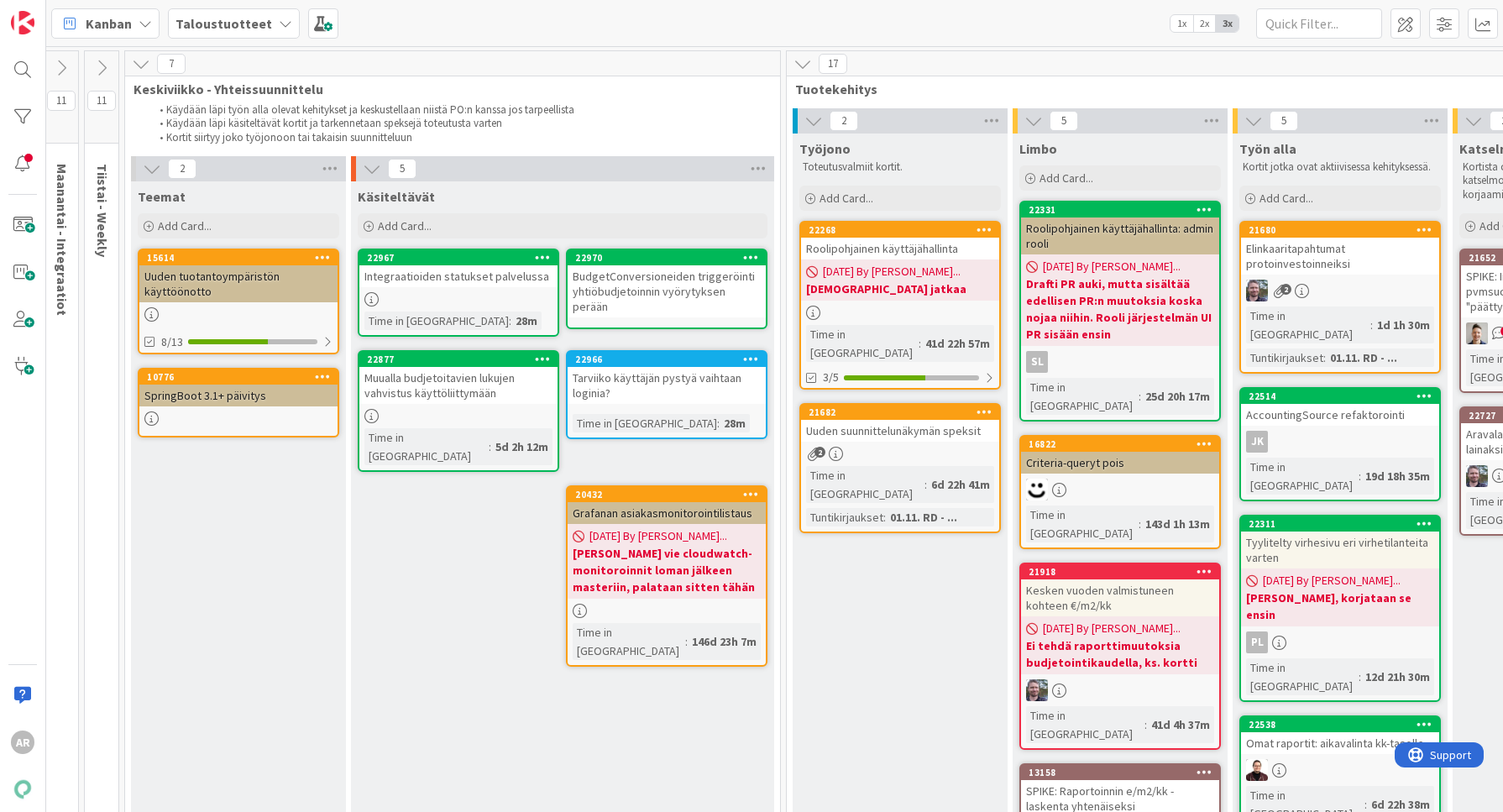
click at [622, 290] on div "BudgetConversioneiden triggeröinti yhtiöbudjetoinnin vyörytyksen perään" at bounding box center [667, 291] width 198 height 52
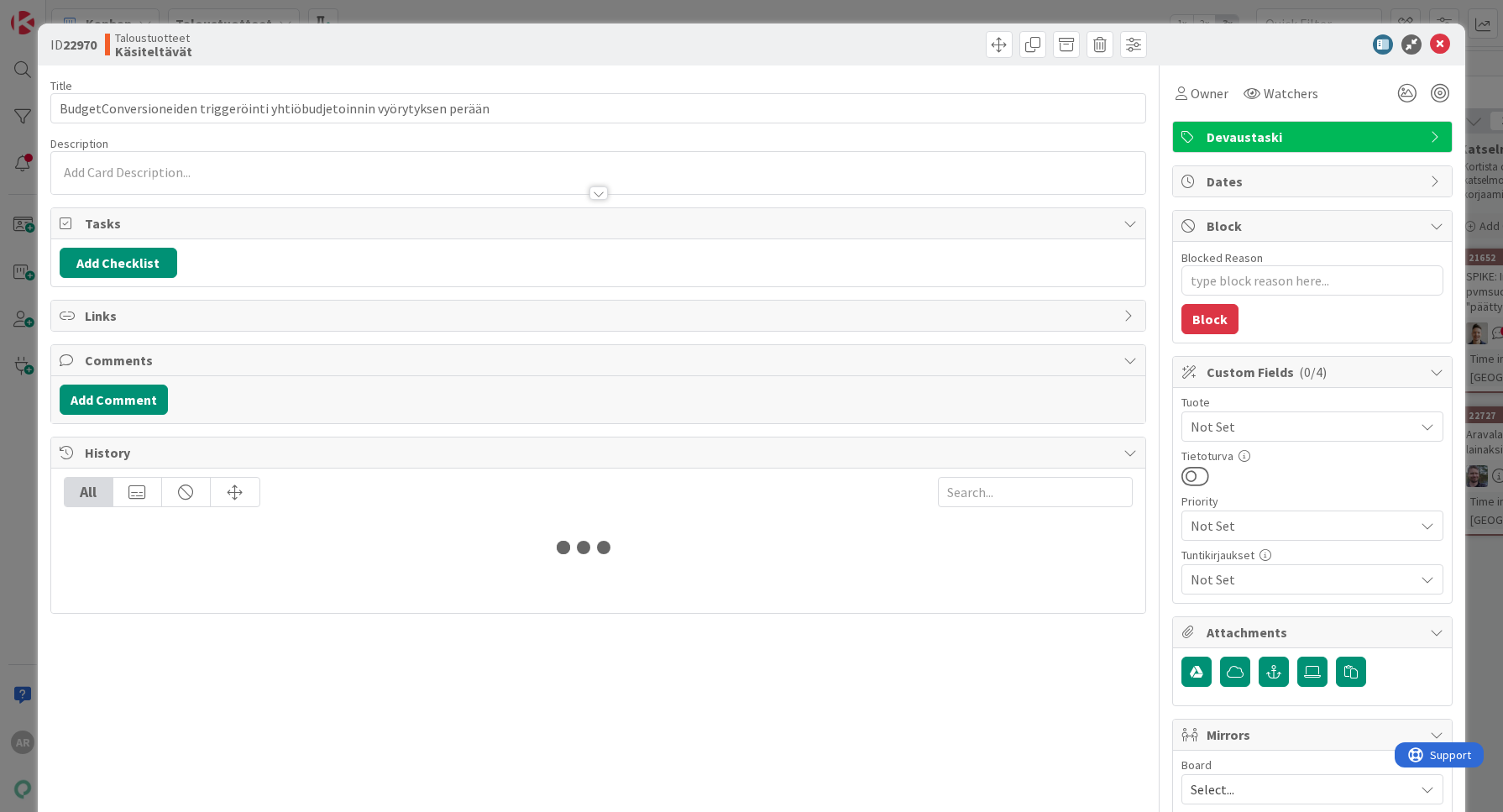
type textarea "x"
click at [317, 177] on div at bounding box center [598, 186] width 1095 height 18
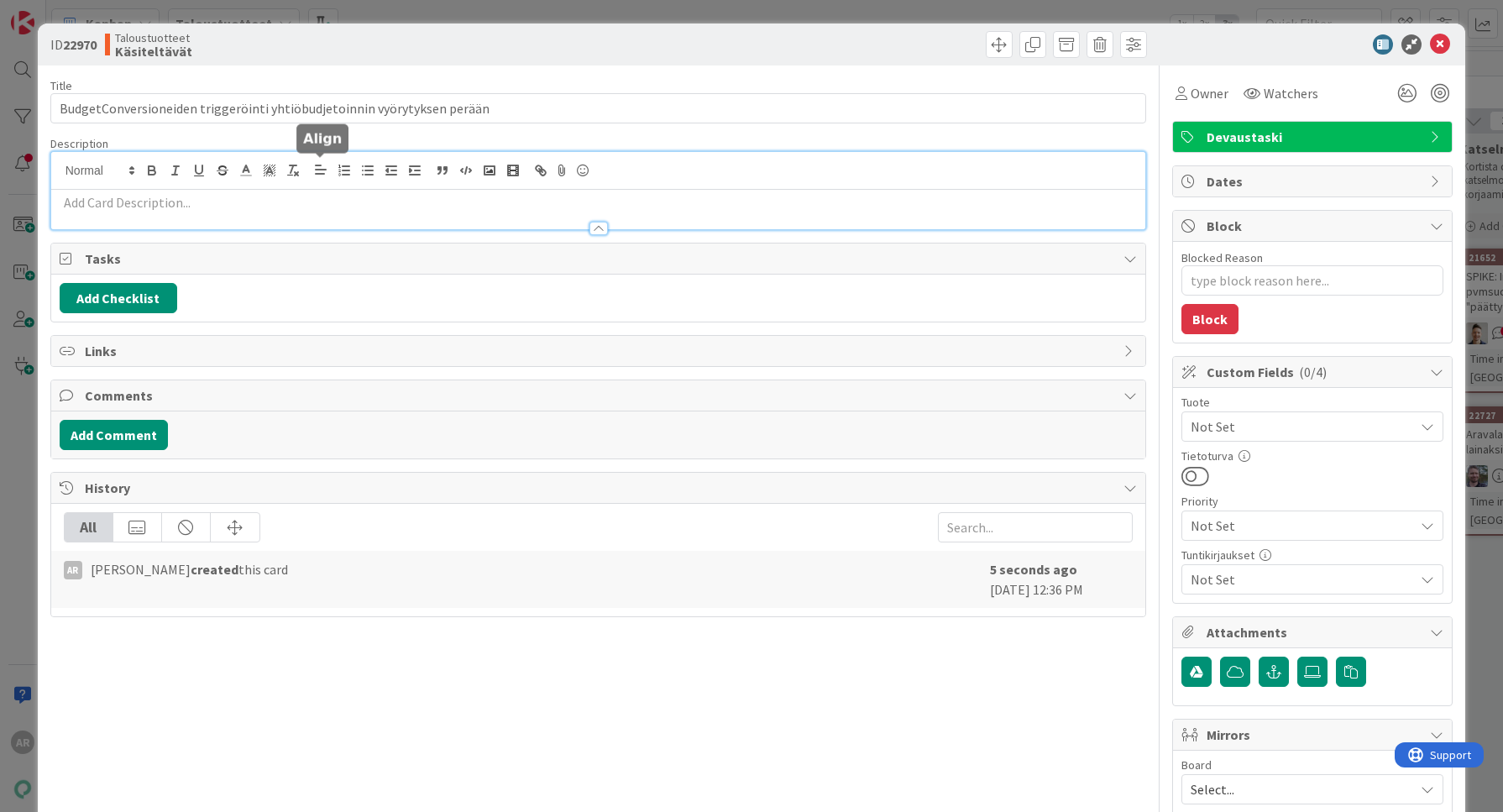
click at [298, 221] on div at bounding box center [598, 220] width 1095 height 18
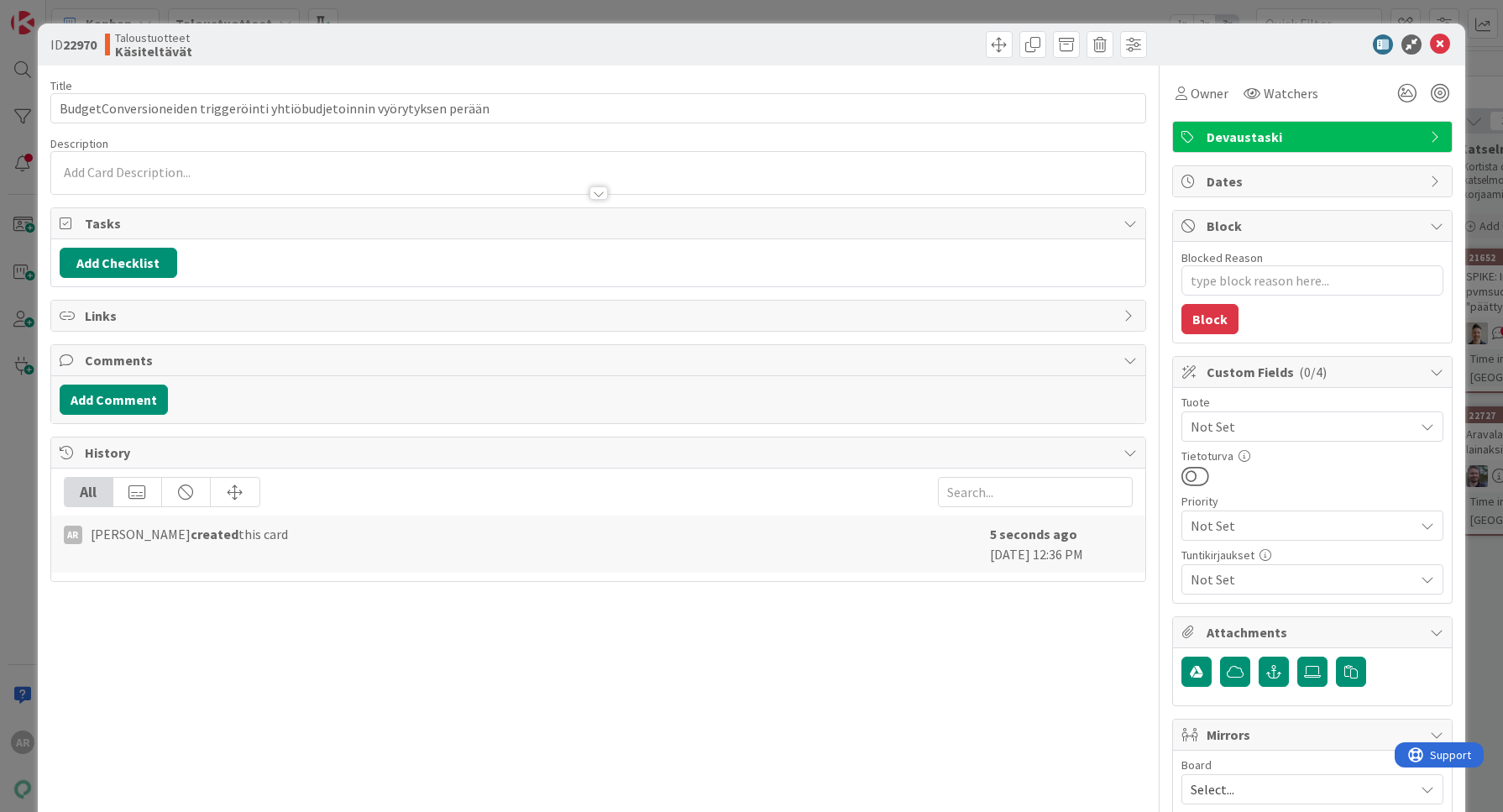
click at [303, 177] on div at bounding box center [598, 186] width 1095 height 18
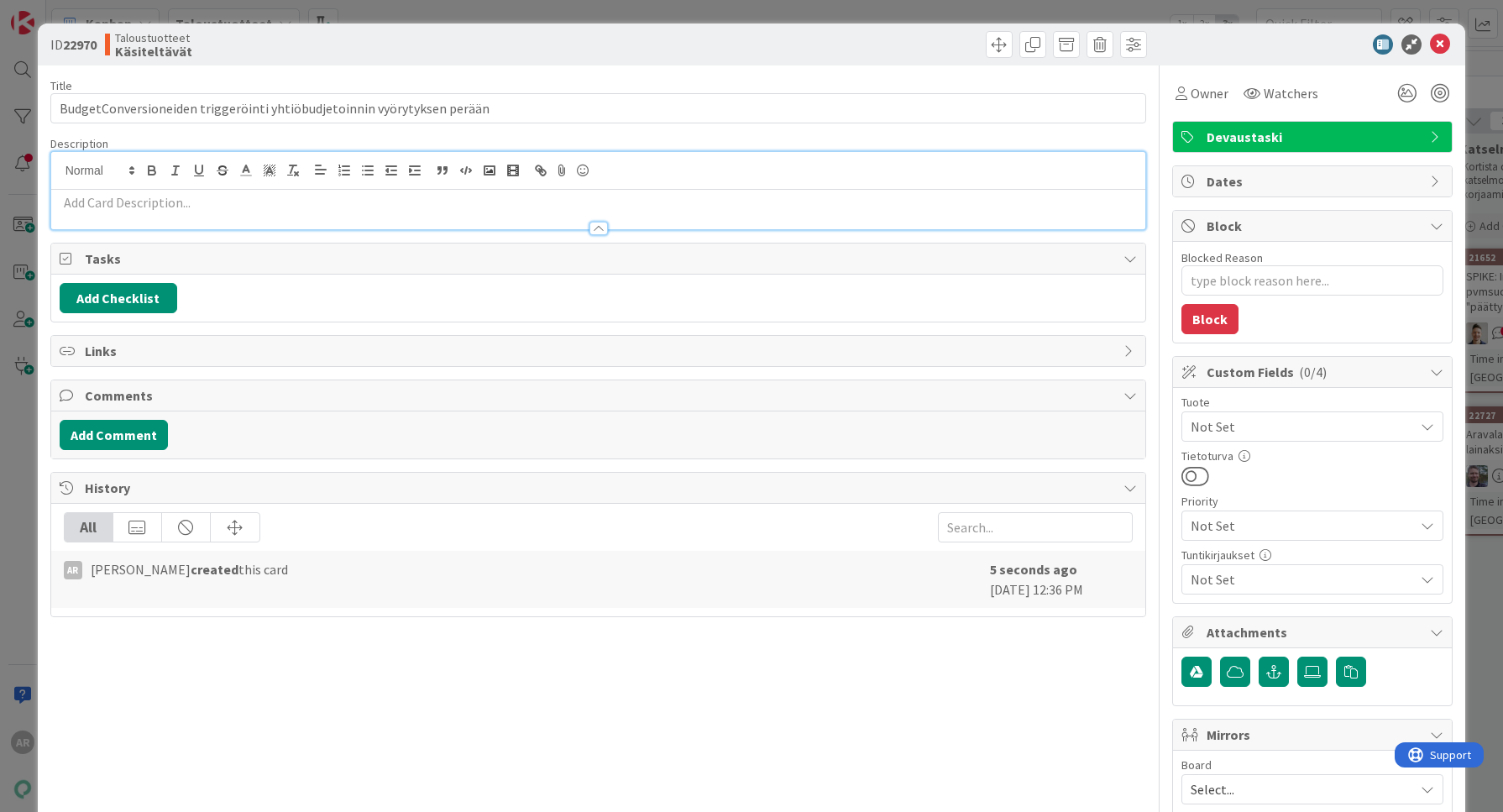
click at [303, 205] on p at bounding box center [599, 203] width 1079 height 20
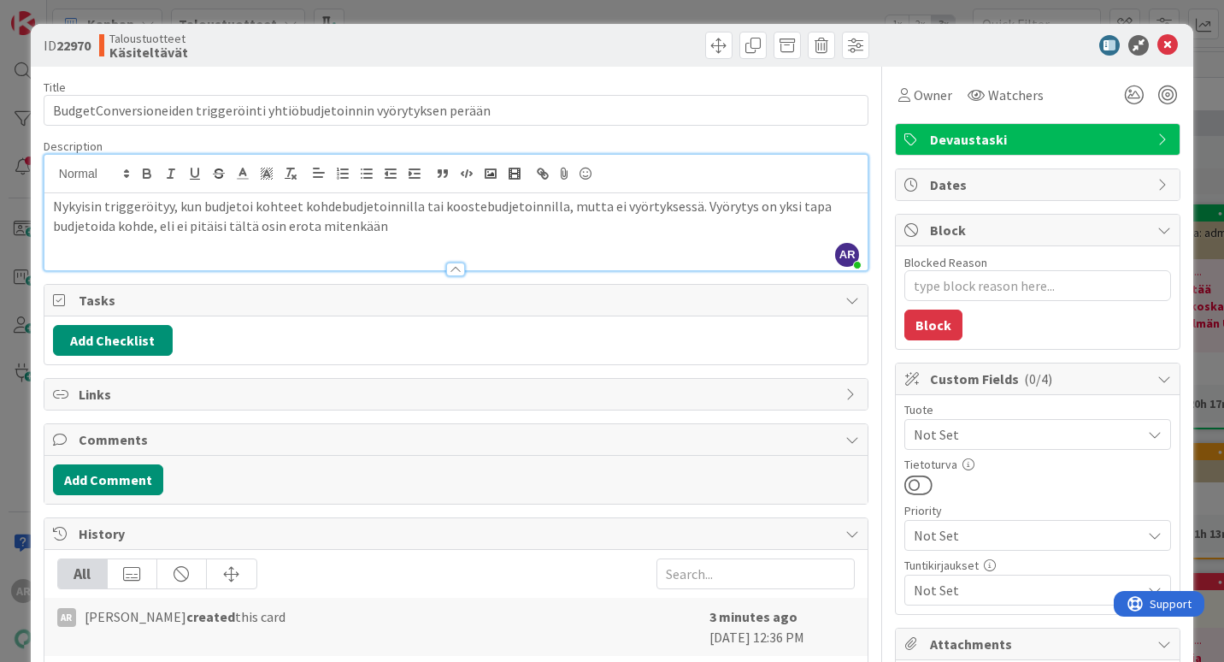
scroll to position [0, 484]
click at [633, 207] on p "Nykyisin triggeröityy, kun budjetoi kohteet kohdebudjetoinnilla tai koostebudje…" at bounding box center [456, 216] width 806 height 38
click at [547, 227] on p "Nykyisin triggeröityy, kun budjetoi kohteet kohdebudjetoinnilla tai koostebudje…" at bounding box center [456, 216] width 806 height 38
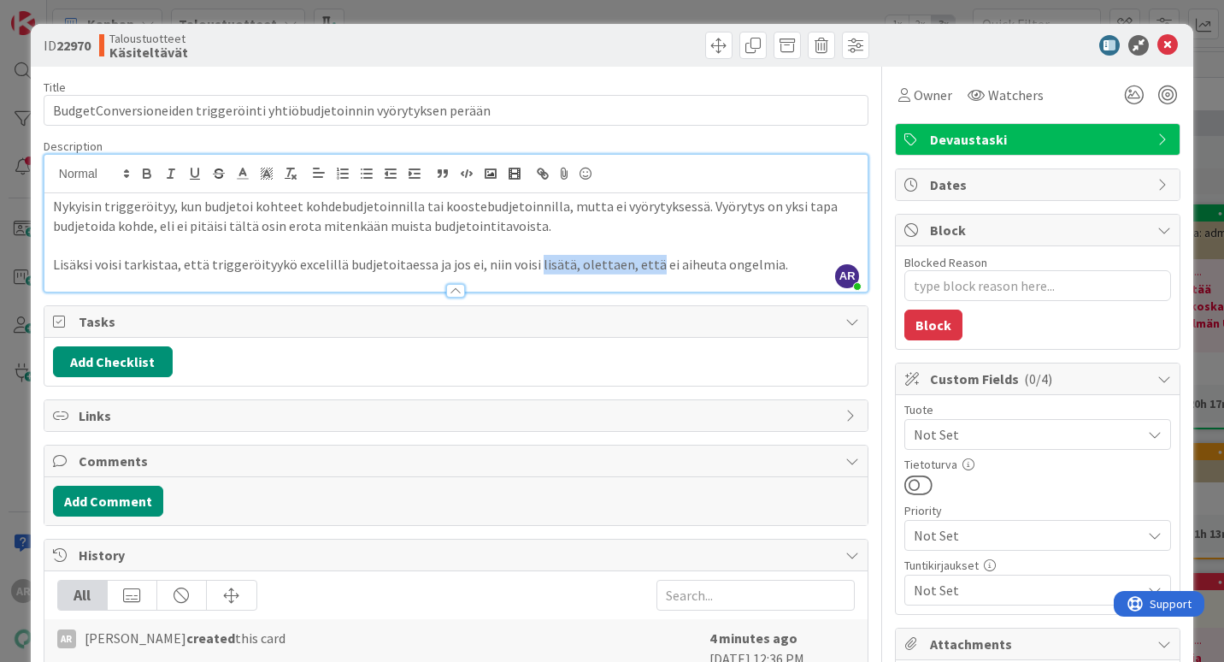
drag, startPoint x: 637, startPoint y: 262, endPoint x: 522, endPoint y: 267, distance: 114.6
click at [522, 267] on p "Lisäksi voisi tarkistaa, että triggeröityykö excelillä budjetoitaessa ja jos ei…" at bounding box center [456, 265] width 806 height 20
click at [659, 262] on p "Lisäksi voisi tarkistaa, että triggeröityykö excelillä budjetoitaessa ja jos ei…" at bounding box center [456, 265] width 806 height 20
click at [18, 443] on div "ID 22970 Taloustuotteet Käsiteltävät Title 71 / 128 BudgetConversioneiden trigg…" at bounding box center [612, 331] width 1224 height 662
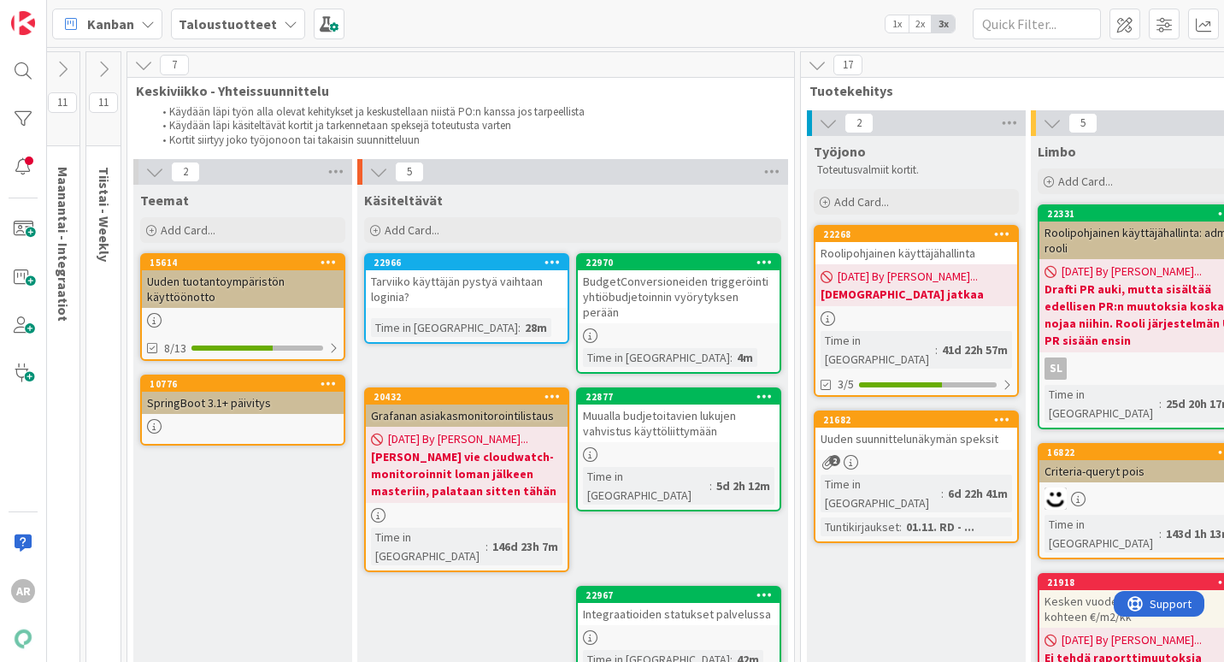
click at [698, 287] on div "BudgetConversioneiden triggeröinti yhtiöbudjetoinnin vyörytyksen perään" at bounding box center [679, 296] width 202 height 53
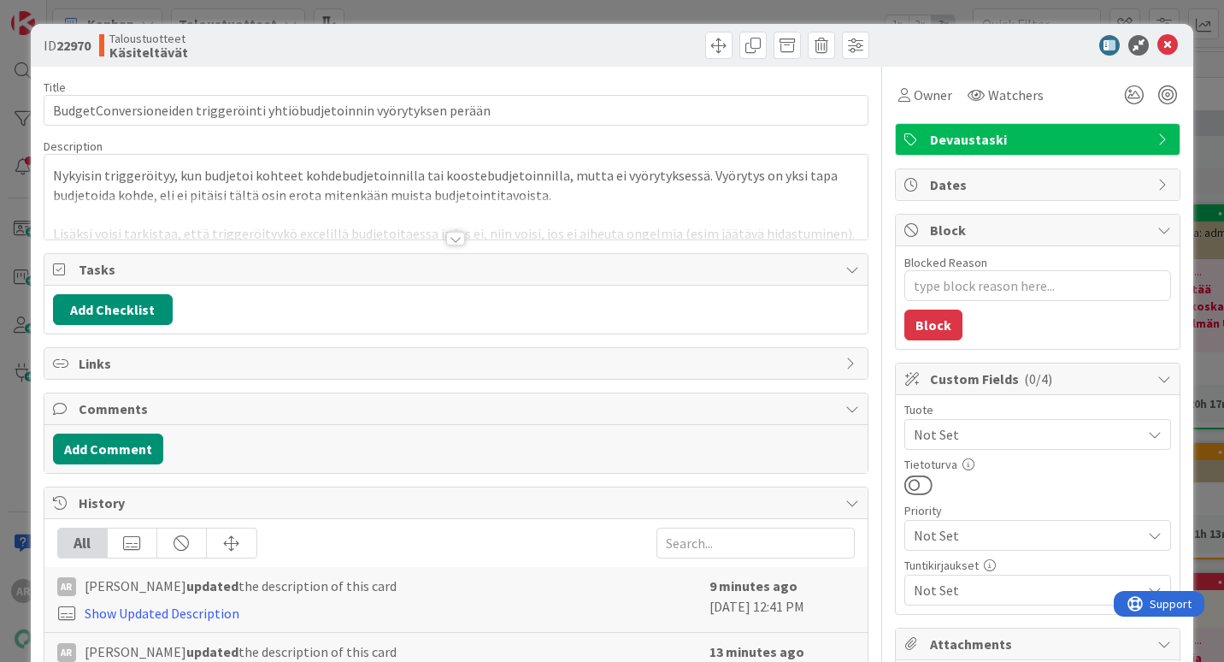
click at [405, 199] on div at bounding box center [455, 218] width 823 height 44
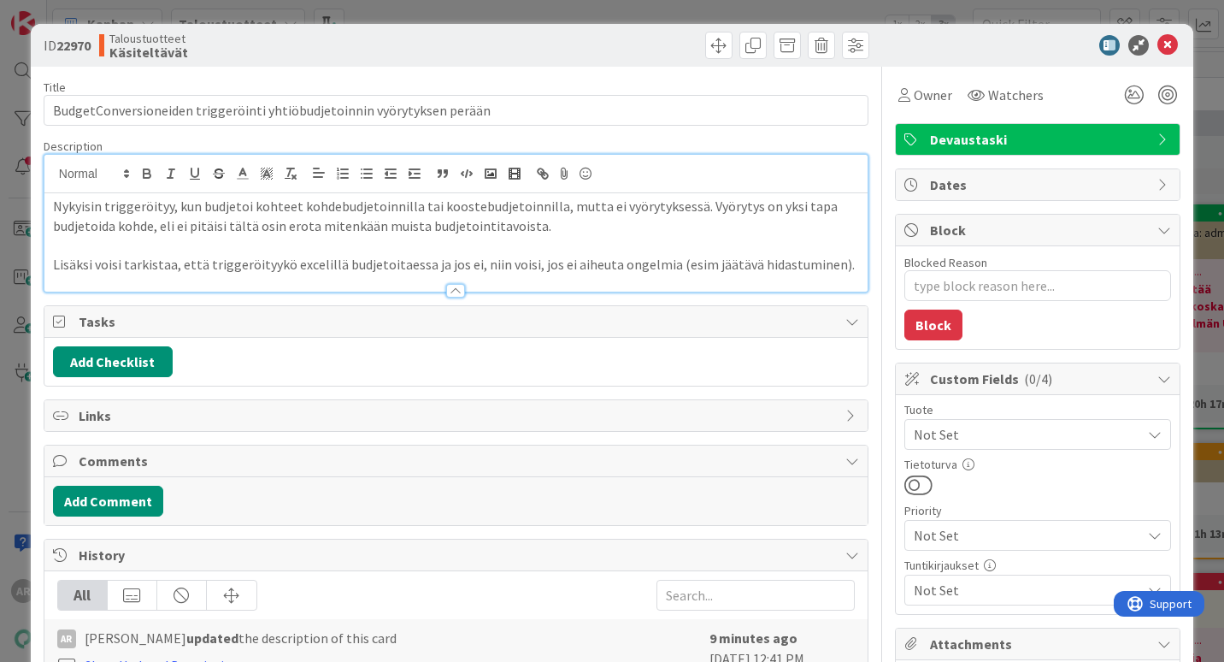
click at [369, 274] on div at bounding box center [455, 283] width 823 height 18
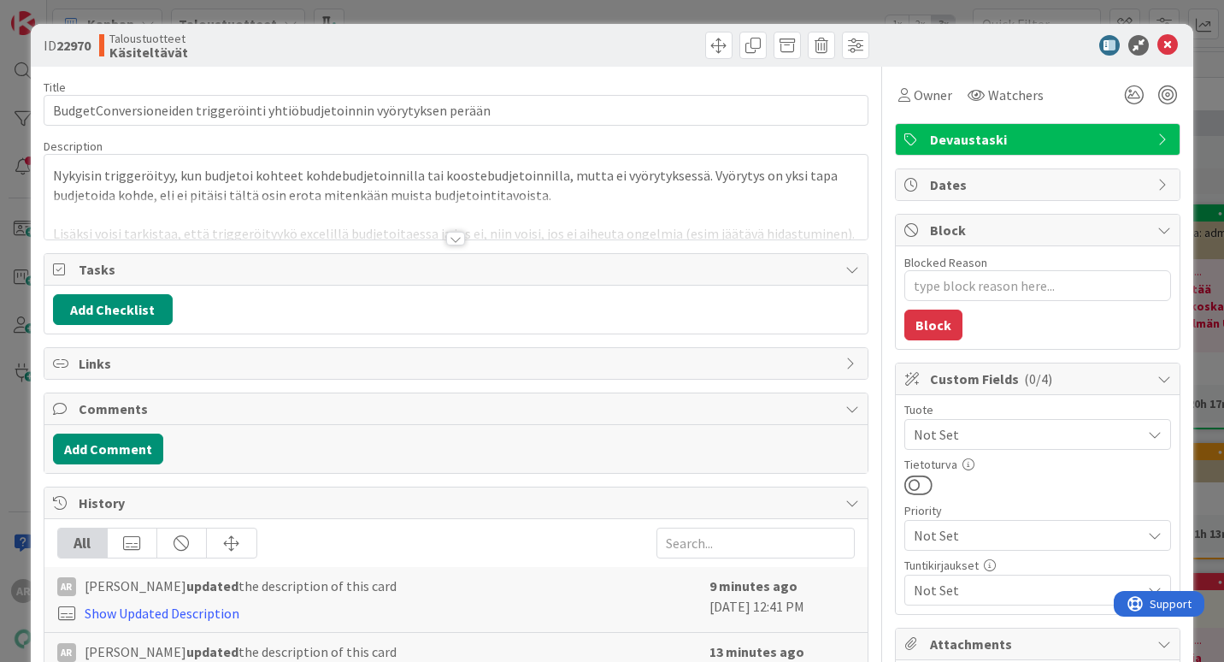
click at [836, 228] on div at bounding box center [455, 218] width 823 height 44
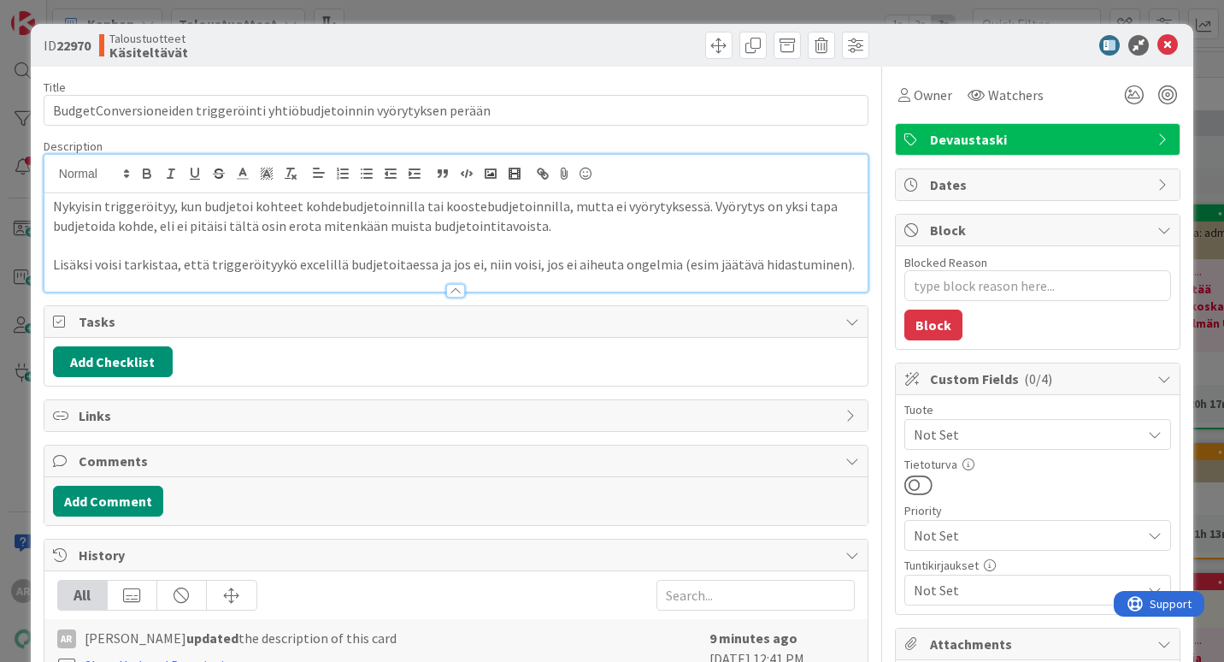
click at [837, 258] on p "Lisäksi voisi tarkistaa, että triggeröityykö excelillä budjetoitaessa ja jos ei…" at bounding box center [456, 265] width 806 height 20
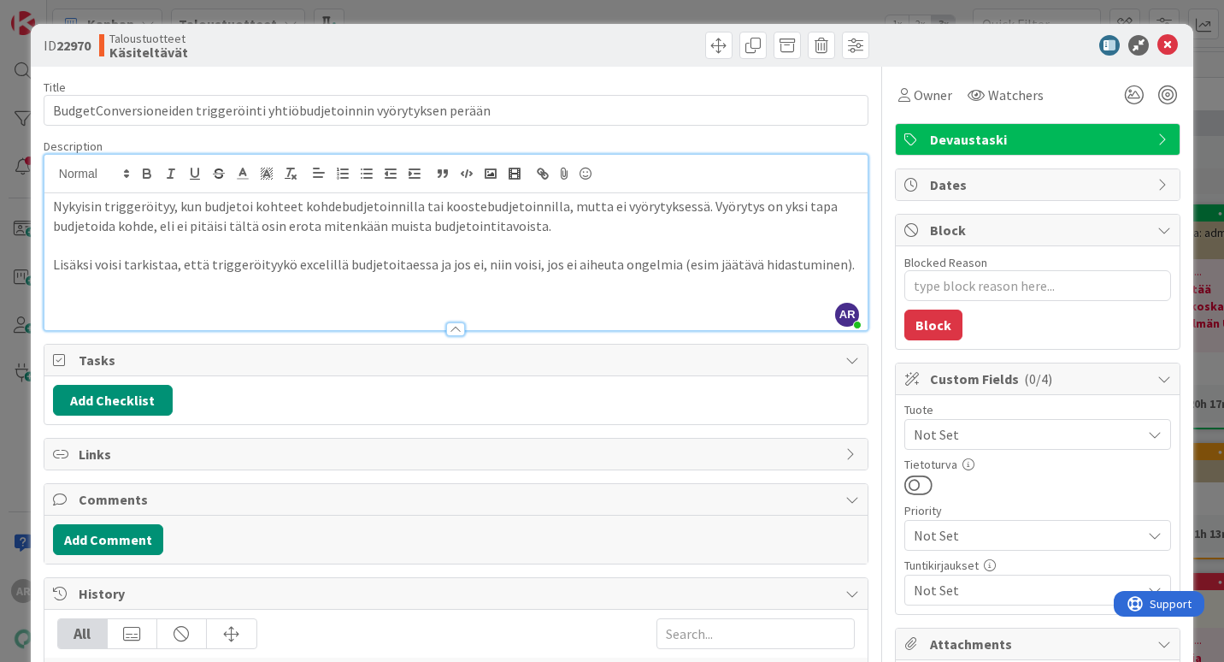
type textarea "x"
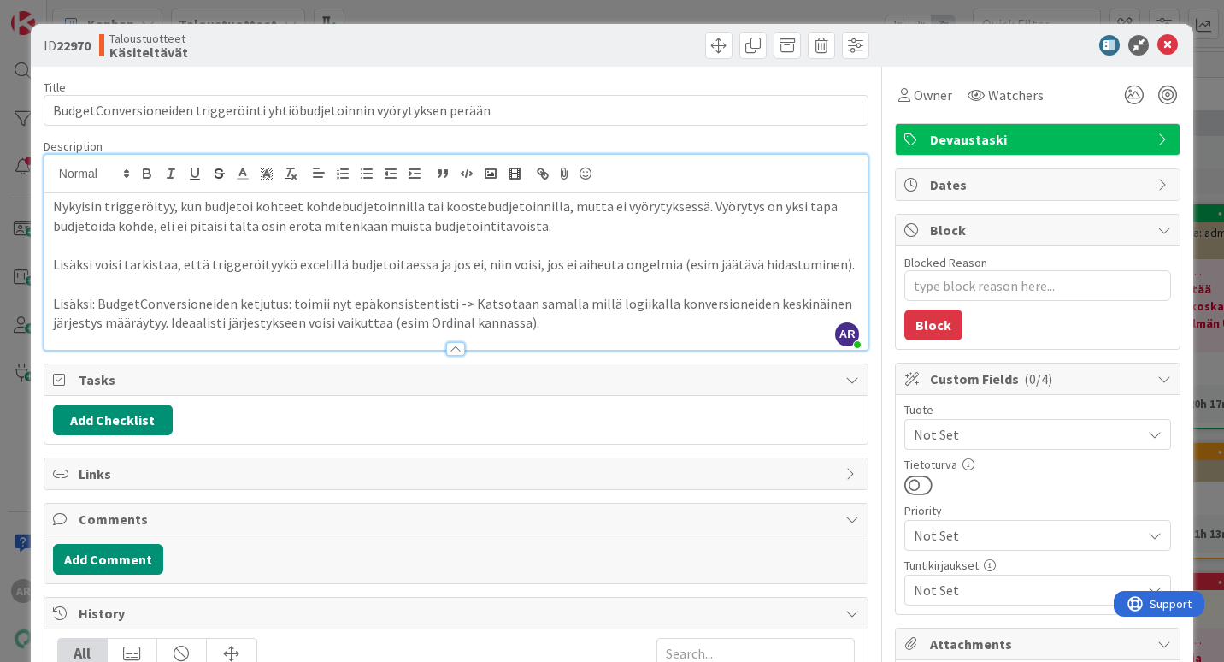
click at [289, 303] on p "Lisäksi: BudgetConversioneiden ketjutus: toimii nyt epäkonsistentisti -> Katsot…" at bounding box center [456, 313] width 806 height 38
drag, startPoint x: 448, startPoint y: 300, endPoint x: 281, endPoint y: 306, distance: 166.8
click at [281, 306] on p "Lisäksi: BudgetConversioneiden ketjutus: toimii nyt epäkonsistentisti -> Katsot…" at bounding box center [456, 313] width 806 height 38
click at [427, 317] on p "Lisäksi: BudgetConversioneiden ketjutus -> Katsotaan samalla millä logiikalla k…" at bounding box center [456, 313] width 806 height 38
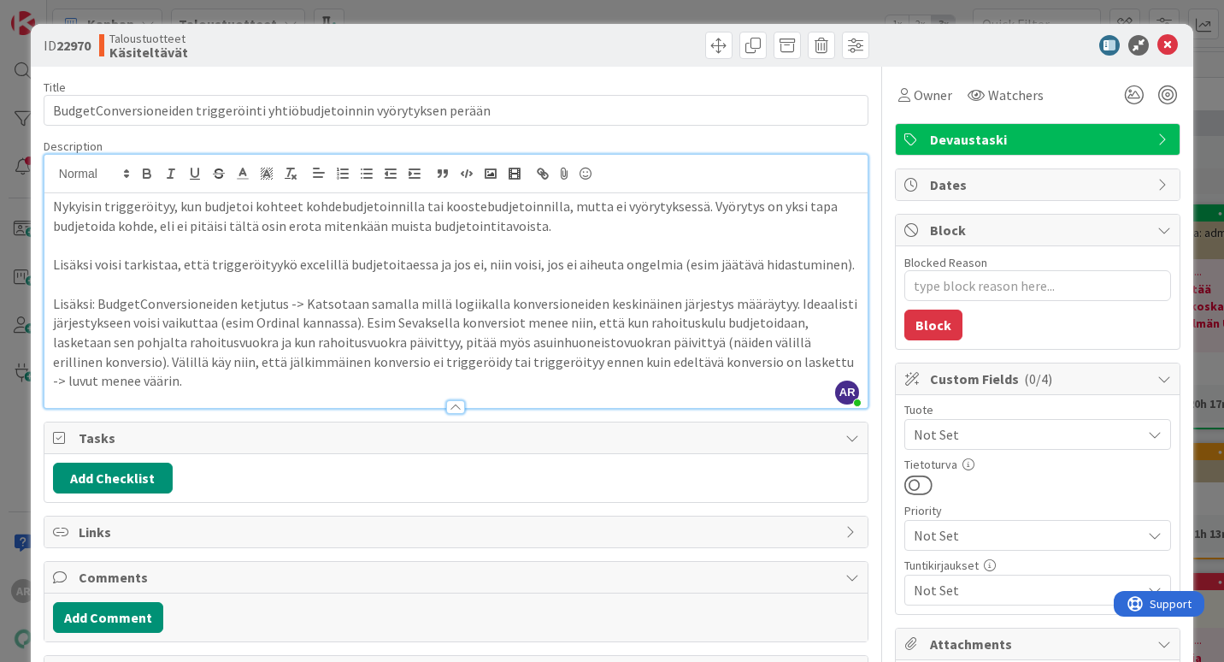
click at [17, 448] on div "ID 22970 Taloustuotteet Käsiteltävät Title 71 / 128 BudgetConversioneiden trigg…" at bounding box center [612, 331] width 1224 height 662
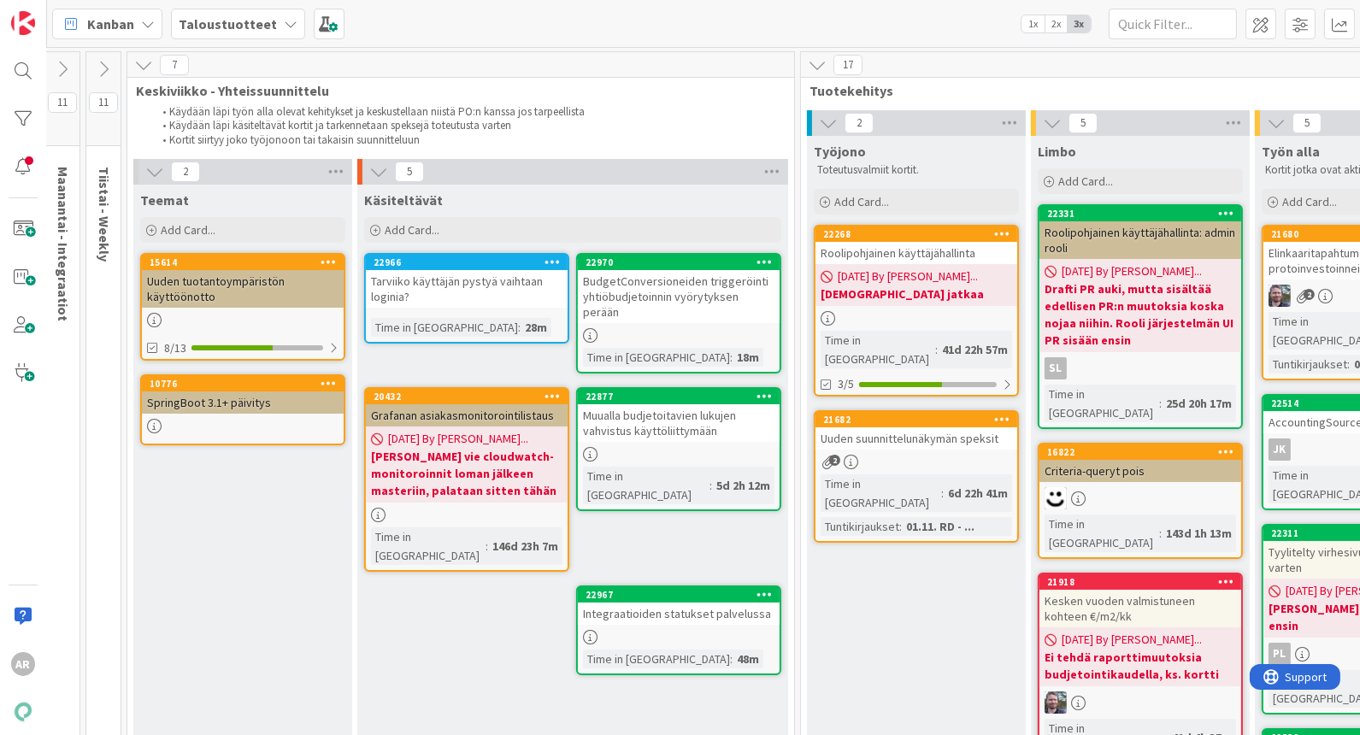
scroll to position [0, 484]
click at [713, 348] on div "Time in Column : 18m" at bounding box center [678, 357] width 191 height 19
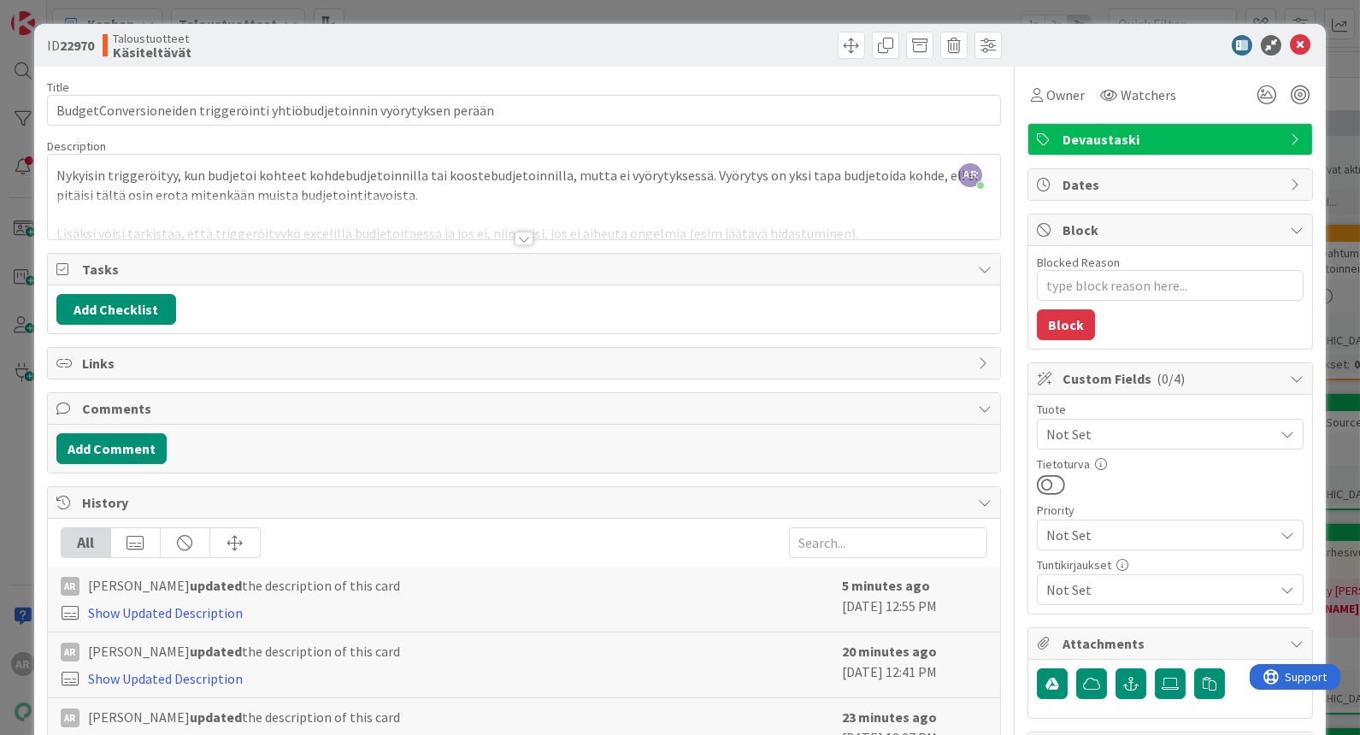
click at [19, 540] on div "ID 22970 Taloustuotteet Käsiteltävät Title 71 / 128 BudgetConversioneiden trigg…" at bounding box center [680, 367] width 1360 height 735
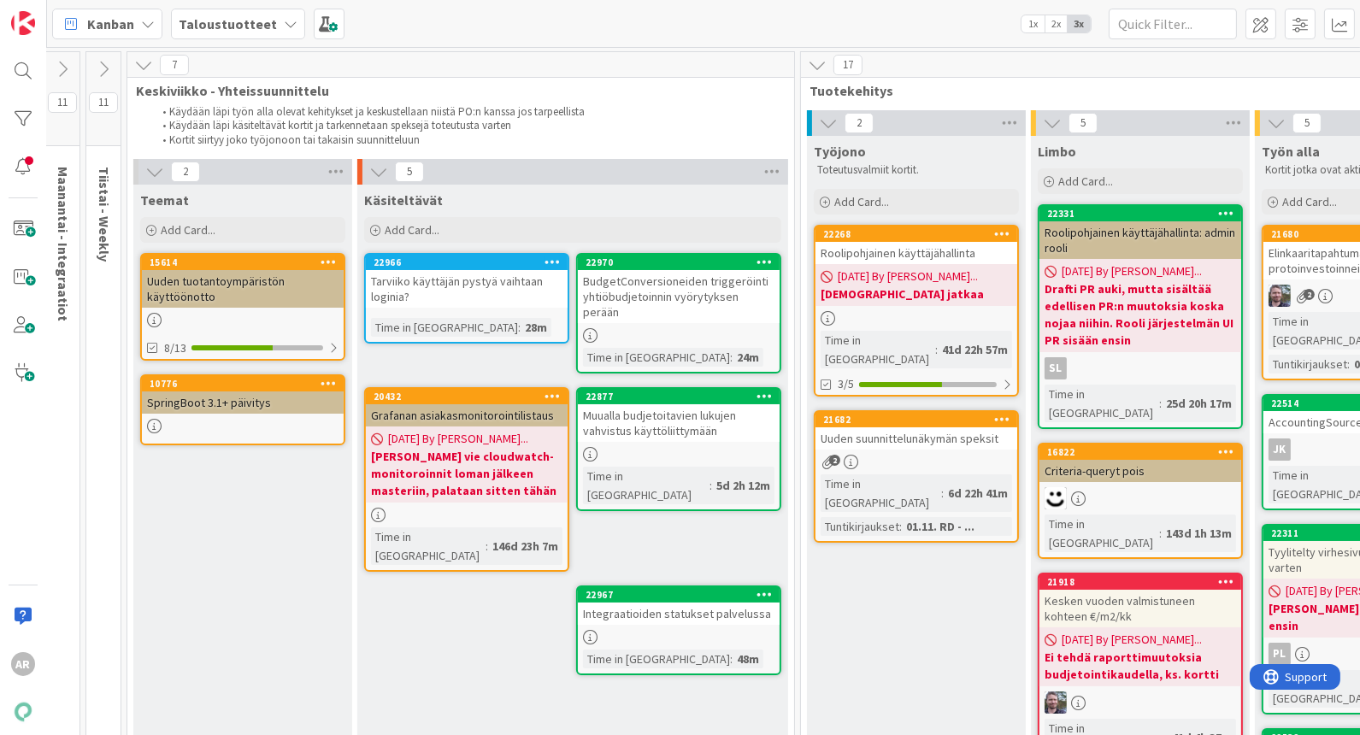
click at [672, 308] on link "22970 BudgetConversioneiden triggeröinti yhtiöbudjetoinnin vyörytyksen perään T…" at bounding box center [678, 313] width 205 height 121
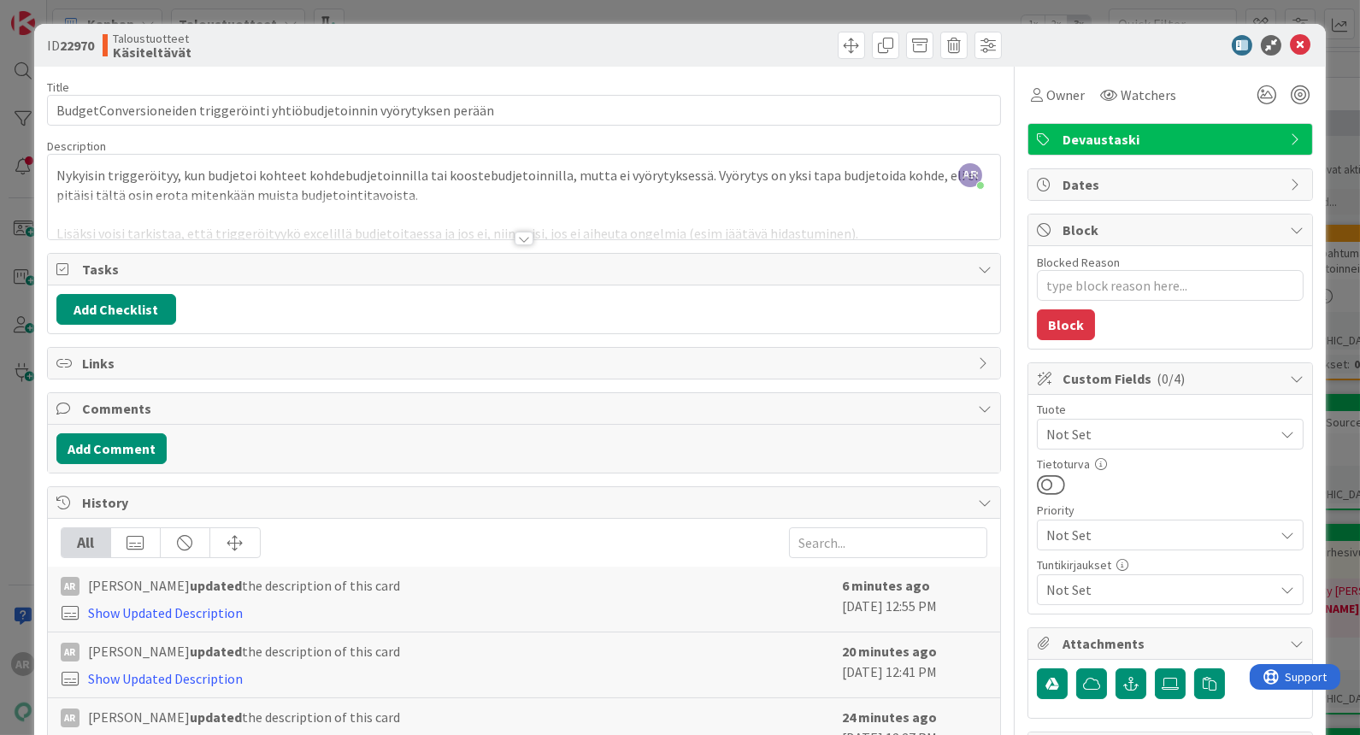
click at [515, 237] on div at bounding box center [524, 239] width 19 height 14
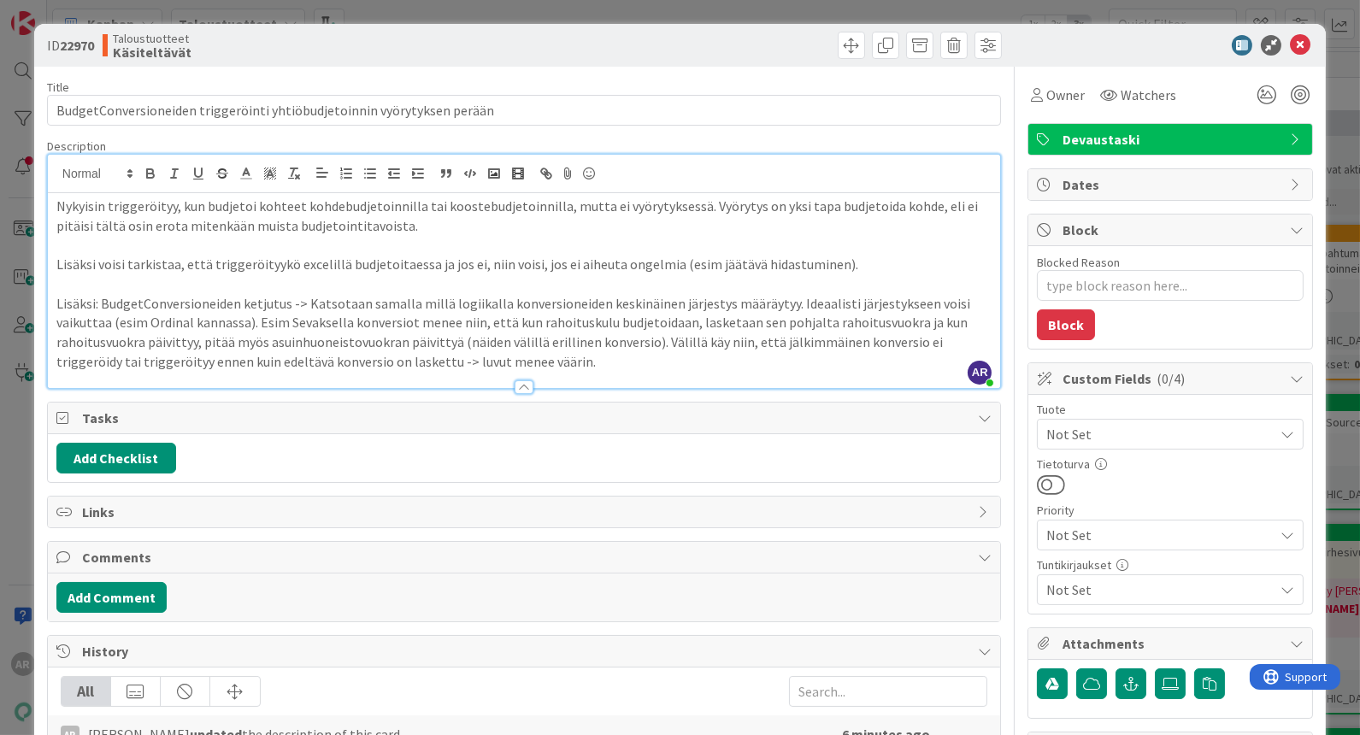
click at [434, 229] on p "Nykyisin triggeröityy, kun budjetoi kohteet kohdebudjetoinnilla tai koostebudje…" at bounding box center [523, 216] width 935 height 38
drag, startPoint x: 54, startPoint y: 111, endPoint x: 583, endPoint y: 122, distance: 529.2
click at [583, 122] on input "BudgetConversioneiden triggeröinti yhtiöbudjetoinnin vyörytyksen perään" at bounding box center [524, 110] width 954 height 31
click at [571, 231] on p "Nykyisin triggeröityy, kun budjetoi kohteet kohdebudjetoinnilla tai koostebudje…" at bounding box center [523, 216] width 935 height 38
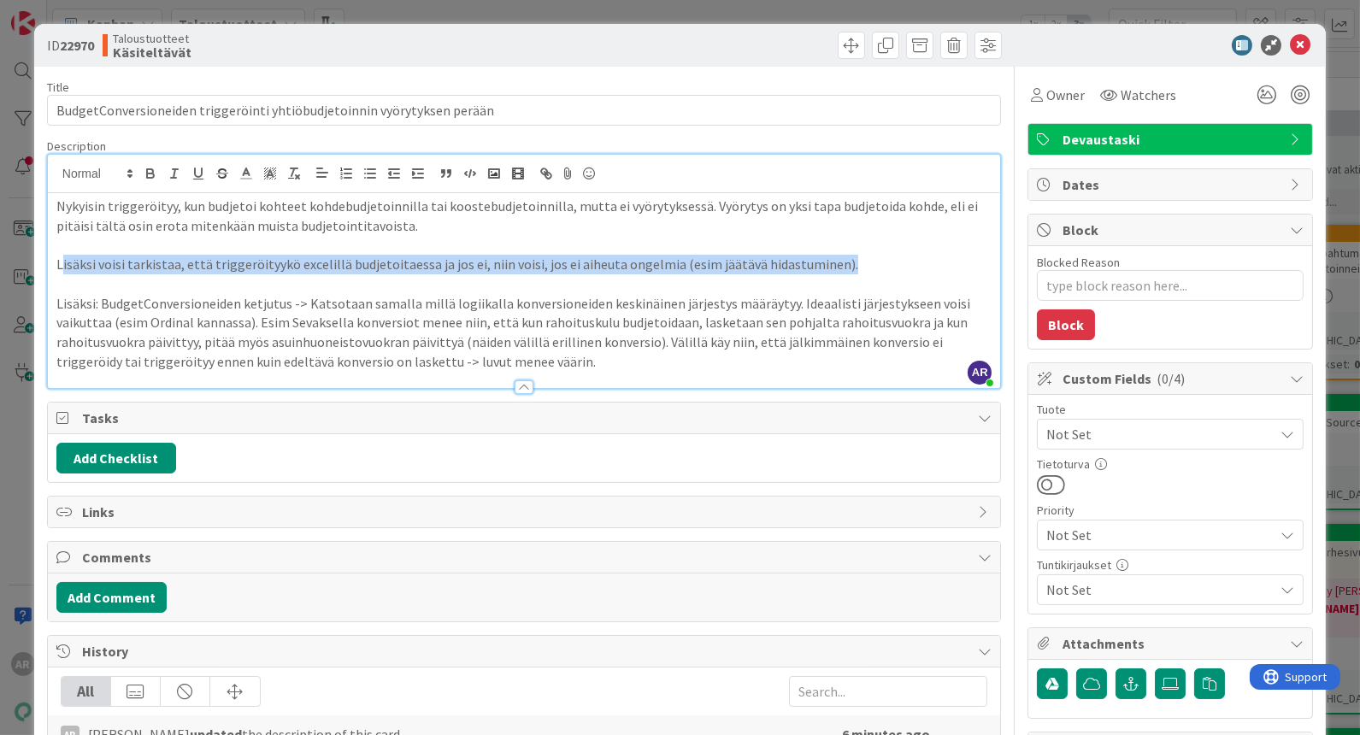
drag, startPoint x: 60, startPoint y: 257, endPoint x: 836, endPoint y: 266, distance: 776.2
click at [836, 266] on p "Lisäksi voisi tarkistaa, että triggeröityykö excelillä budjetoitaessa ja jos ei…" at bounding box center [523, 265] width 935 height 20
click at [840, 264] on p "Lisäksi voisi tarkistaa, että triggeröityykö excelillä budjetoitaessa ja jos ei…" at bounding box center [523, 265] width 935 height 20
drag, startPoint x: 895, startPoint y: 267, endPoint x: 38, endPoint y: 264, distance: 856.5
click at [38, 264] on div "ID 22970 Taloustuotteet Käsiteltävät Title 71 / 128 BudgetConversioneiden trigg…" at bounding box center [680, 508] width 1292 height 969
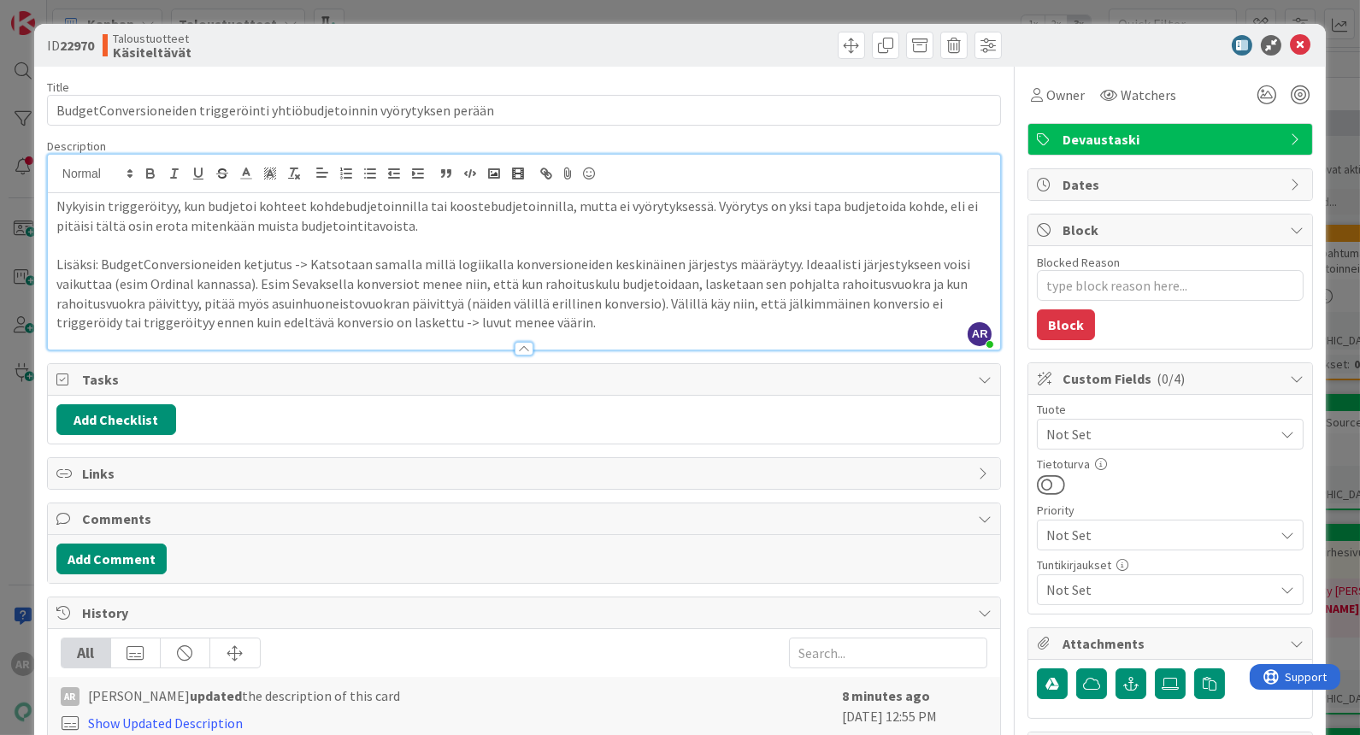
click at [435, 222] on p "Nykyisin triggeröityy, kun budjetoi kohteet kohdebudjetoinnilla tai koostebudje…" at bounding box center [523, 216] width 935 height 38
click at [500, 215] on p "Nykyisin triggeröityy, kun budjetoi kohteet kohdebudjetoinnilla tai koostebudje…" at bounding box center [523, 216] width 935 height 38
click at [562, 205] on p "Nykyisin triggeröityy, kun budjetoi kohteet kohdebudjetoinnilla tai koostebudje…" at bounding box center [523, 216] width 935 height 38
click at [504, 215] on p "Nykyisin triggeröityy, kun budjetoi kohteet kohdebudjetoinnilla tai koostebudje…" at bounding box center [523, 216] width 935 height 38
click at [297, 268] on p "Lisäksi: BudgetConversioneiden ketjutus -> Katsotaan samalla millä logiikalla k…" at bounding box center [523, 294] width 935 height 78
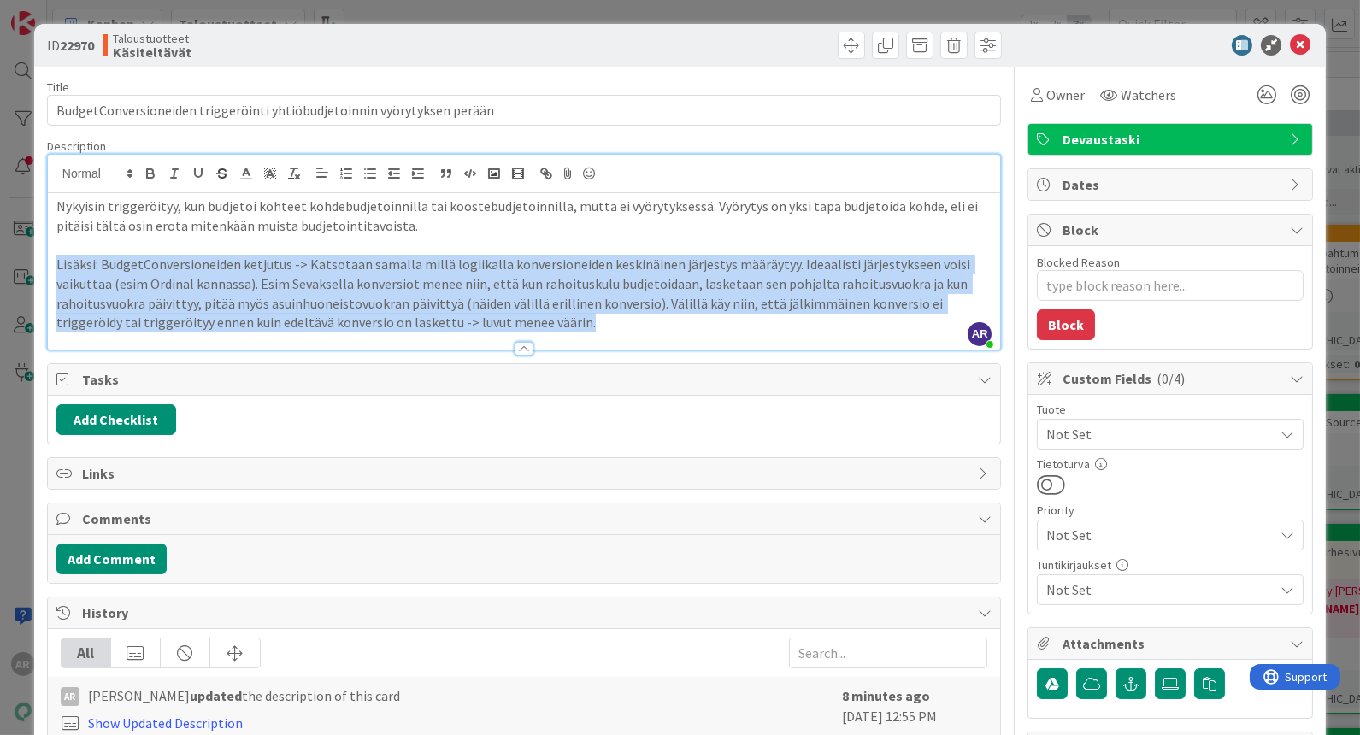
drag, startPoint x: 56, startPoint y: 263, endPoint x: 638, endPoint y: 317, distance: 584.6
click at [638, 317] on p "Lisäksi: BudgetConversioneiden ketjutus -> Katsotaan samalla millä logiikalla k…" at bounding box center [523, 294] width 935 height 78
click at [609, 325] on p "Lisäksi: BudgetConversioneiden ketjutus -> Katsotaan samalla millä logiikalla k…" at bounding box center [523, 294] width 935 height 78
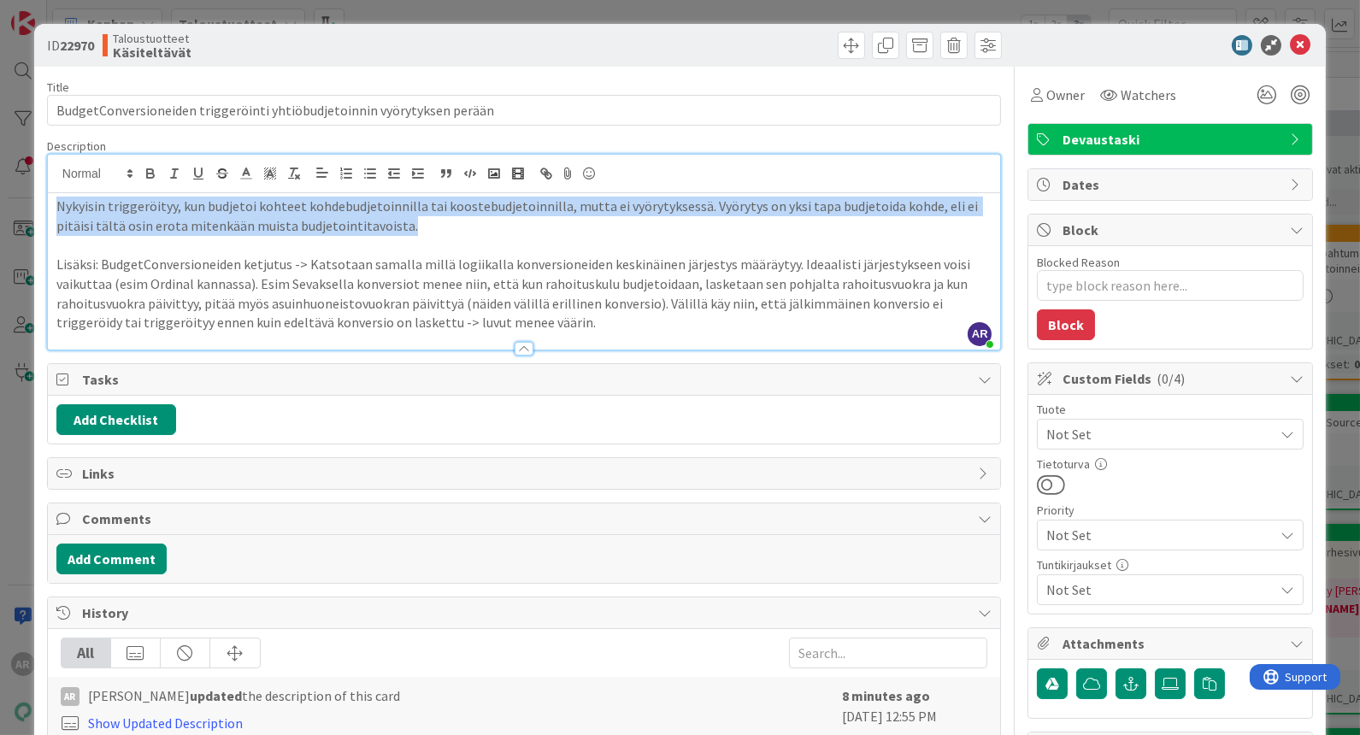
drag, startPoint x: 450, startPoint y: 222, endPoint x: 345, endPoint y: 253, distance: 108.7
click at [36, 204] on div "ID 22970 Taloustuotteet Käsiteltävät Title 71 / 128 BudgetConversioneiden trigg…" at bounding box center [680, 489] width 1292 height 931
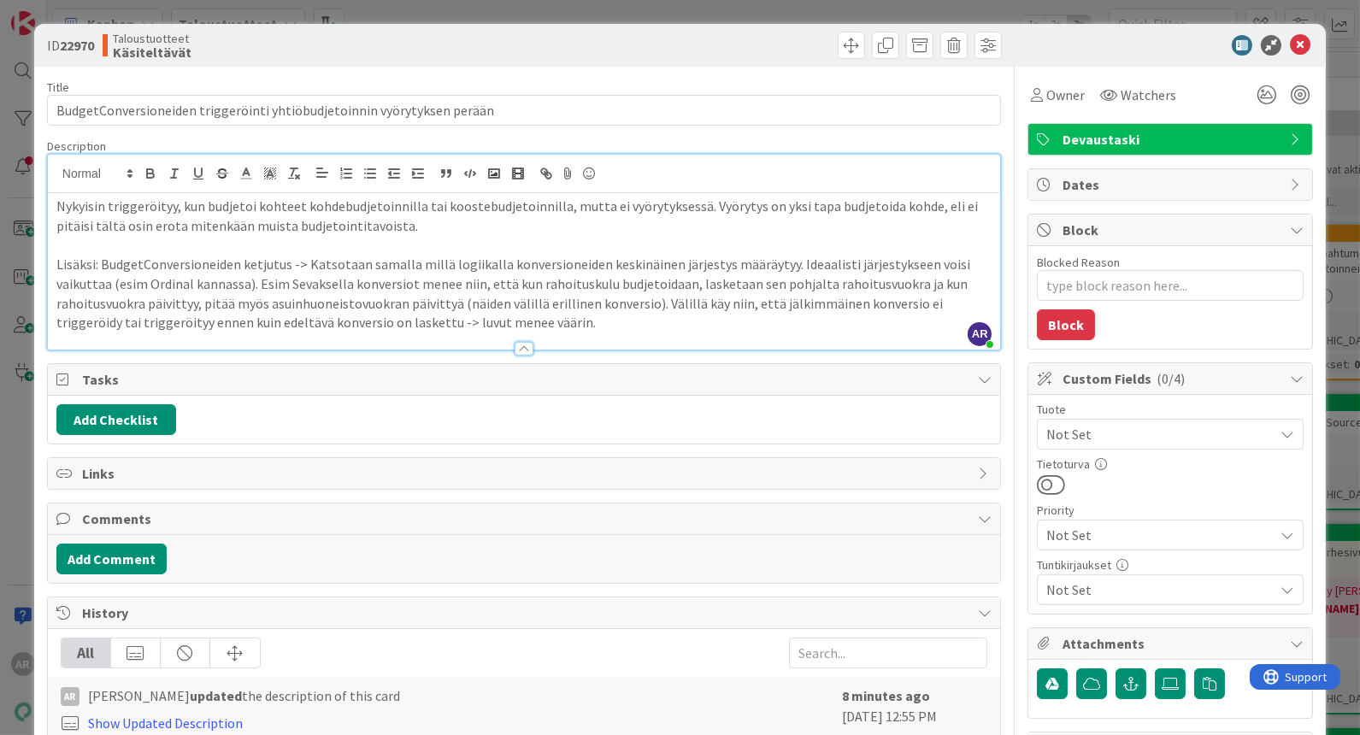
click at [540, 278] on p "Lisäksi: BudgetConversioneiden ketjutus -> Katsotaan samalla millä logiikalla k…" at bounding box center [523, 294] width 935 height 78
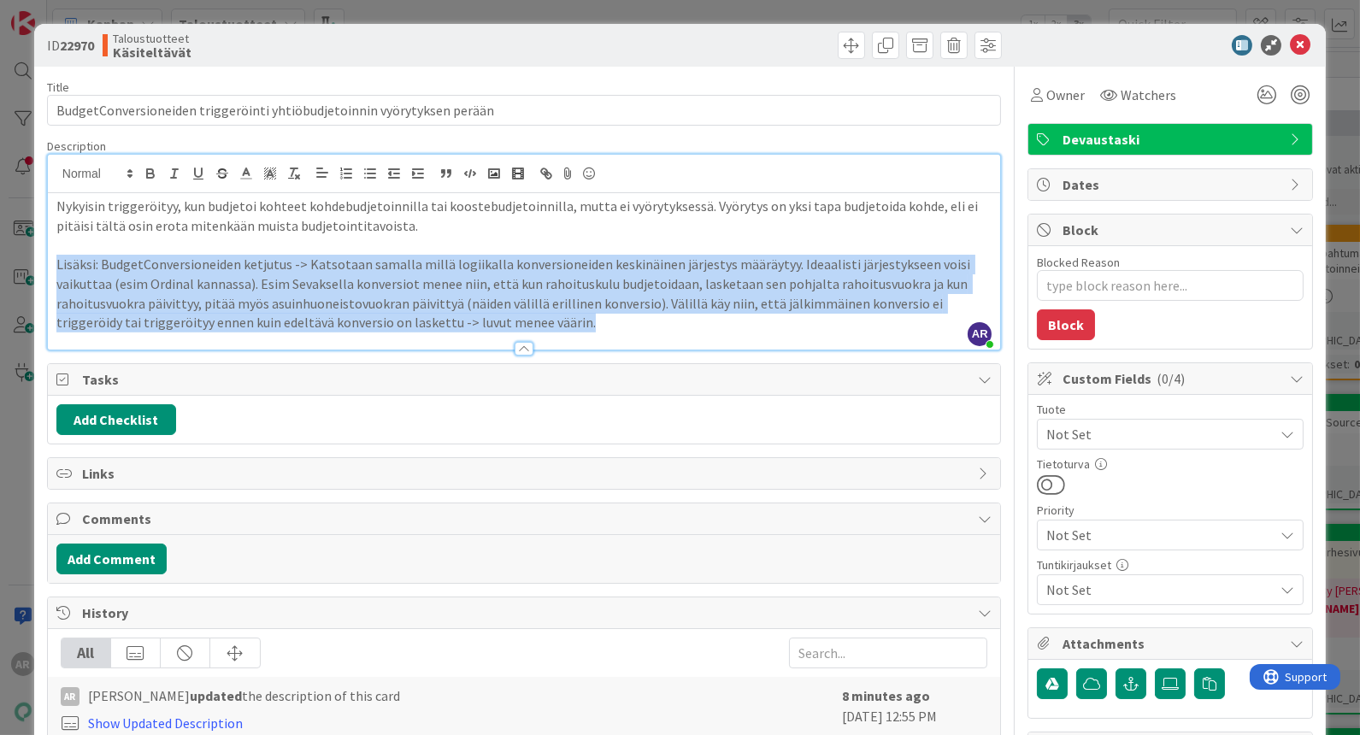
drag, startPoint x: 53, startPoint y: 263, endPoint x: 639, endPoint y: 316, distance: 588.8
click at [639, 316] on div "Nykyisin triggeröityy, kun budjetoi kohteet kohdebudjetoinnilla tai koostebudje…" at bounding box center [524, 271] width 952 height 156
click at [630, 327] on p "Lisäksi: BudgetConversioneiden ketjutus -> Katsotaan samalla millä logiikalla k…" at bounding box center [523, 294] width 935 height 78
click at [608, 322] on p "Lisäksi: BudgetConversioneiden ketjutus -> Katsotaan samalla millä logiikalla k…" at bounding box center [523, 294] width 935 height 78
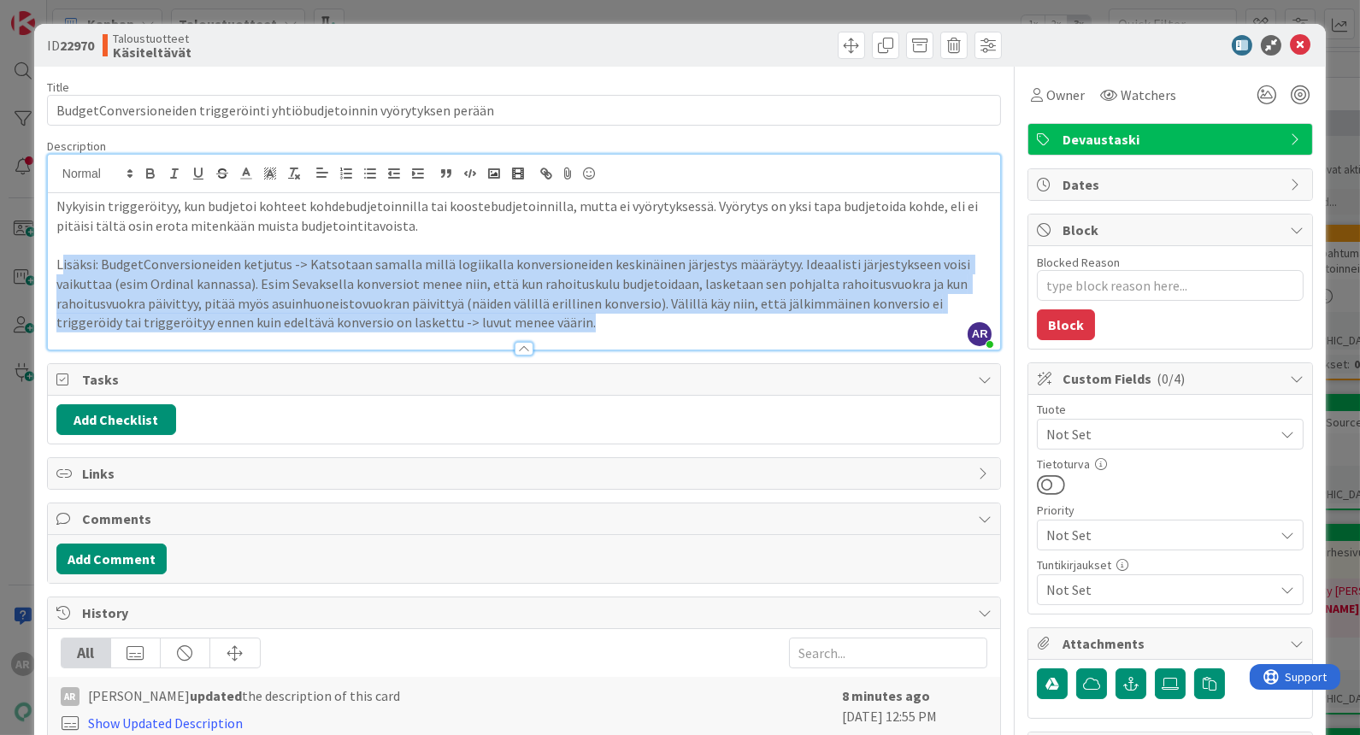
drag, startPoint x: 59, startPoint y: 260, endPoint x: 640, endPoint y: 316, distance: 584.0
click at [640, 316] on p "Lisäksi: BudgetConversioneiden ketjutus -> Katsotaan samalla millä logiikalla k…" at bounding box center [523, 294] width 935 height 78
click at [625, 328] on p "Lisäksi: BudgetConversioneiden ketjutus -> Katsotaan samalla millä logiikalla k…" at bounding box center [523, 294] width 935 height 78
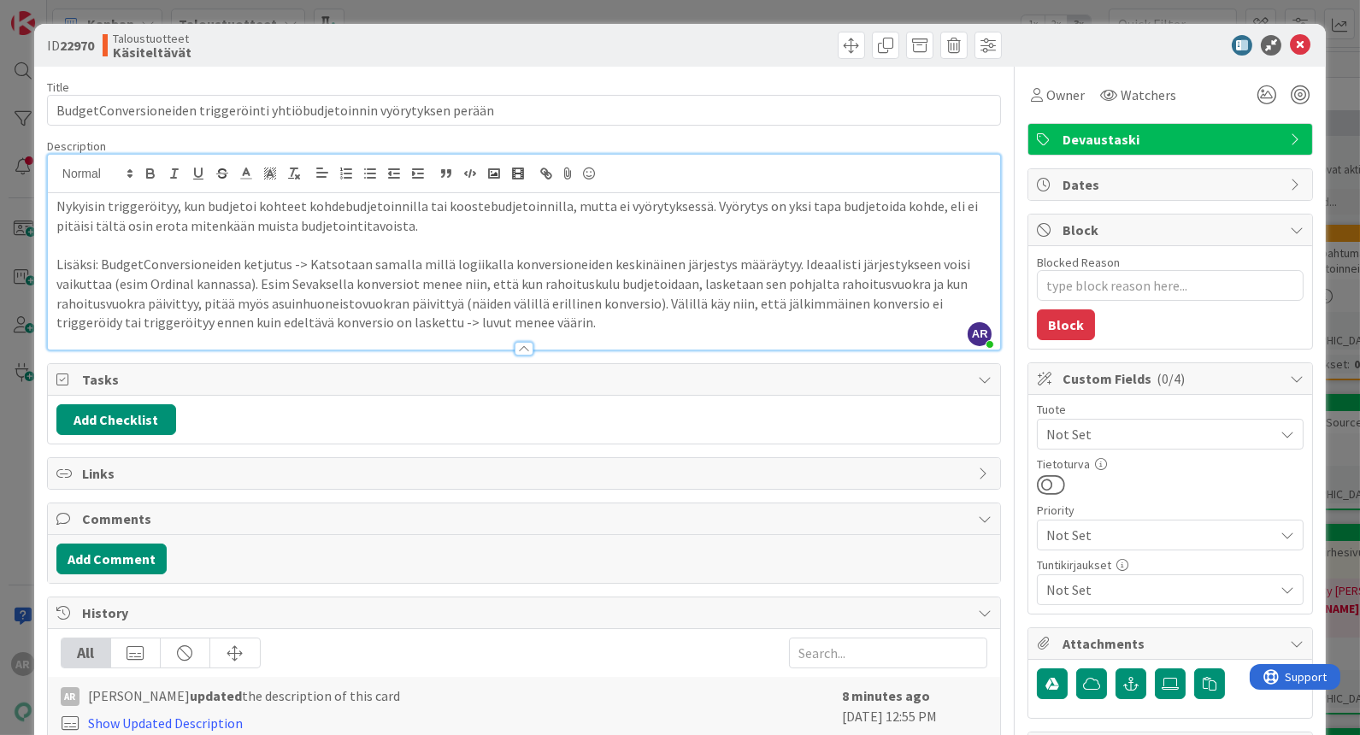
click at [675, 321] on p "Lisäksi: BudgetConversioneiden ketjutus -> Katsotaan samalla millä logiikalla k…" at bounding box center [523, 294] width 935 height 78
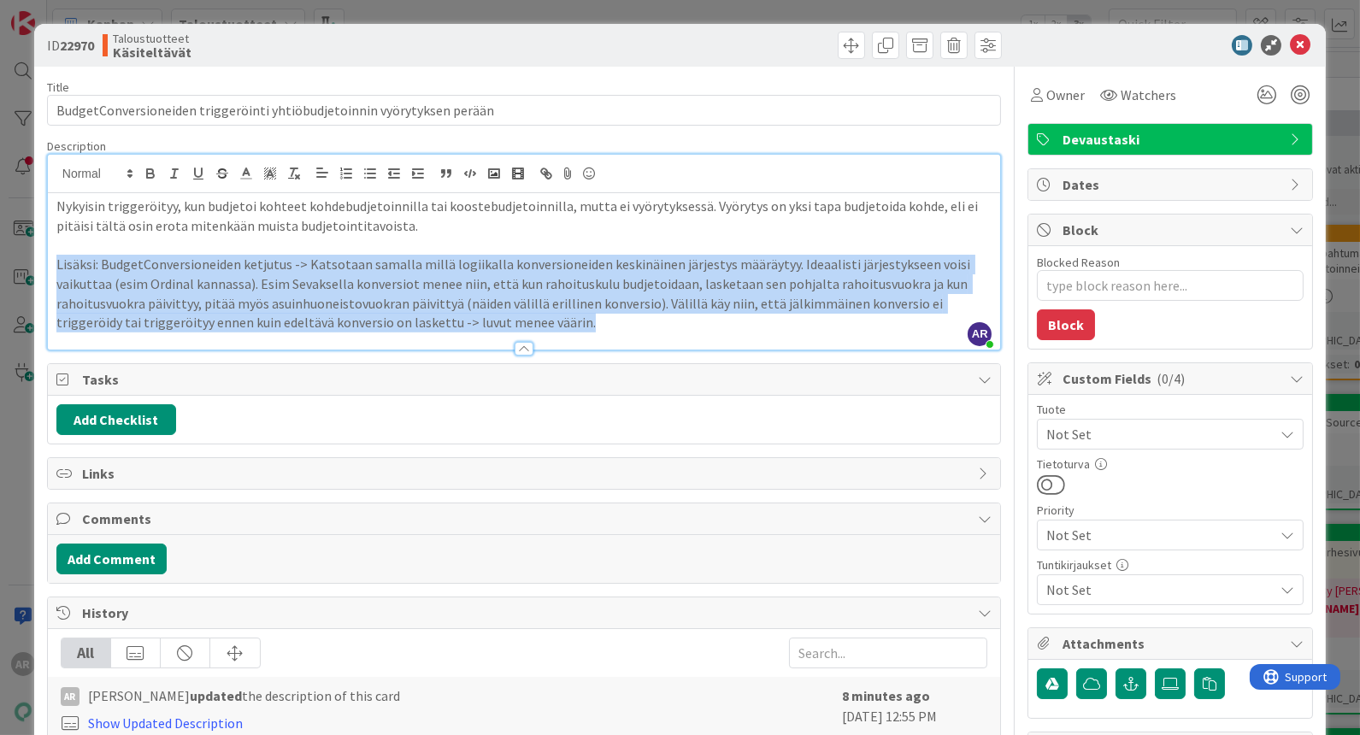
drag, startPoint x: 643, startPoint y: 322, endPoint x: 45, endPoint y: 263, distance: 600.4
click at [45, 263] on div "ID 22970 Taloustuotteet Käsiteltävät Title 71 / 128 BudgetConversioneiden trigg…" at bounding box center [680, 489] width 1292 height 931
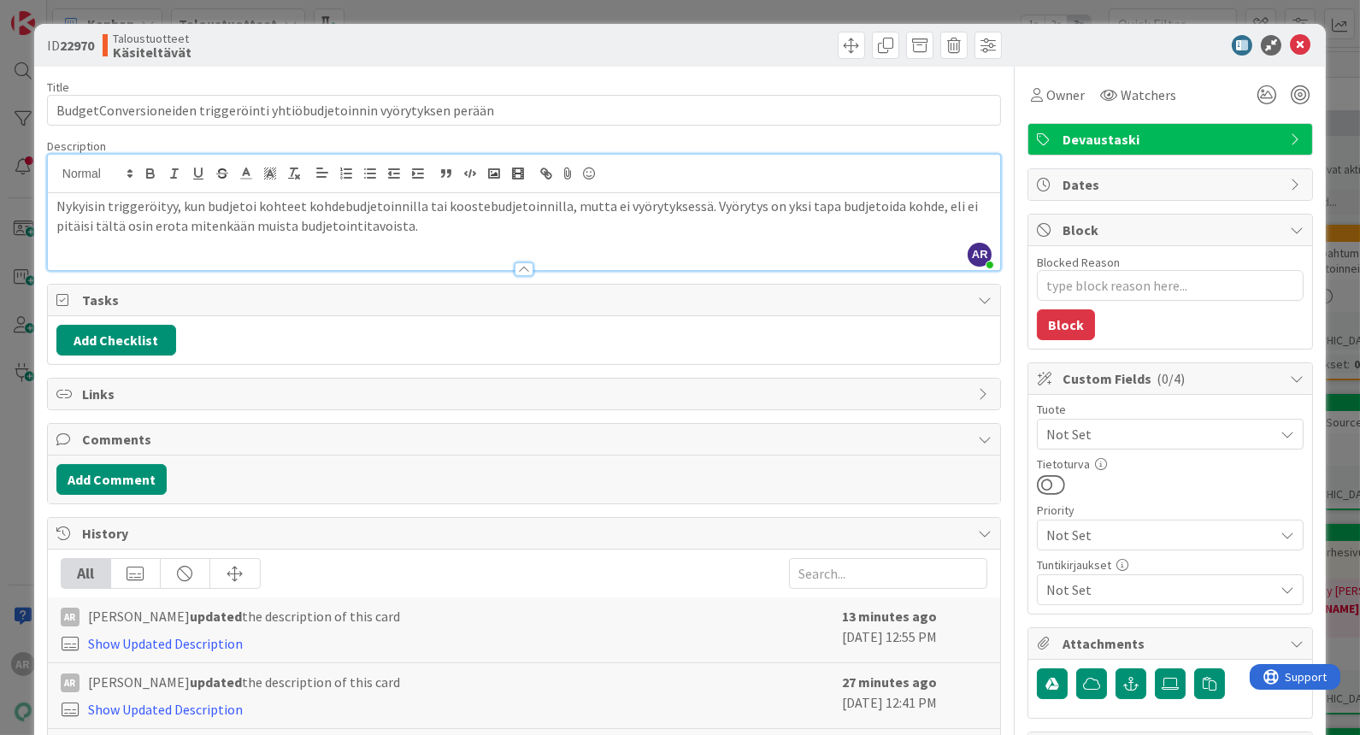
click at [15, 433] on div "ID 22970 Taloustuotteet Käsiteltävät Title 71 / 128 BudgetConversioneiden trigg…" at bounding box center [680, 367] width 1360 height 735
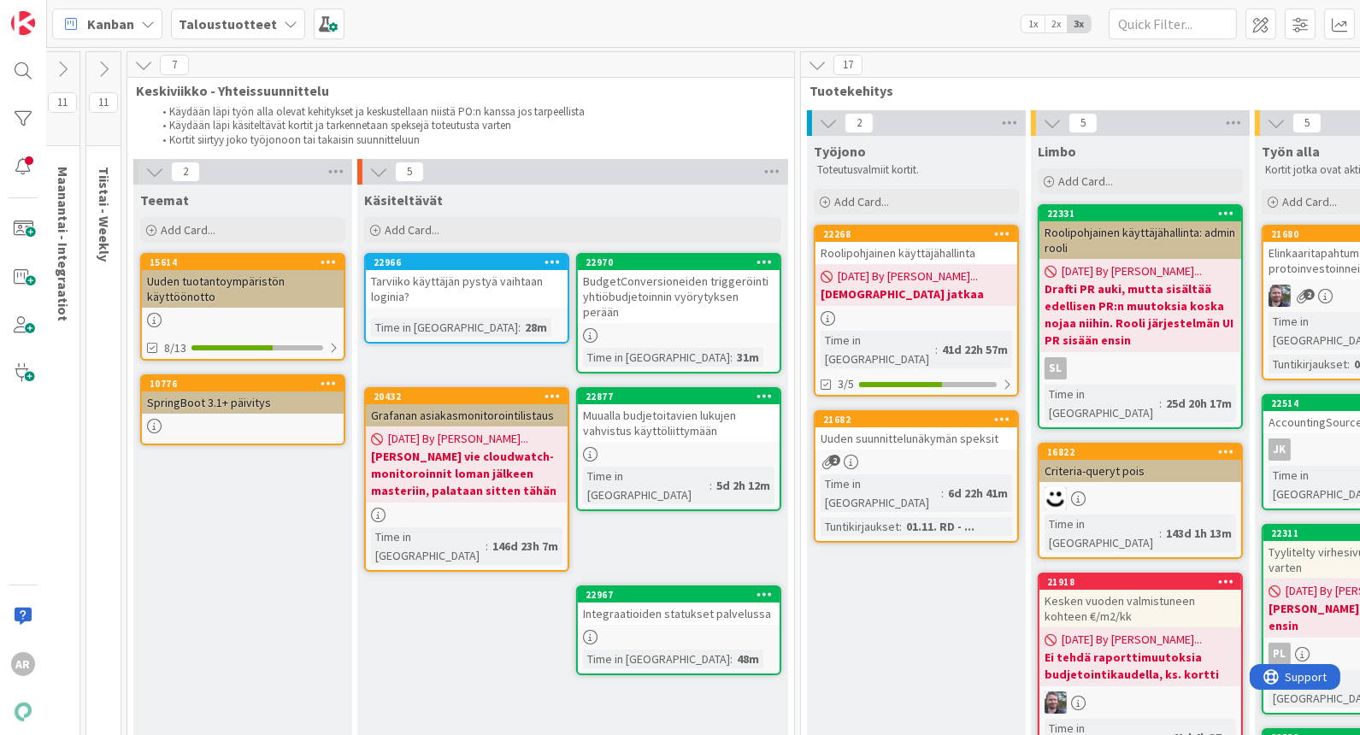
click at [768, 260] on icon at bounding box center [765, 262] width 16 height 12
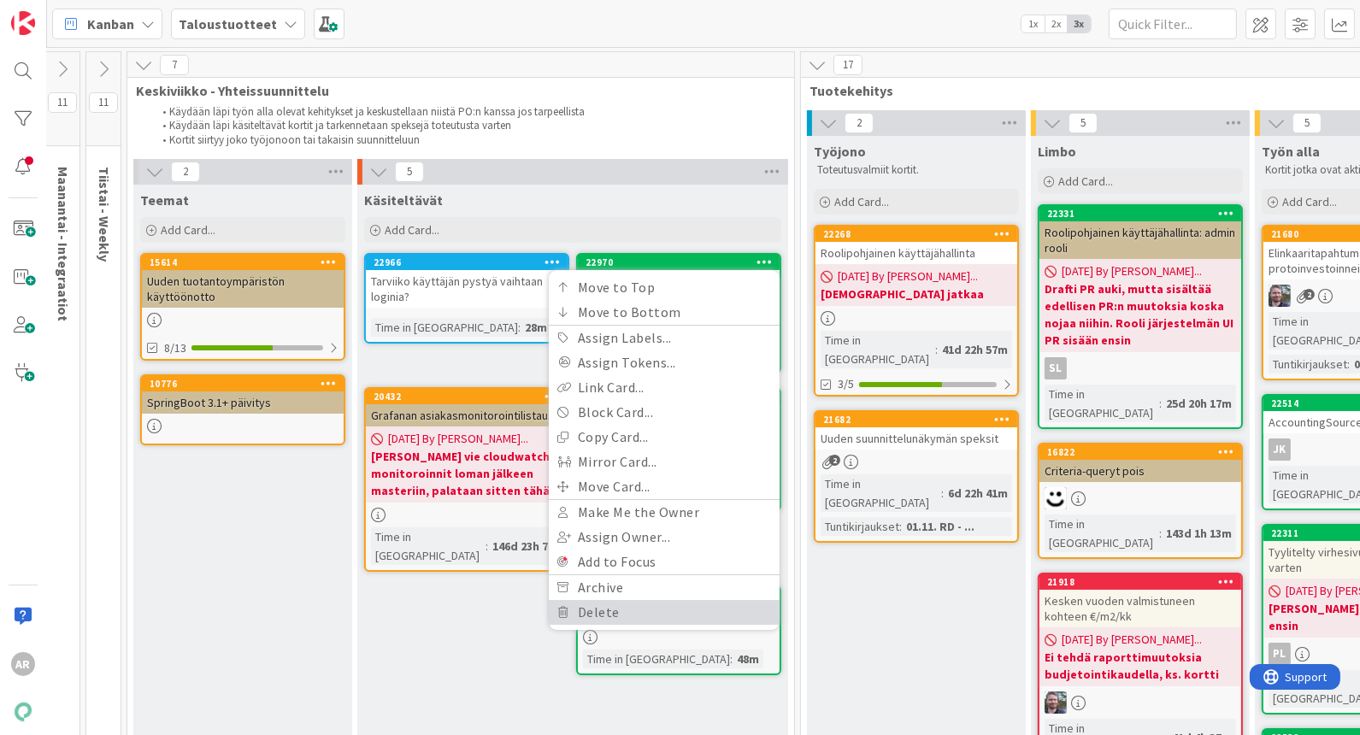
click at [601, 606] on link "Delete" at bounding box center [664, 612] width 231 height 25
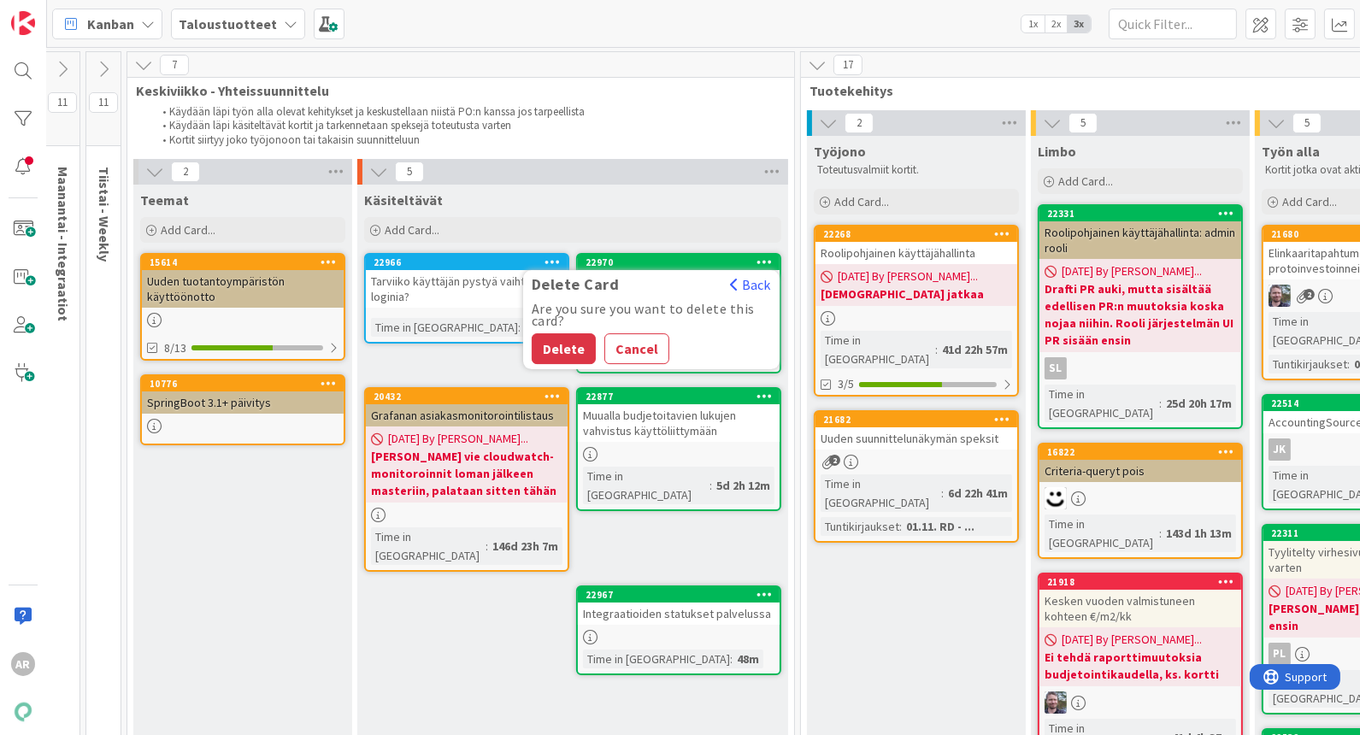
click at [562, 333] on button "Delete" at bounding box center [564, 348] width 64 height 31
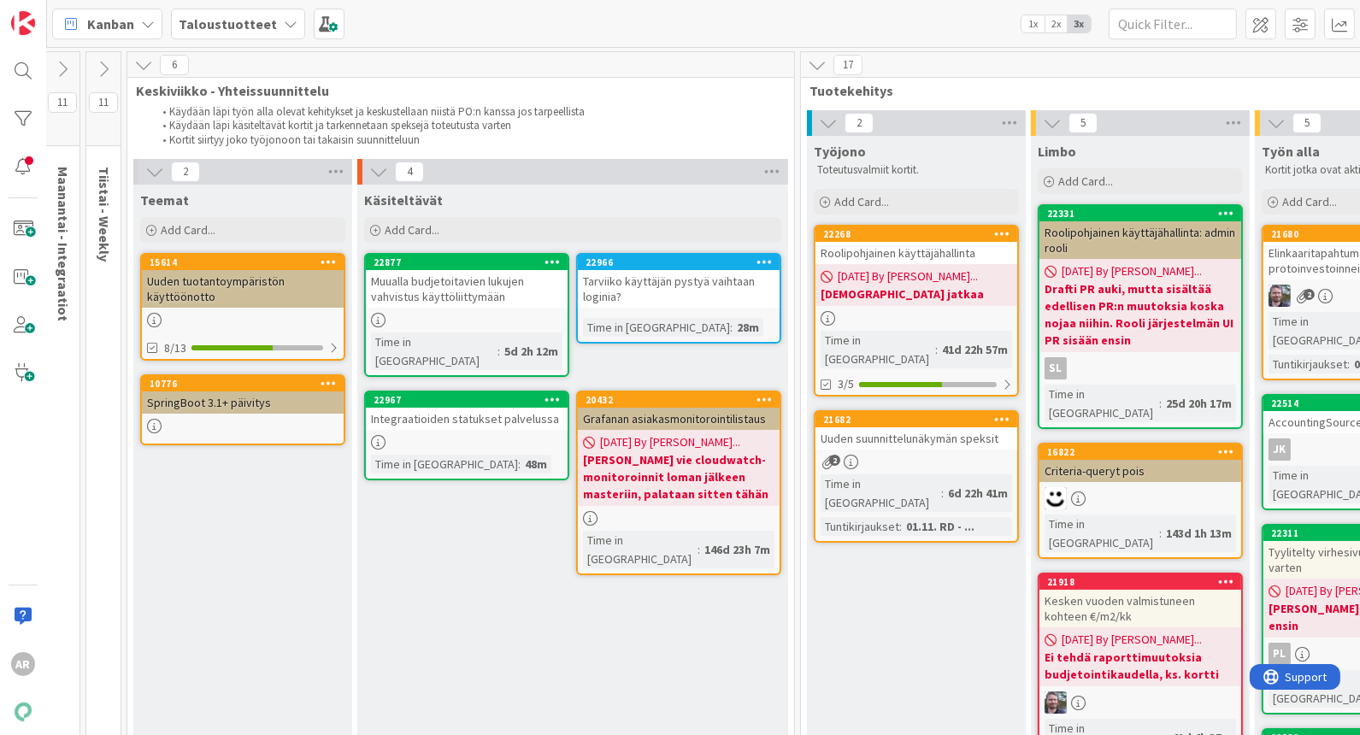
click at [448, 299] on div "Muualla budjetoitavien lukujen vahvistus käyttöliittymään" at bounding box center [467, 289] width 202 height 38
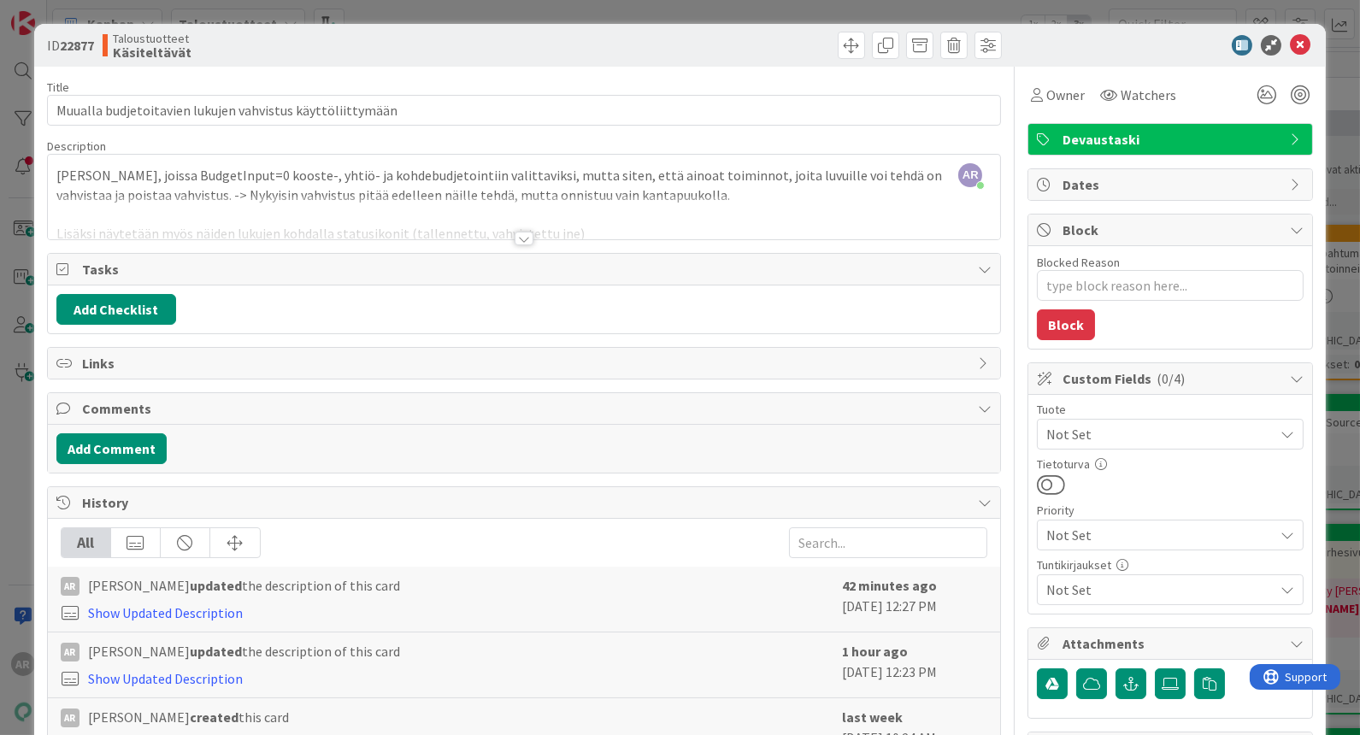
click at [515, 235] on div at bounding box center [524, 239] width 19 height 14
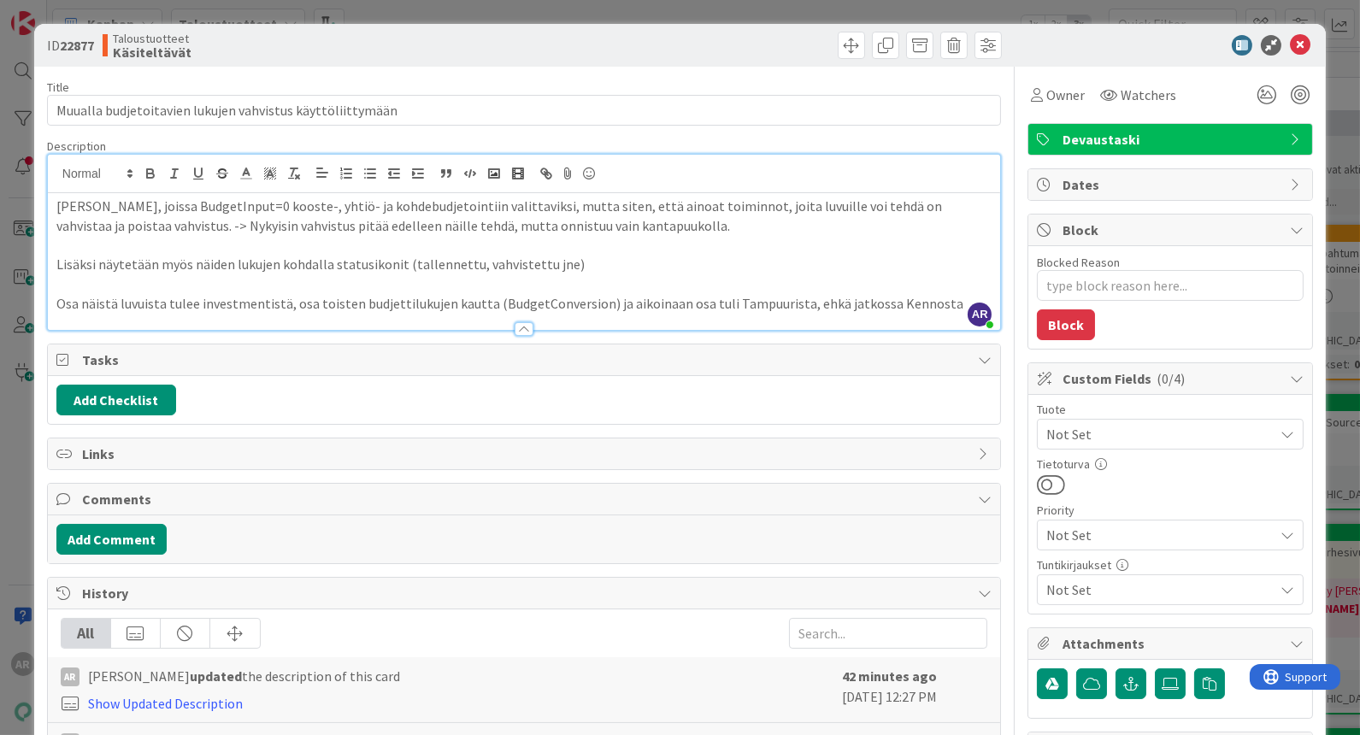
click at [241, 218] on p "[PERSON_NAME], joissa BudgetInput=0 kooste-, yhtiö- ja kohdebudjetointiin valit…" at bounding box center [523, 216] width 935 height 38
drag, startPoint x: 54, startPoint y: 111, endPoint x: 261, endPoint y: 111, distance: 206.9
click at [261, 111] on input "Muualla budjetoitavien lukujen vahvistus käyttöliittymään" at bounding box center [524, 110] width 954 height 31
click at [390, 274] on p at bounding box center [523, 284] width 935 height 20
drag, startPoint x: 144, startPoint y: 203, endPoint x: 228, endPoint y: 208, distance: 84.8
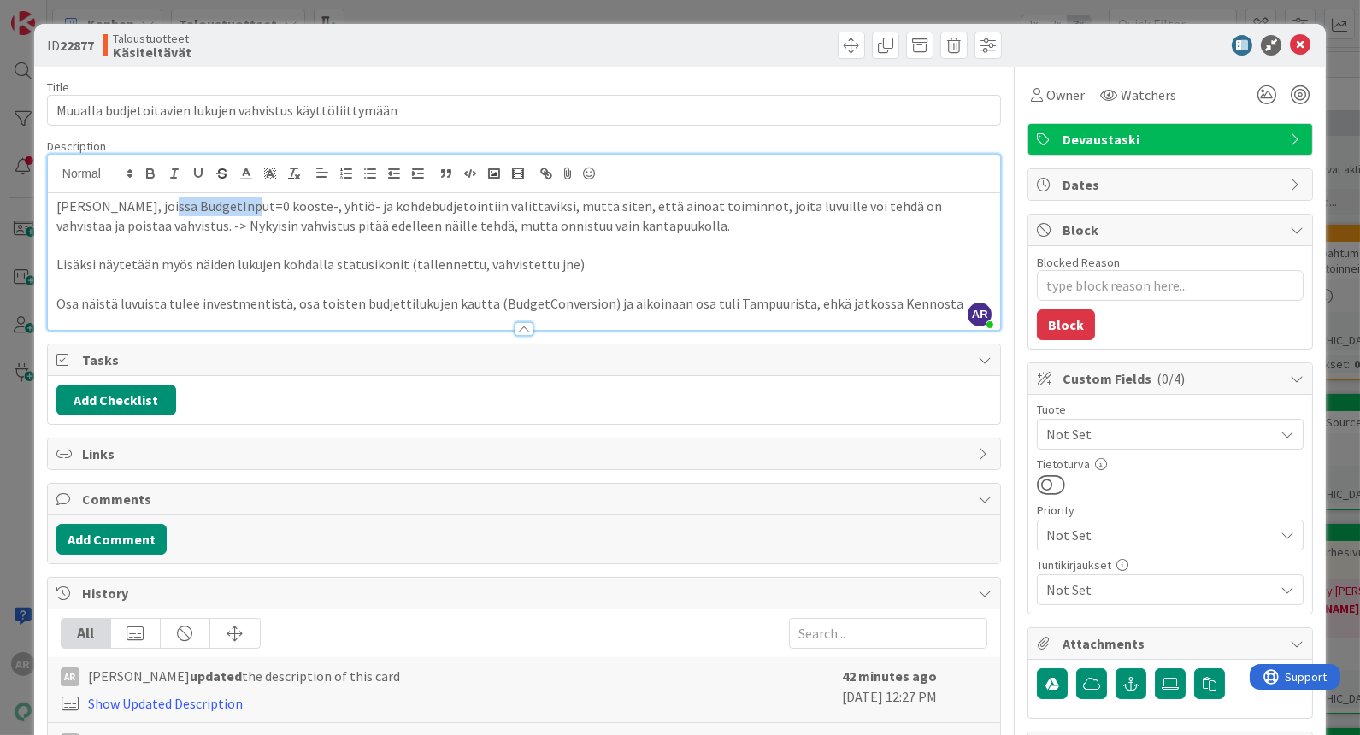
click at [228, 208] on p "[PERSON_NAME], joissa BudgetInput=0 kooste-, yhtiö- ja kohdebudjetointiin valit…" at bounding box center [523, 216] width 935 height 38
click at [245, 217] on p "[PERSON_NAME], joissa BudgetInput=0 kooste-, yhtiö- ja kohdebudjetointiin valit…" at bounding box center [523, 216] width 935 height 38
drag, startPoint x: 57, startPoint y: 299, endPoint x: 278, endPoint y: 298, distance: 220.5
click at [278, 298] on p "Osa näistä luvuista tulee investmentistä, osa toisten budjettilukujen kautta (B…" at bounding box center [523, 304] width 935 height 20
click at [377, 286] on p at bounding box center [523, 284] width 935 height 20
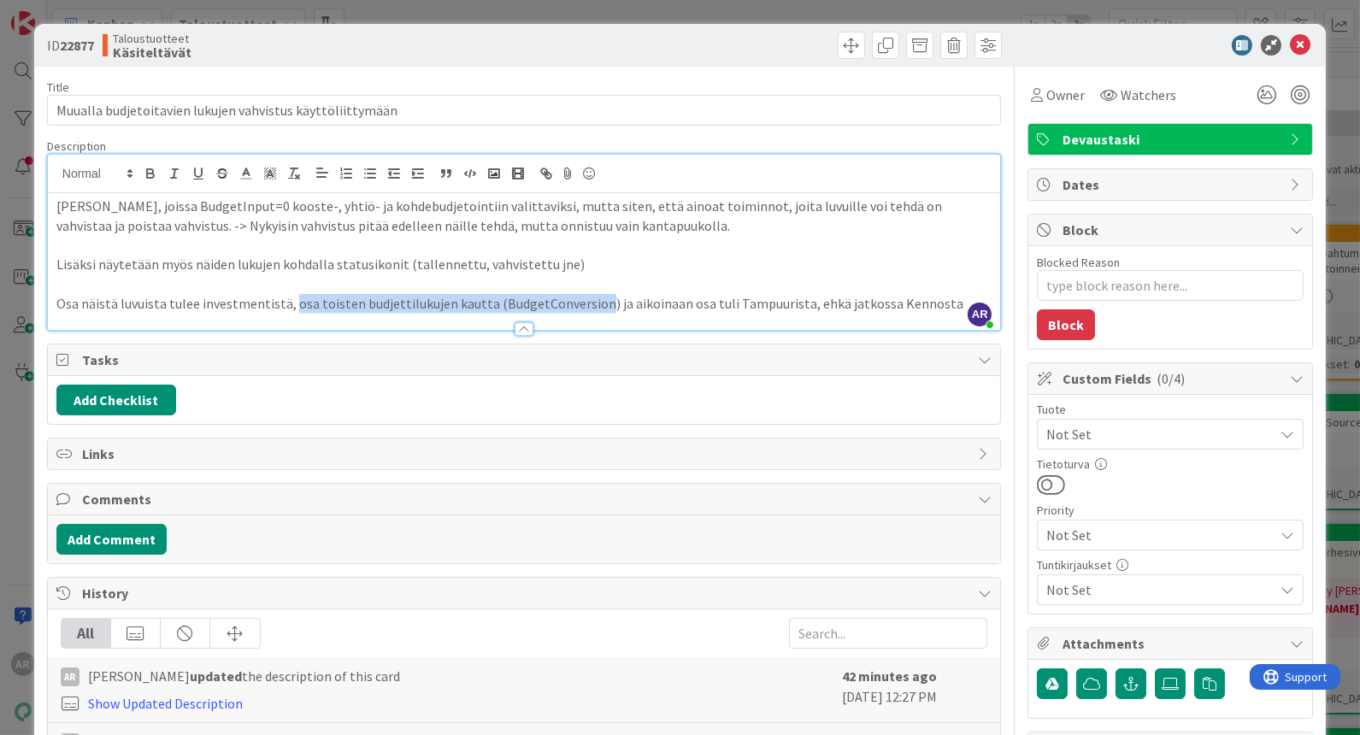
drag, startPoint x: 286, startPoint y: 302, endPoint x: 589, endPoint y: 301, distance: 302.6
click at [589, 301] on p "Osa näistä luvuista tulee investmentistä, osa toisten budjettilukujen kautta (B…" at bounding box center [523, 304] width 935 height 20
click at [665, 274] on p at bounding box center [523, 284] width 935 height 20
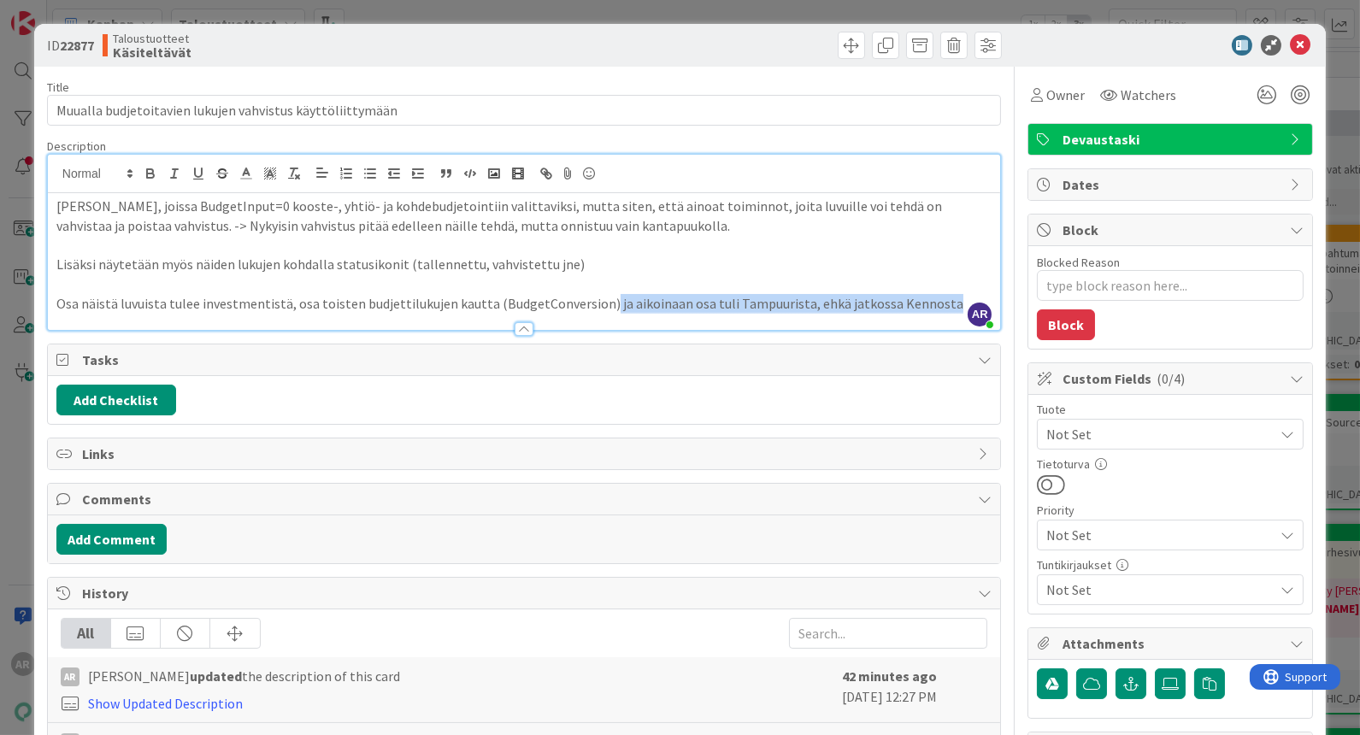
drag, startPoint x: 596, startPoint y: 302, endPoint x: 927, endPoint y: 303, distance: 331.7
click at [927, 303] on p "Osa näistä luvuista tulee investmentistä, osa toisten budjettilukujen kautta (B…" at bounding box center [523, 304] width 935 height 20
click at [691, 256] on p "Lisäksi näytetään myös näiden lukujen kohdalla statusikonit (tallennettu, vahvi…" at bounding box center [523, 265] width 935 height 20
click at [933, 303] on p "Osa näistä luvuista tulee investmentistä, osa toisten budjettilukujen kautta (B…" at bounding box center [523, 304] width 935 height 20
click at [15, 445] on div "ID 22877 Taloustuotteet Käsiteltävät Title 57 / 128 Muualla budjetoitavien luku…" at bounding box center [680, 367] width 1360 height 735
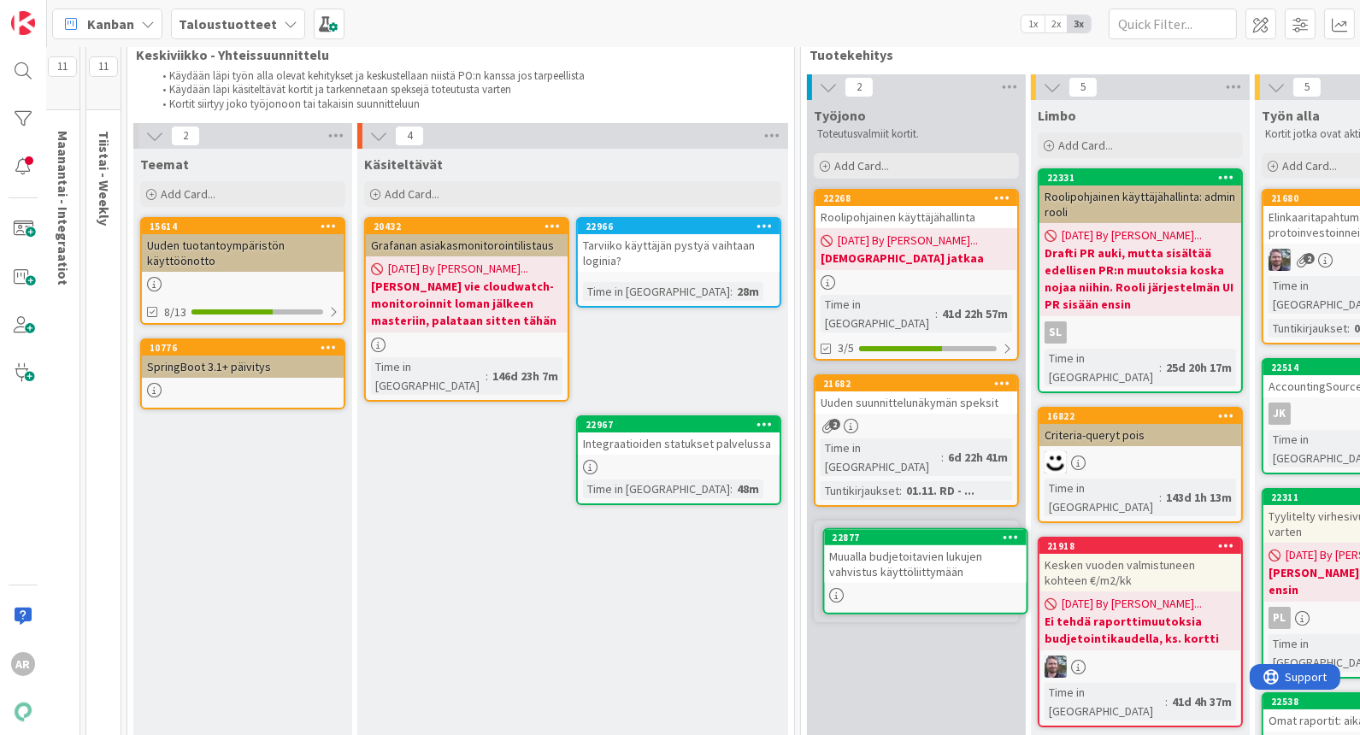
scroll to position [44, 484]
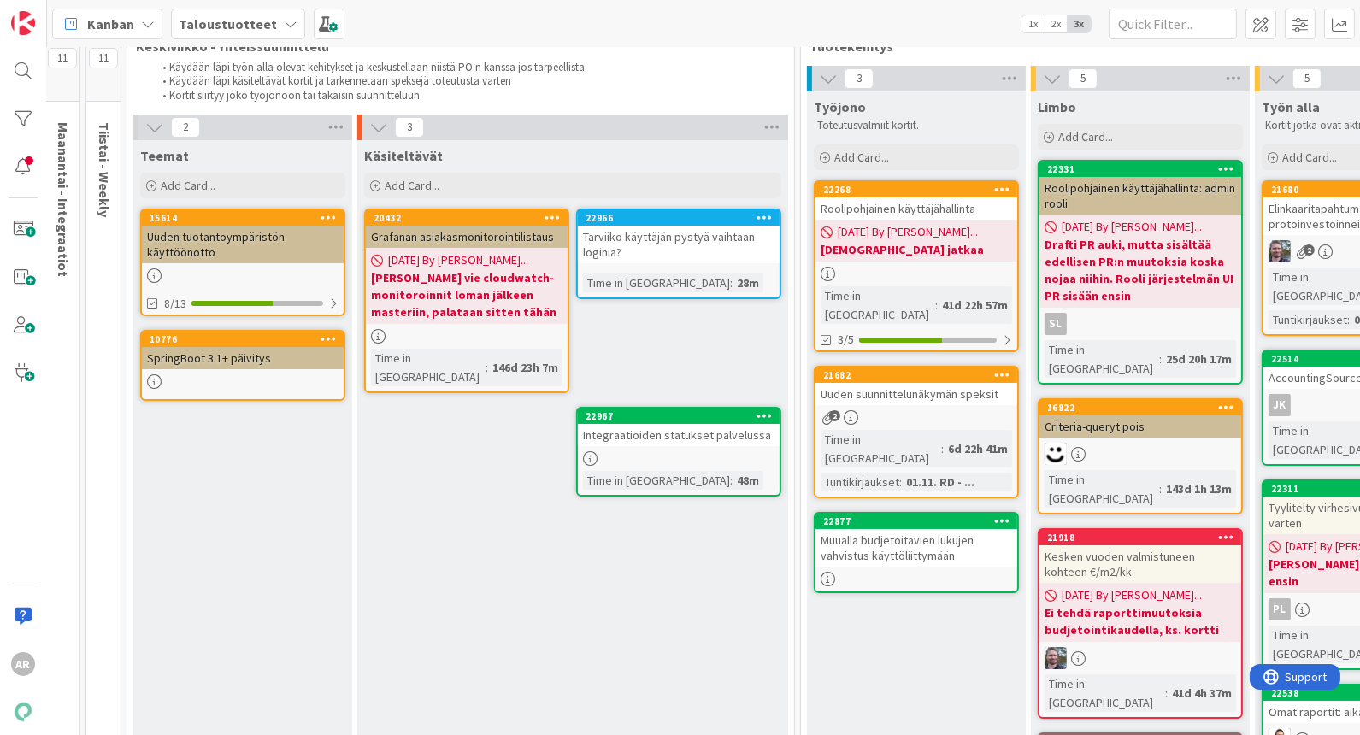
click at [932, 529] on div "Muualla budjetoitavien lukujen vahvistus käyttöliittymään" at bounding box center [916, 548] width 202 height 38
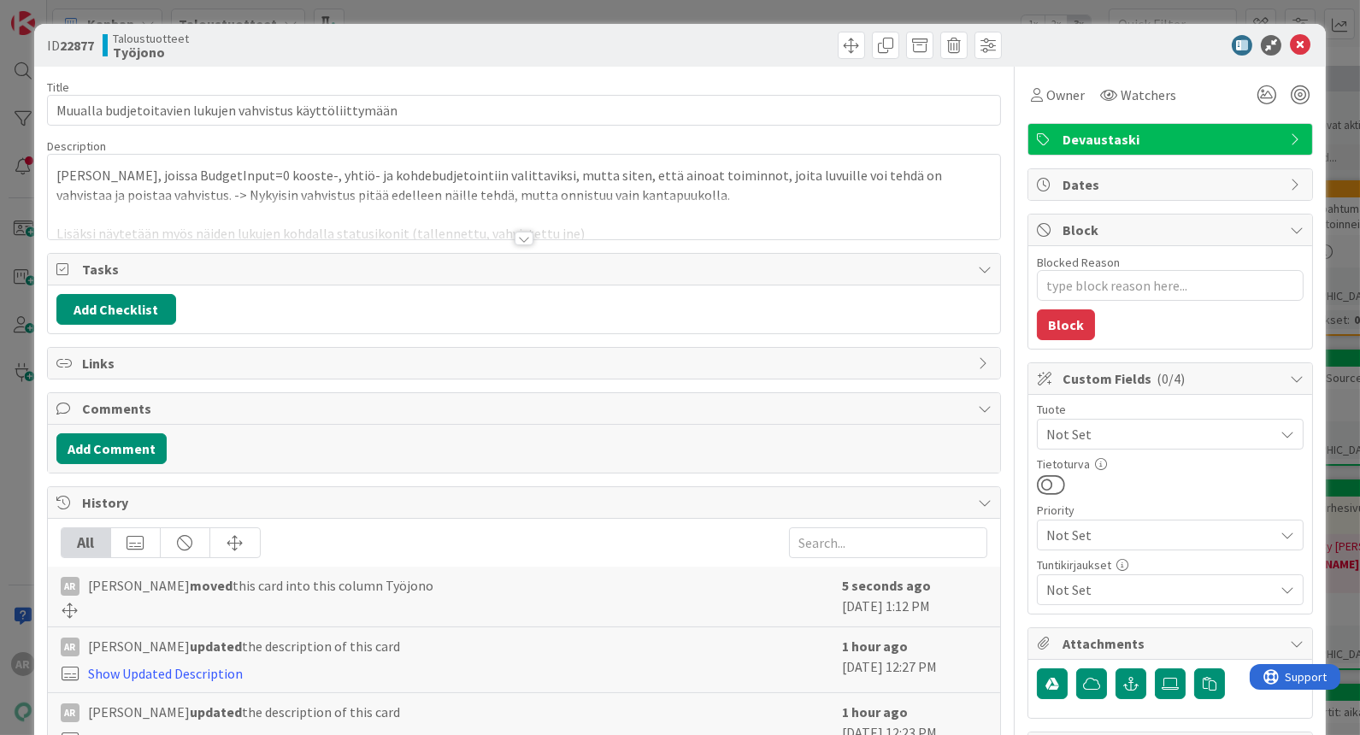
click at [520, 237] on div at bounding box center [524, 239] width 19 height 14
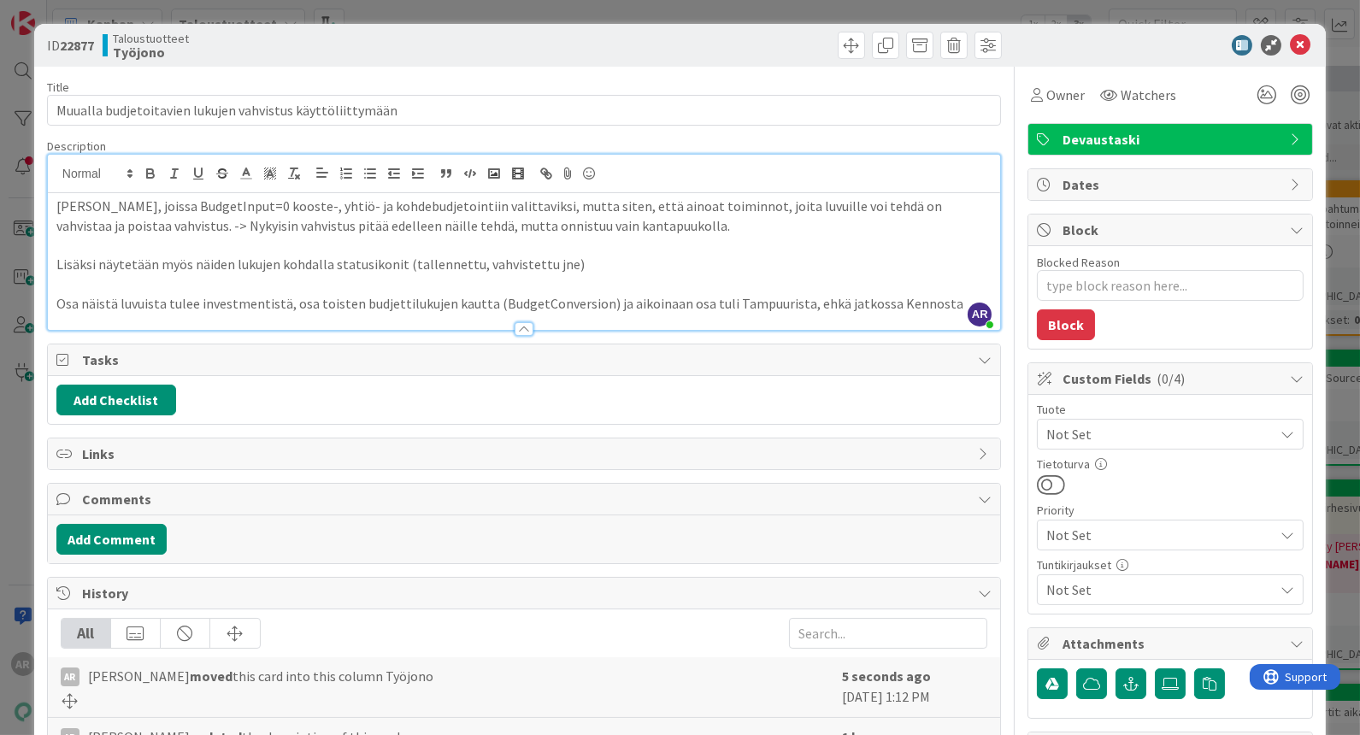
click at [15, 480] on div "ID 22877 Taloustuotteet Työjono Title 57 / 128 Muualla budjetoitavien lukujen v…" at bounding box center [680, 367] width 1360 height 735
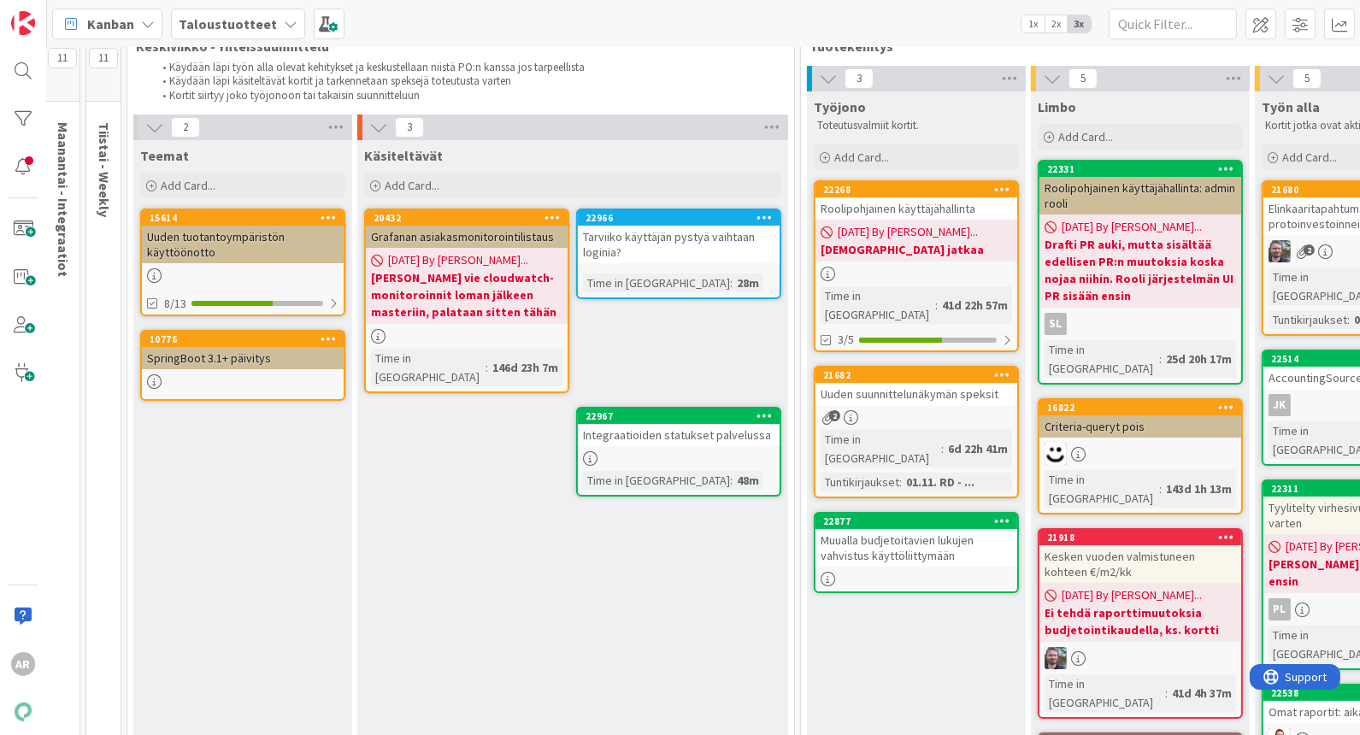
click at [704, 233] on div "Tarviiko käyttäjän pystyä vaihtaan loginia?" at bounding box center [679, 245] width 202 height 38
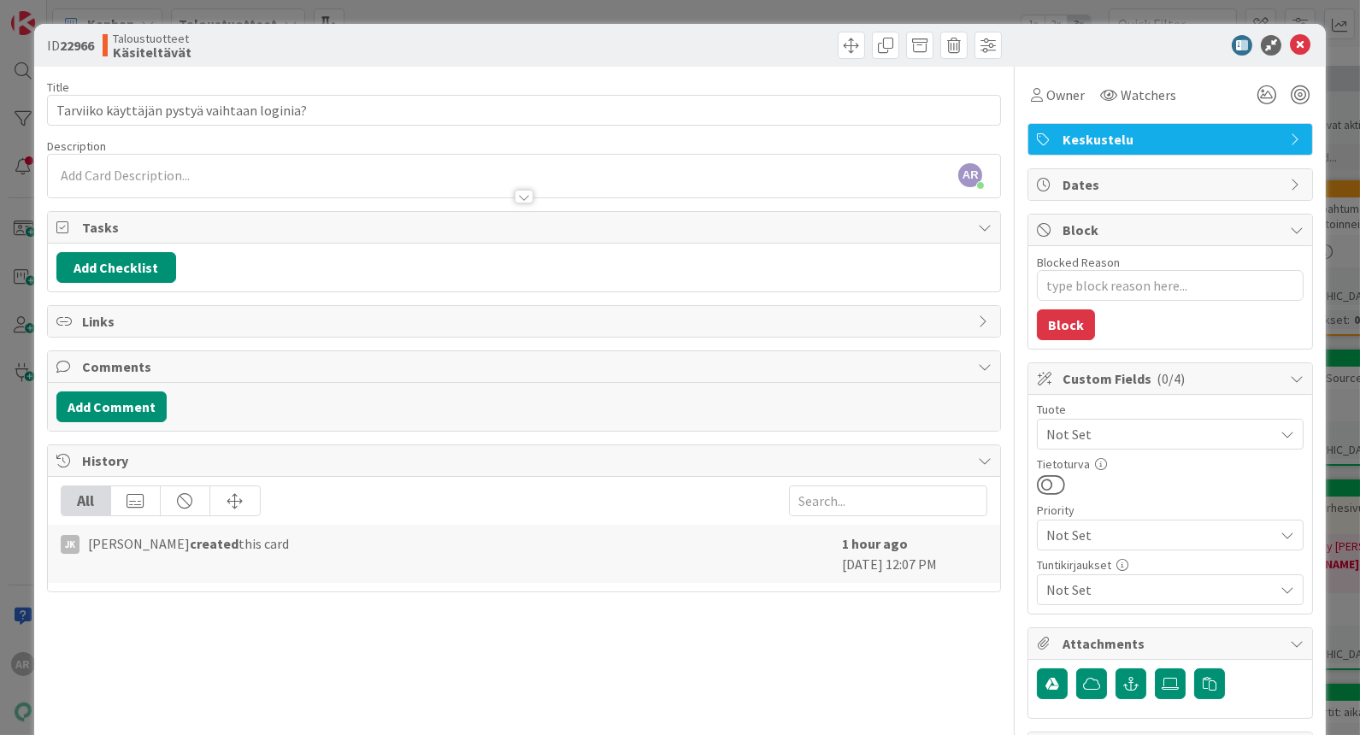
click at [0, 494] on html "AR Kanban Taloustuotteet 1x 2x 3x 14 Backlog Uusien kehitysten hautomo ja hauta…" at bounding box center [680, 367] width 1360 height 735
click at [10, 487] on div "ID 22966 Taloustuotteet Käsiteltävät Title 43 / 128 Tarviiko käyttäjän pystyä v…" at bounding box center [680, 367] width 1360 height 735
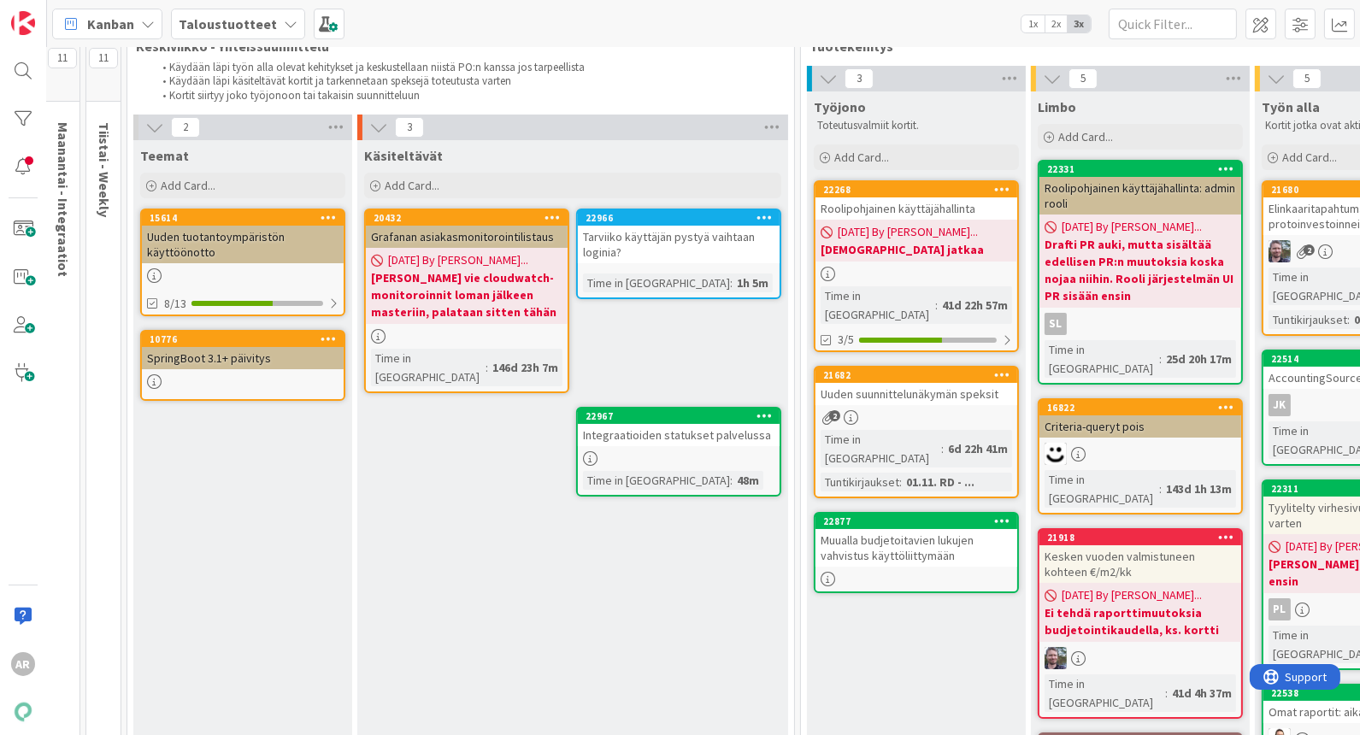
click at [704, 428] on link "22967 Integraatioiden statukset palvelussa Time in [GEOGRAPHIC_DATA] : 48m" at bounding box center [678, 452] width 205 height 90
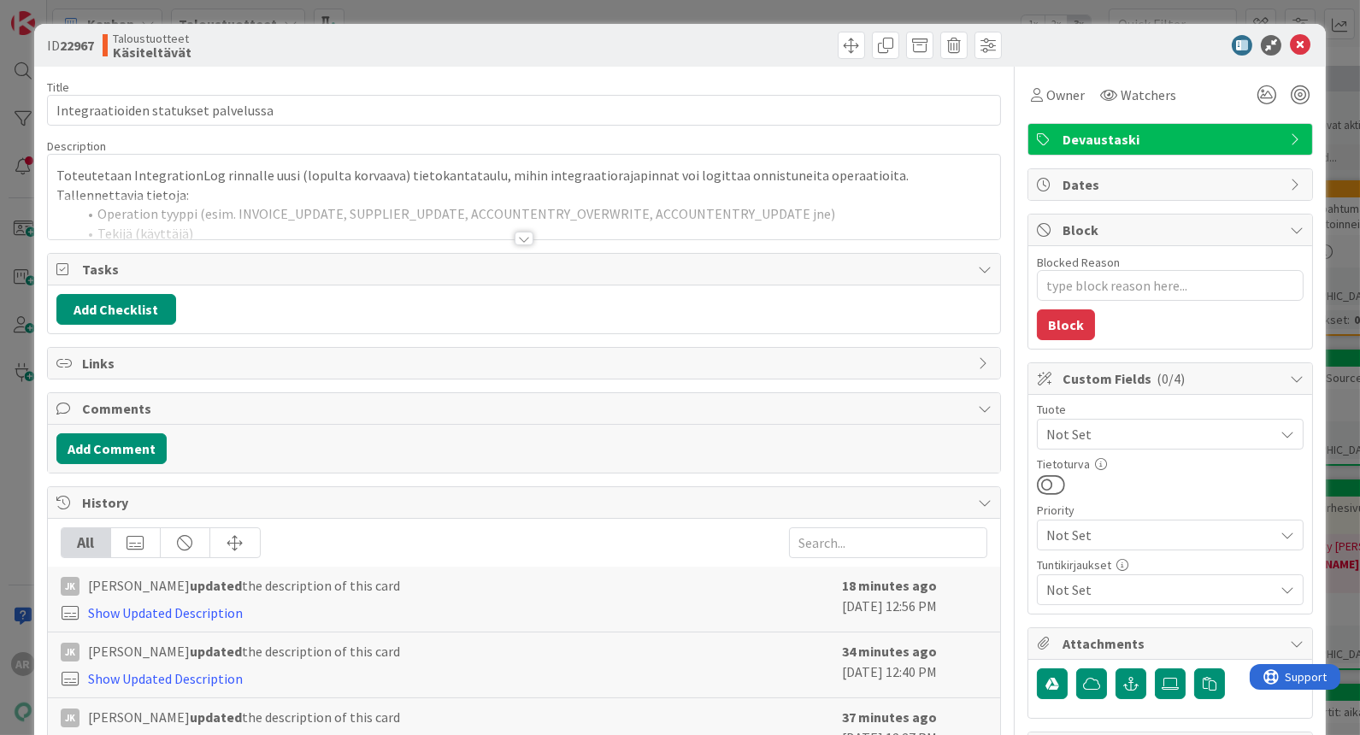
click at [515, 239] on div at bounding box center [524, 239] width 19 height 14
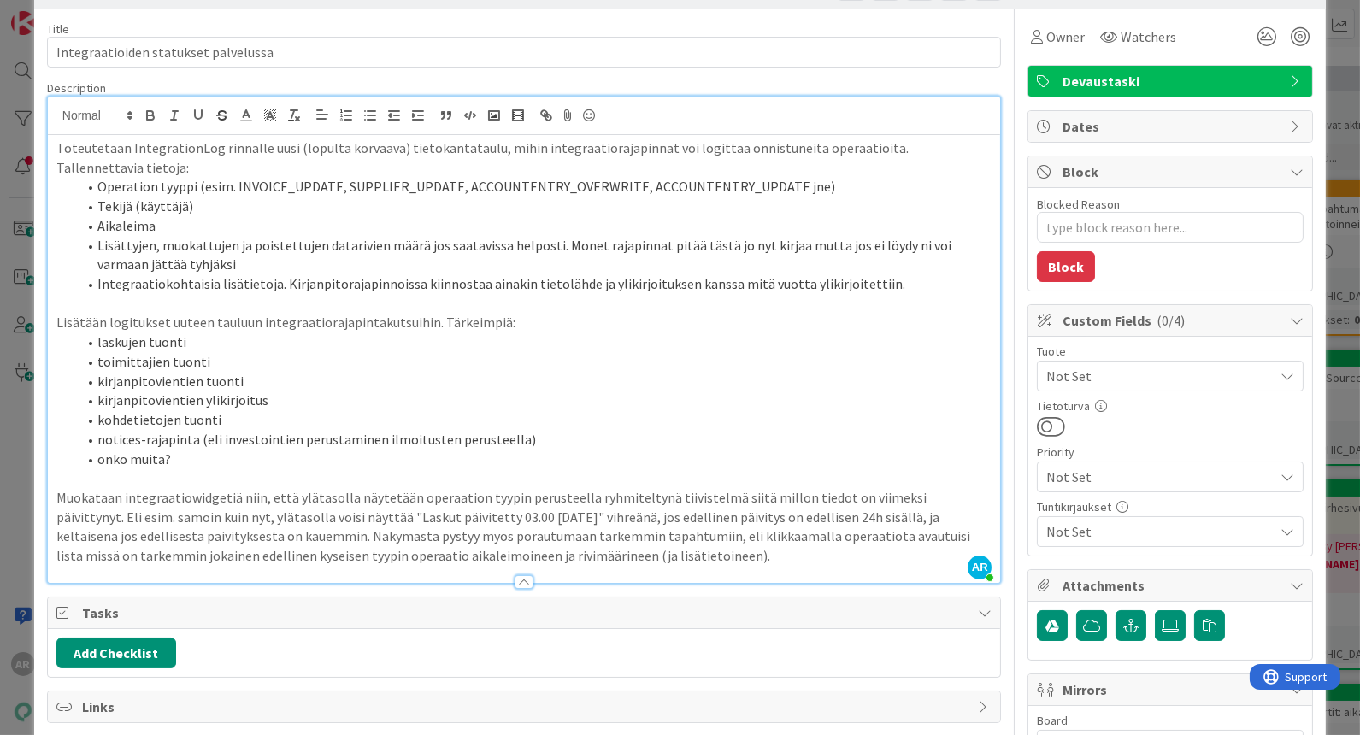
scroll to position [95, 0]
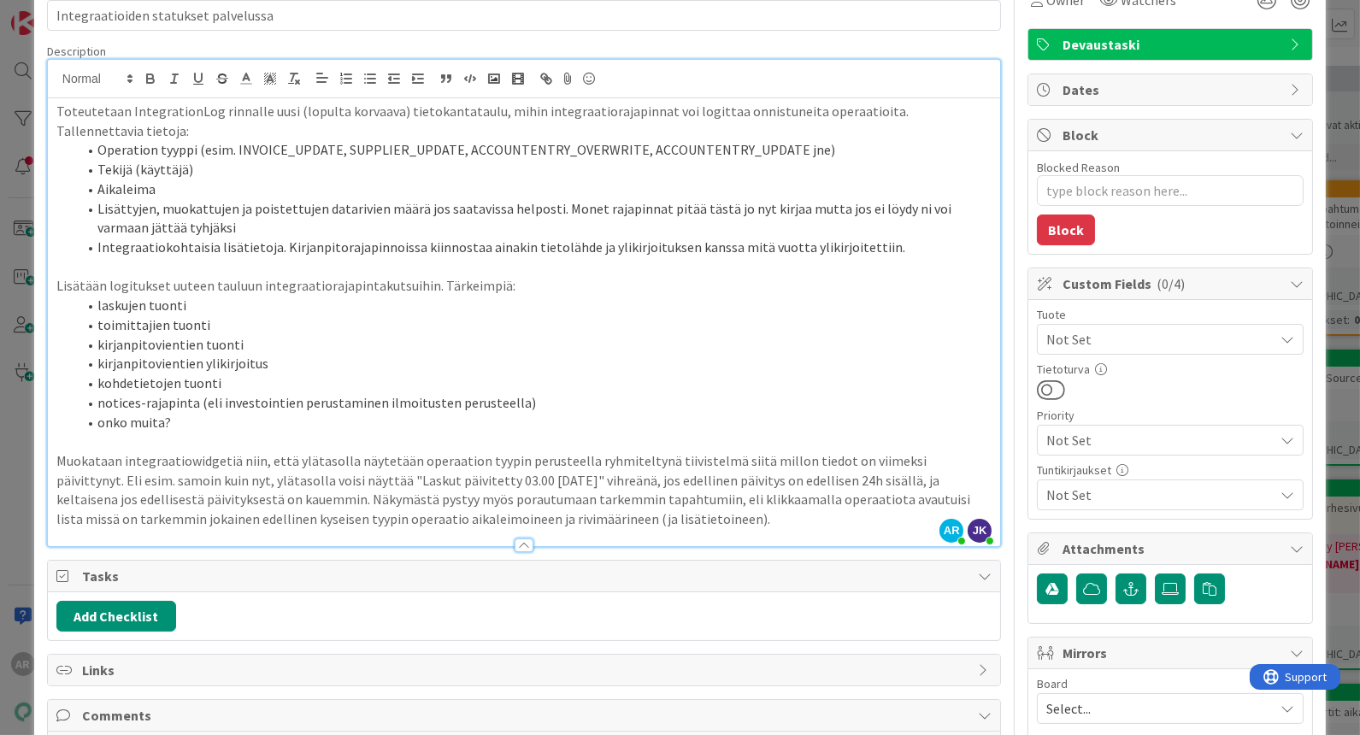
click at [1, 462] on div "ID 22967 Taloustuotteet Käsiteltävät Title 36 / 128 Integraatioiden statukset p…" at bounding box center [680, 367] width 1360 height 735
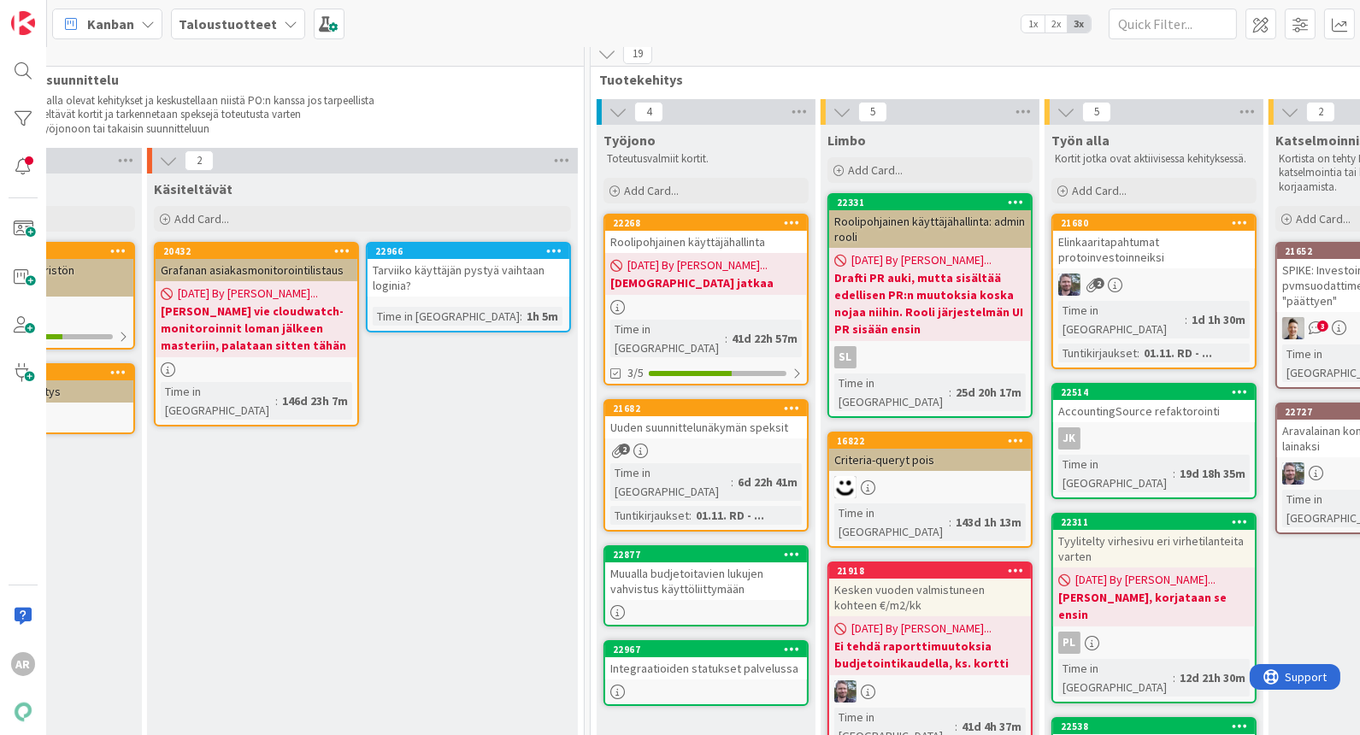
scroll to position [11, 733]
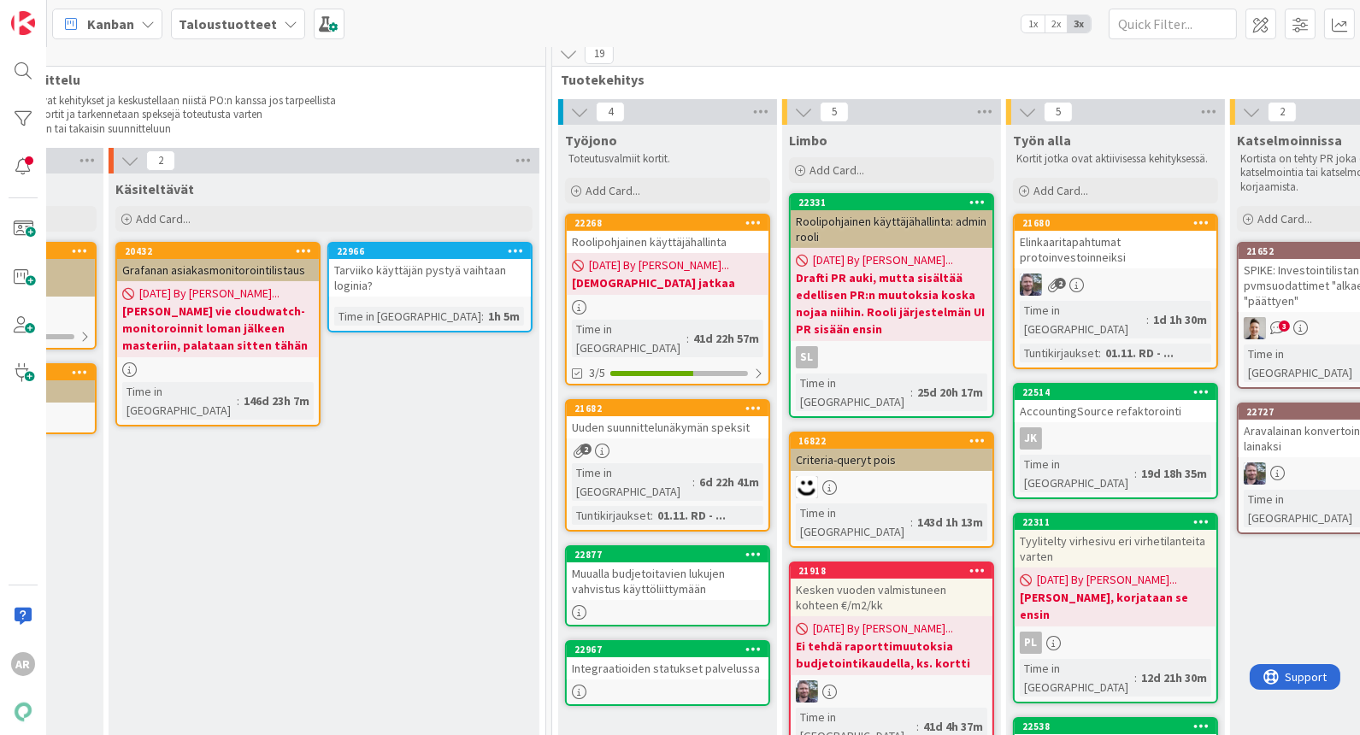
click at [1145, 251] on div "Elinkaaritapahtumat protoinvestoinneiksi" at bounding box center [1116, 250] width 202 height 38
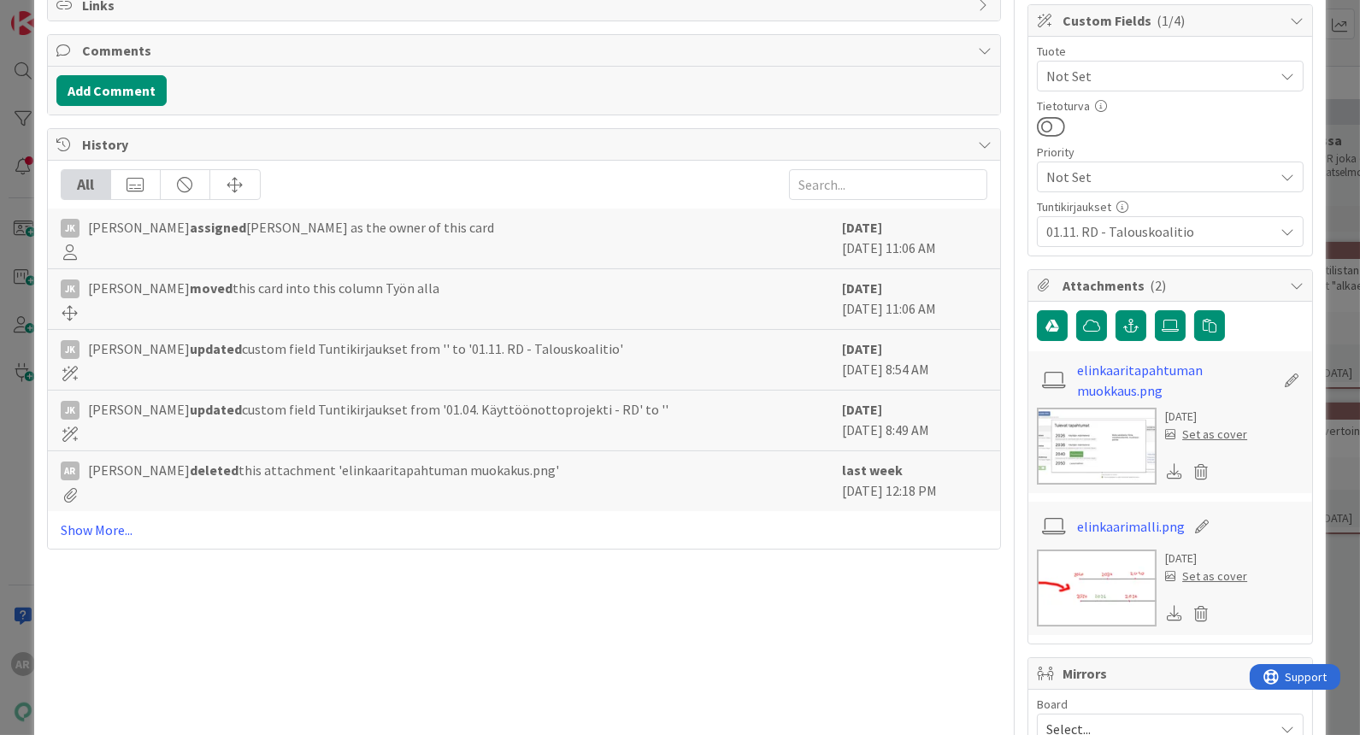
scroll to position [380, 0]
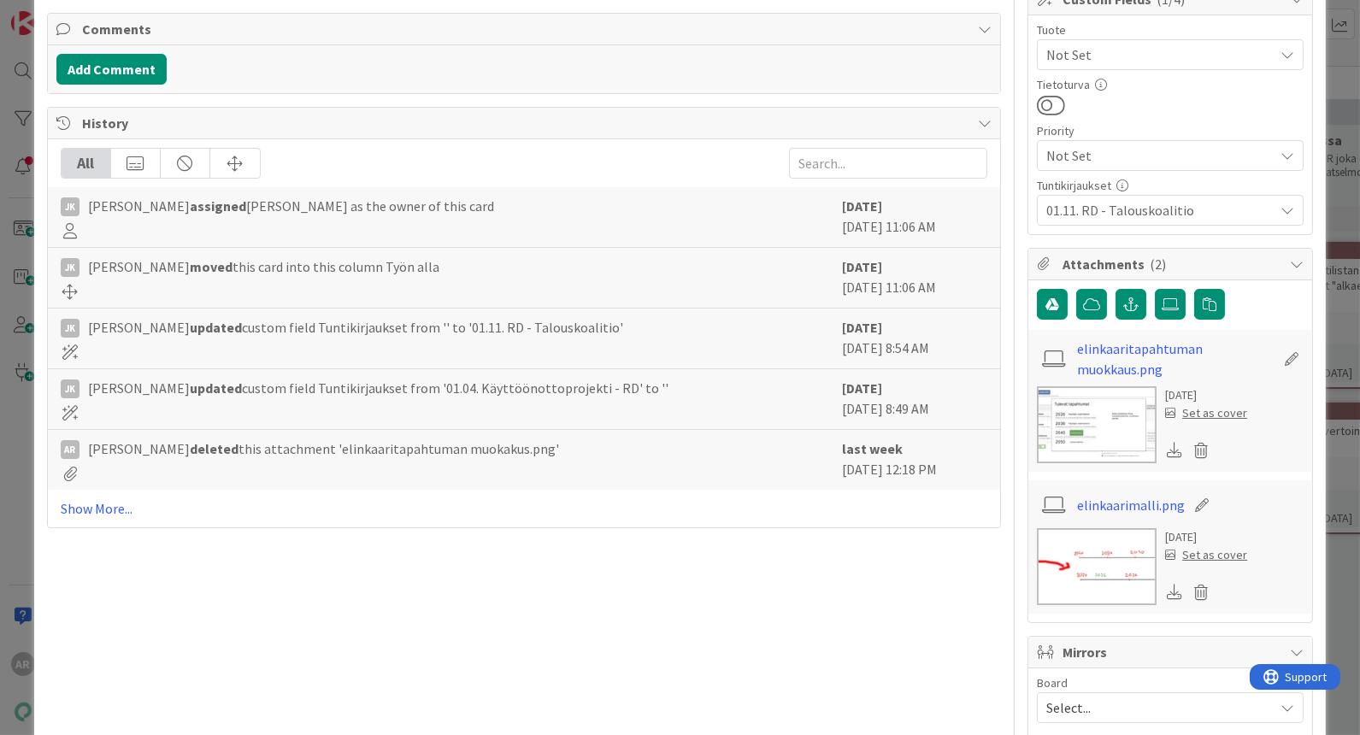
click at [1088, 395] on img at bounding box center [1097, 424] width 120 height 77
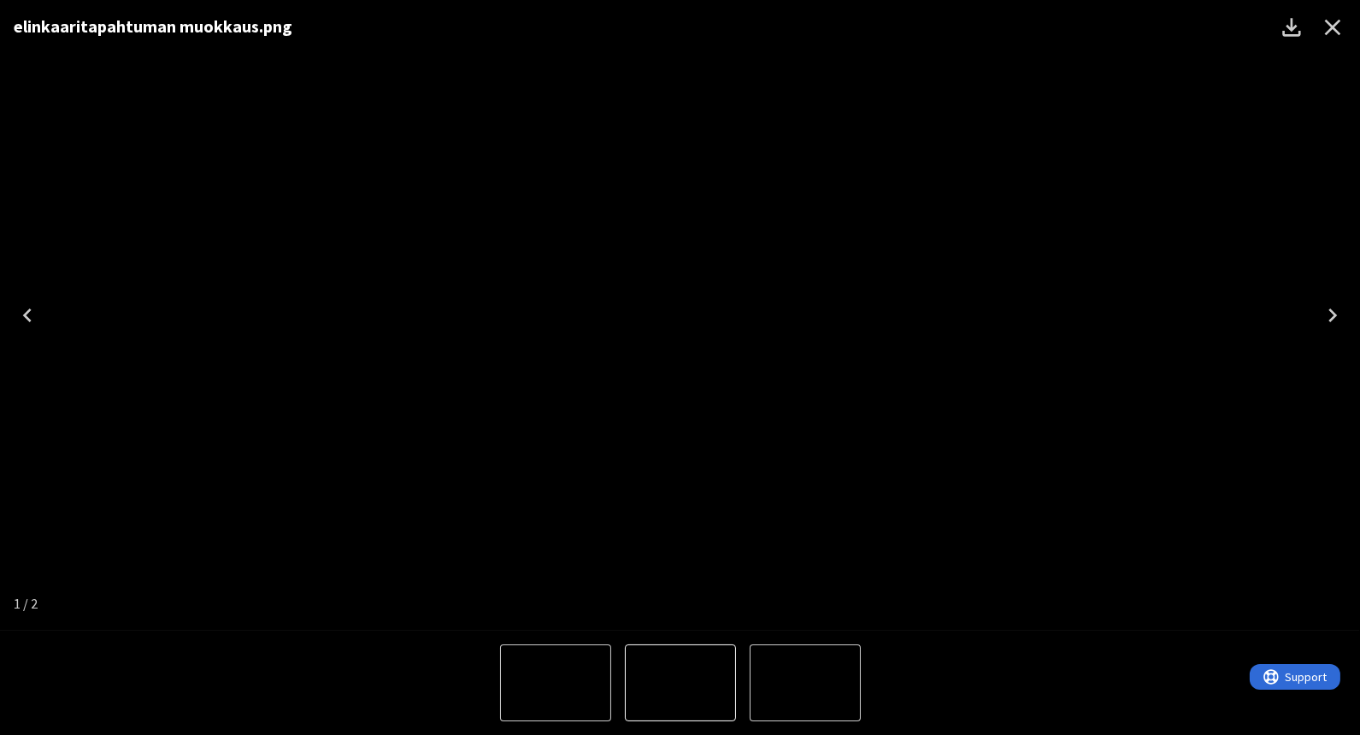
click at [1338, 26] on icon "Close" at bounding box center [1332, 27] width 27 height 27
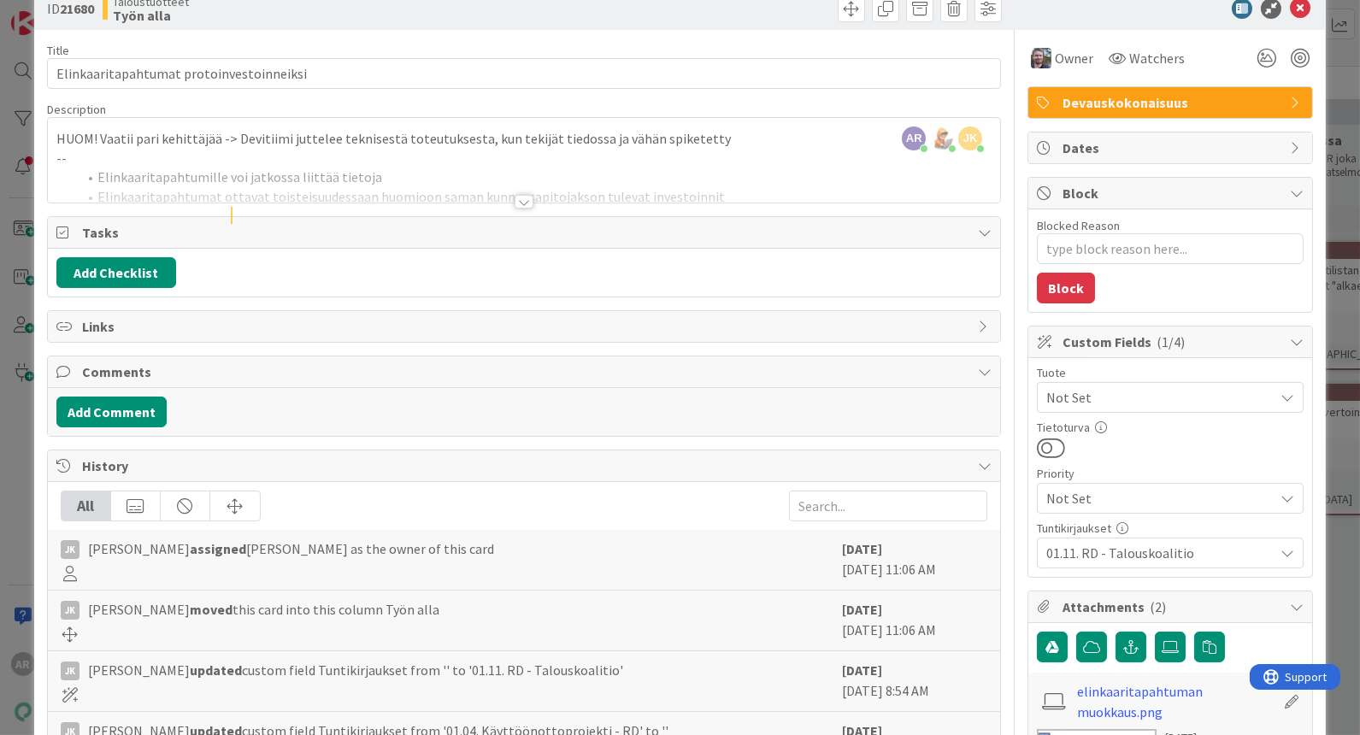
scroll to position [0, 0]
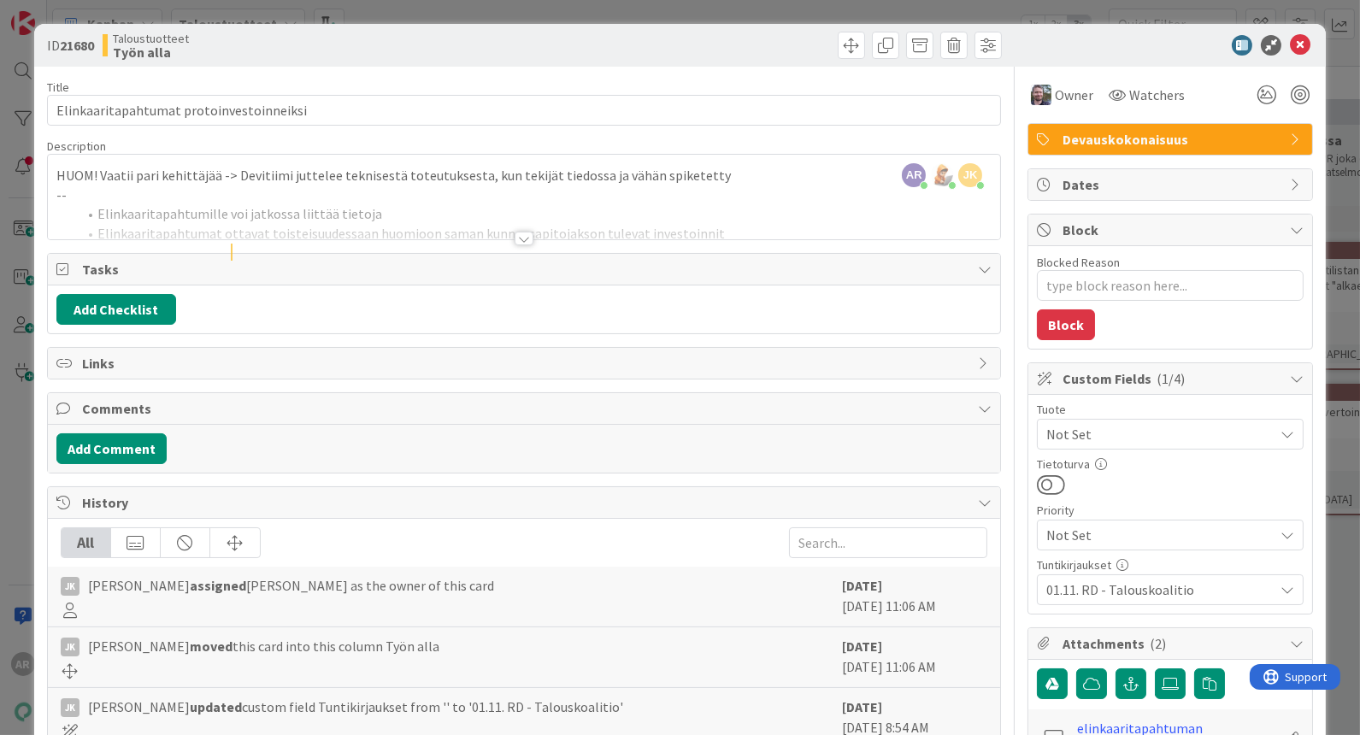
click at [19, 445] on div "ID 21680 Taloustuotteet Työn alla Title 40 / 128 Elinkaaritapahtumat protoinves…" at bounding box center [680, 367] width 1360 height 735
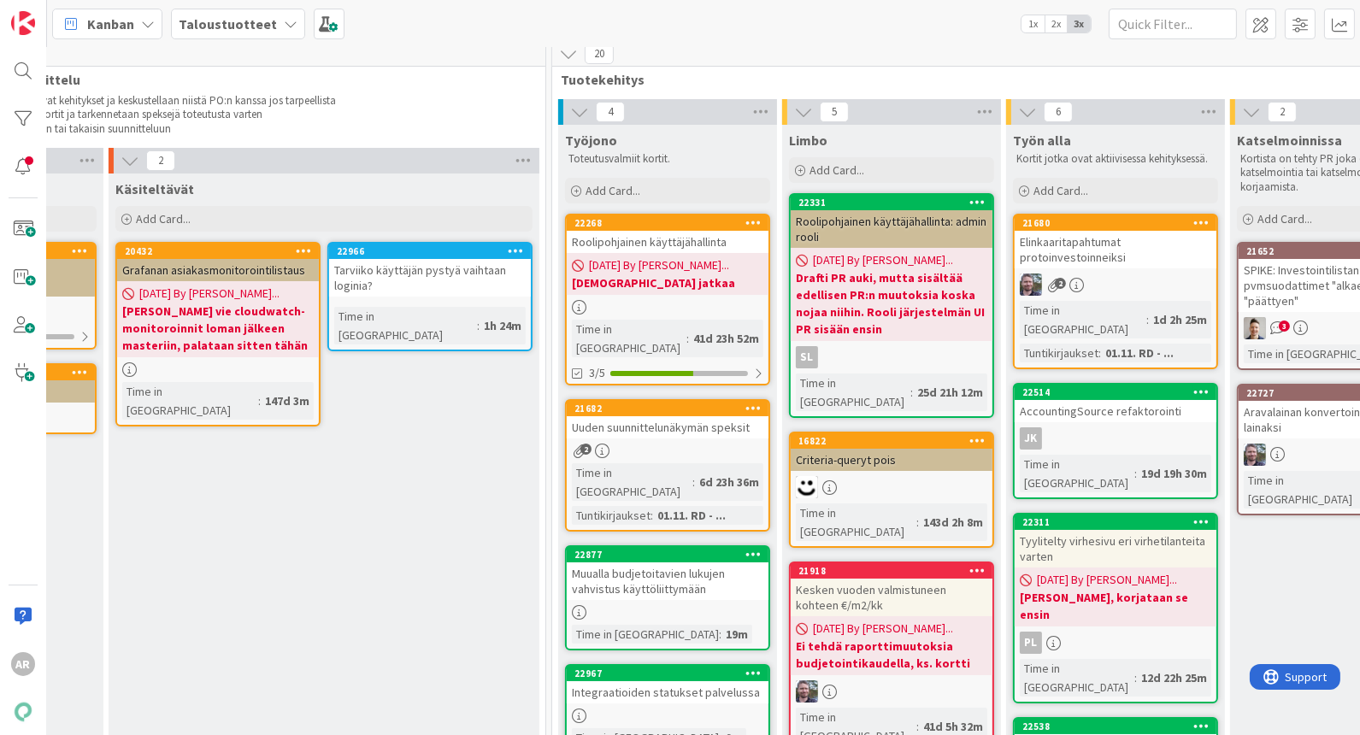
click at [698, 419] on link "21682 Uuden suunnittelunäkymän speksit 2 Time in [GEOGRAPHIC_DATA] : 6d 23h 36m…" at bounding box center [667, 465] width 205 height 132
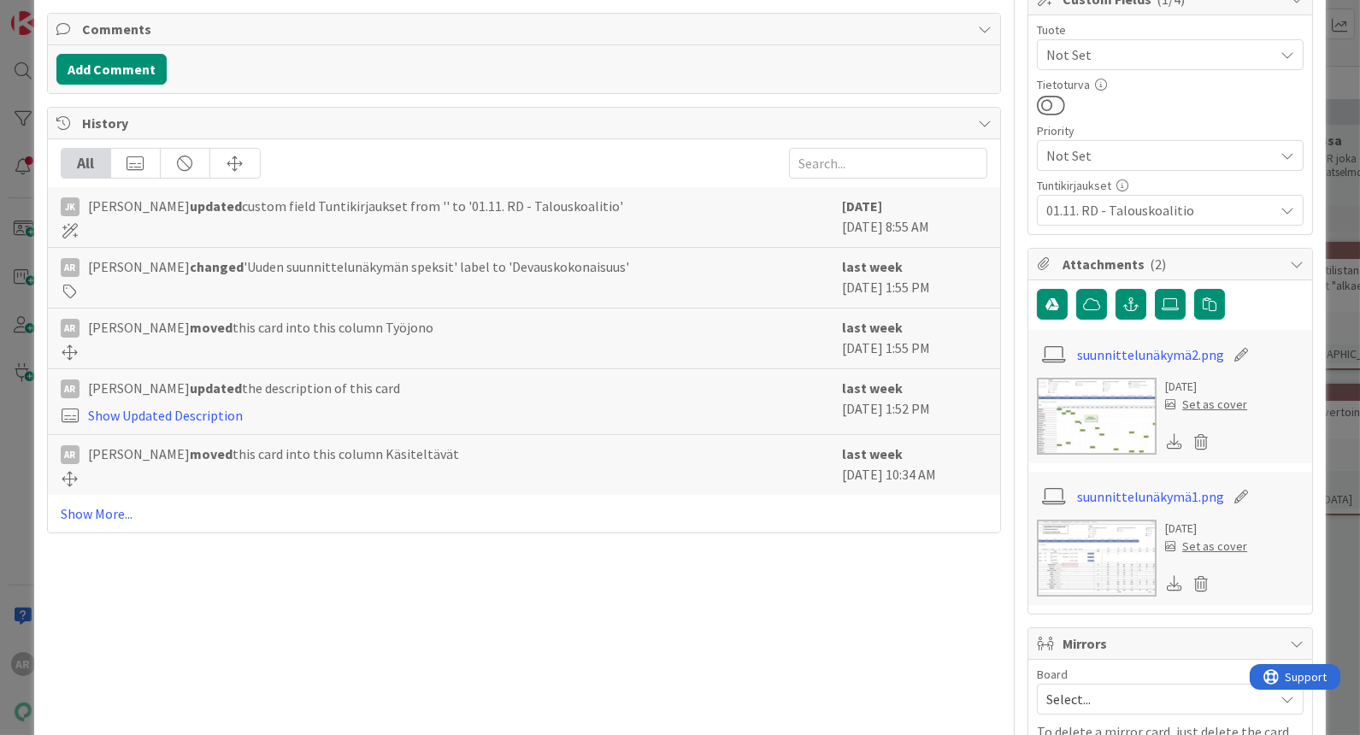
click at [1107, 413] on img at bounding box center [1097, 416] width 120 height 77
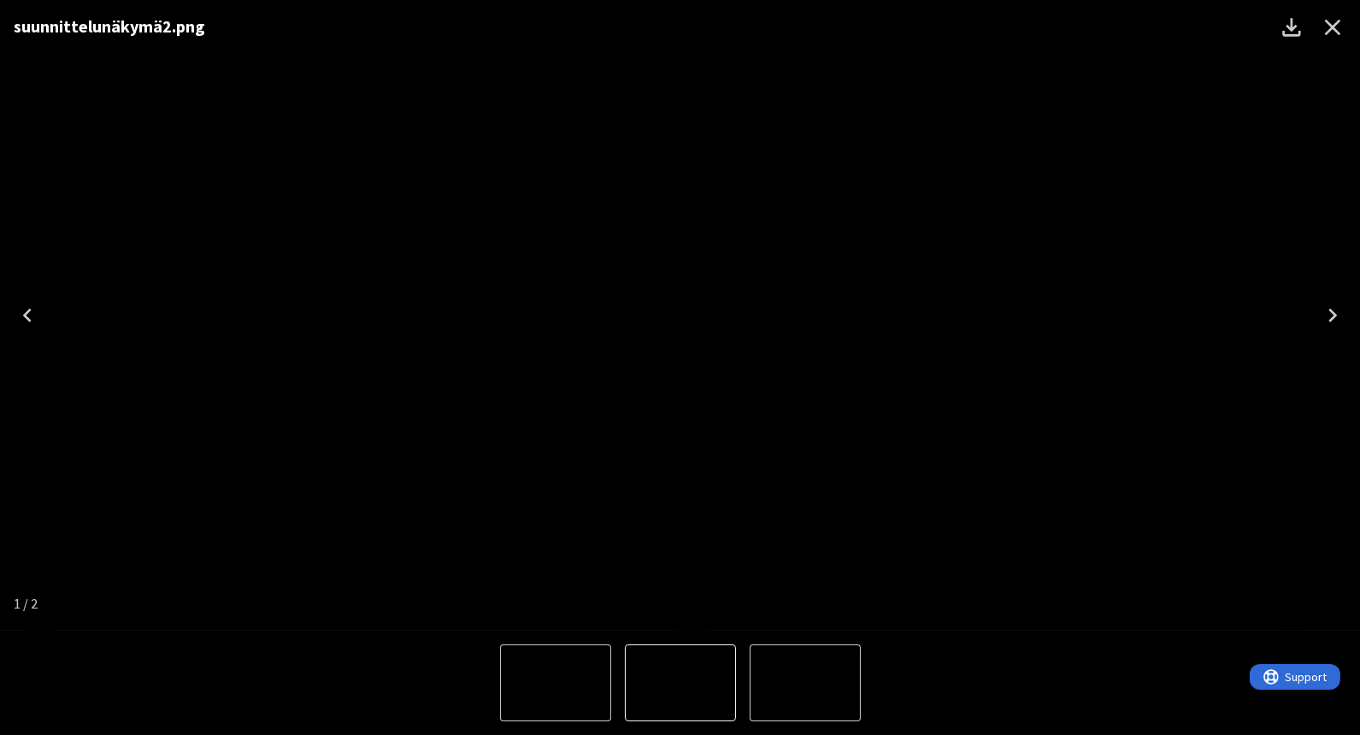
click at [1342, 28] on icon "Close" at bounding box center [1332, 27] width 27 height 27
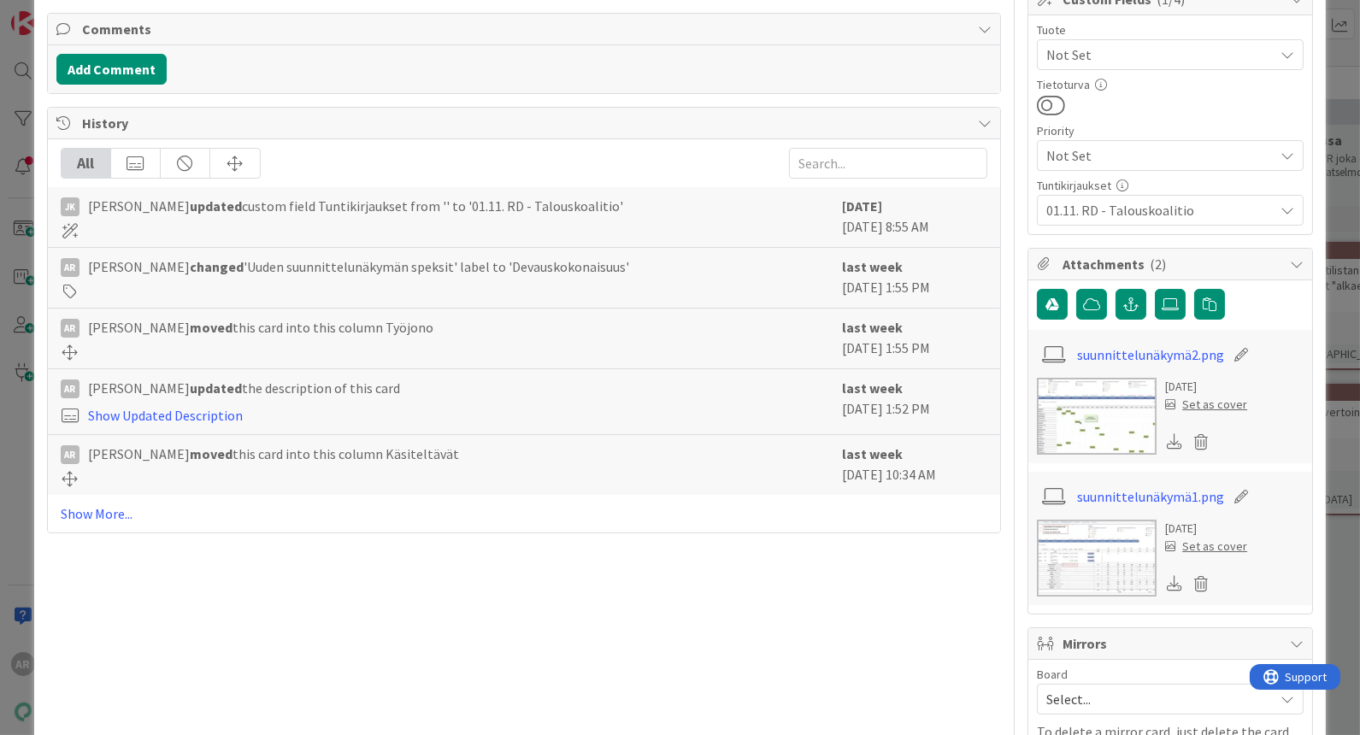
click at [1323, 91] on div "ID 21682 Taloustuotteet Työjono Title 32 / 128 Uuden suunnittelunäkymän speksit…" at bounding box center [680, 367] width 1360 height 735
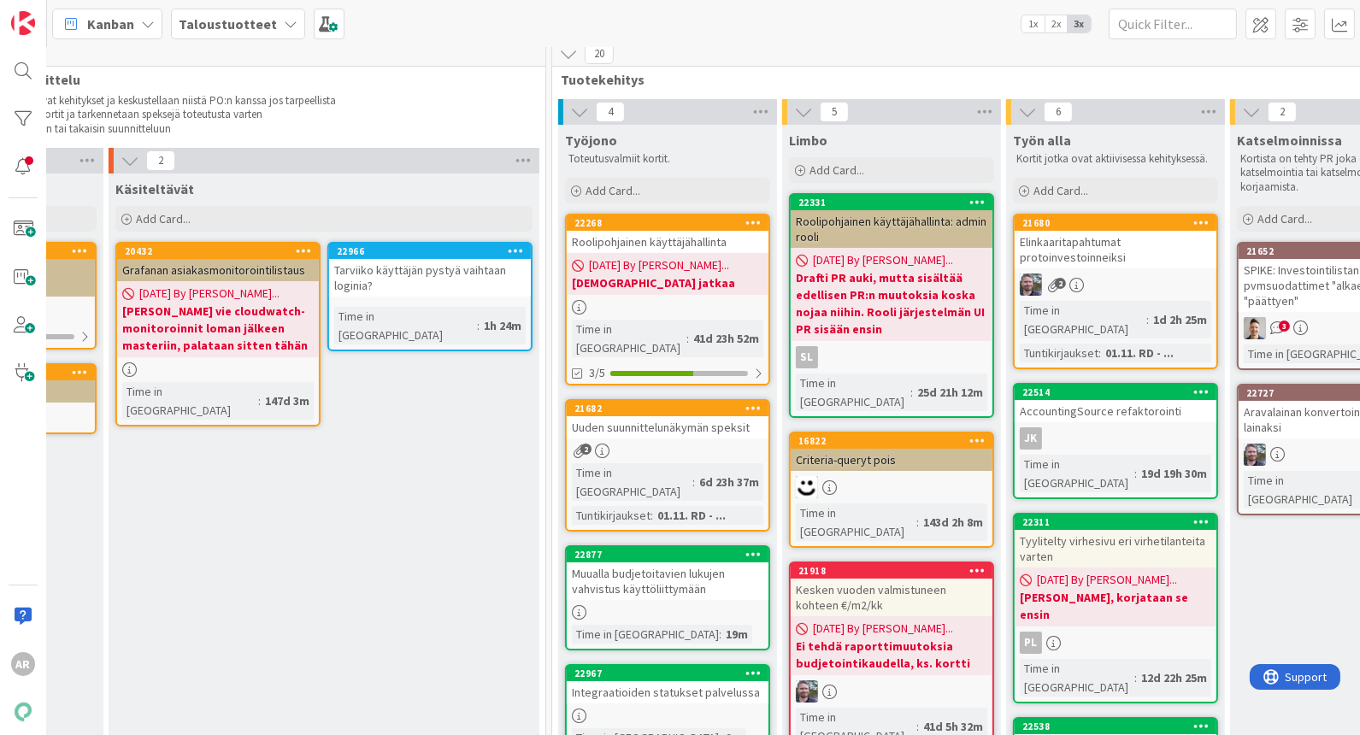
click at [1087, 245] on div "Elinkaaritapahtumat protoinvestoinneiksi" at bounding box center [1116, 250] width 202 height 38
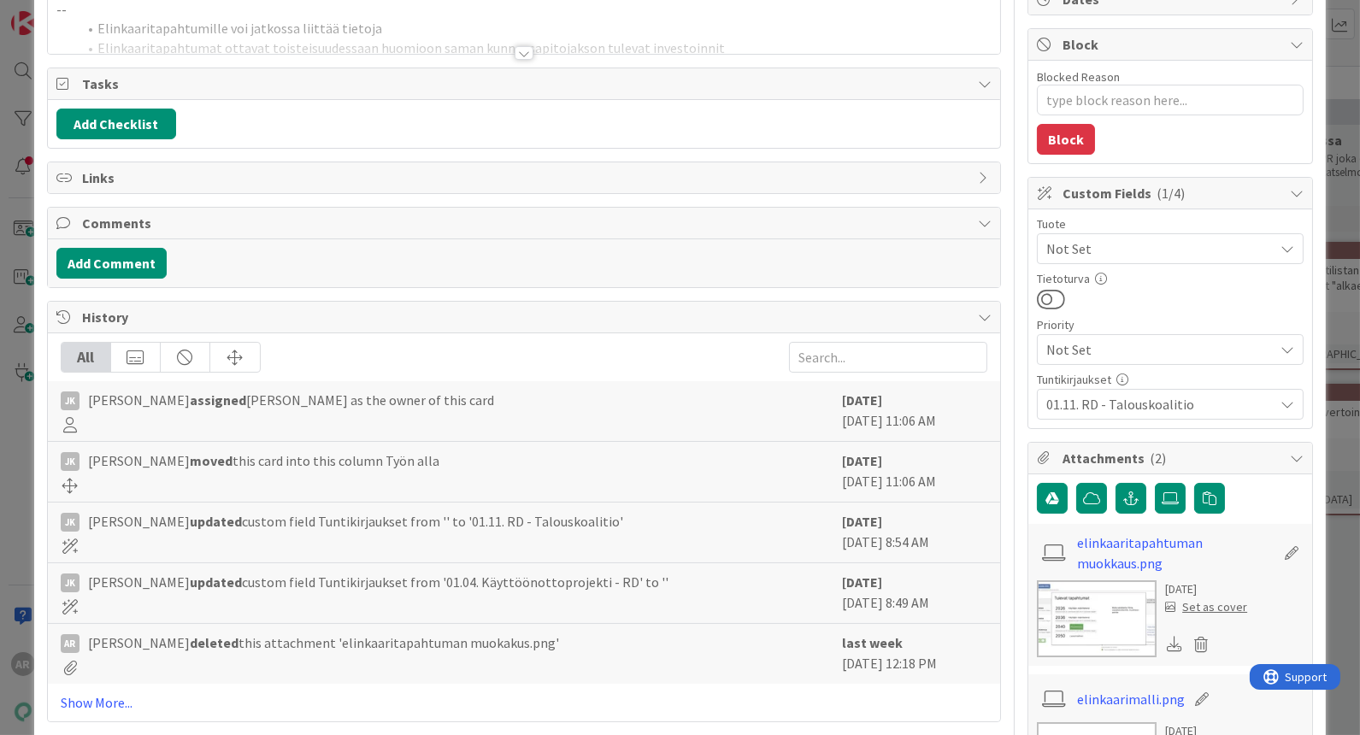
scroll to position [190, 0]
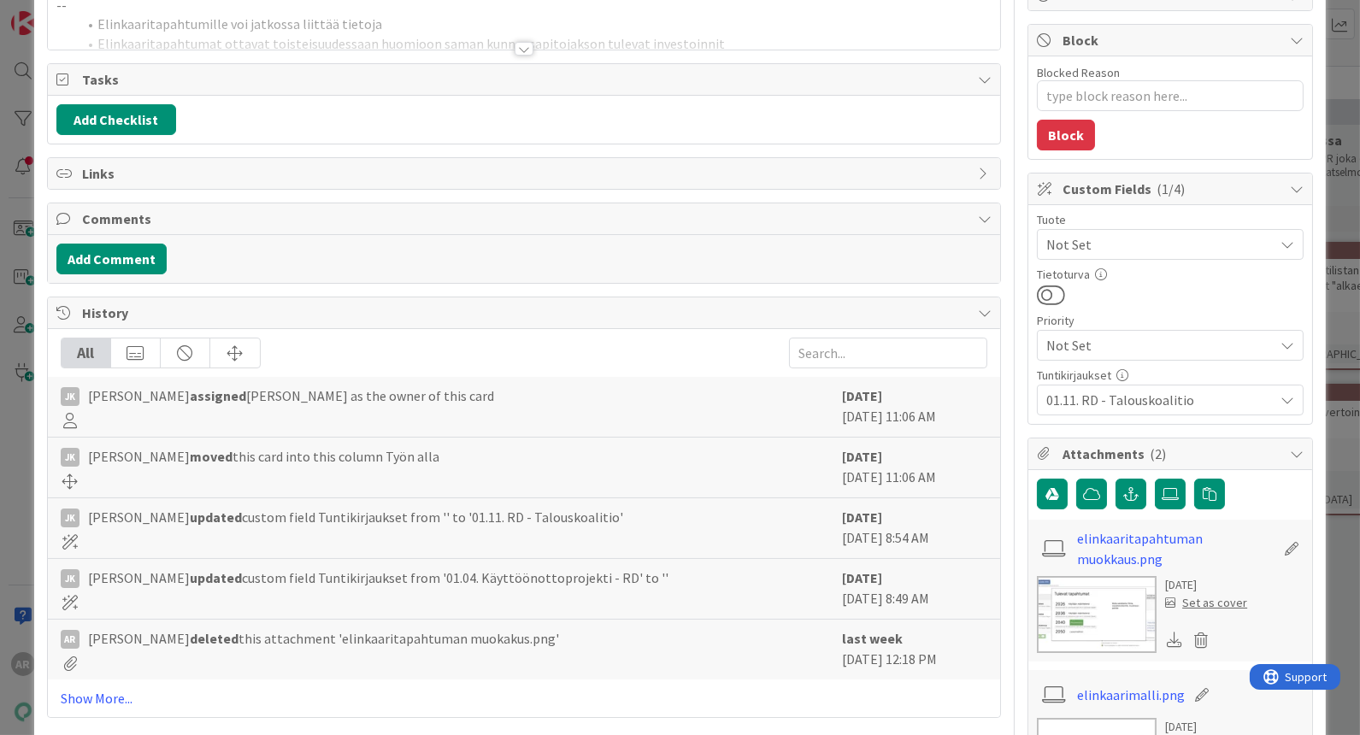
click at [1089, 612] on img at bounding box center [1097, 614] width 120 height 77
type textarea "x"
